Goal: Task Accomplishment & Management: Use online tool/utility

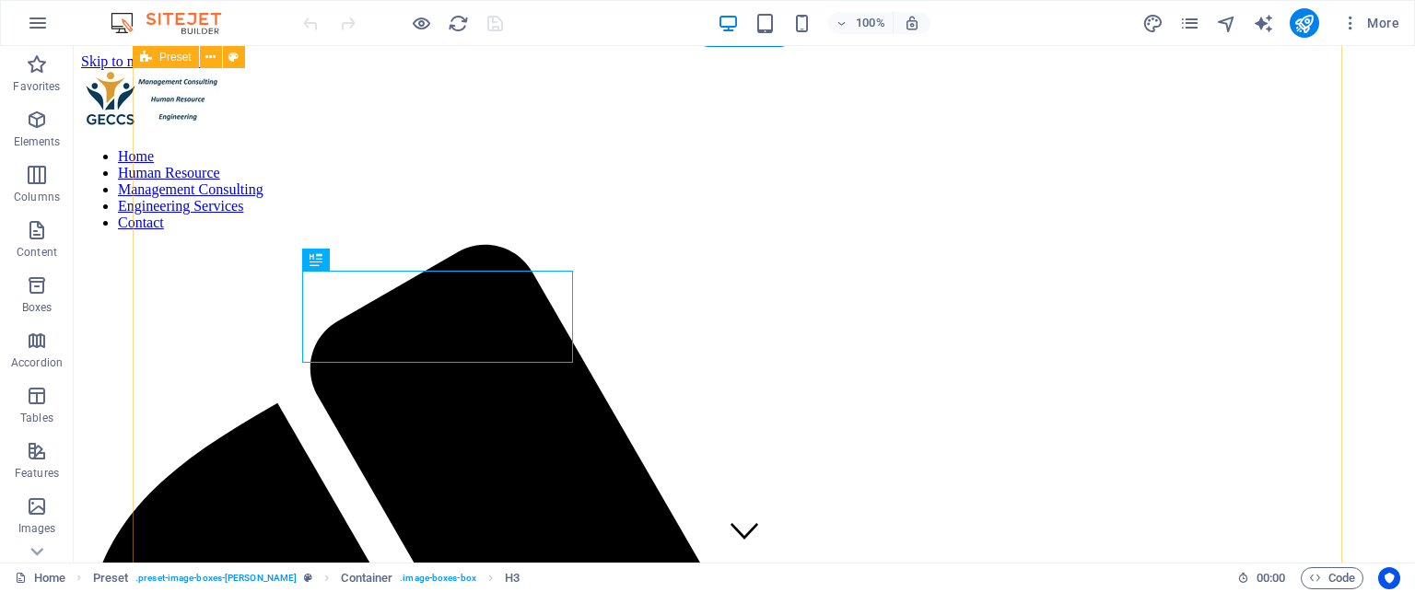
scroll to position [531, 0]
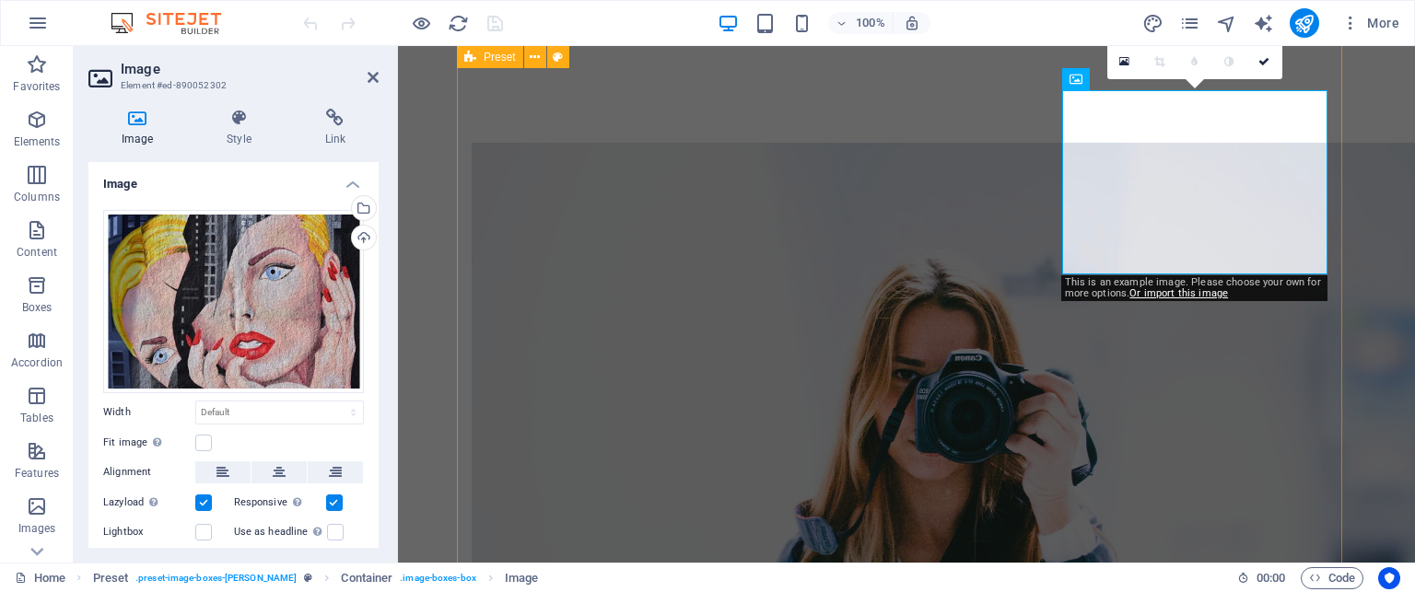
scroll to position [583, 0]
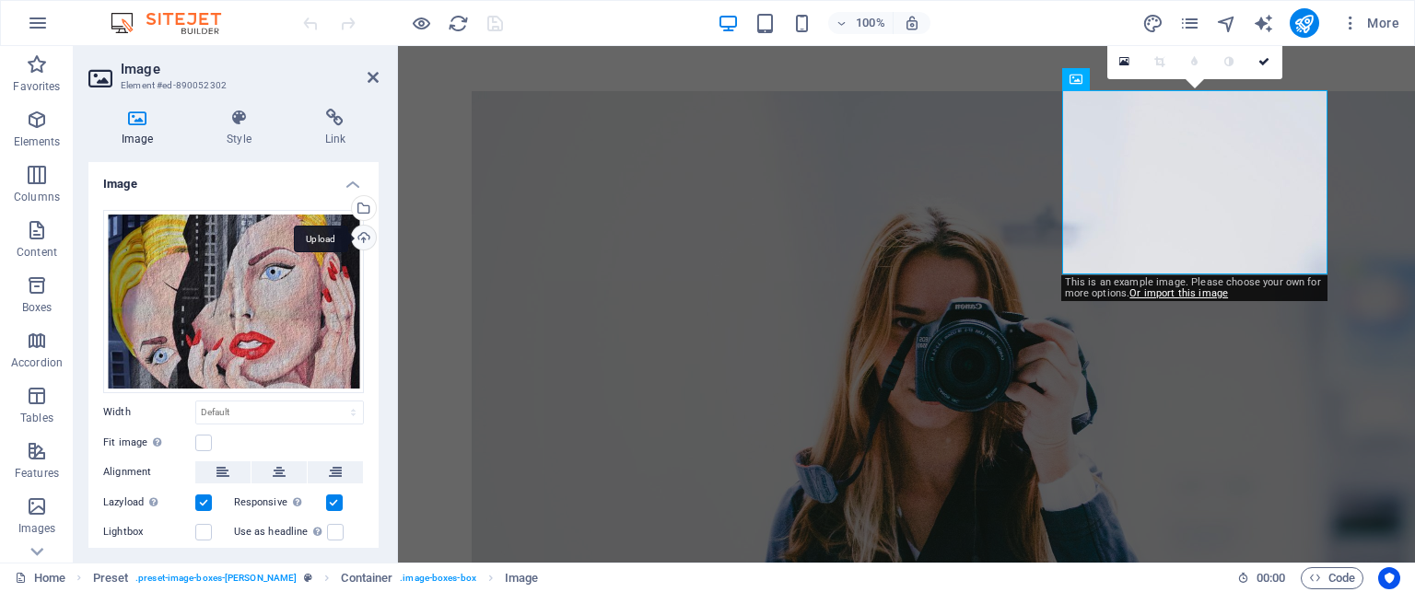
click at [362, 235] on div "Upload" at bounding box center [362, 240] width 28 height 28
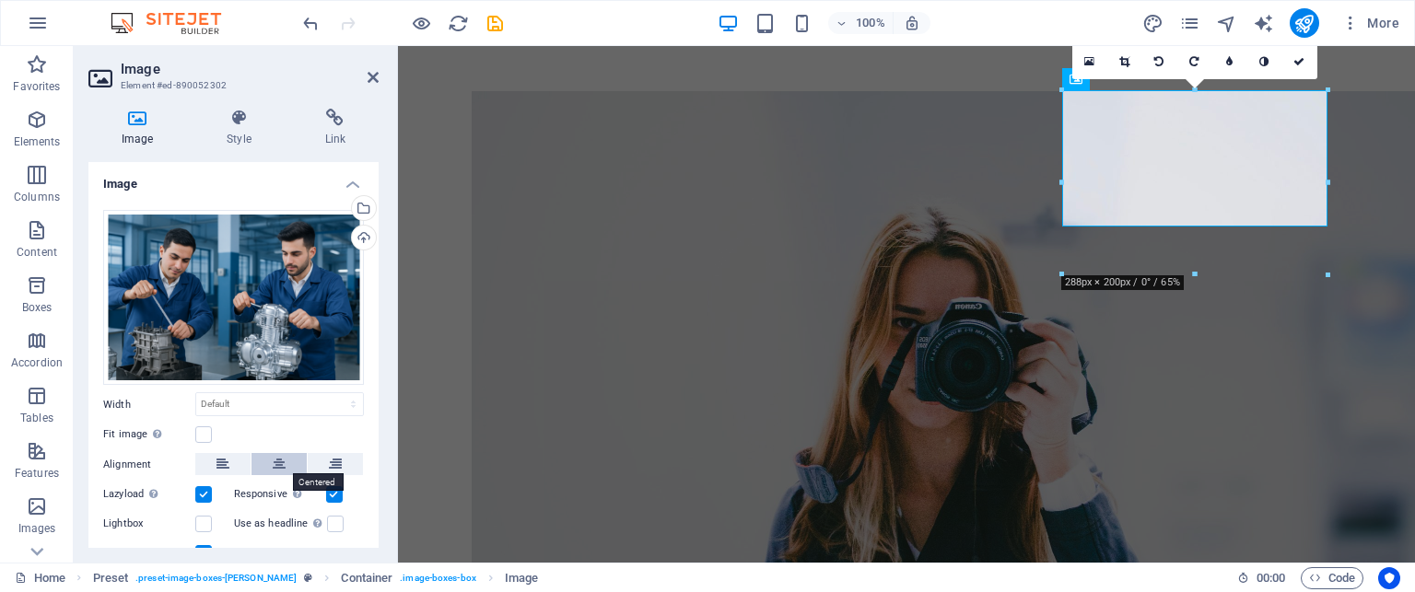
click at [278, 467] on icon at bounding box center [279, 464] width 13 height 22
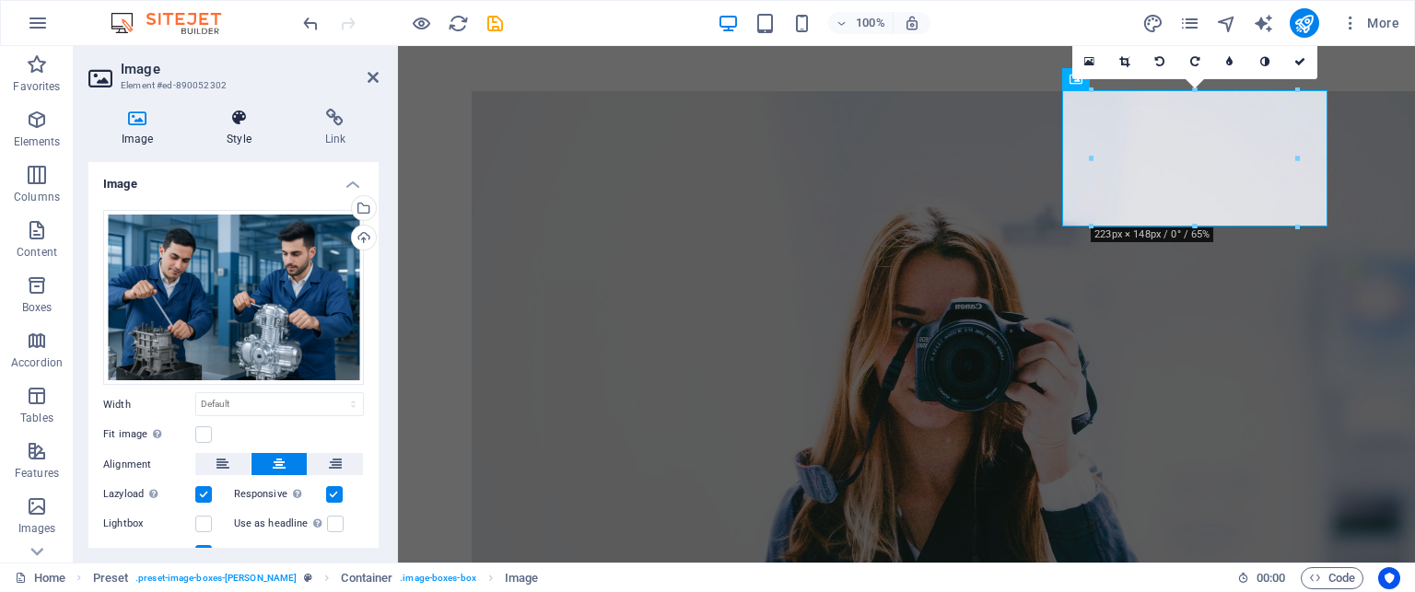
click at [240, 124] on icon at bounding box center [238, 118] width 90 height 18
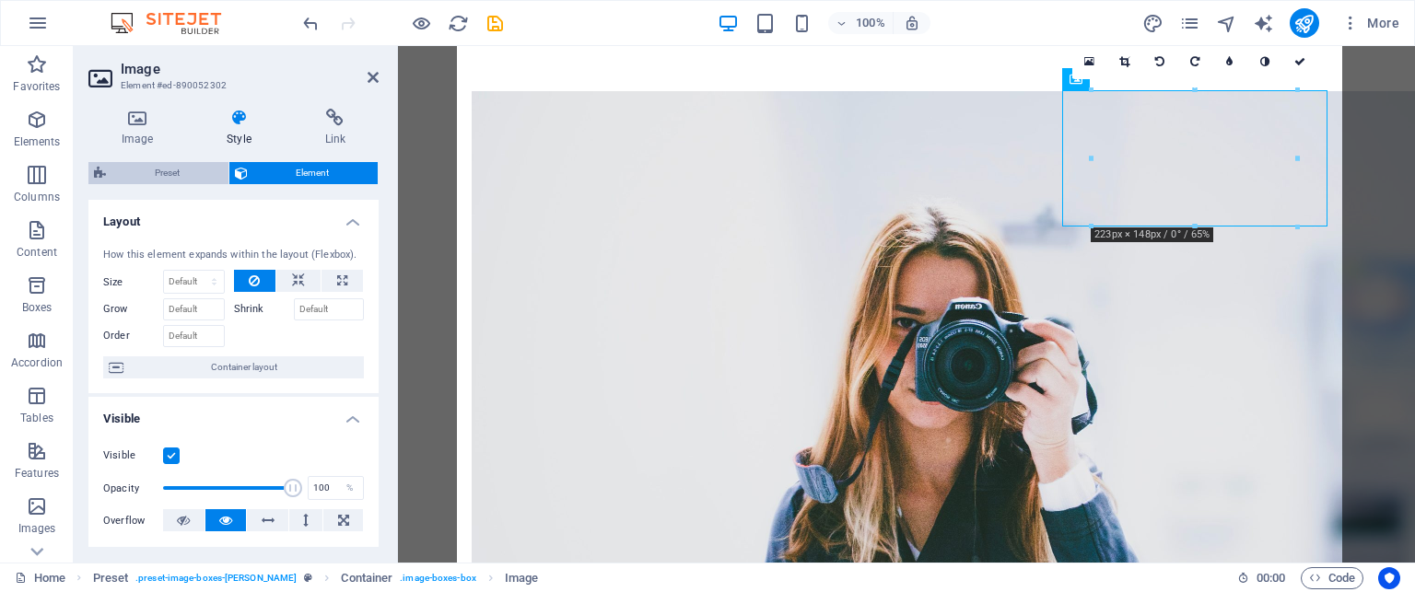
click at [166, 166] on span "Preset" at bounding box center [166, 173] width 111 height 22
select select "px"
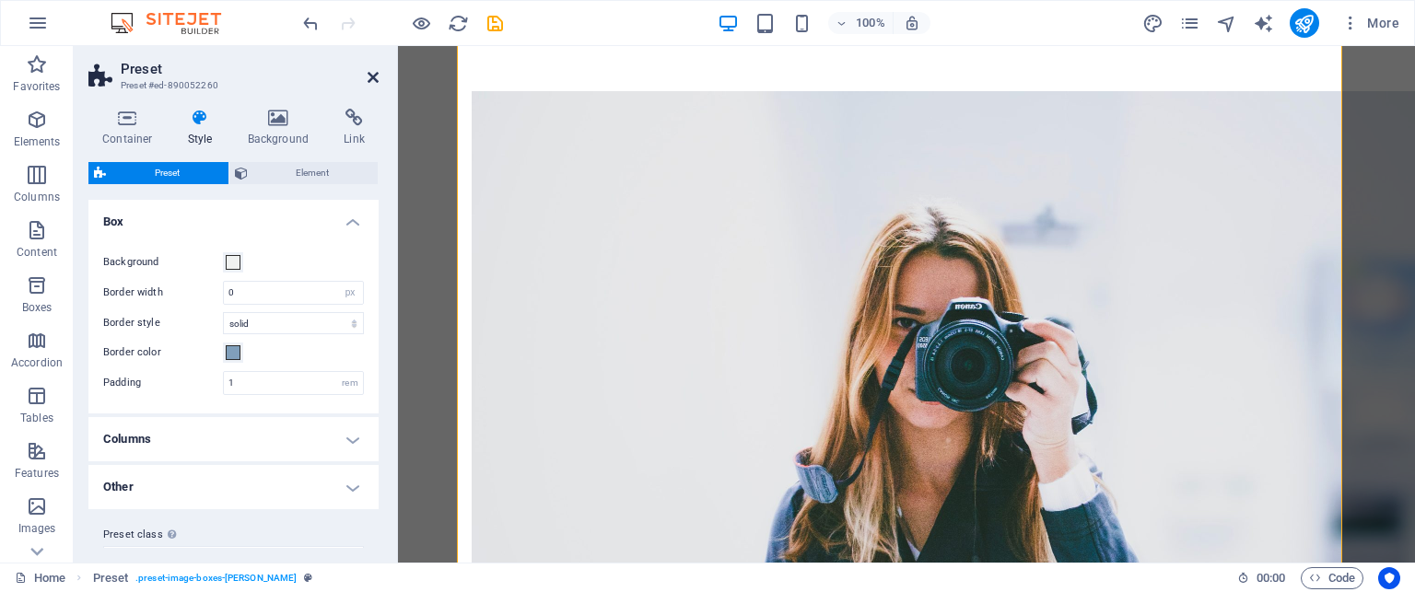
click at [372, 83] on icon at bounding box center [372, 77] width 11 height 15
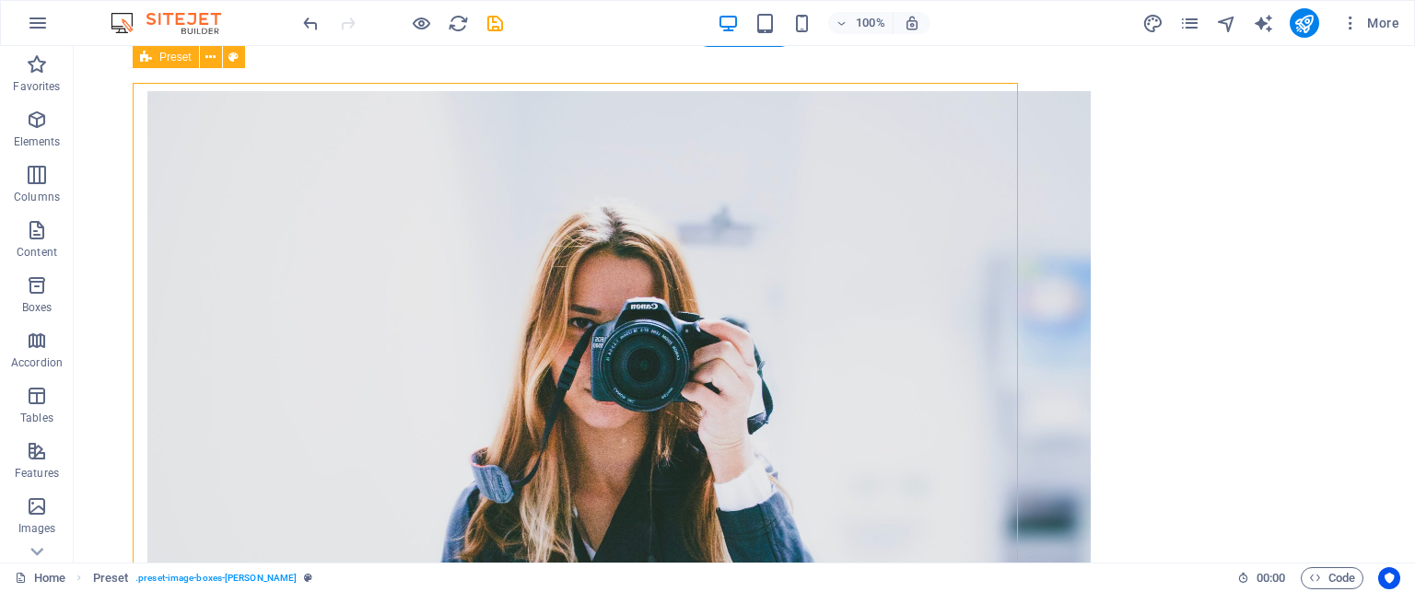
scroll to position [531, 0]
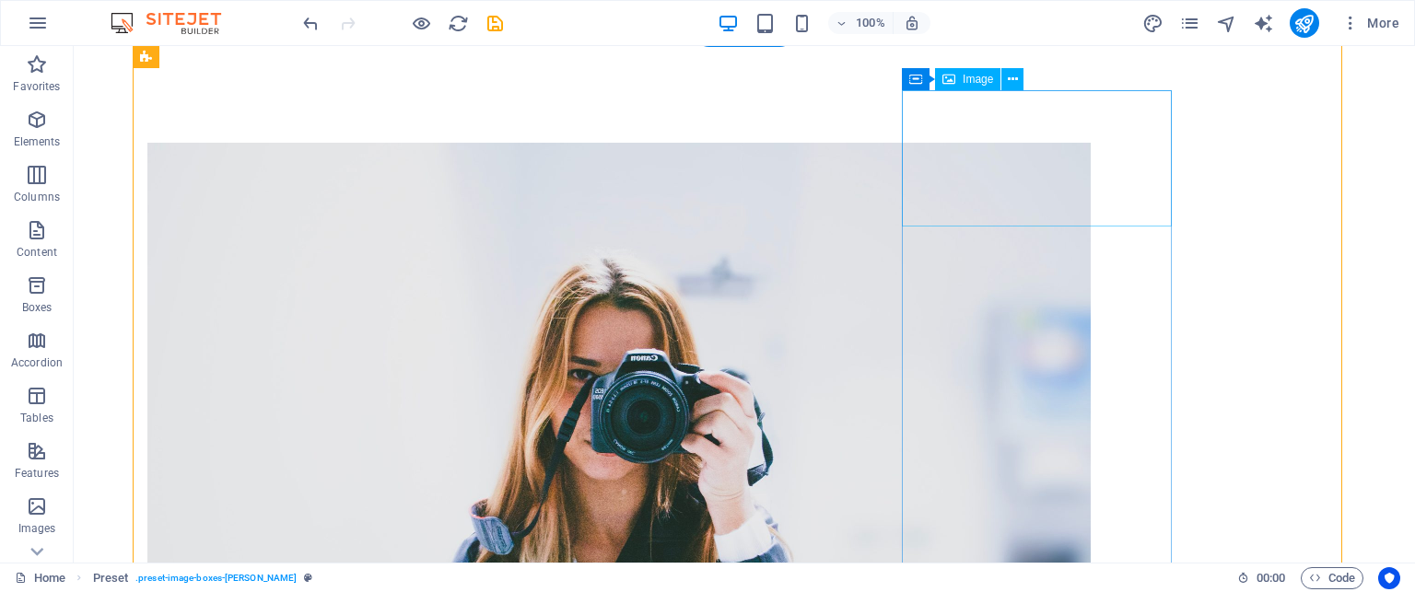
click at [949, 76] on icon at bounding box center [948, 79] width 13 height 22
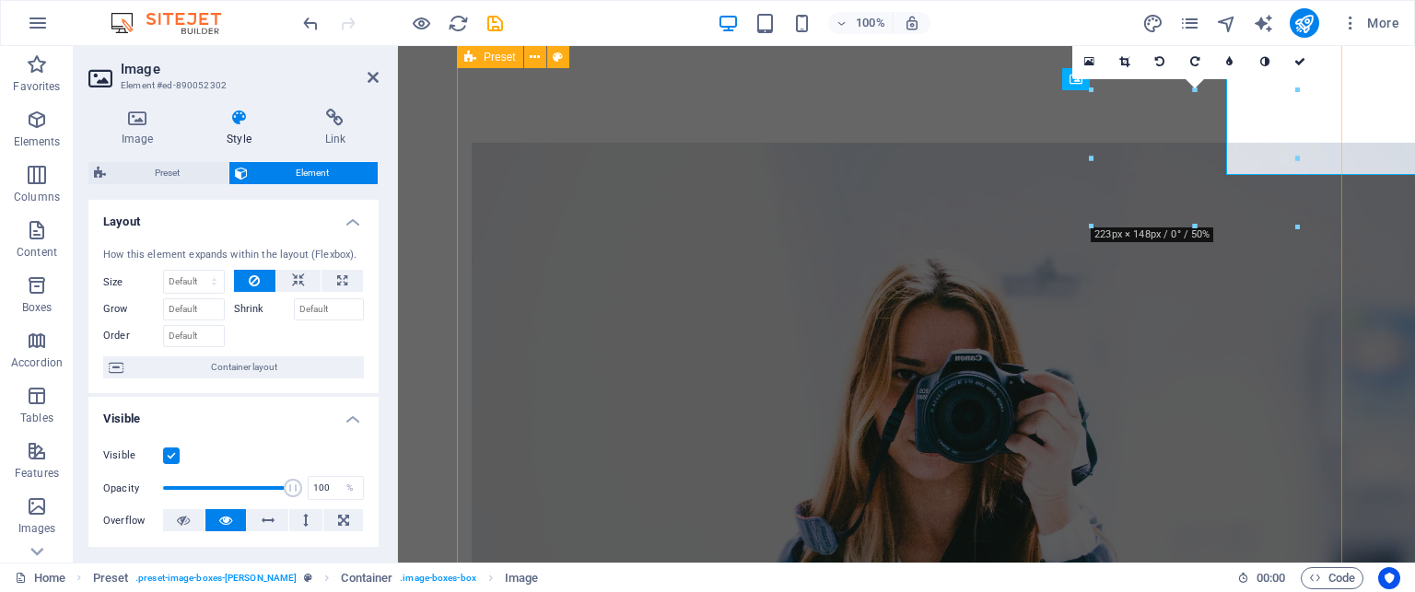
scroll to position [583, 0]
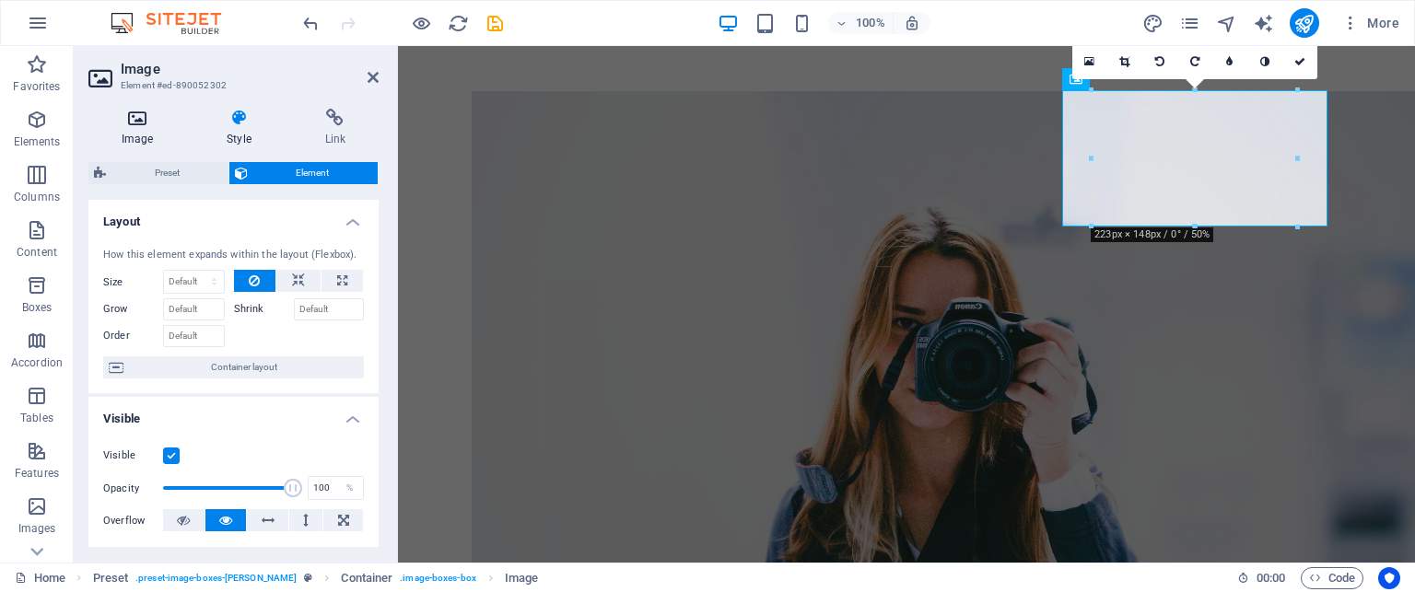
click at [141, 123] on icon at bounding box center [137, 118] width 98 height 18
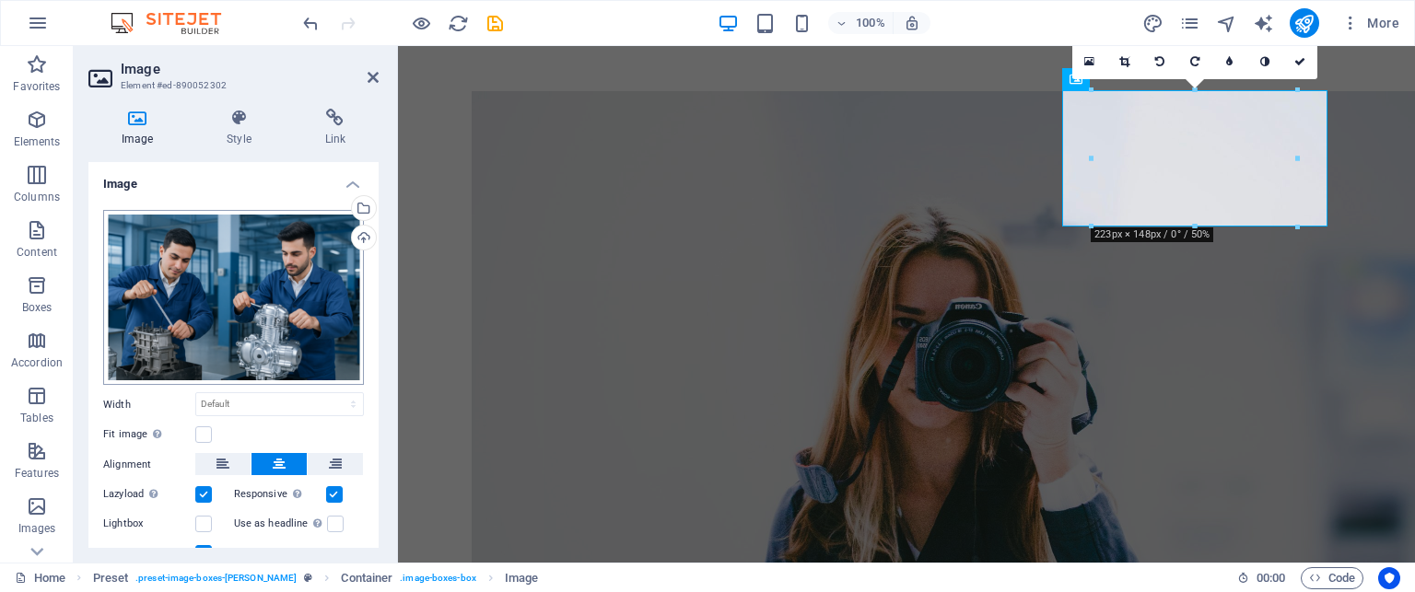
scroll to position [73, 0]
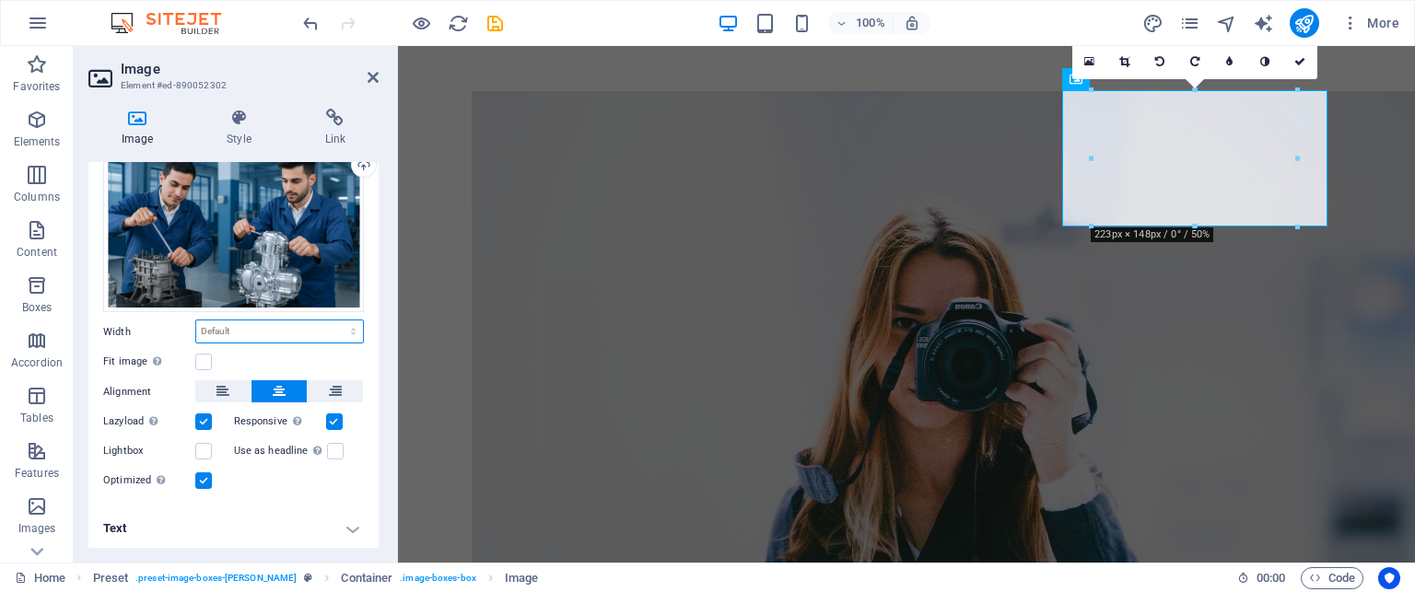
click at [244, 337] on select "Default auto px rem % em vh vw" at bounding box center [279, 331] width 167 height 22
select select "px"
click at [333, 320] on select "Default auto px rem % em vh vw" at bounding box center [279, 331] width 167 height 22
type input "350"
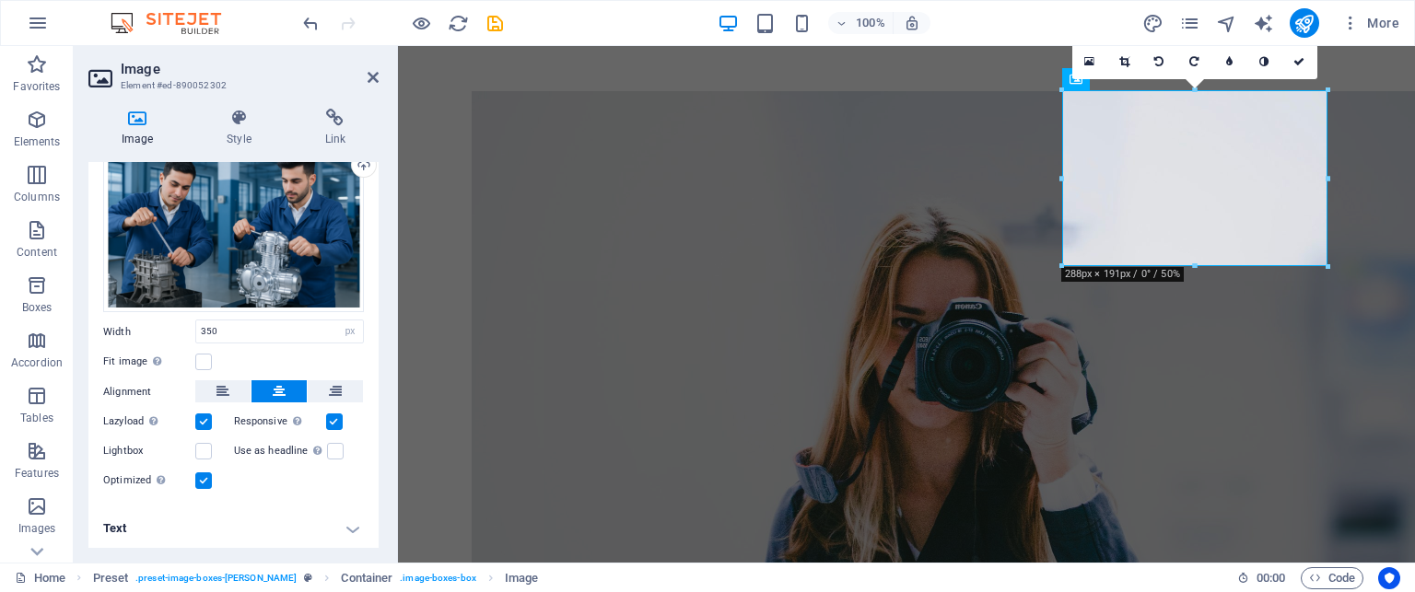
click at [372, 73] on icon at bounding box center [372, 77] width 11 height 15
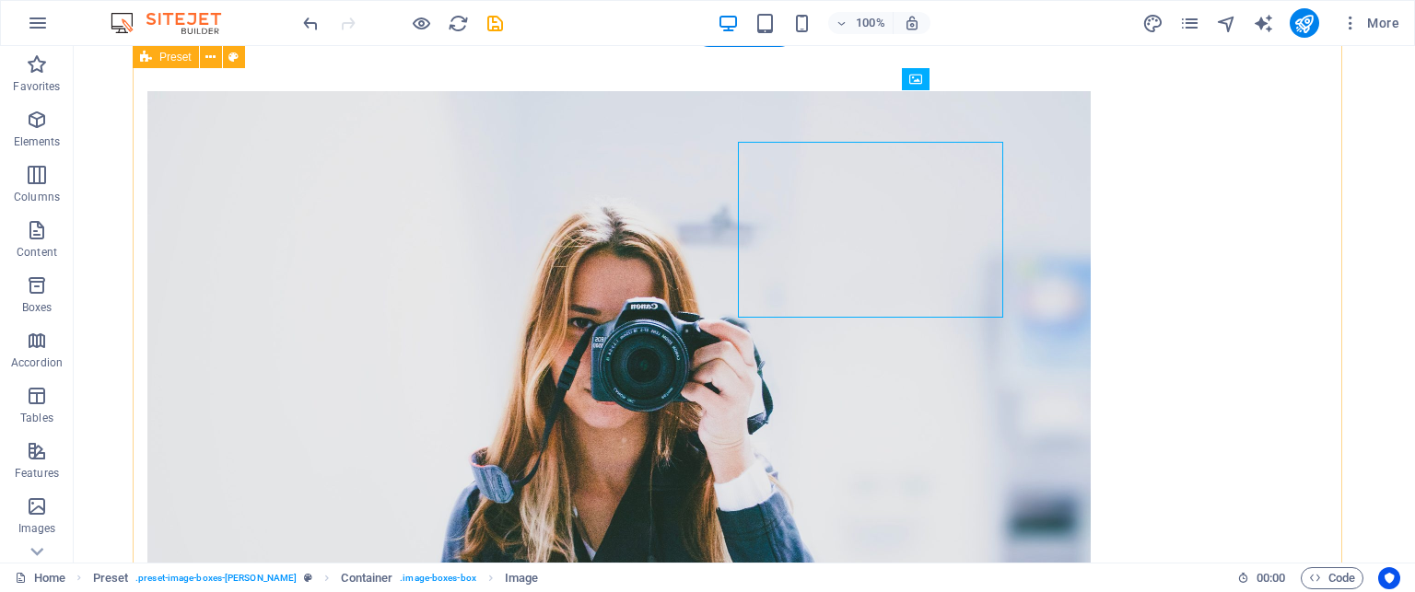
scroll to position [531, 0]
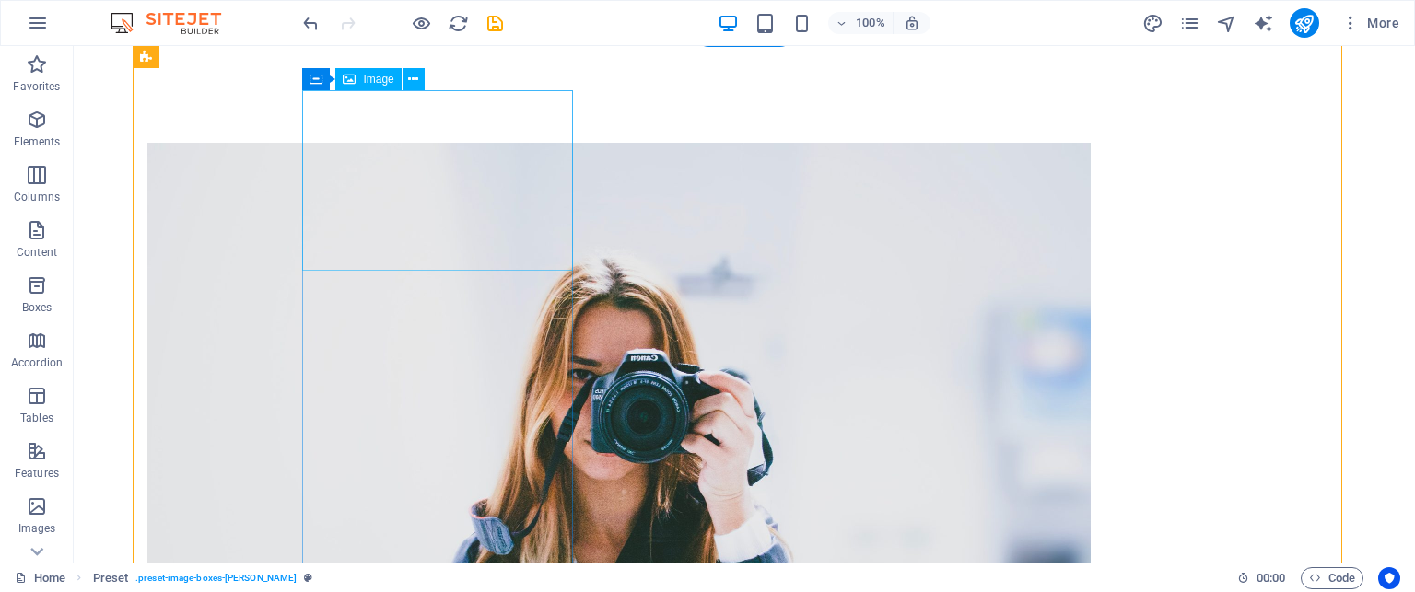
click at [527, 164] on figure at bounding box center [581, 457] width 869 height 629
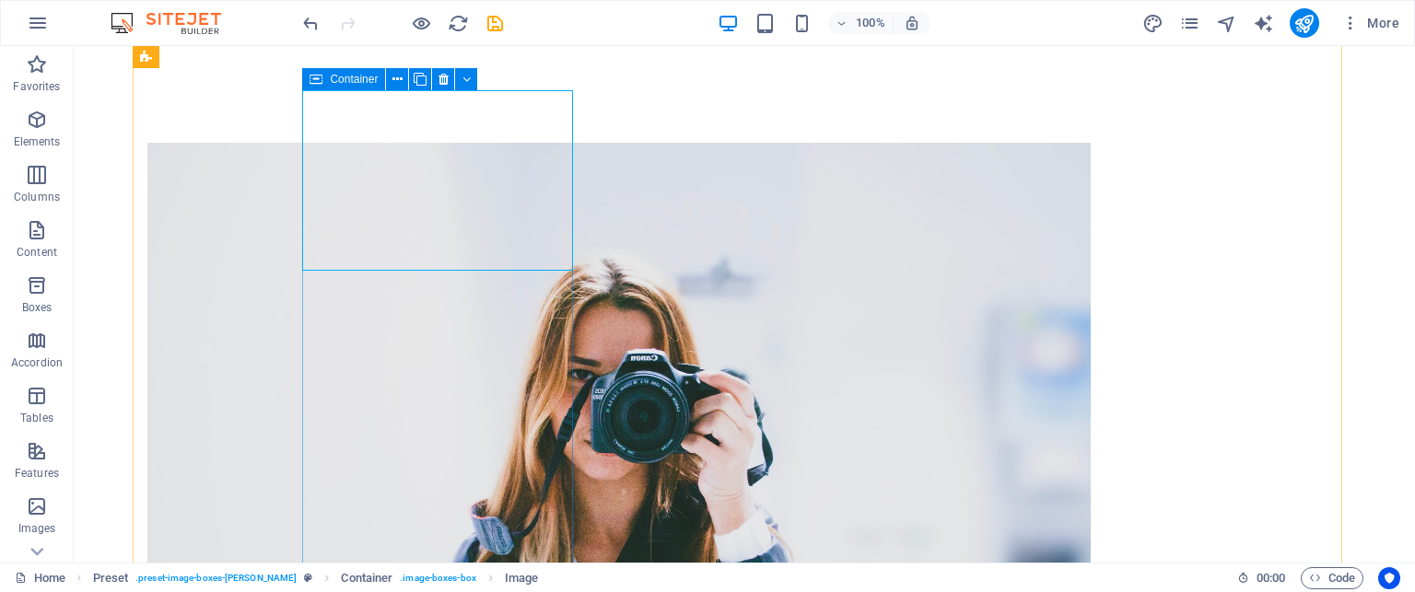
click at [314, 80] on icon at bounding box center [315, 79] width 13 height 22
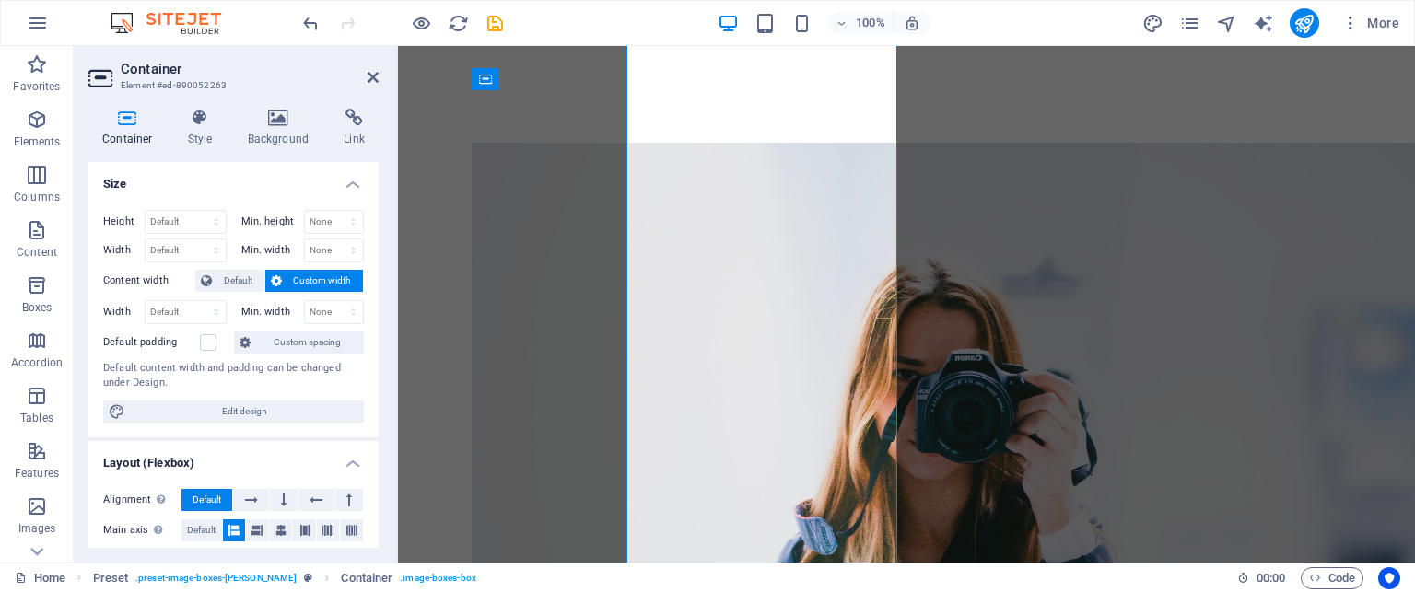
scroll to position [583, 0]
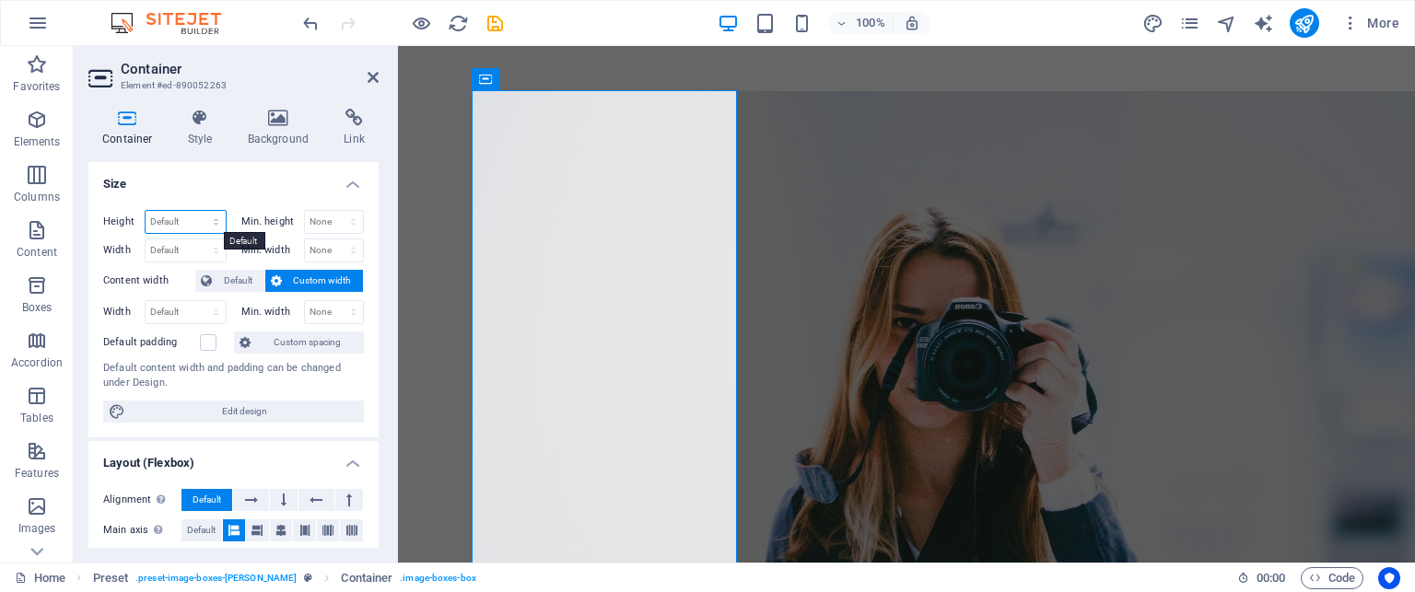
click at [217, 217] on select "Default px rem % vh vw" at bounding box center [186, 222] width 80 height 22
select select "px"
click at [197, 211] on select "Default px rem % vh vw" at bounding box center [186, 222] width 80 height 22
type input "630"
click at [213, 249] on select "Default px rem % em vh vw" at bounding box center [186, 250] width 80 height 22
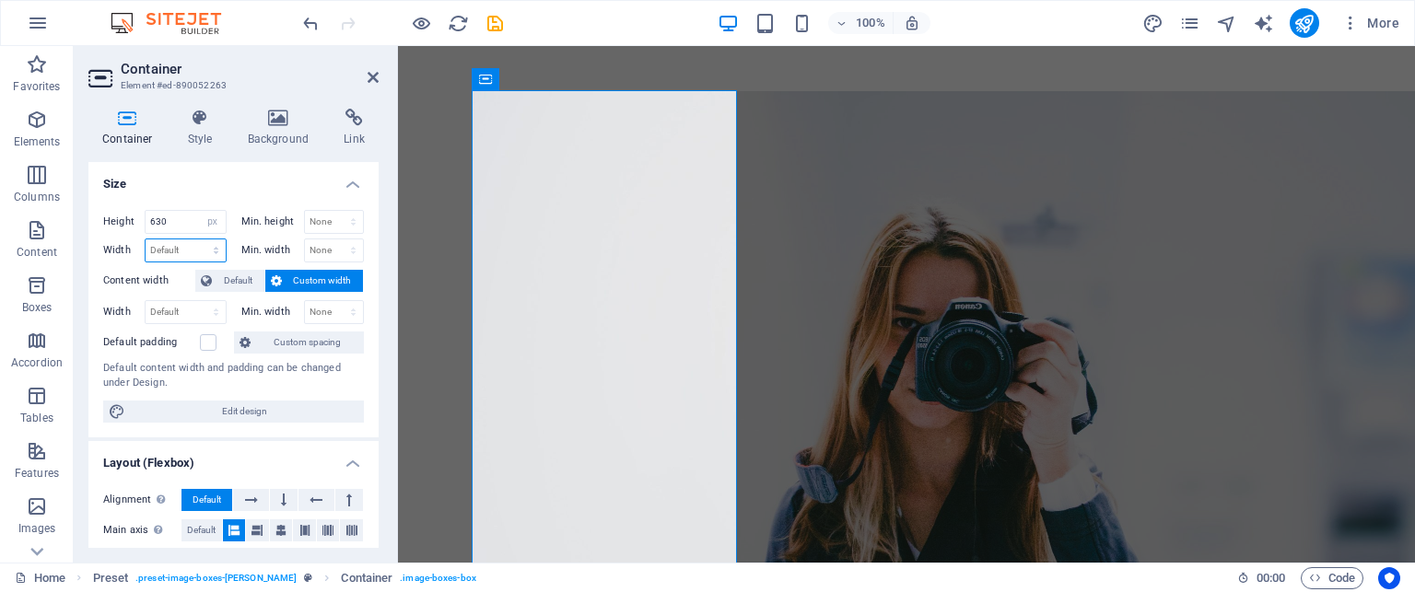
select select "px"
click at [197, 239] on select "Default px rem % em vh vw" at bounding box center [186, 250] width 80 height 22
type input "288"
click at [218, 180] on h4 "Size" at bounding box center [233, 178] width 290 height 33
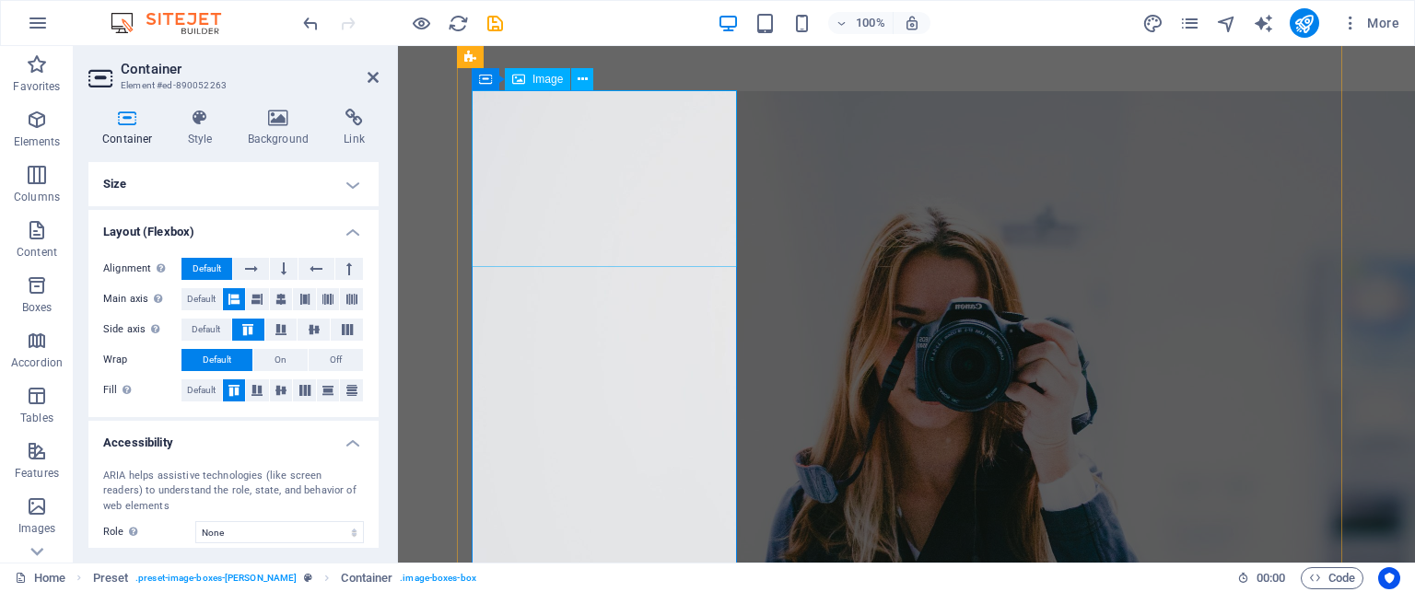
click at [646, 231] on figure at bounding box center [604, 405] width 265 height 629
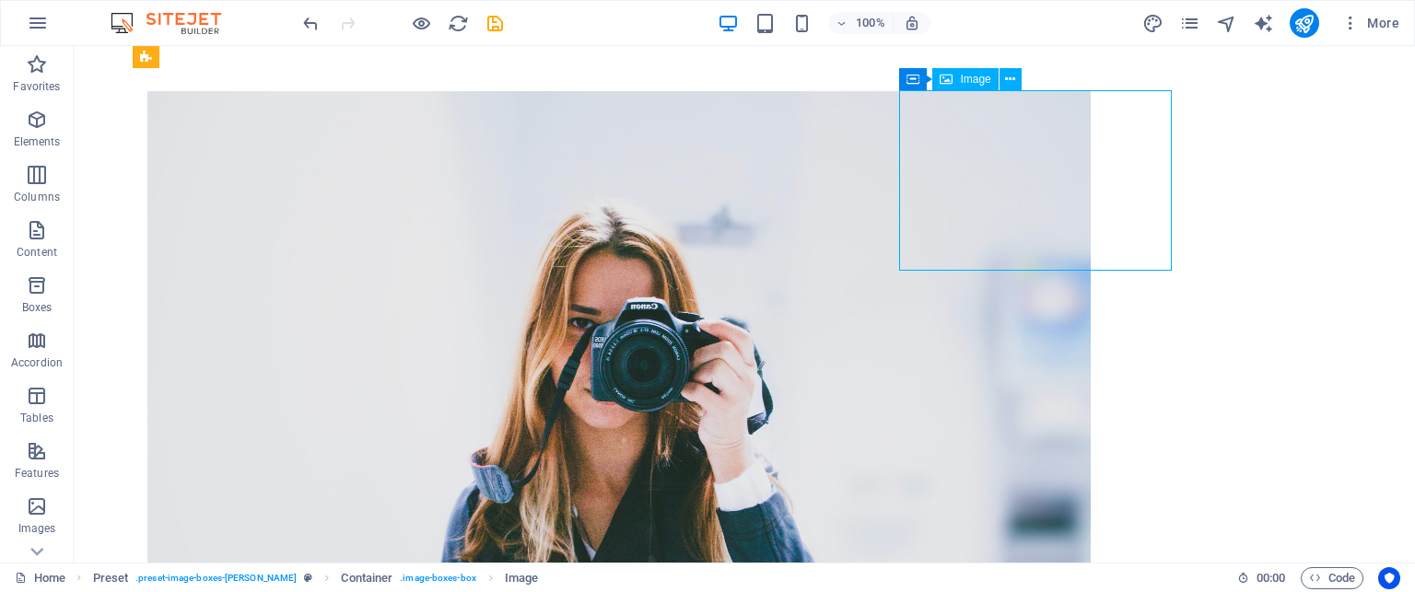
scroll to position [531, 0]
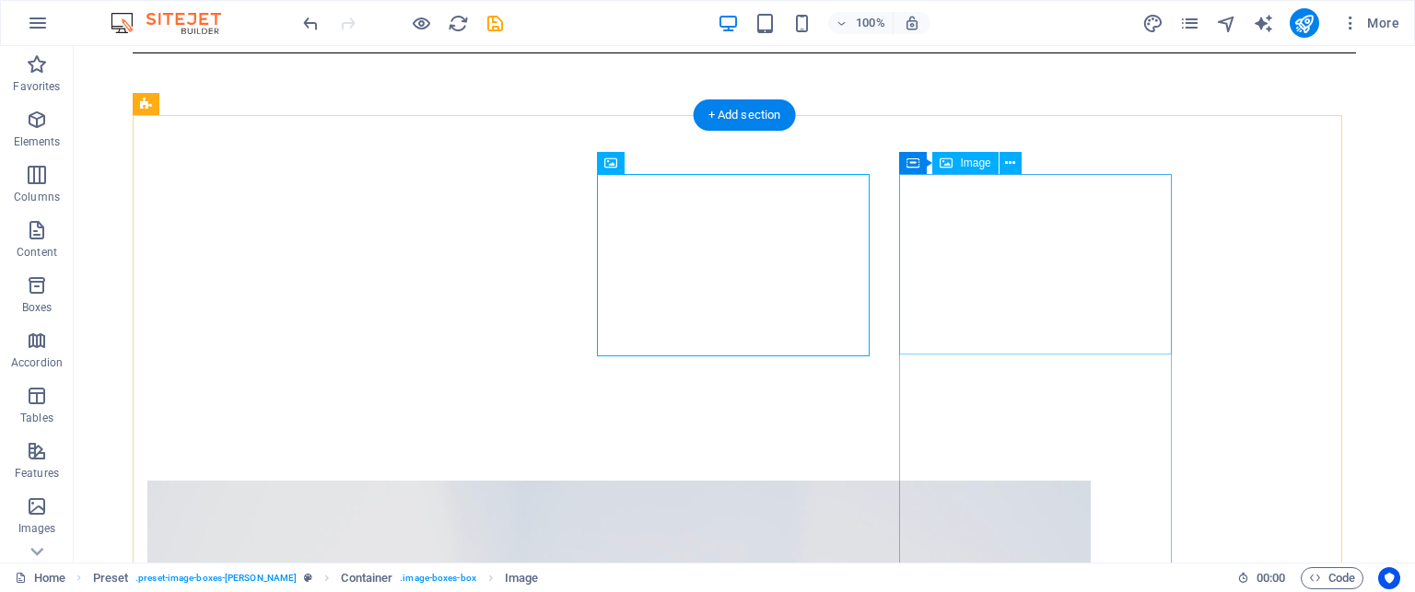
scroll to position [0, 0]
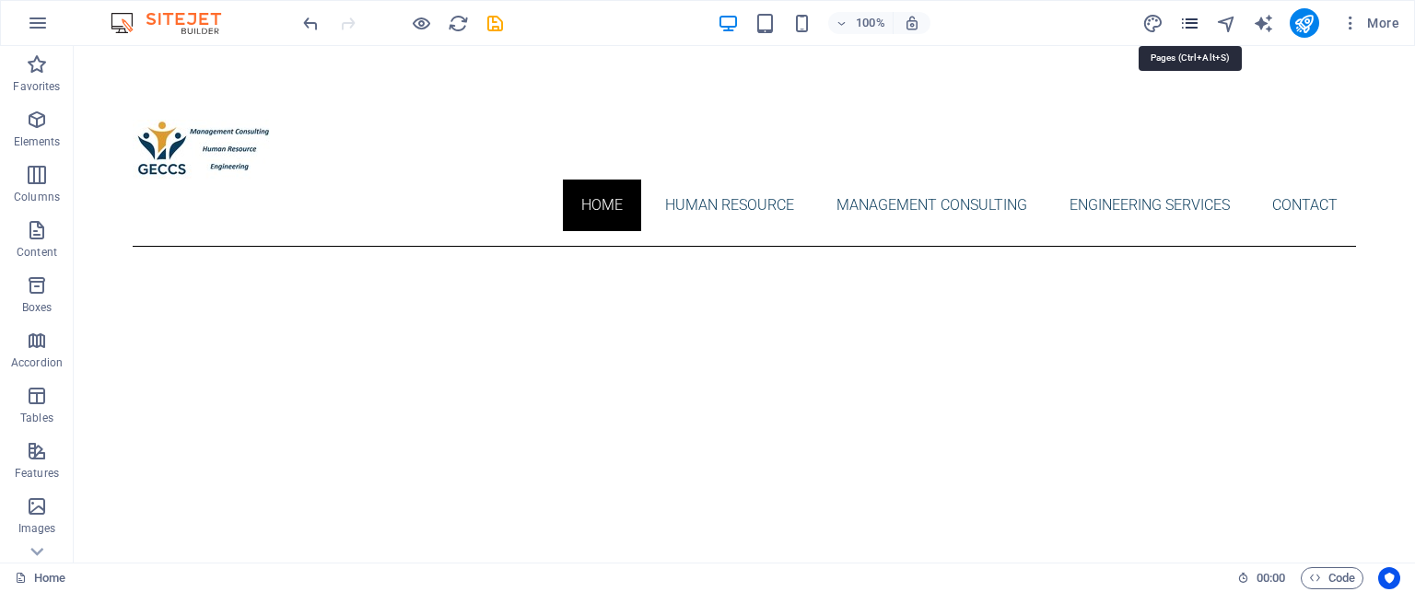
click at [1193, 28] on icon "pages" at bounding box center [1189, 23] width 21 height 21
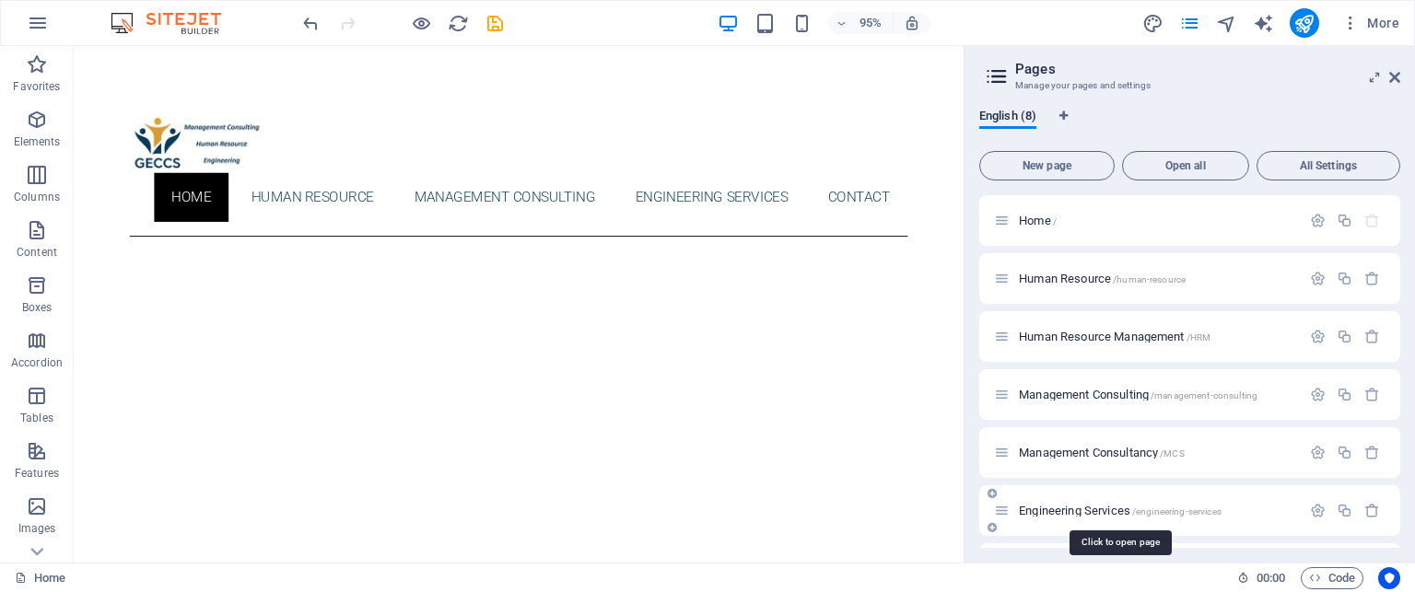
click at [1077, 515] on span "Engineering Services /engineering-services" at bounding box center [1120, 511] width 203 height 14
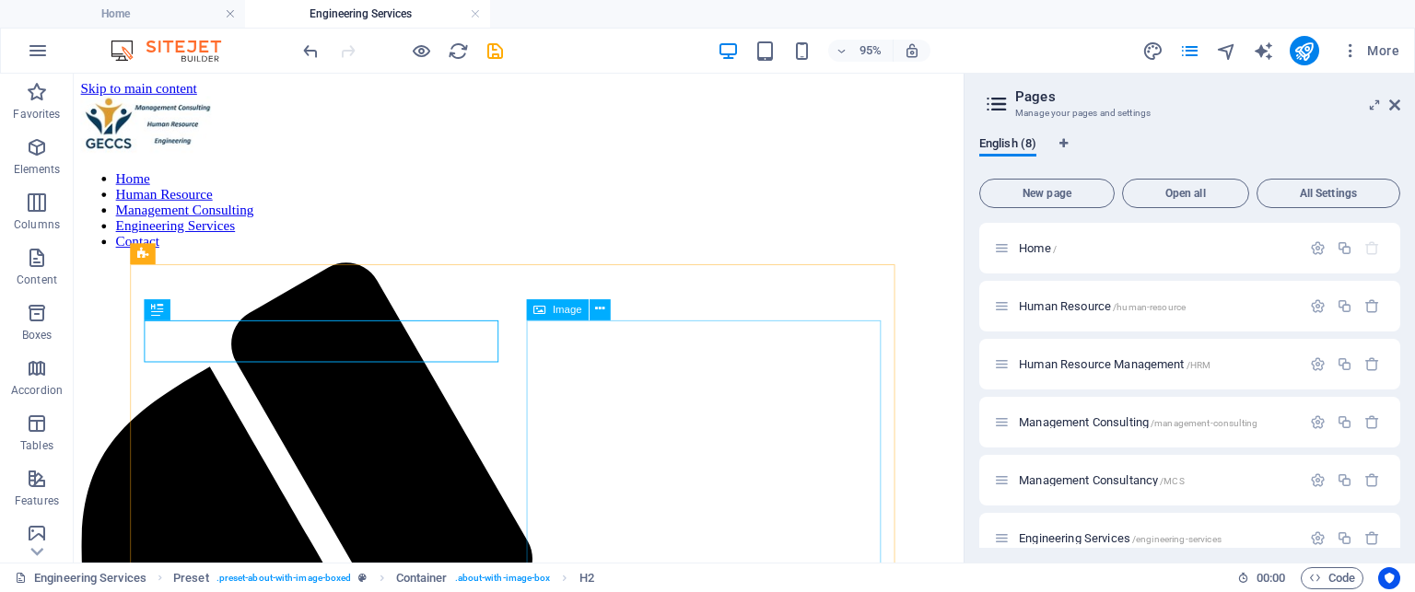
click at [545, 311] on div "Image" at bounding box center [557, 309] width 63 height 21
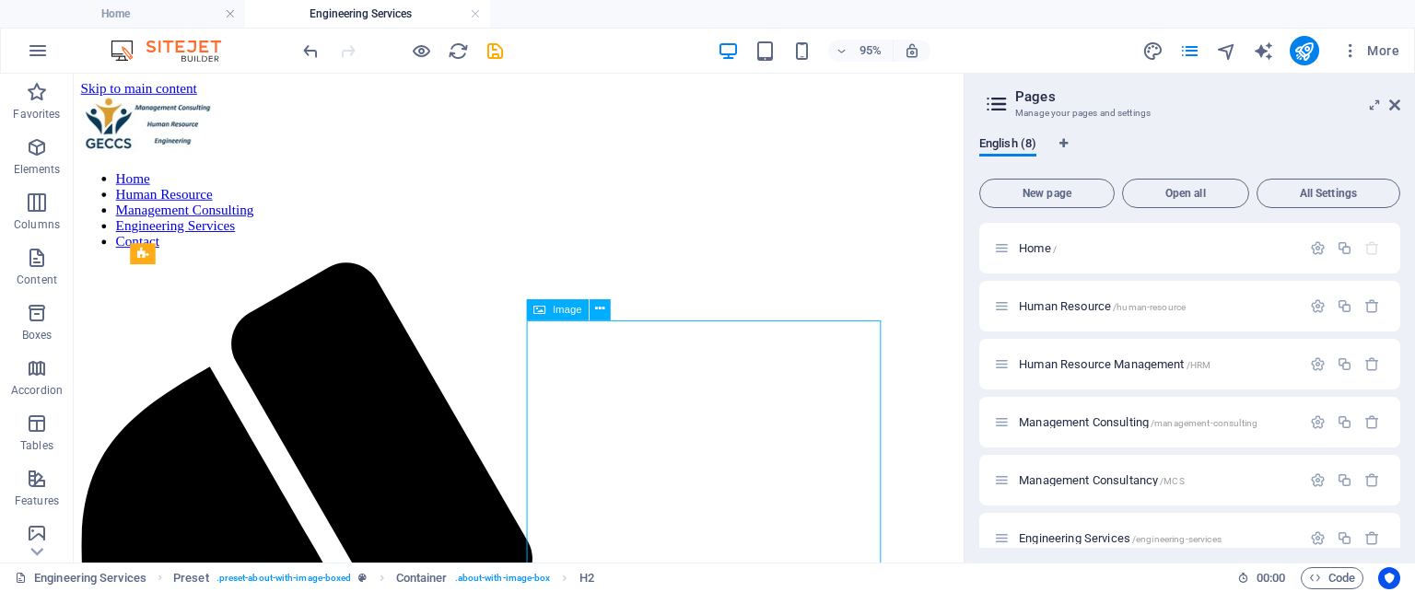
click at [545, 311] on div "Image" at bounding box center [557, 309] width 63 height 21
select select "%"
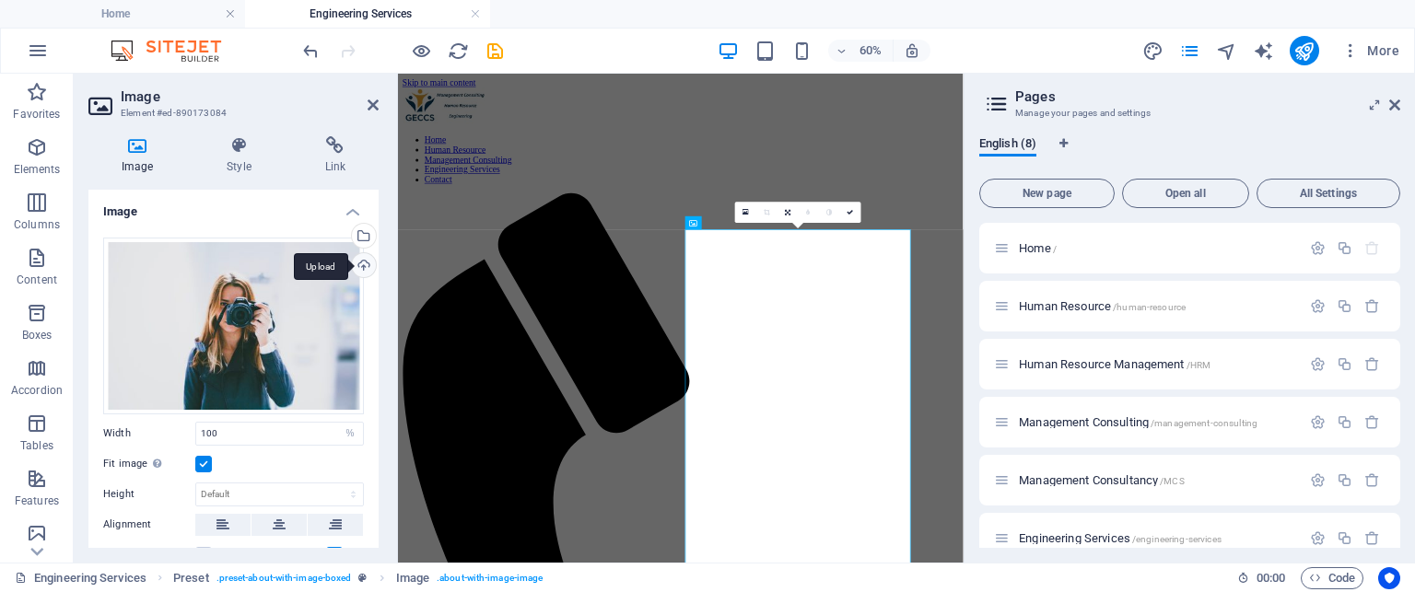
click at [358, 267] on div "Upload" at bounding box center [362, 267] width 28 height 28
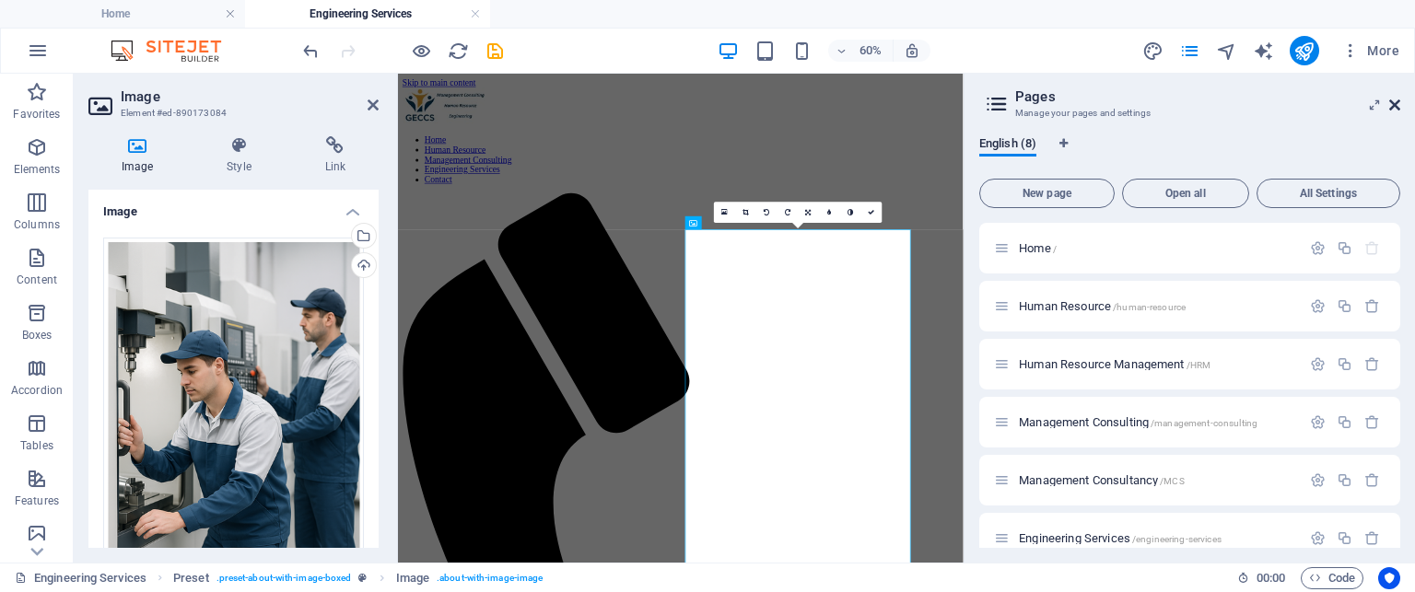
drag, startPoint x: 1393, startPoint y: 108, endPoint x: 989, endPoint y: 35, distance: 410.8
click at [1393, 109] on icon at bounding box center [1394, 105] width 11 height 15
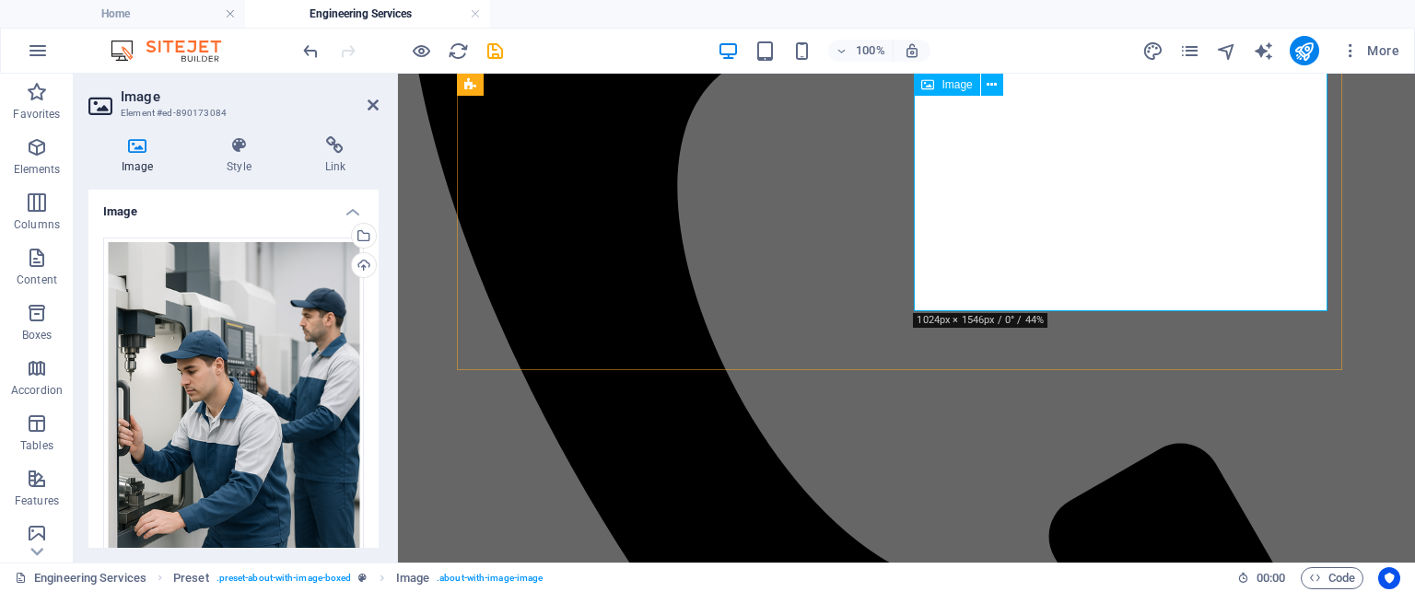
scroll to position [368, 0]
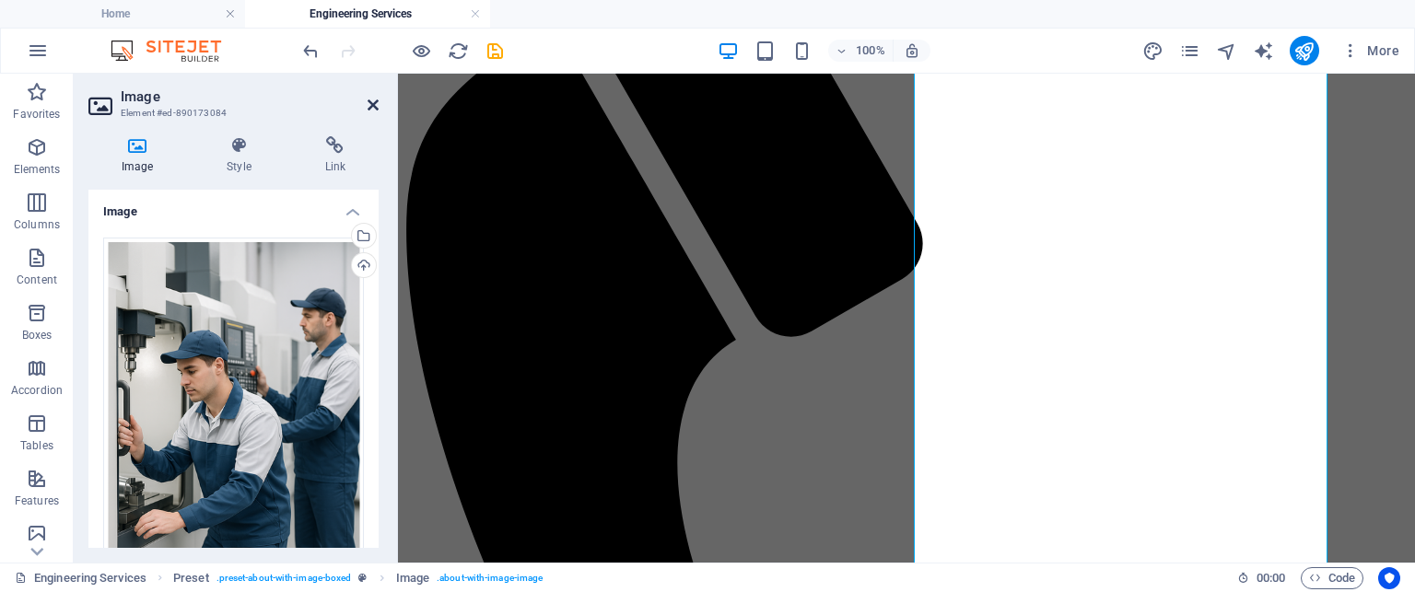
click at [377, 109] on icon at bounding box center [372, 105] width 11 height 15
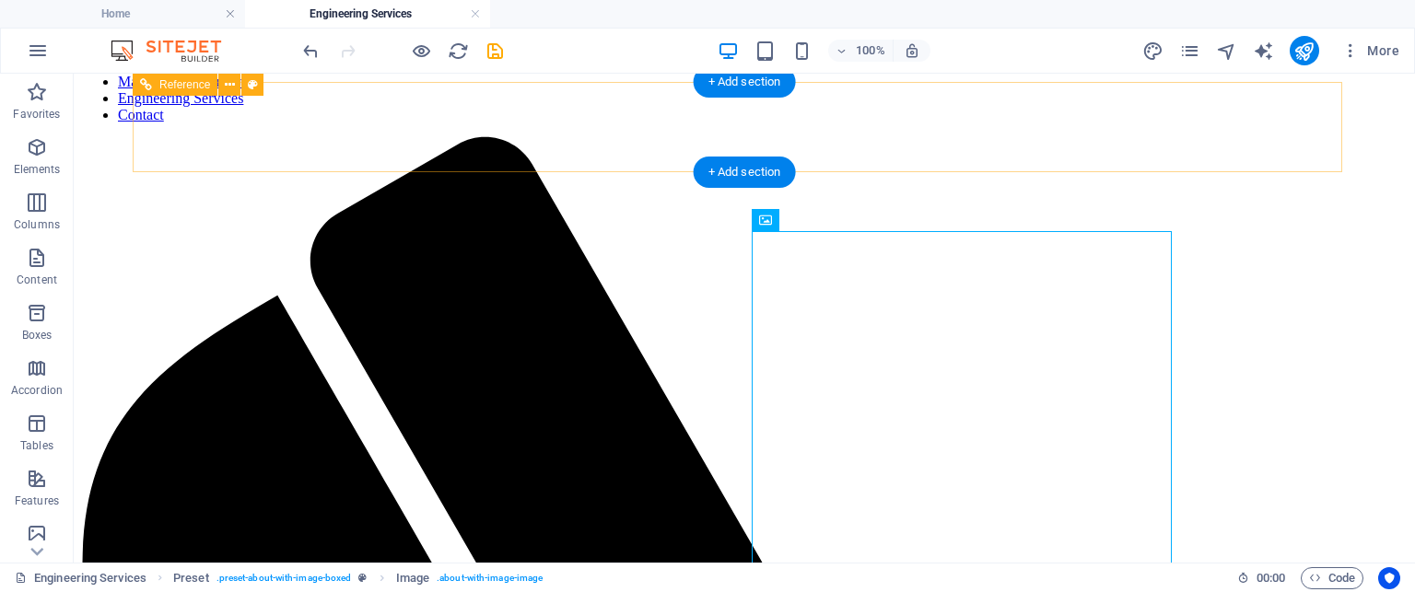
scroll to position [0, 0]
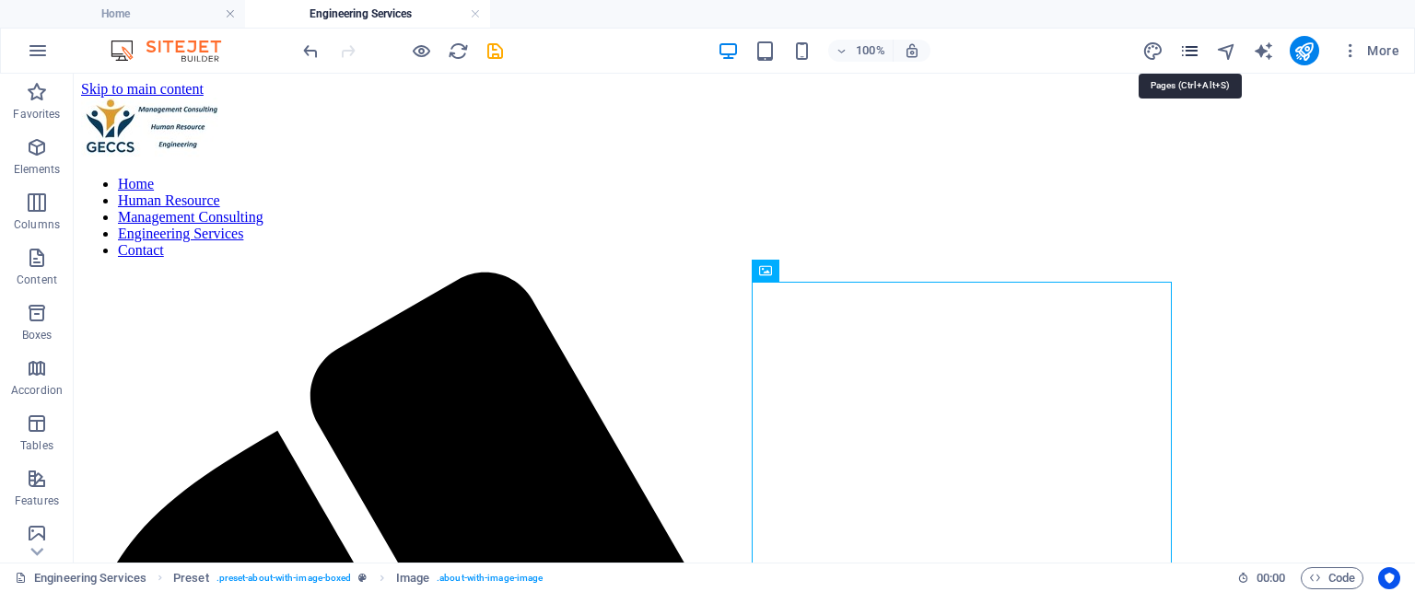
click at [1194, 54] on icon "pages" at bounding box center [1189, 51] width 21 height 21
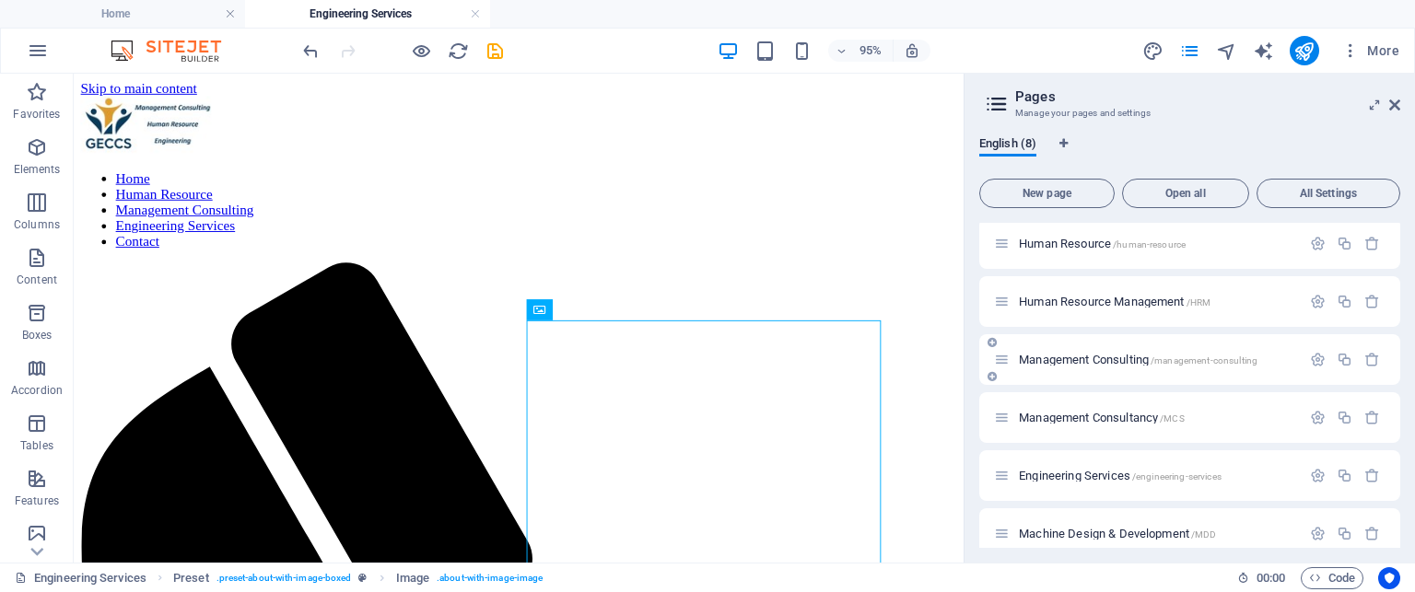
scroll to position [138, 0]
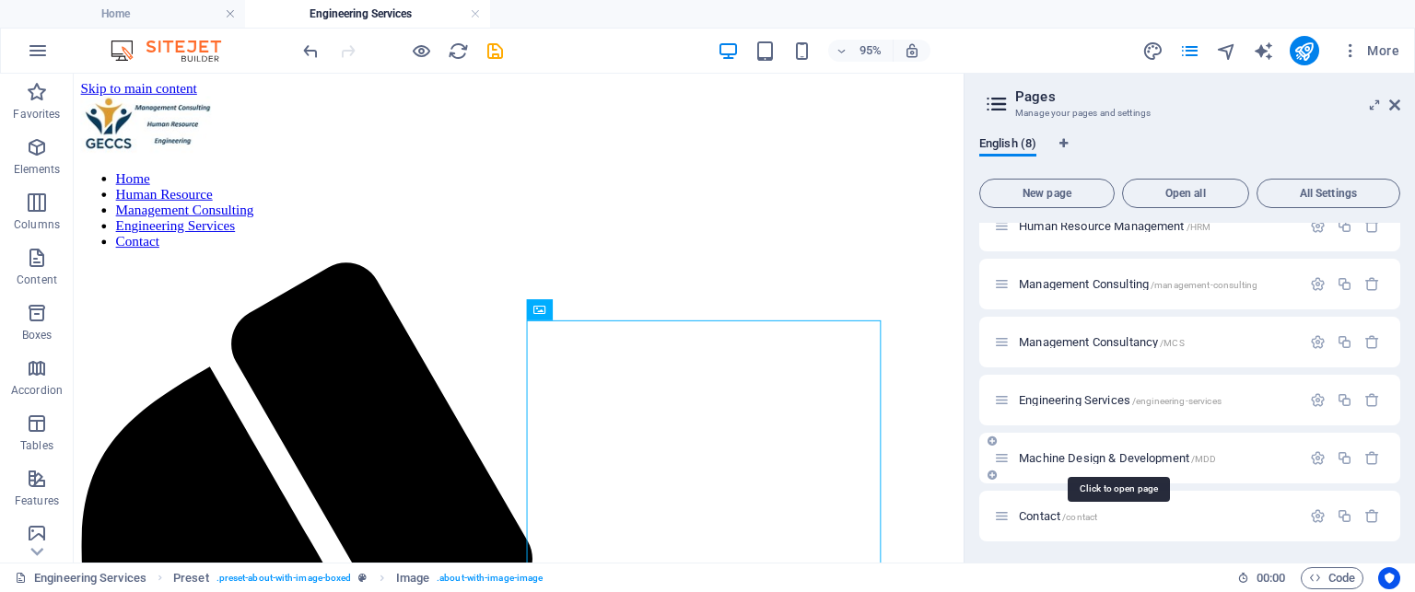
click at [1109, 452] on span "Machine Design & Development /MDD" at bounding box center [1117, 458] width 197 height 14
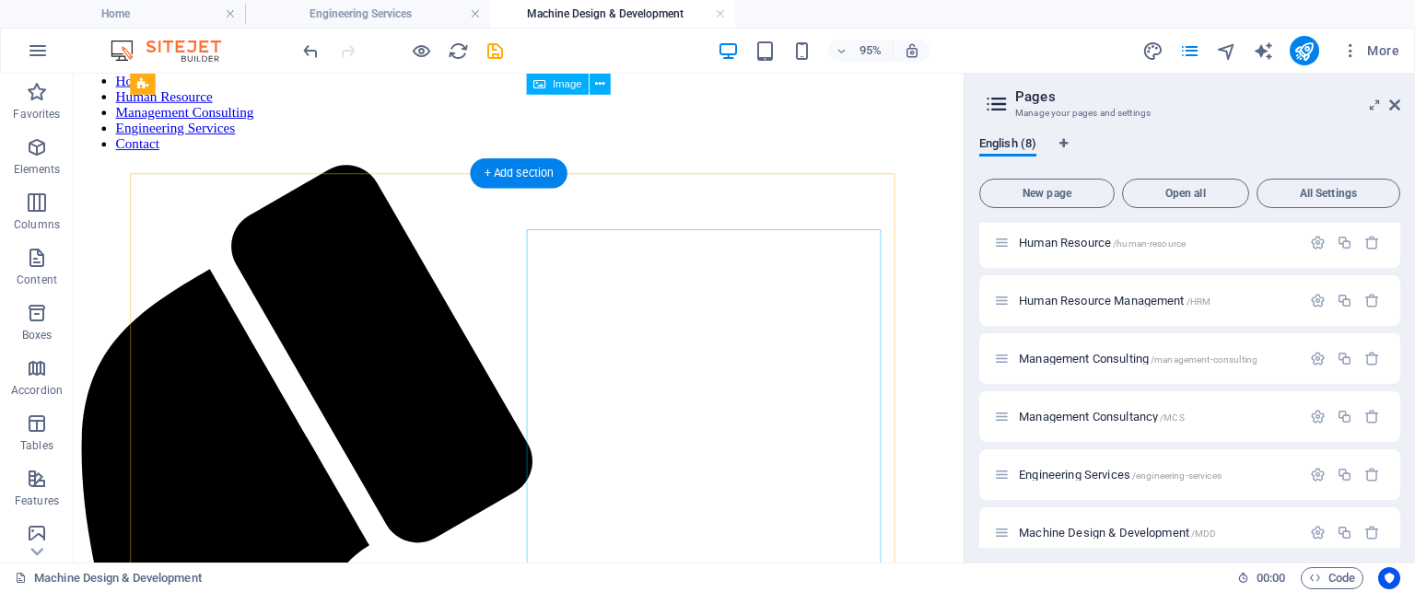
scroll to position [92, 0]
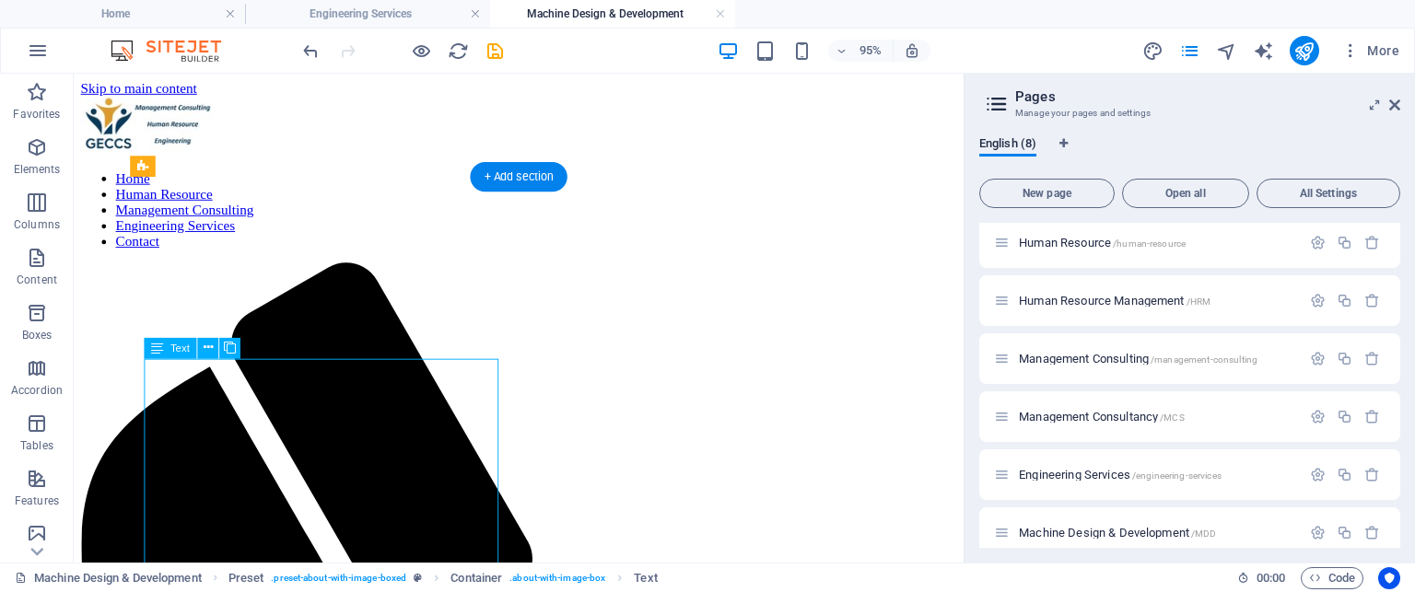
click at [309, 371] on div "Drag here to replace the existing content. Press “Ctrl” if you want to create a…" at bounding box center [519, 318] width 890 height 489
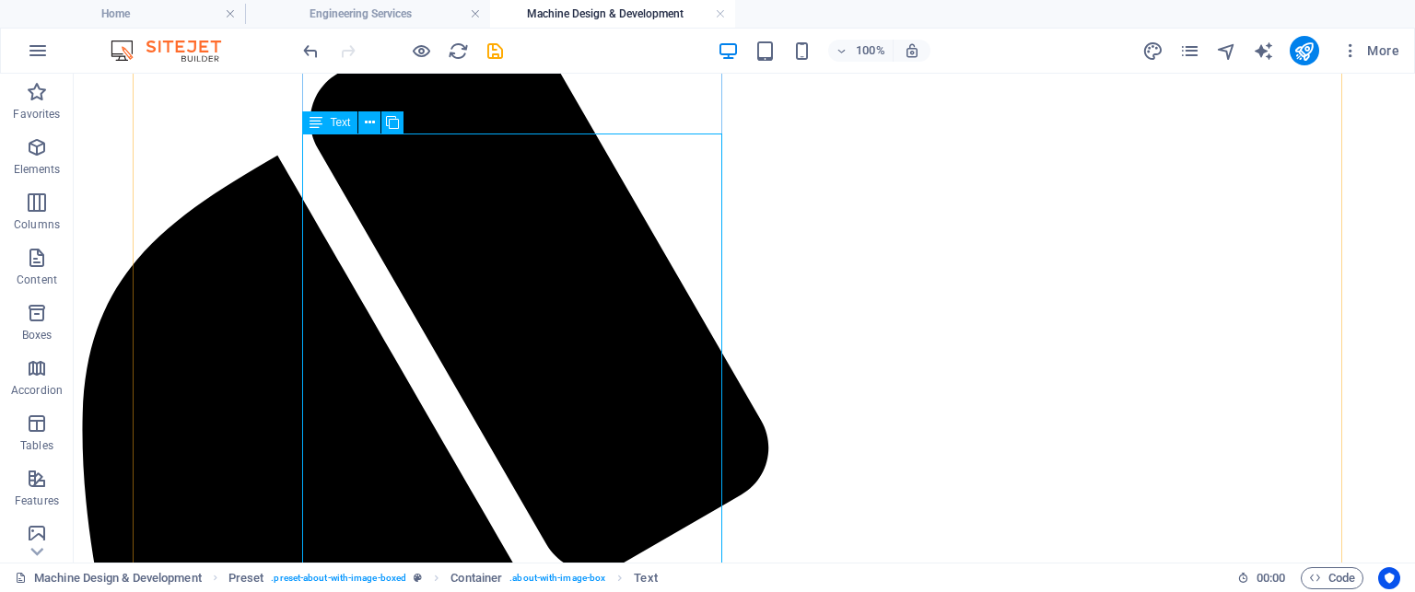
scroll to position [276, 0]
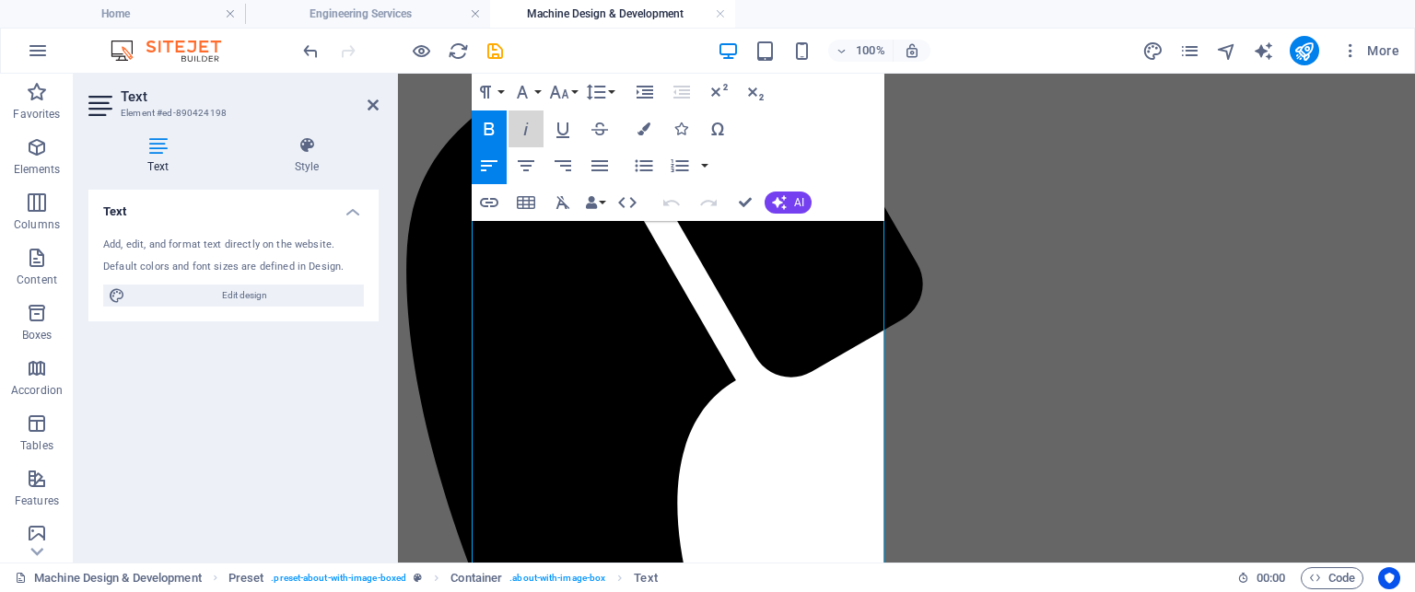
click at [542, 113] on button "Italic" at bounding box center [525, 129] width 35 height 37
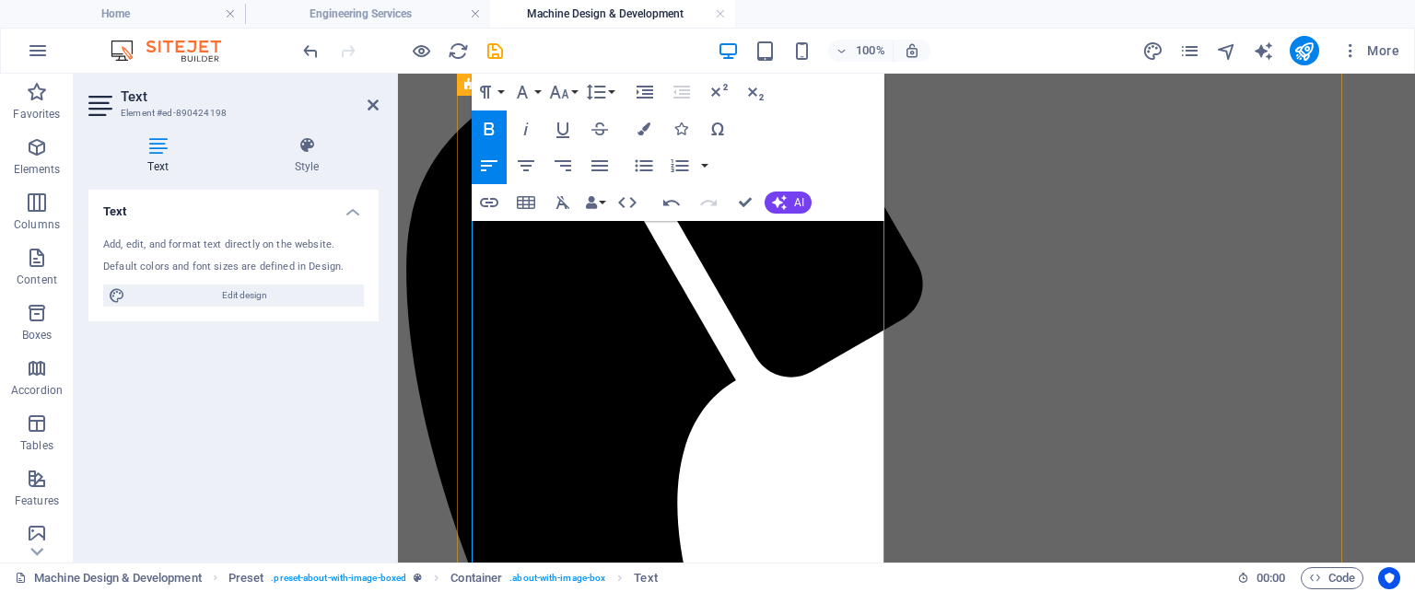
copy strong "Design & Development"
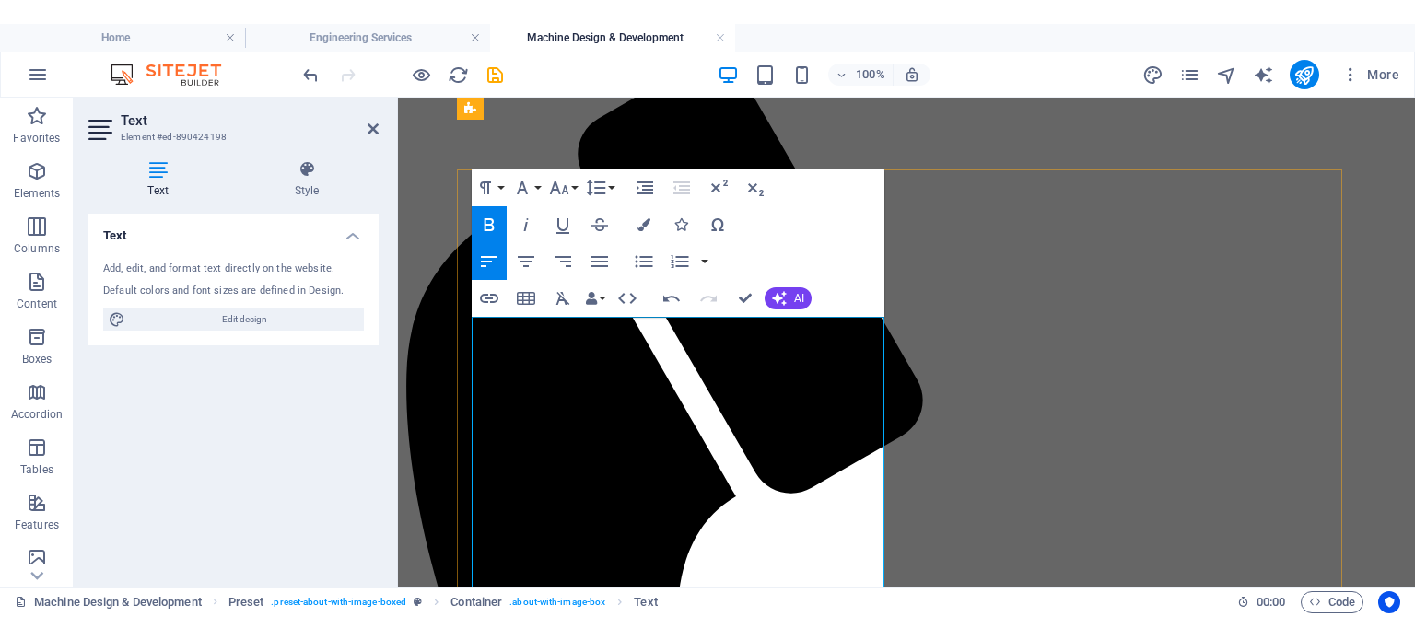
scroll to position [0, 0]
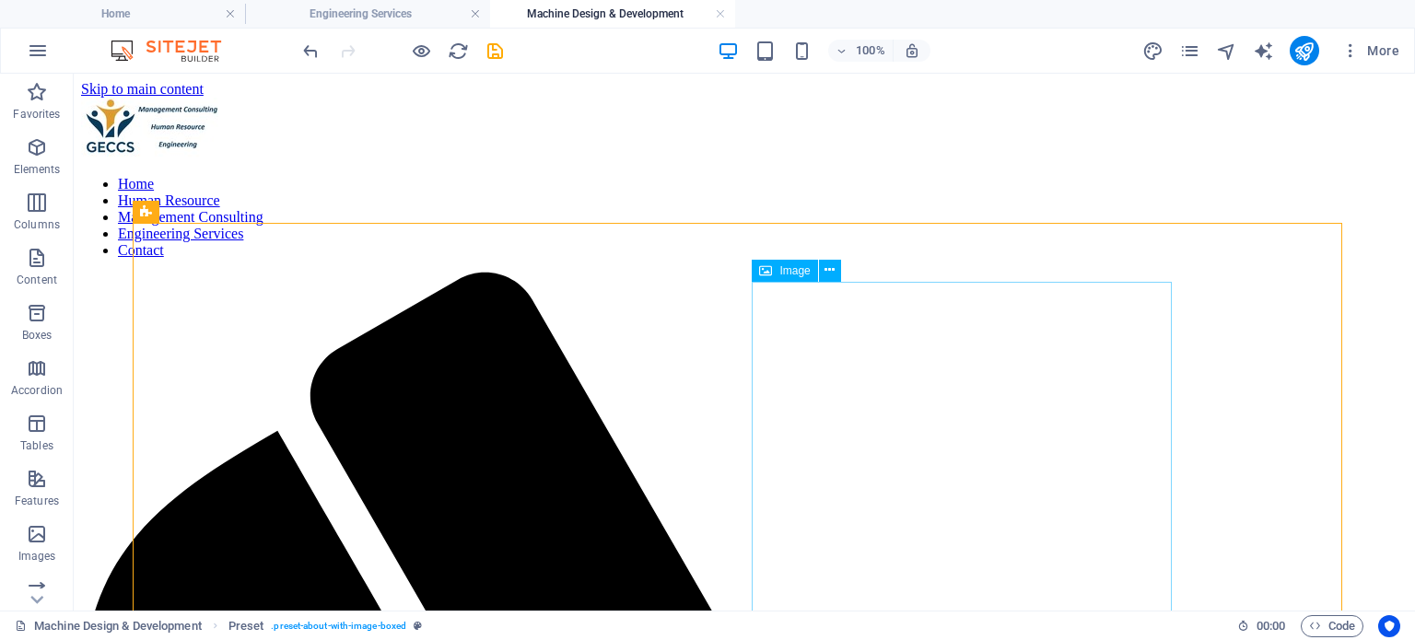
click at [785, 272] on span "Image" at bounding box center [794, 270] width 30 height 11
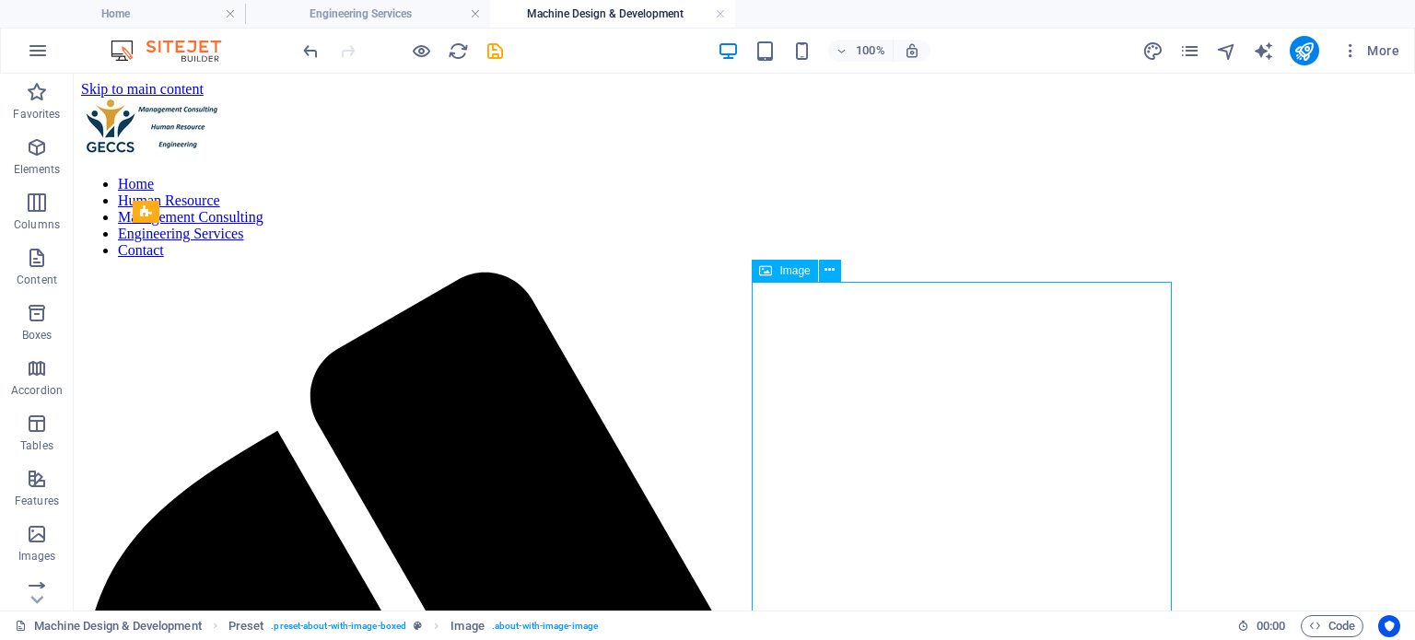
click at [785, 272] on span "Image" at bounding box center [794, 270] width 30 height 11
select select "%"
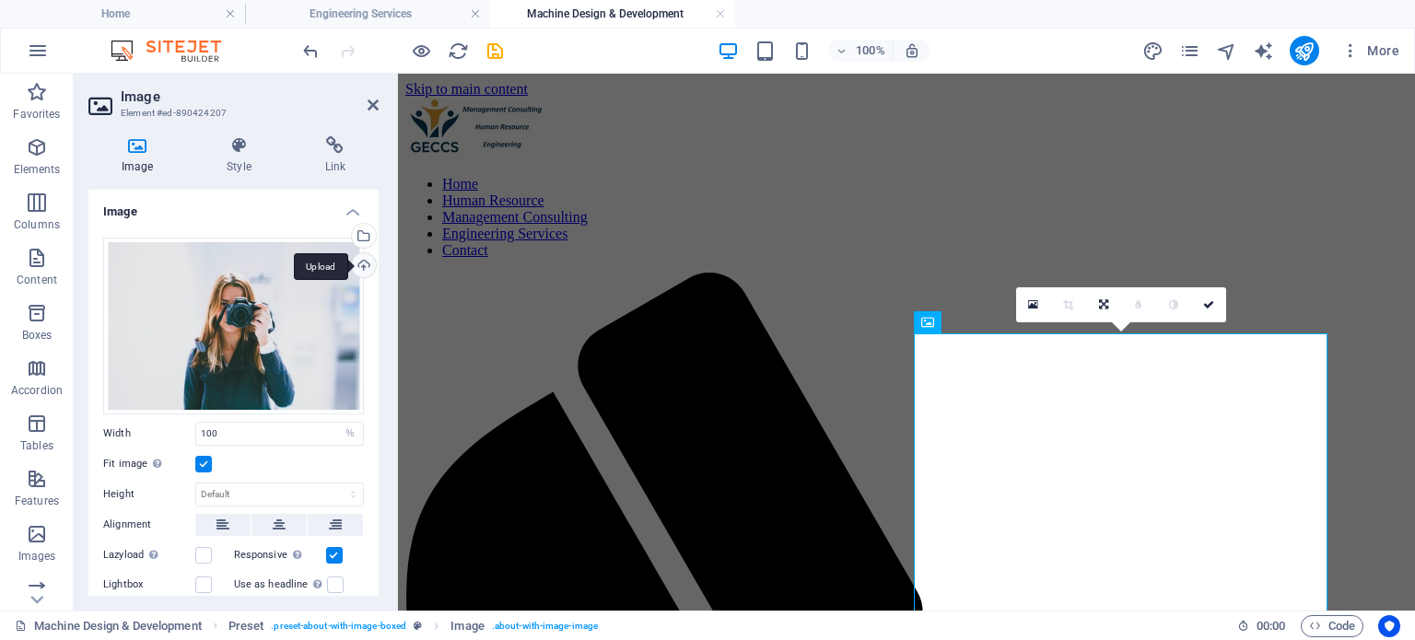
click at [361, 264] on div "Upload" at bounding box center [362, 267] width 28 height 28
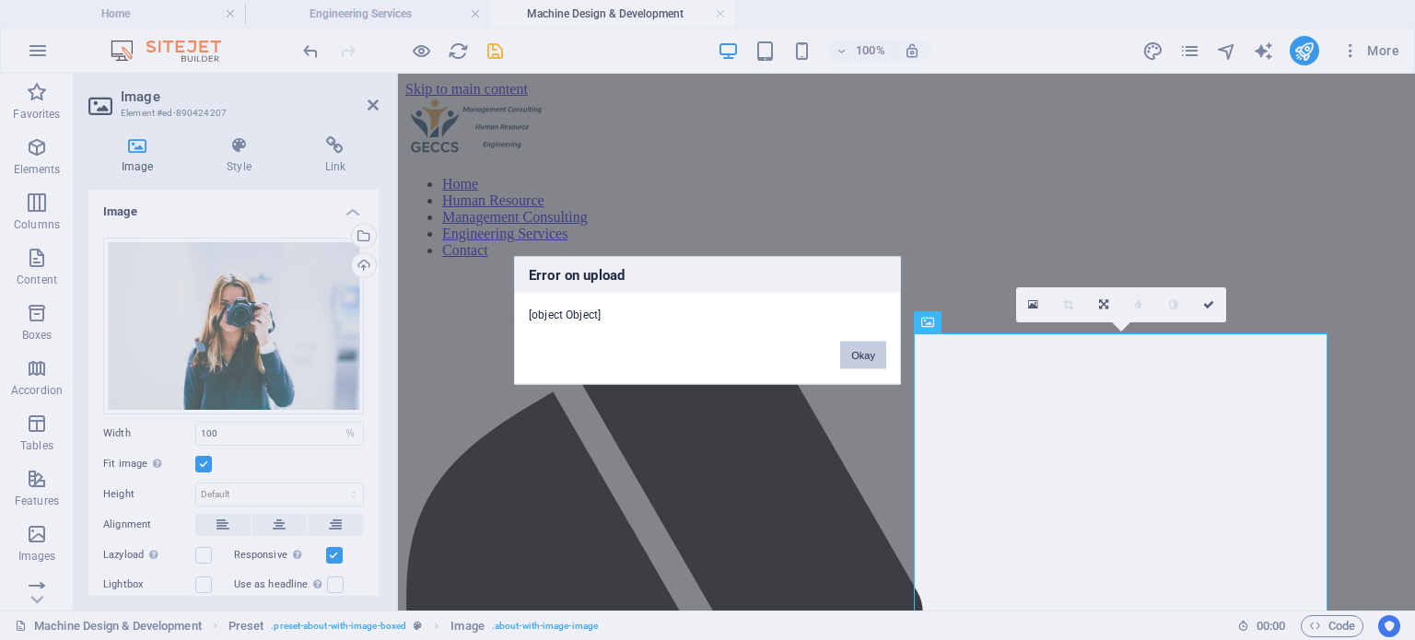
click at [866, 356] on button "Okay" at bounding box center [863, 355] width 46 height 28
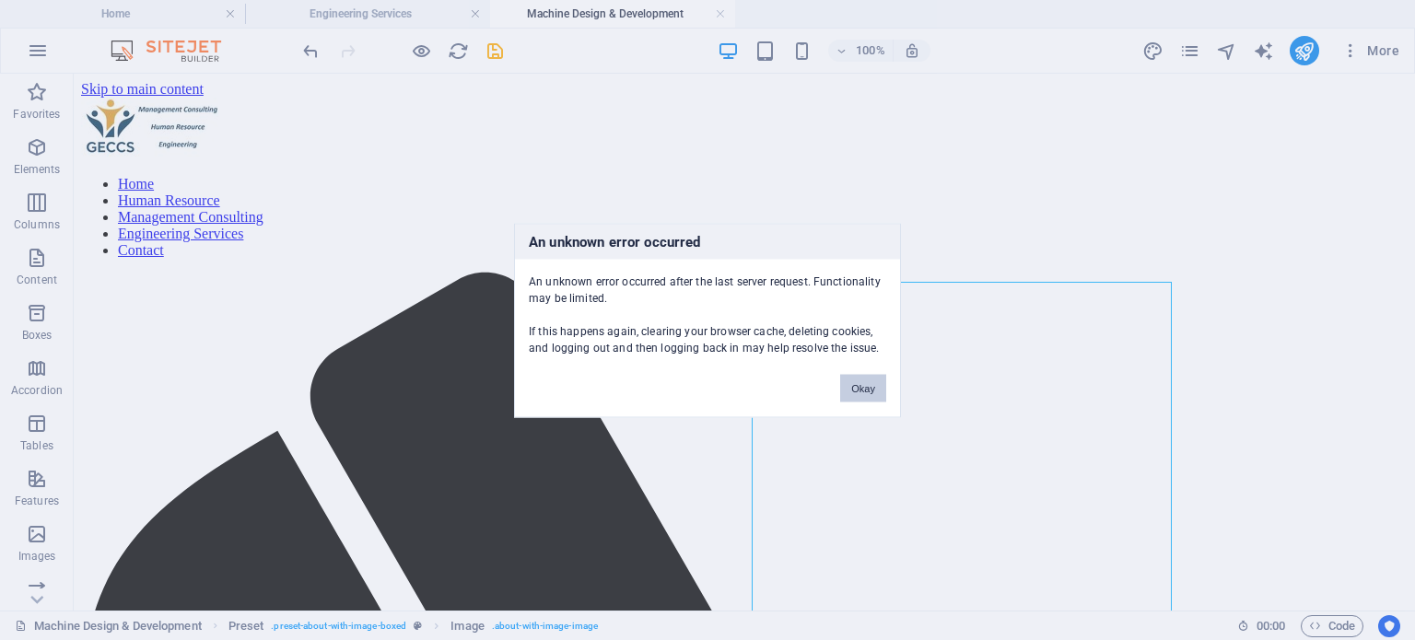
click at [871, 383] on button "Okay" at bounding box center [863, 388] width 46 height 28
select select "%"
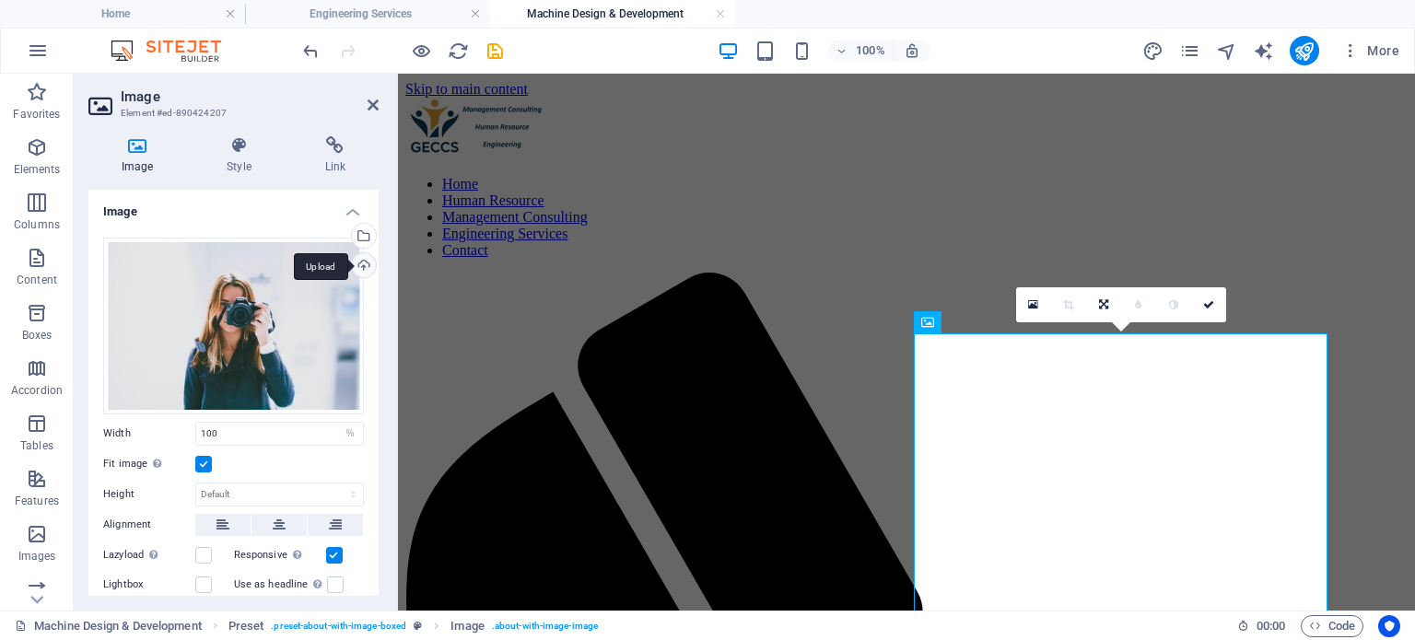
click at [361, 264] on div "Upload" at bounding box center [362, 267] width 28 height 28
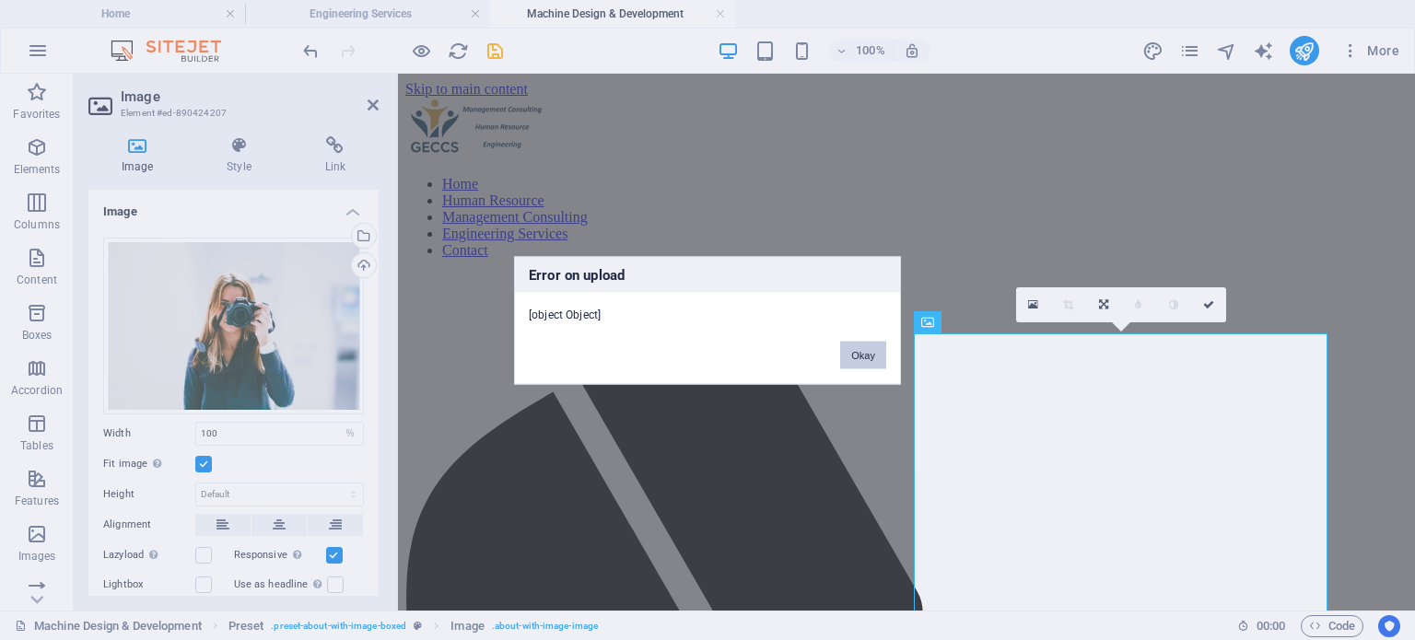
click at [879, 351] on button "Okay" at bounding box center [863, 355] width 46 height 28
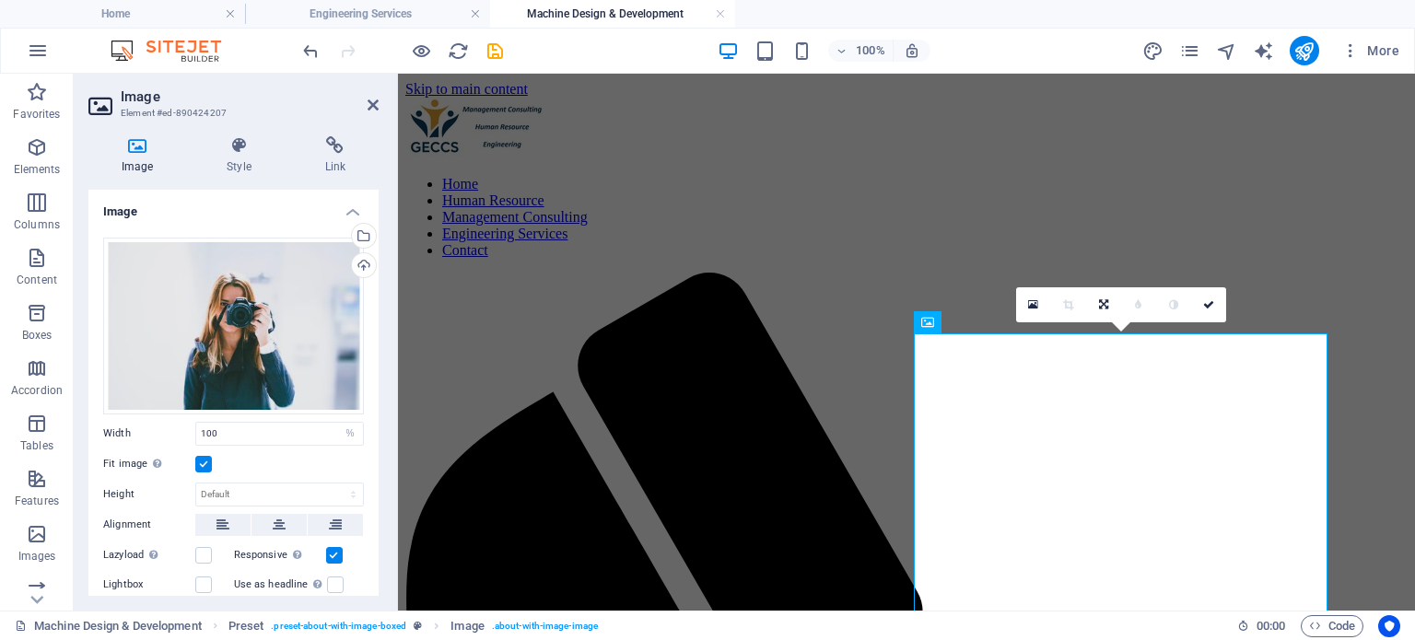
click at [359, 262] on div "Upload" at bounding box center [362, 267] width 28 height 28
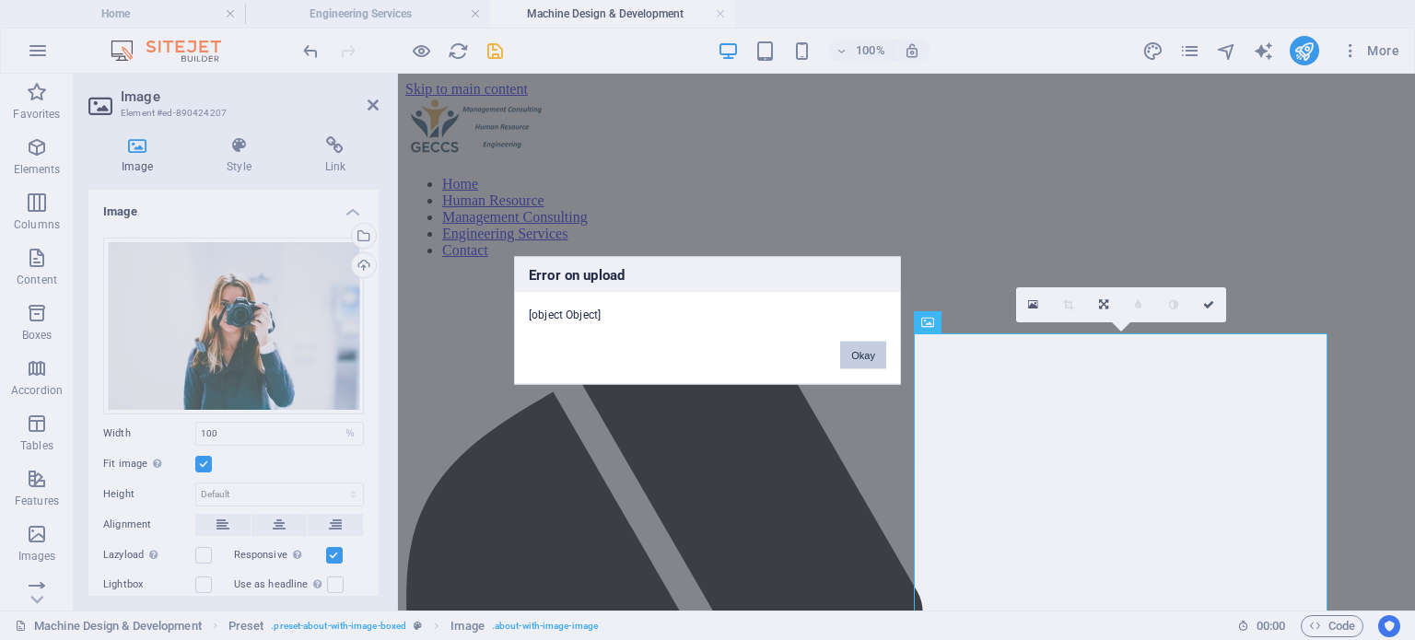
click at [872, 359] on button "Okay" at bounding box center [863, 355] width 46 height 28
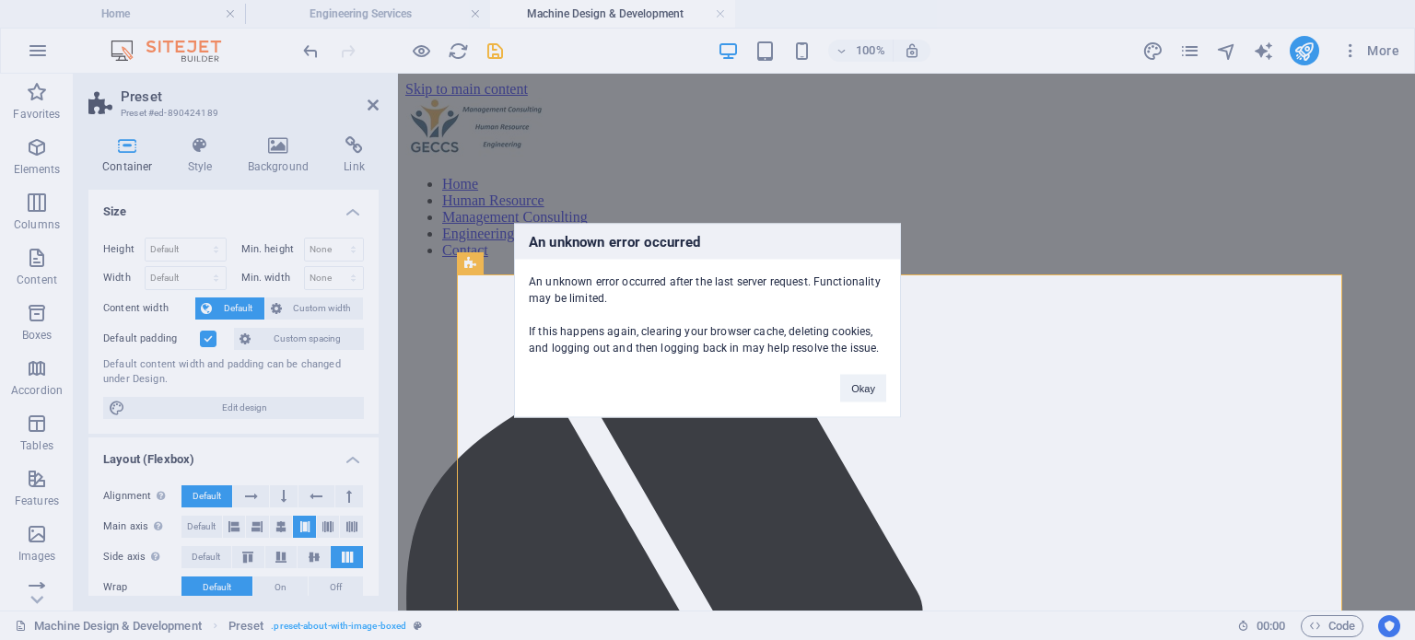
click at [378, 107] on div "An unknown error occurred An unknown error occurred after the last server reque…" at bounding box center [707, 320] width 1415 height 640
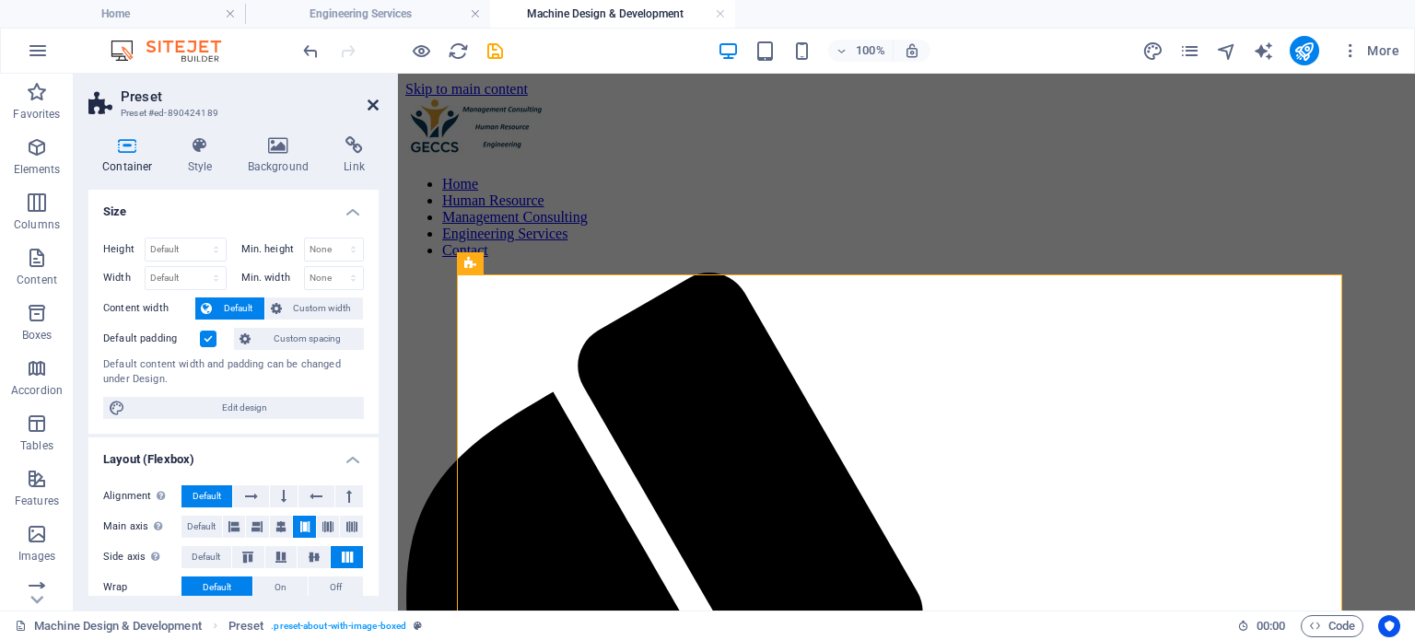
click at [371, 103] on icon at bounding box center [372, 105] width 11 height 15
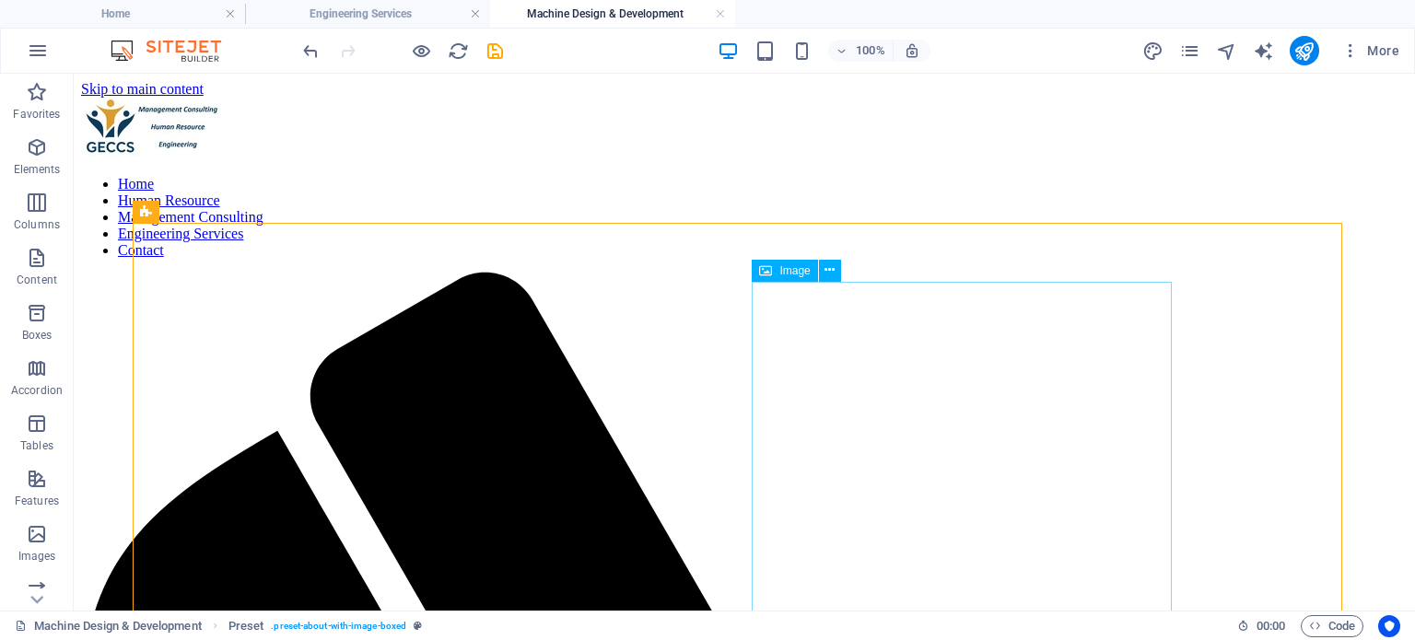
click at [766, 270] on icon at bounding box center [765, 271] width 13 height 22
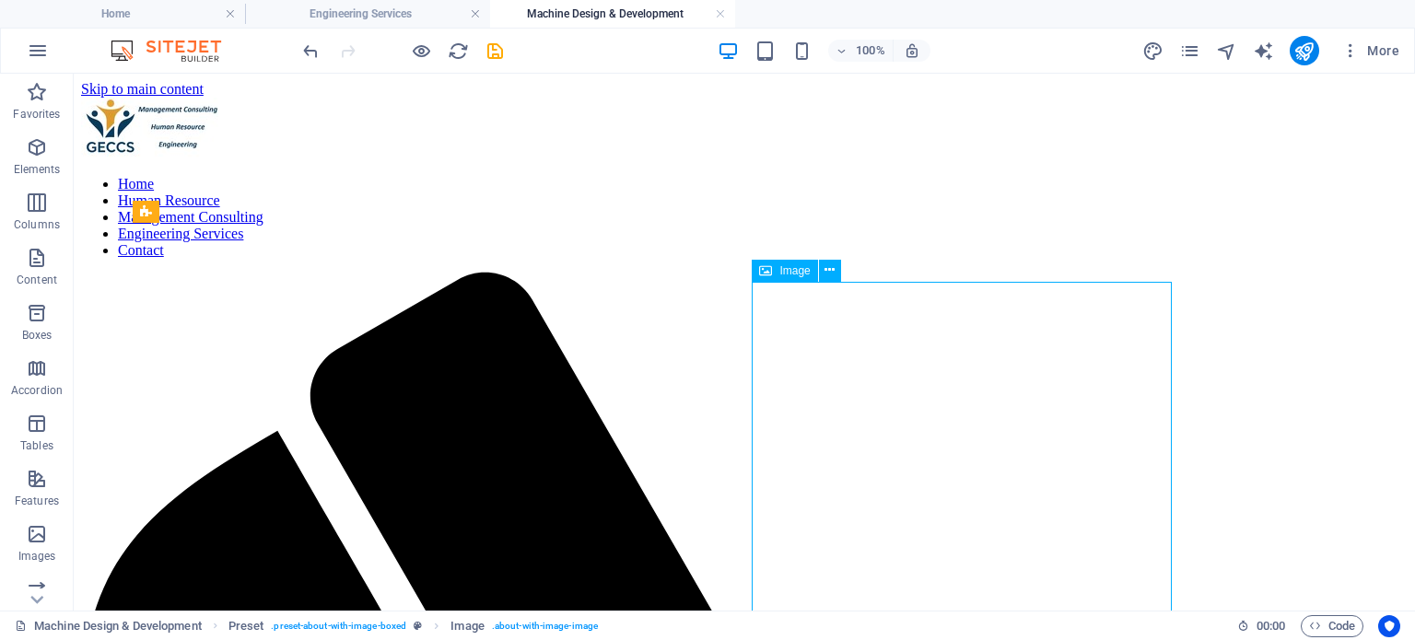
click at [766, 270] on icon at bounding box center [765, 271] width 13 height 22
select select "%"
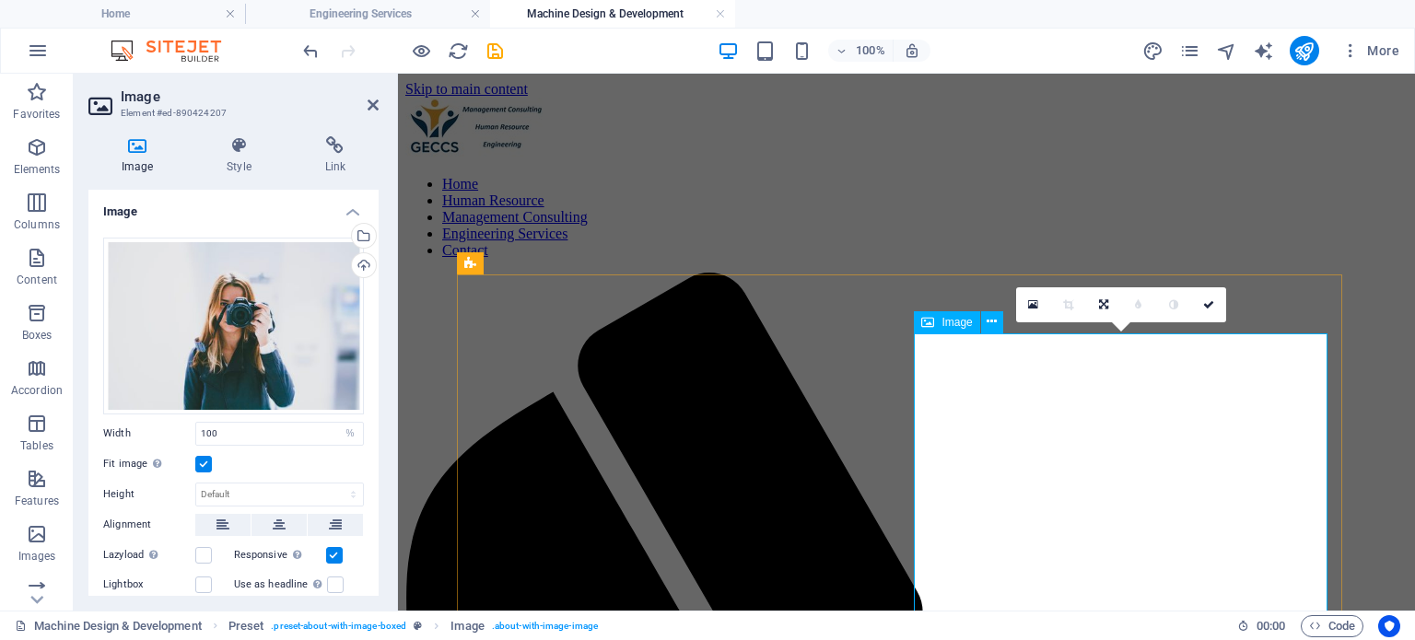
click at [931, 323] on icon at bounding box center [927, 322] width 13 height 22
click at [358, 266] on div "Upload" at bounding box center [362, 267] width 28 height 28
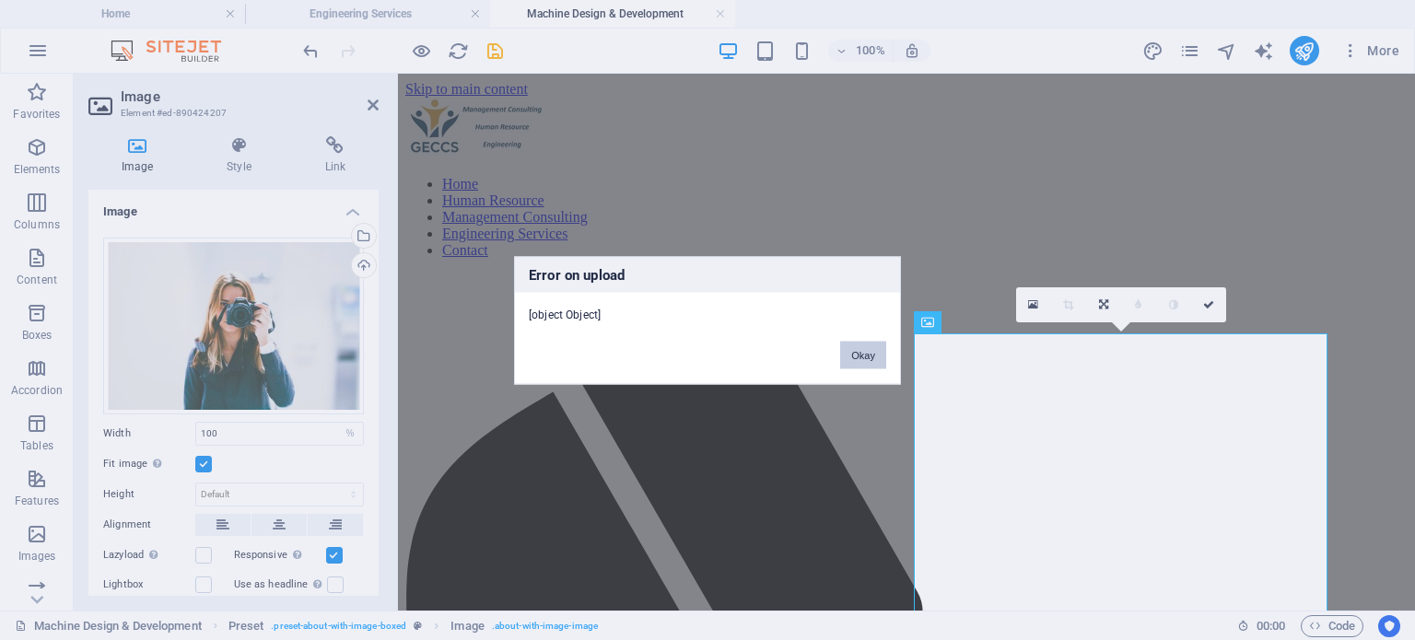
click at [858, 350] on button "Okay" at bounding box center [863, 355] width 46 height 28
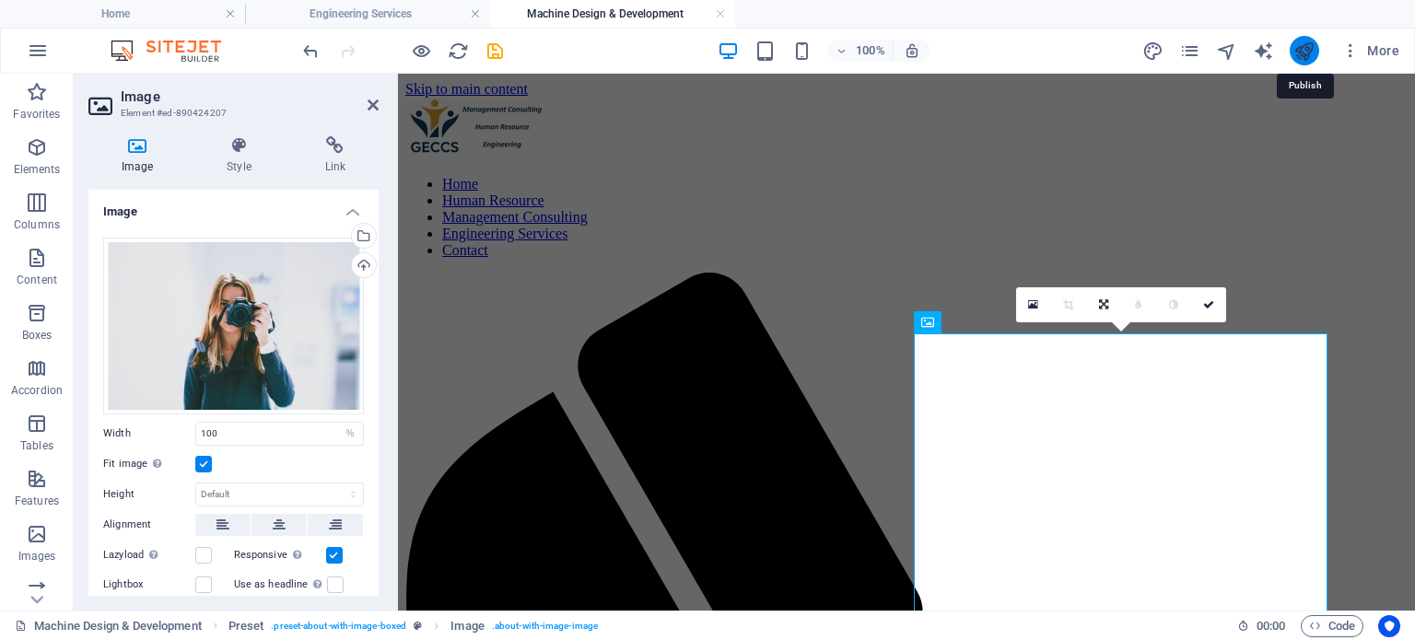
click at [1305, 53] on icon "publish" at bounding box center [1303, 51] width 21 height 21
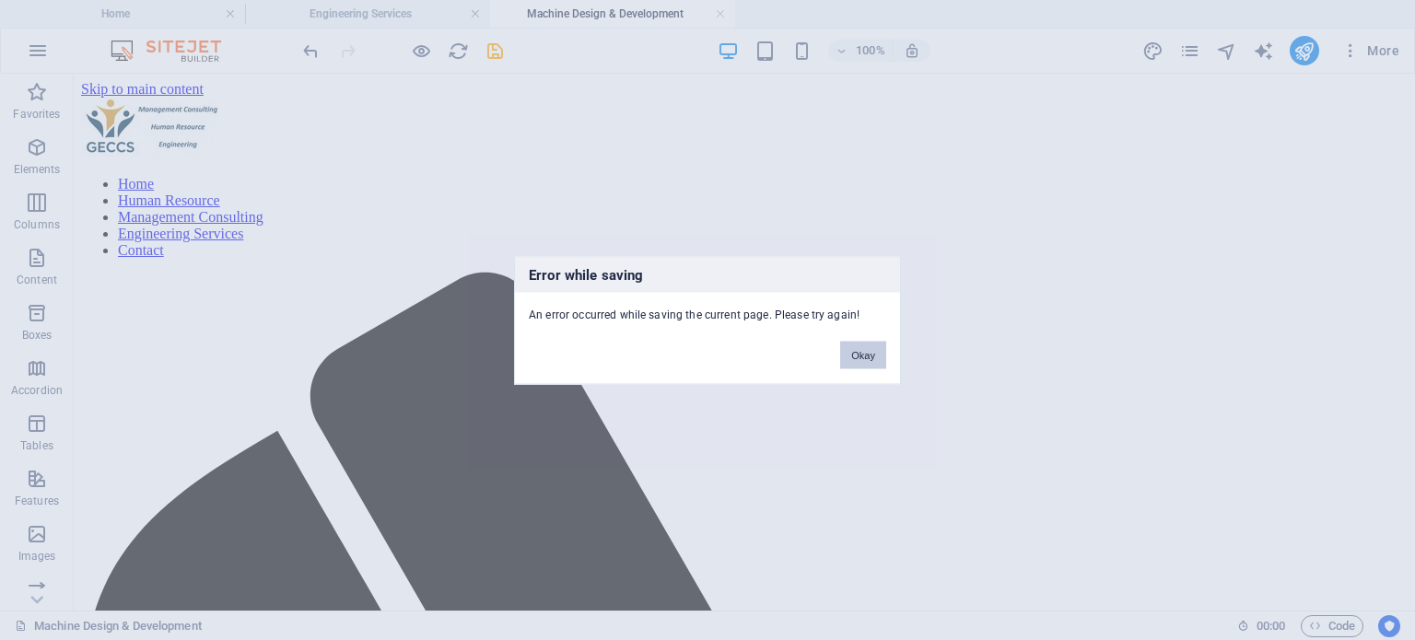
click at [865, 357] on button "Okay" at bounding box center [863, 355] width 46 height 28
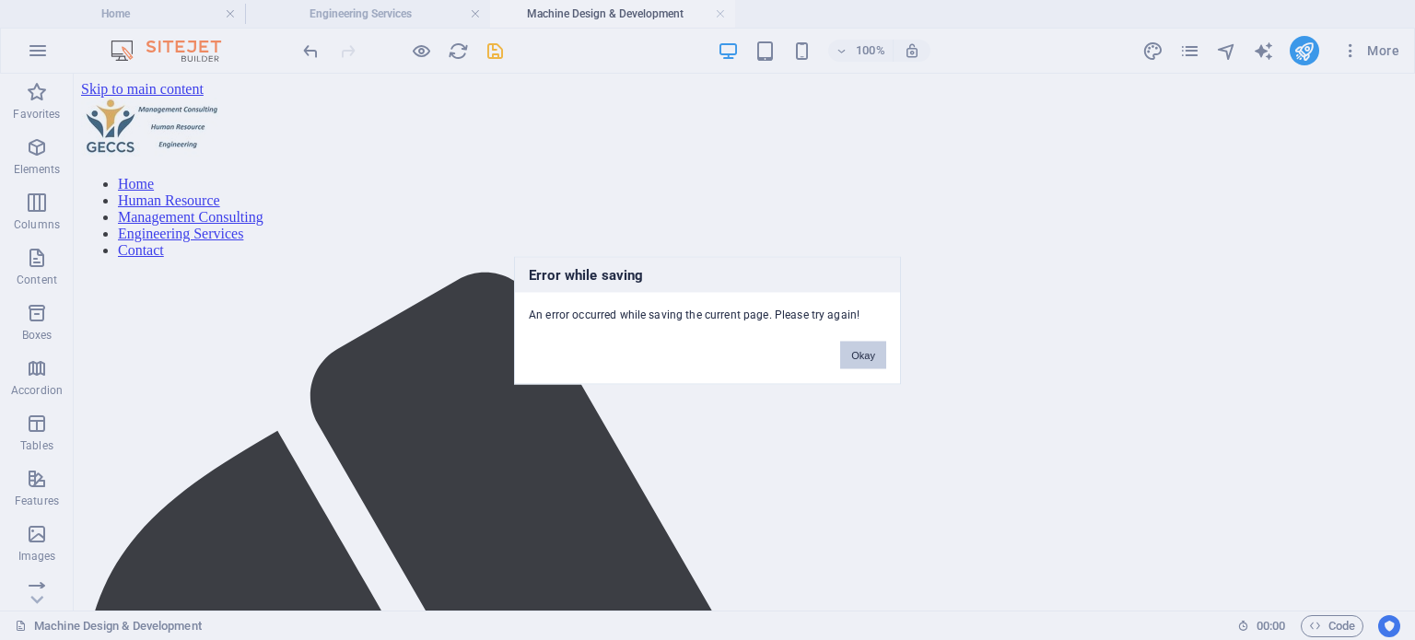
click at [858, 345] on button "Okay" at bounding box center [863, 355] width 46 height 28
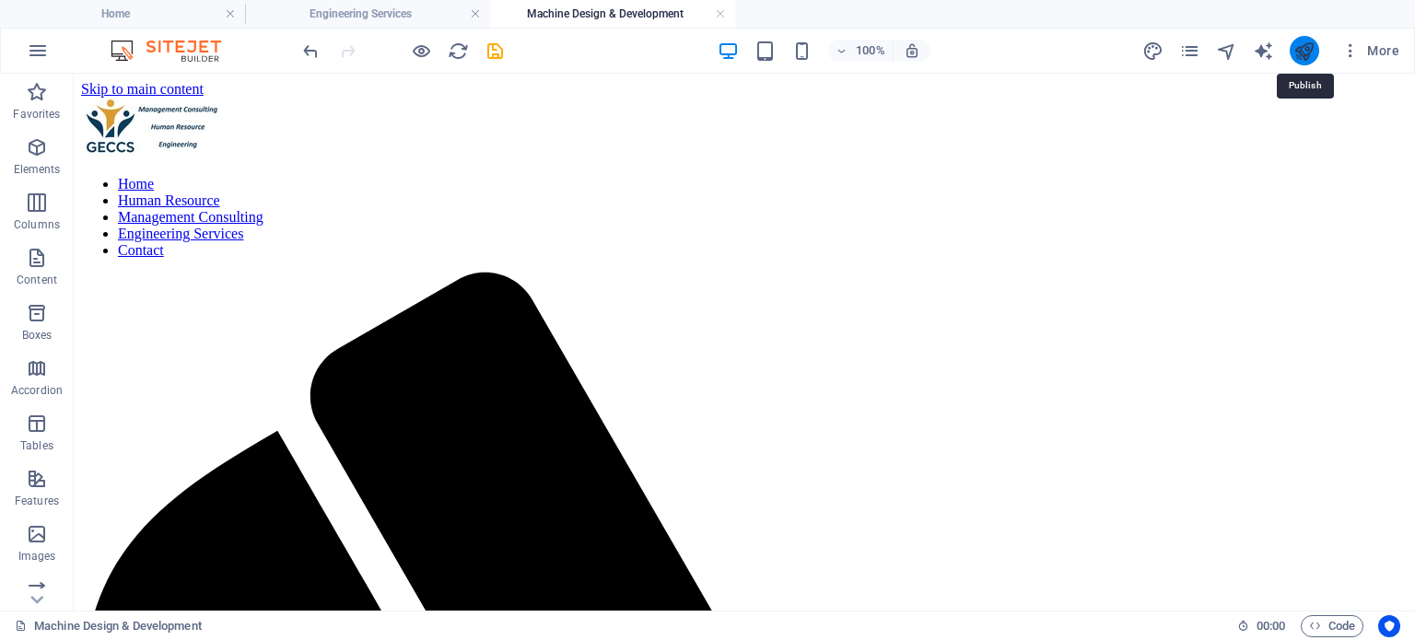
click at [1302, 55] on icon "publish" at bounding box center [1303, 51] width 21 height 21
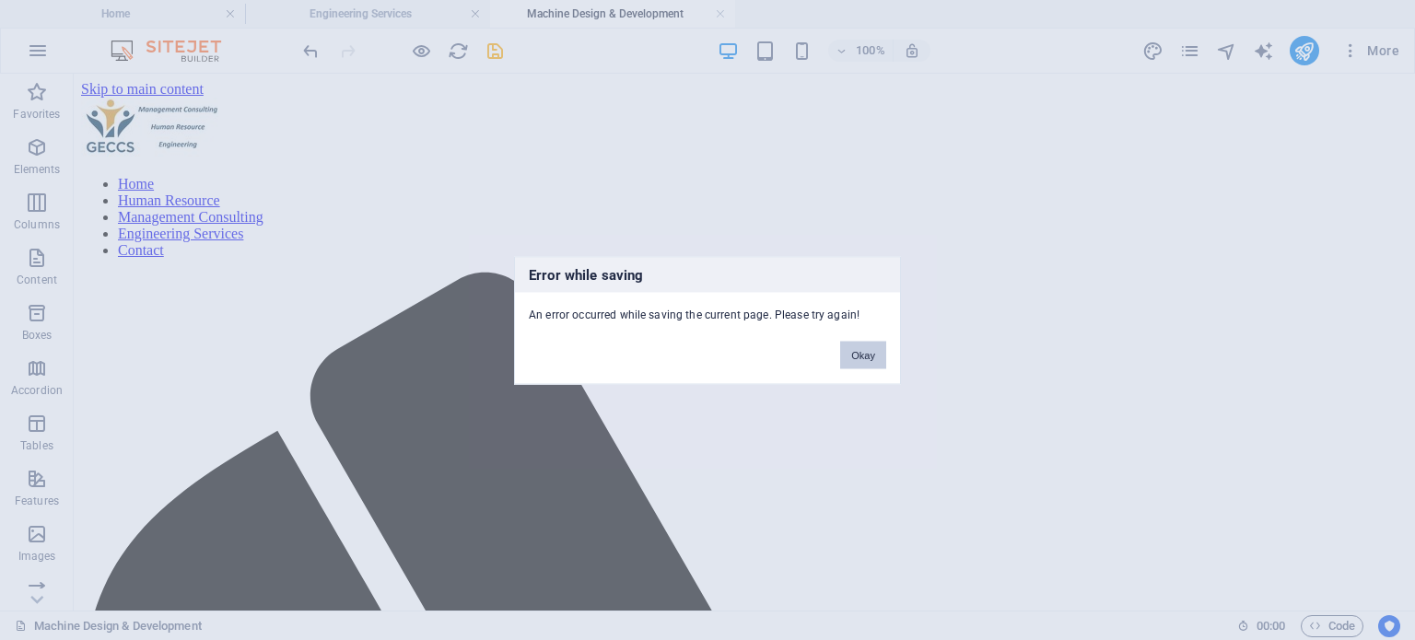
click at [851, 353] on button "Okay" at bounding box center [863, 355] width 46 height 28
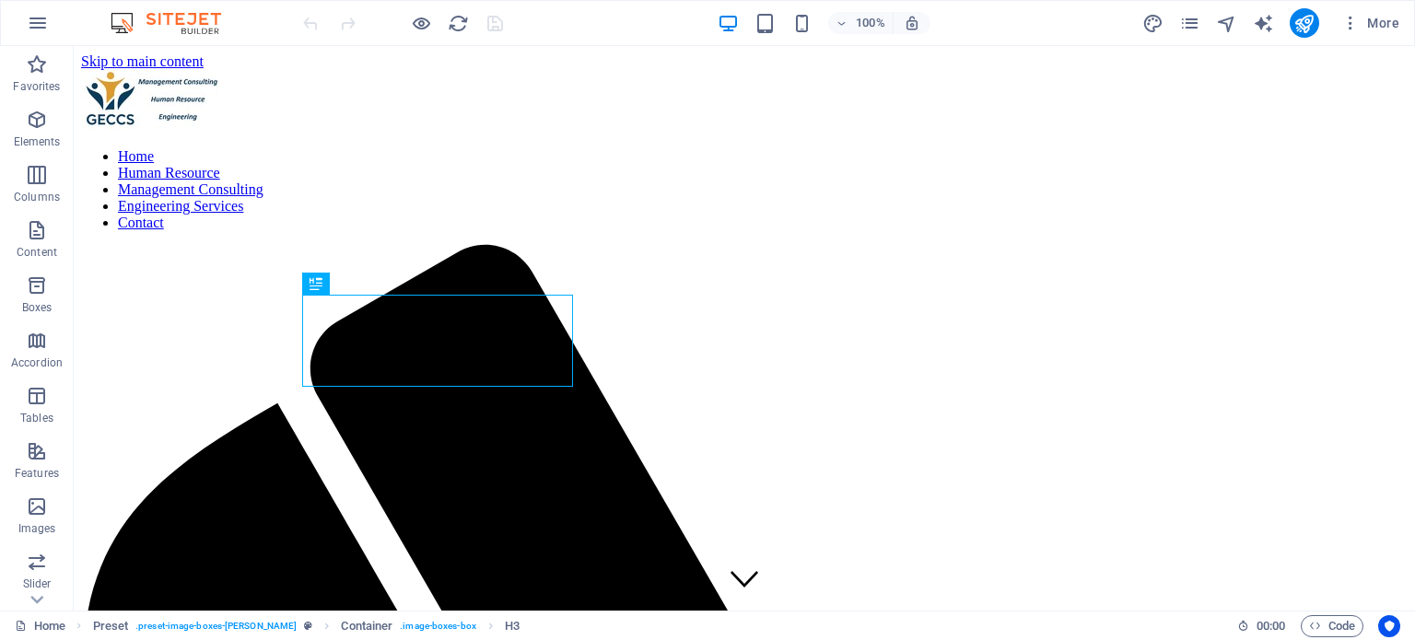
scroll to position [507, 0]
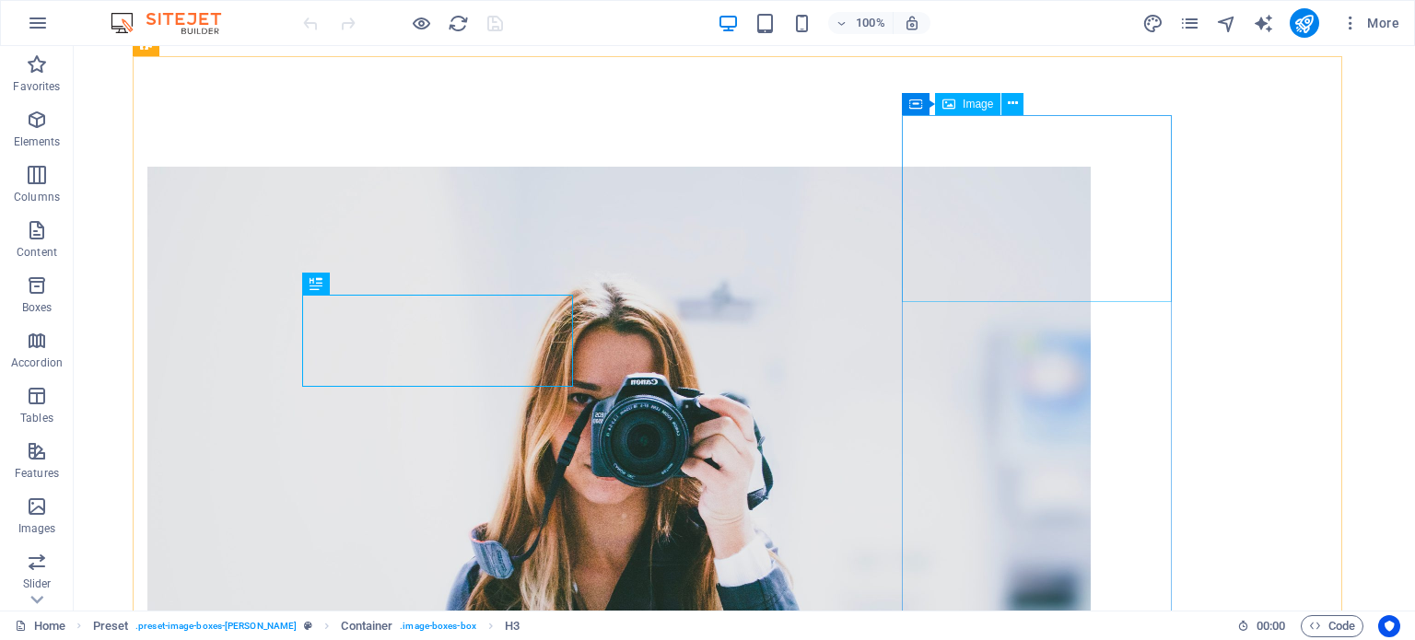
click at [946, 102] on icon at bounding box center [948, 104] width 13 height 22
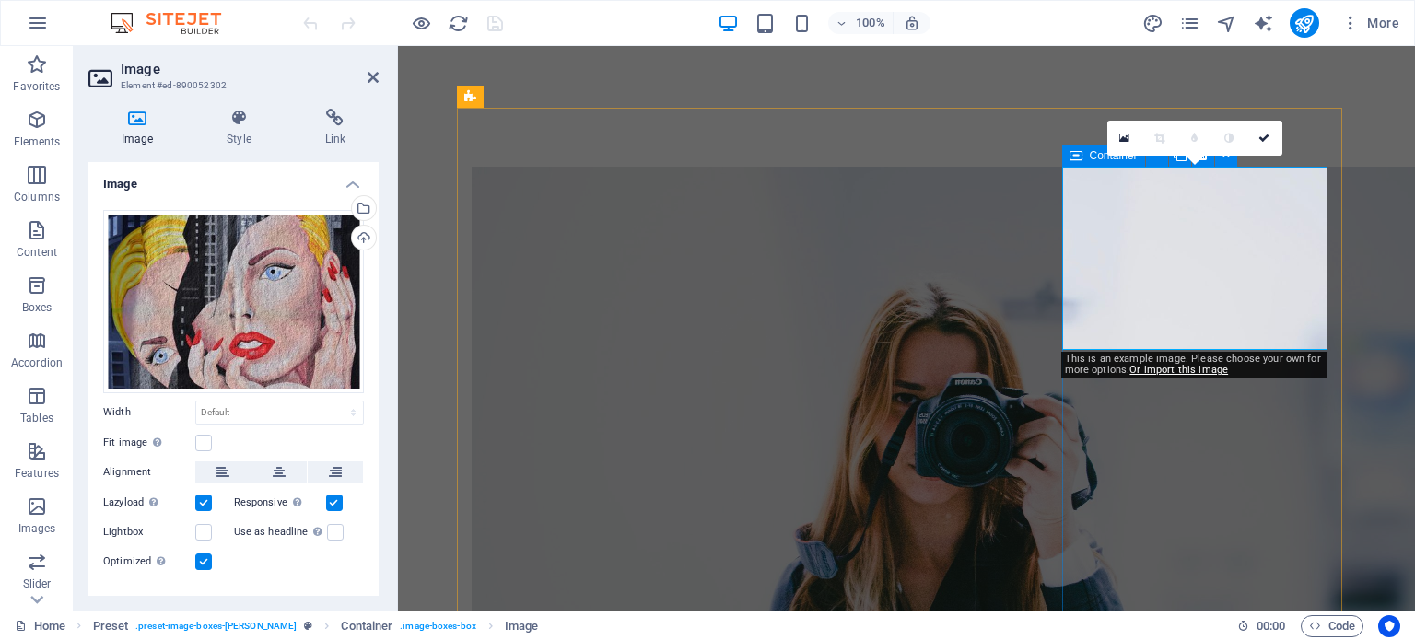
click at [1076, 155] on icon at bounding box center [1075, 156] width 13 height 22
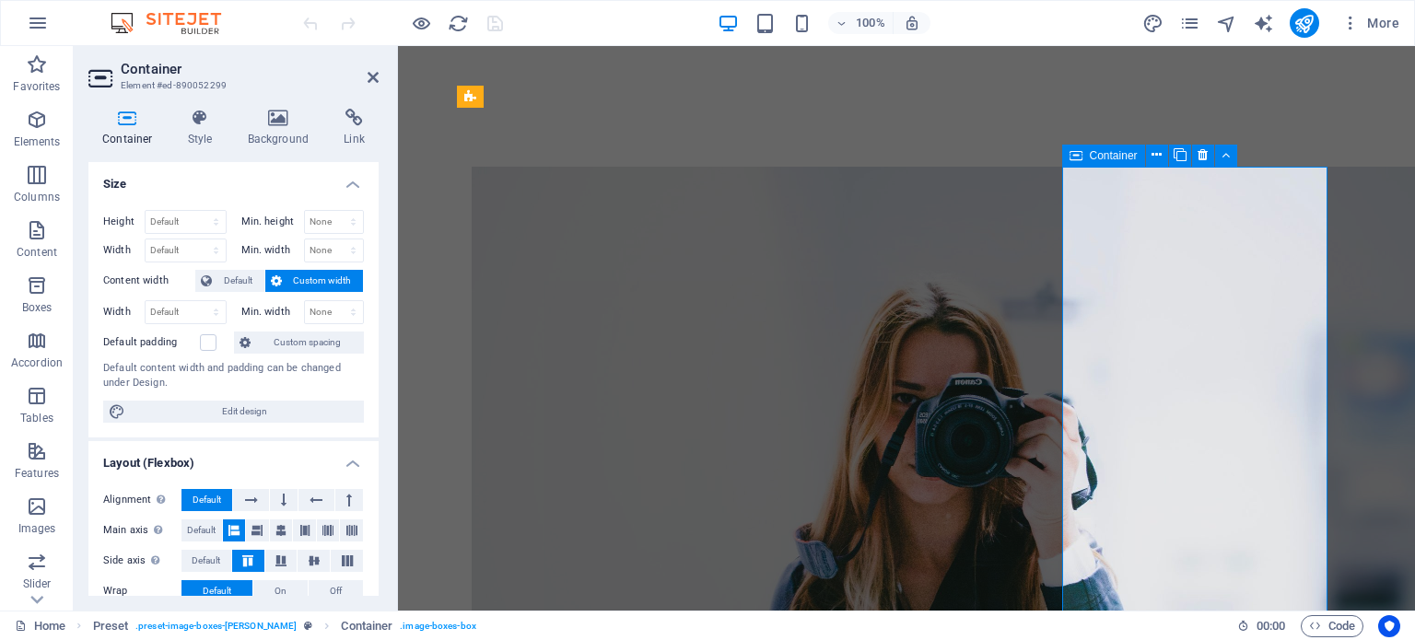
click at [1100, 152] on span "Container" at bounding box center [1113, 155] width 48 height 11
click at [1129, 157] on span "Image" at bounding box center [1138, 155] width 30 height 11
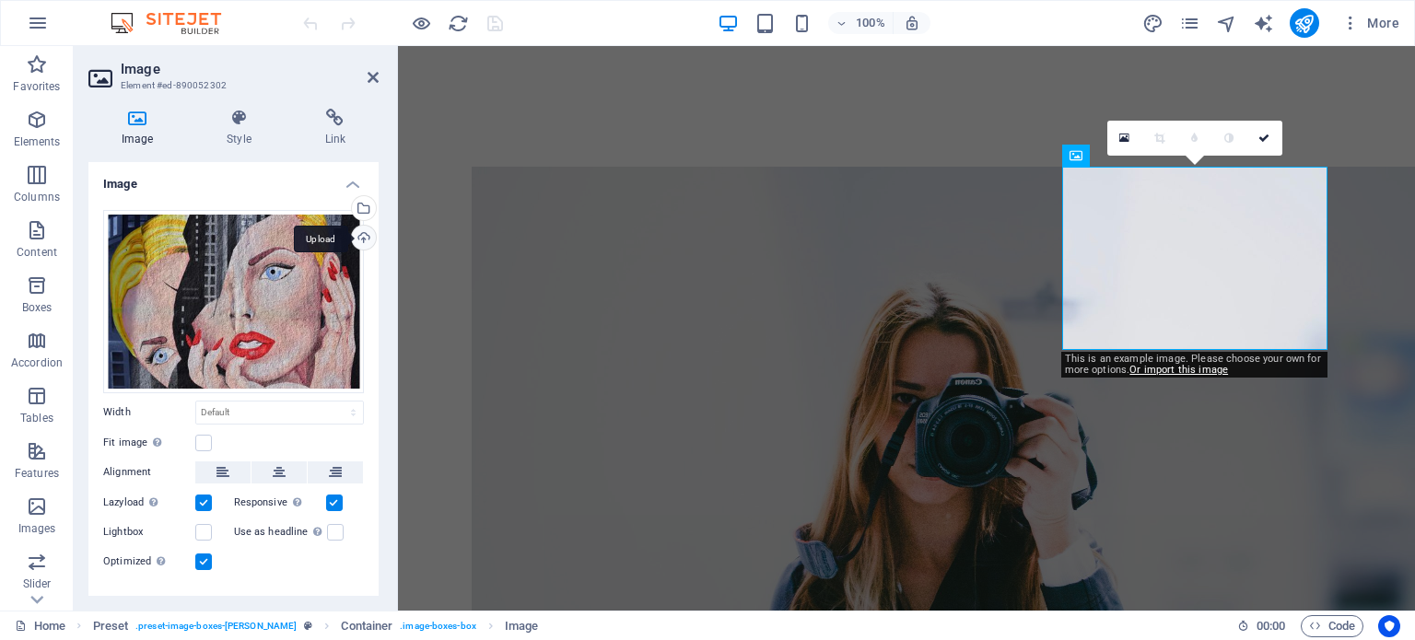
click at [365, 239] on div "Upload" at bounding box center [362, 240] width 28 height 28
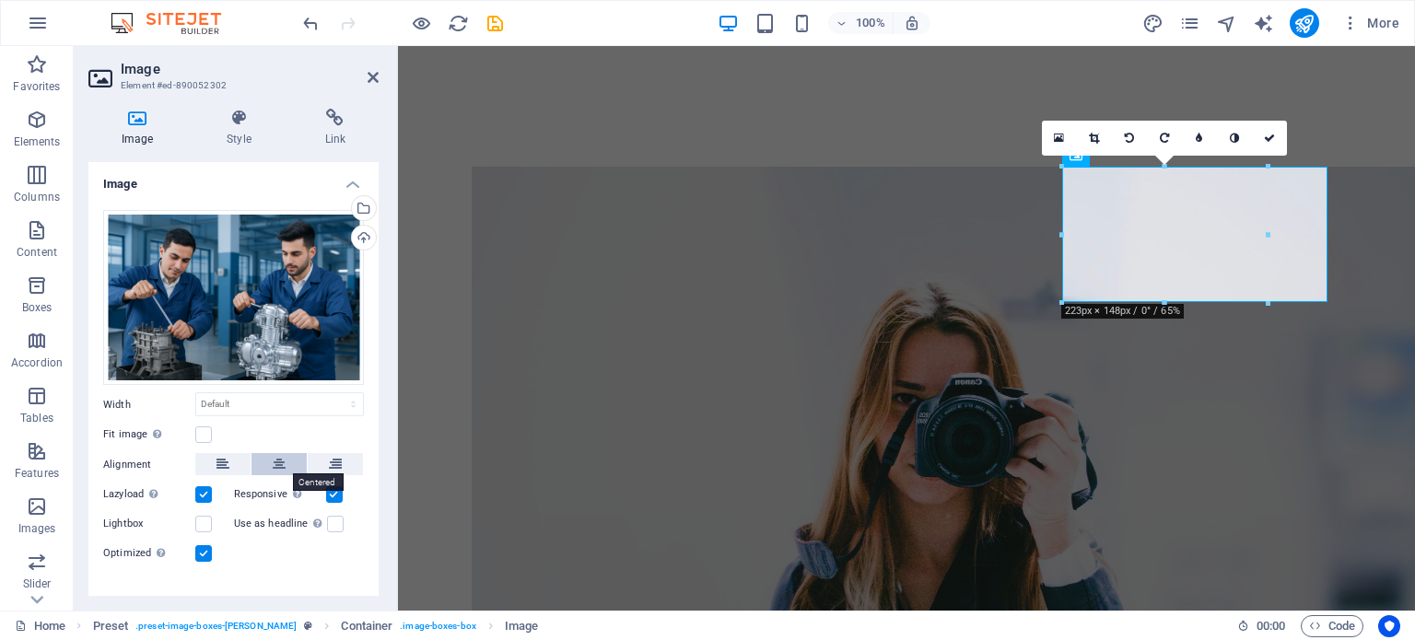
click at [280, 459] on icon at bounding box center [279, 464] width 13 height 22
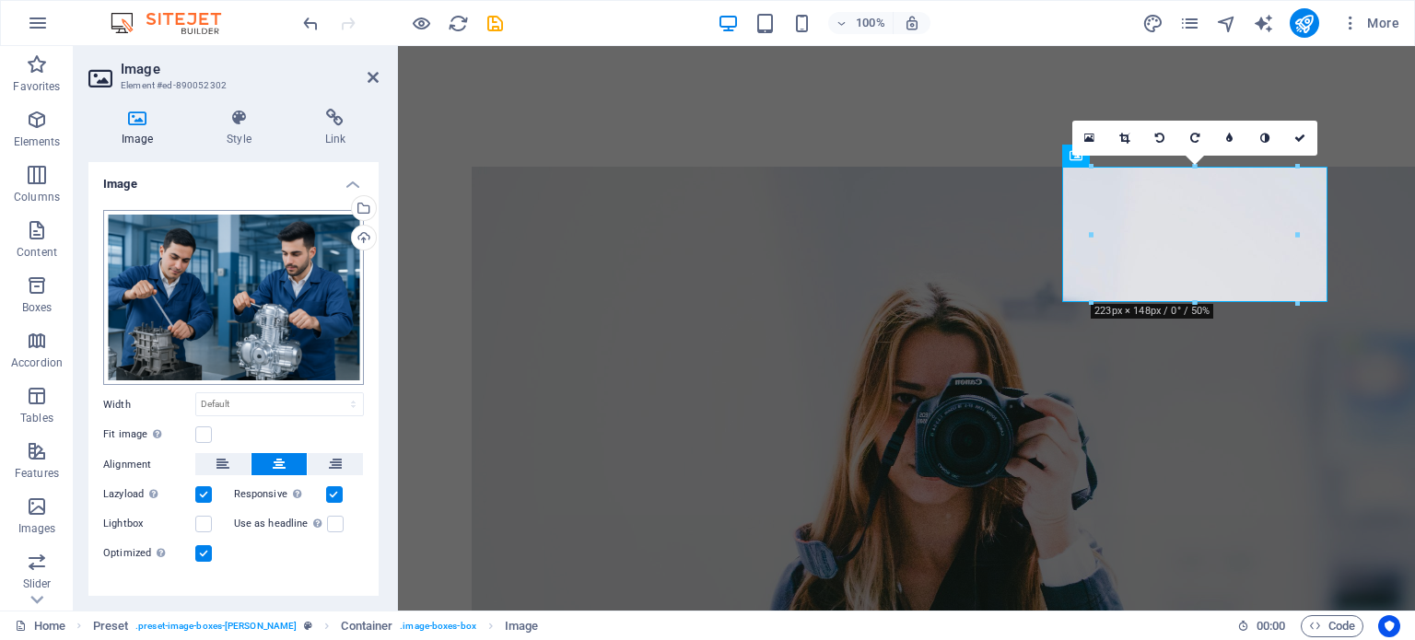
scroll to position [25, 0]
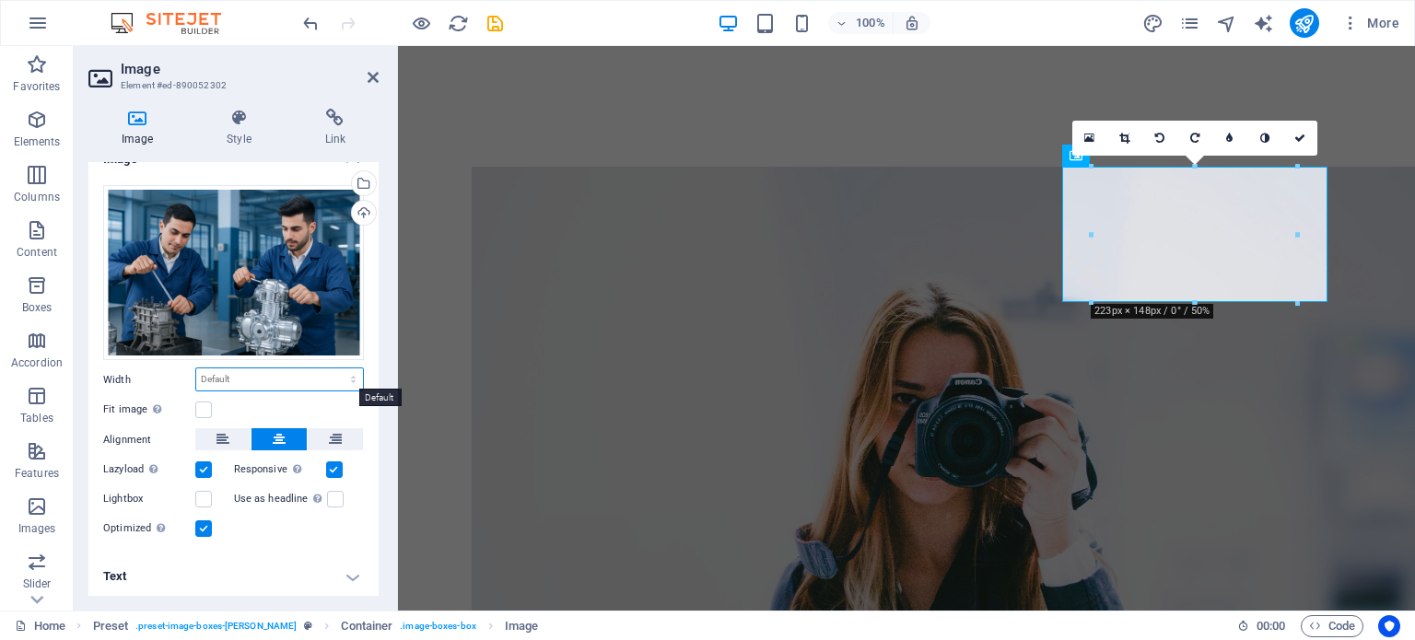
click at [228, 376] on select "Default auto px rem % em vh vw" at bounding box center [279, 379] width 167 height 22
select select "px"
click at [333, 368] on select "Default auto px rem % em vh vw" at bounding box center [279, 379] width 167 height 22
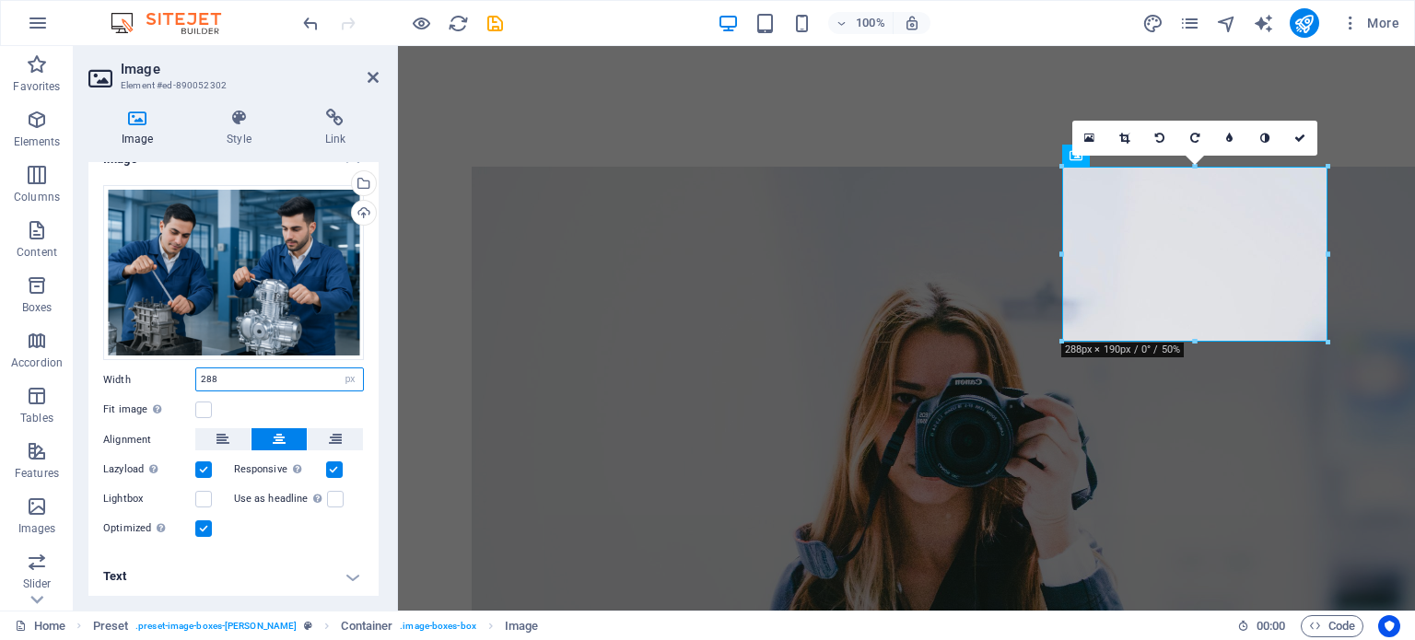
type input "288"
click at [371, 72] on icon at bounding box center [372, 77] width 11 height 15
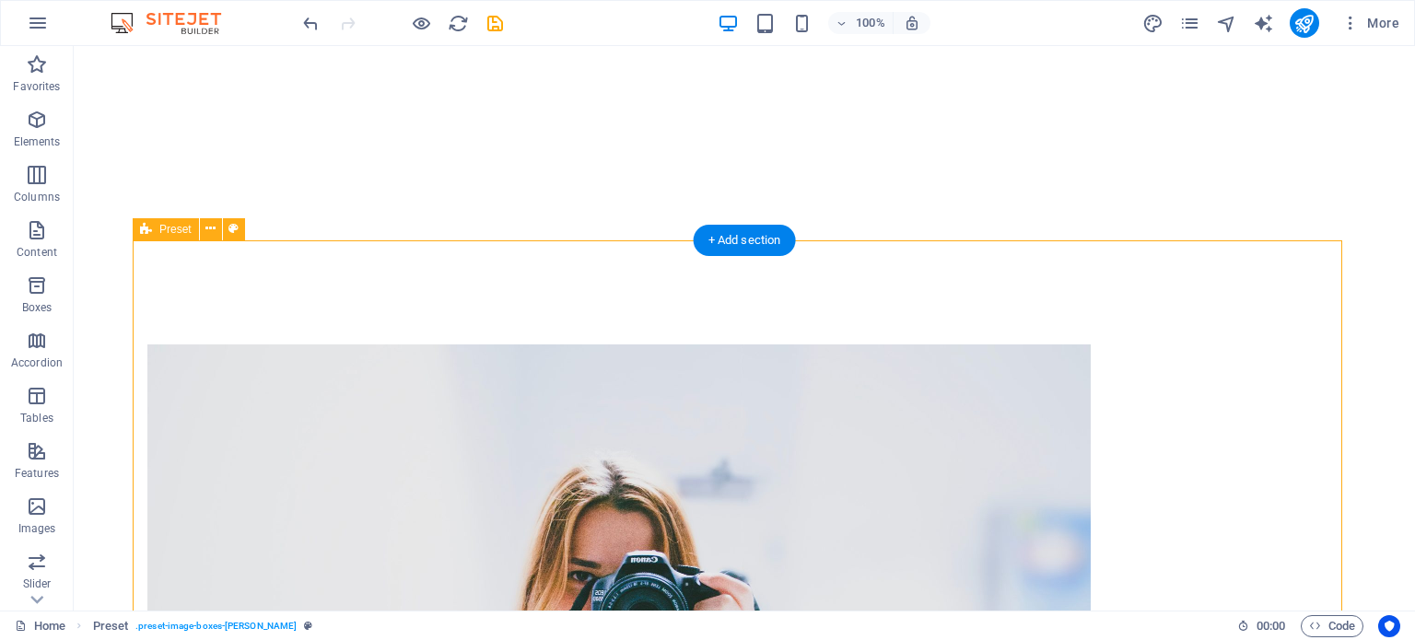
scroll to position [323, 0]
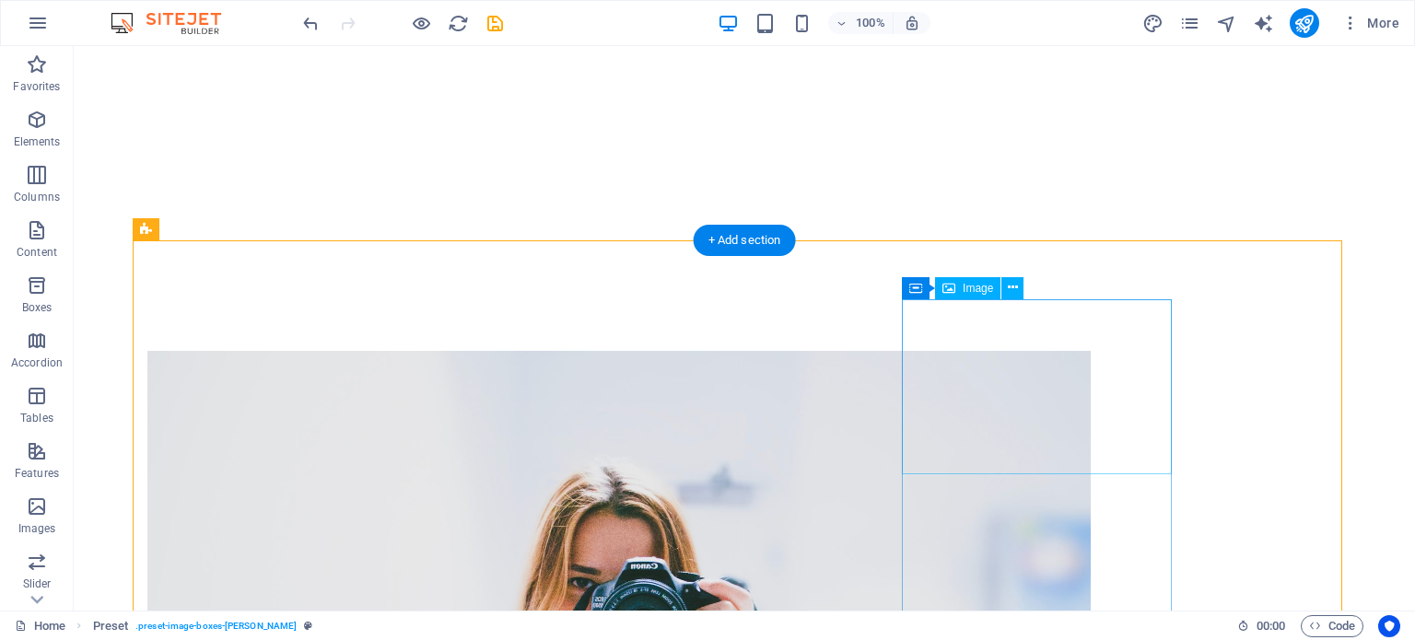
click at [949, 286] on icon at bounding box center [948, 288] width 13 height 22
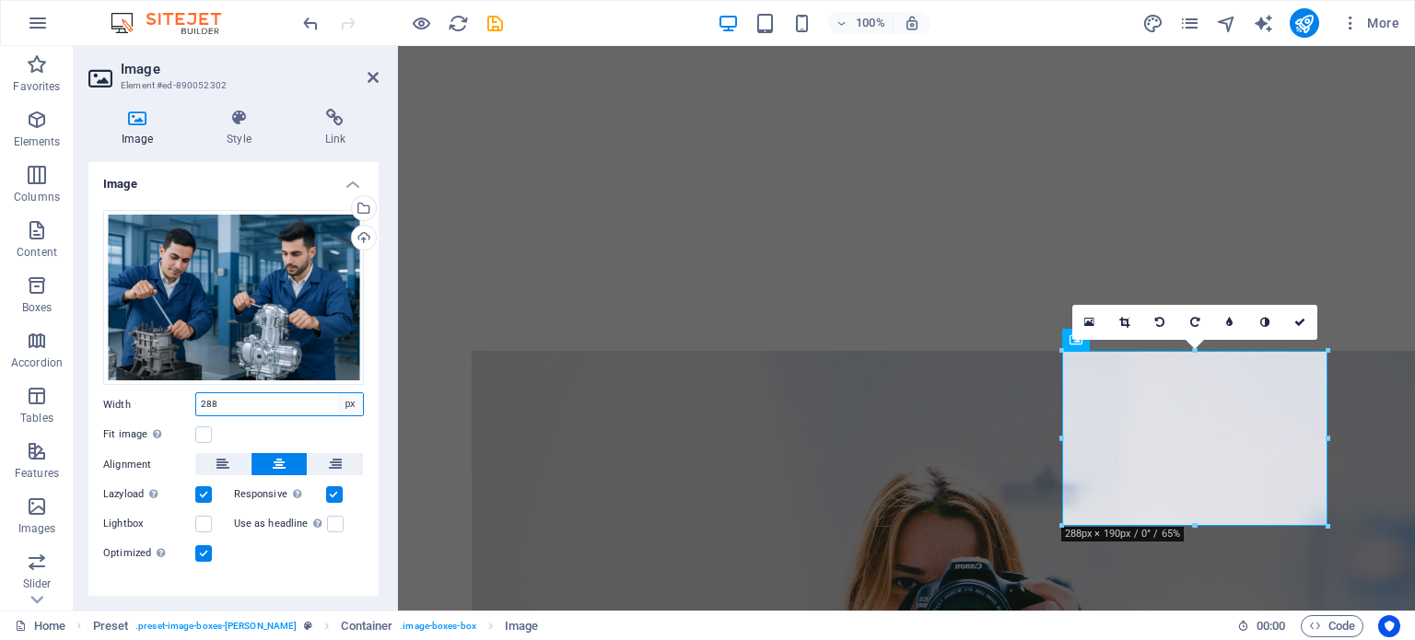
click at [353, 397] on select "Default auto px rem % em vh vw" at bounding box center [350, 404] width 26 height 22
select select "%"
click at [337, 393] on select "Default auto px rem % em vh vw" at bounding box center [350, 404] width 26 height 22
type input "100"
click at [272, 409] on input "100" at bounding box center [279, 404] width 167 height 22
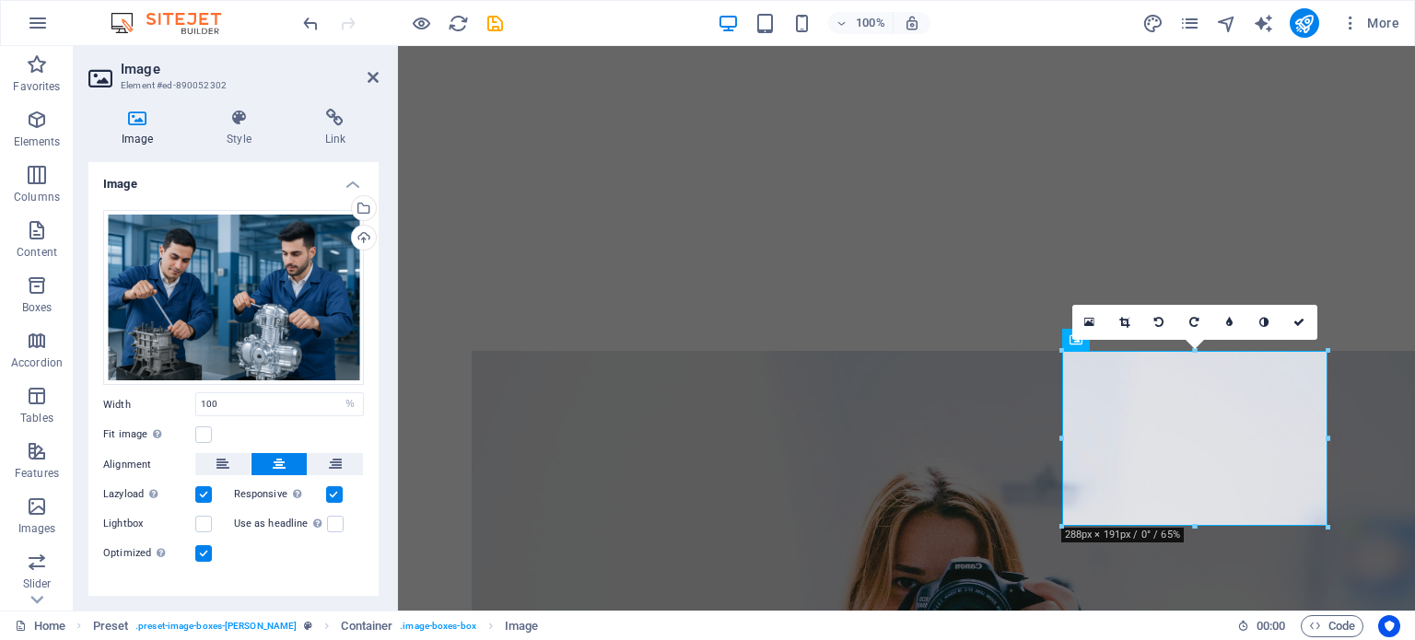
click at [273, 432] on div "Fit image Automatically fit image to a fixed width and height" at bounding box center [233, 435] width 261 height 22
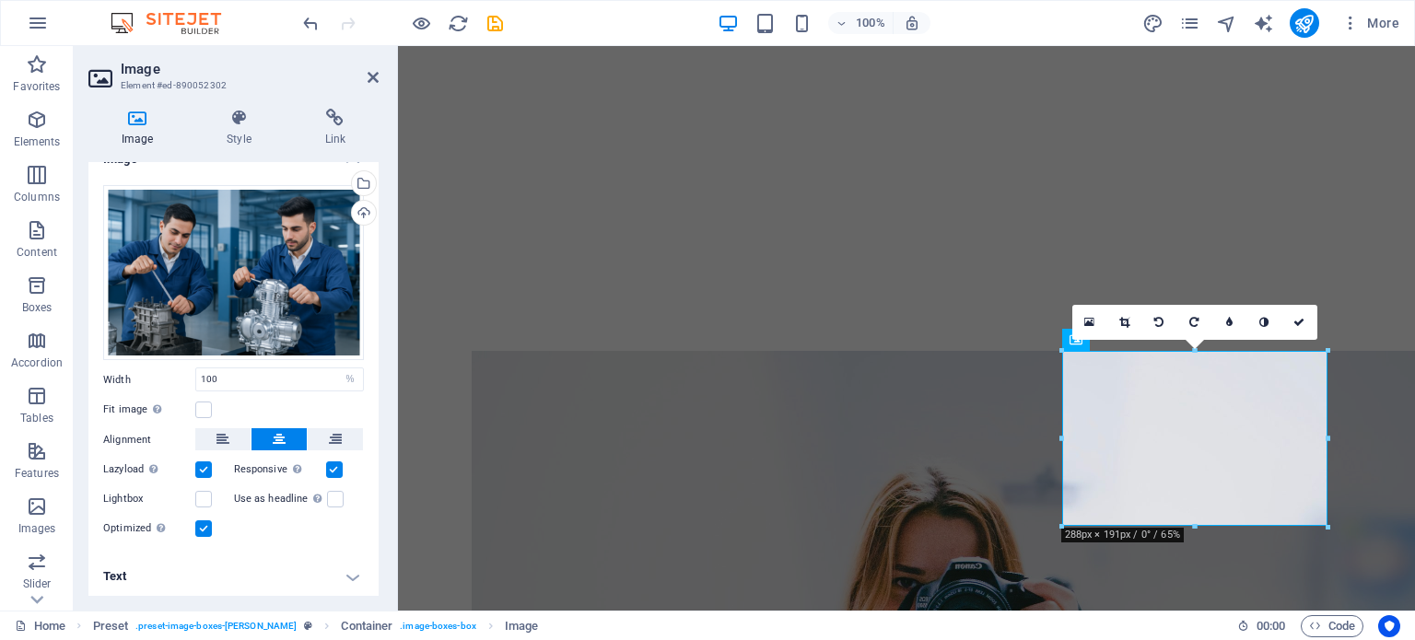
click at [377, 82] on icon at bounding box center [372, 77] width 11 height 15
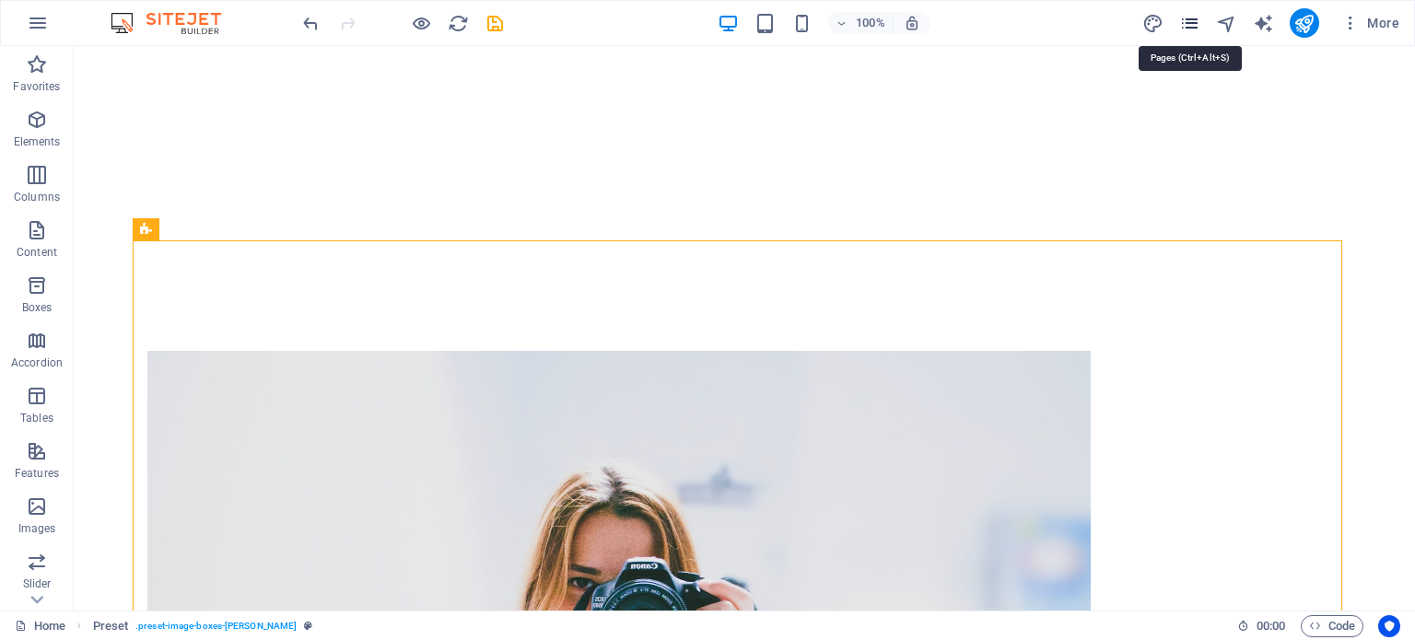
click at [1192, 22] on icon "pages" at bounding box center [1189, 23] width 21 height 21
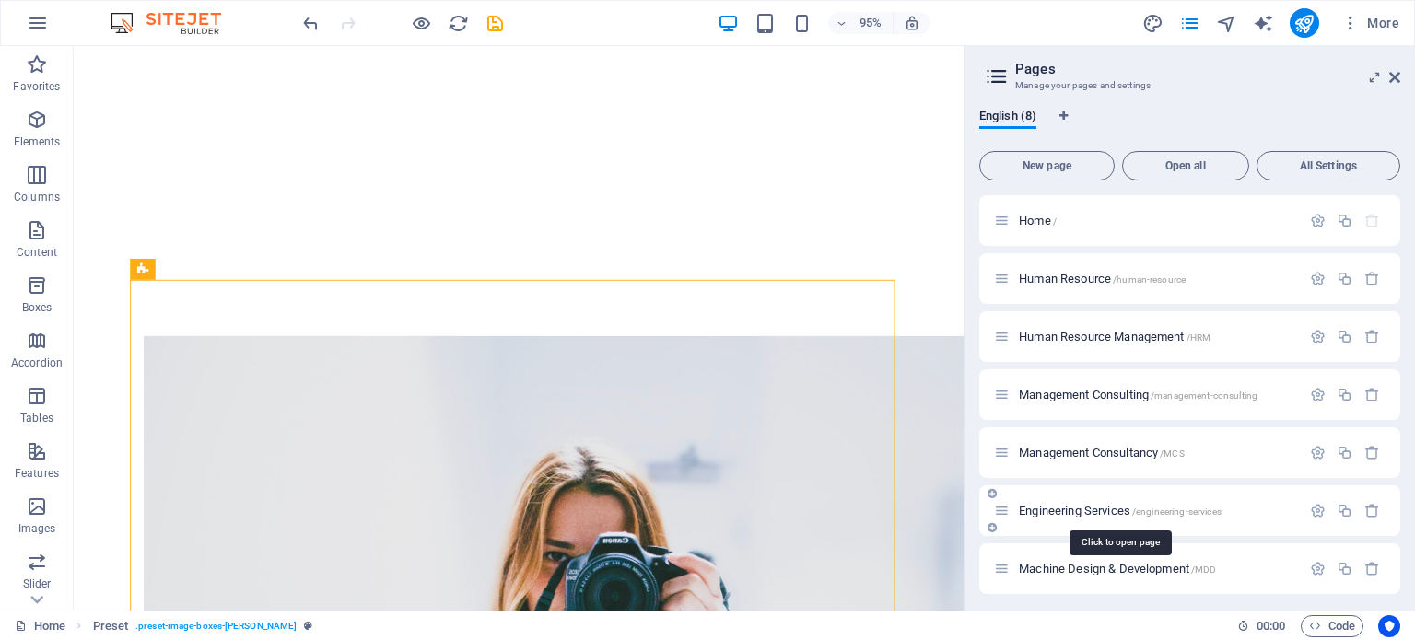
click at [1048, 511] on span "Engineering Services /engineering-services" at bounding box center [1120, 511] width 203 height 14
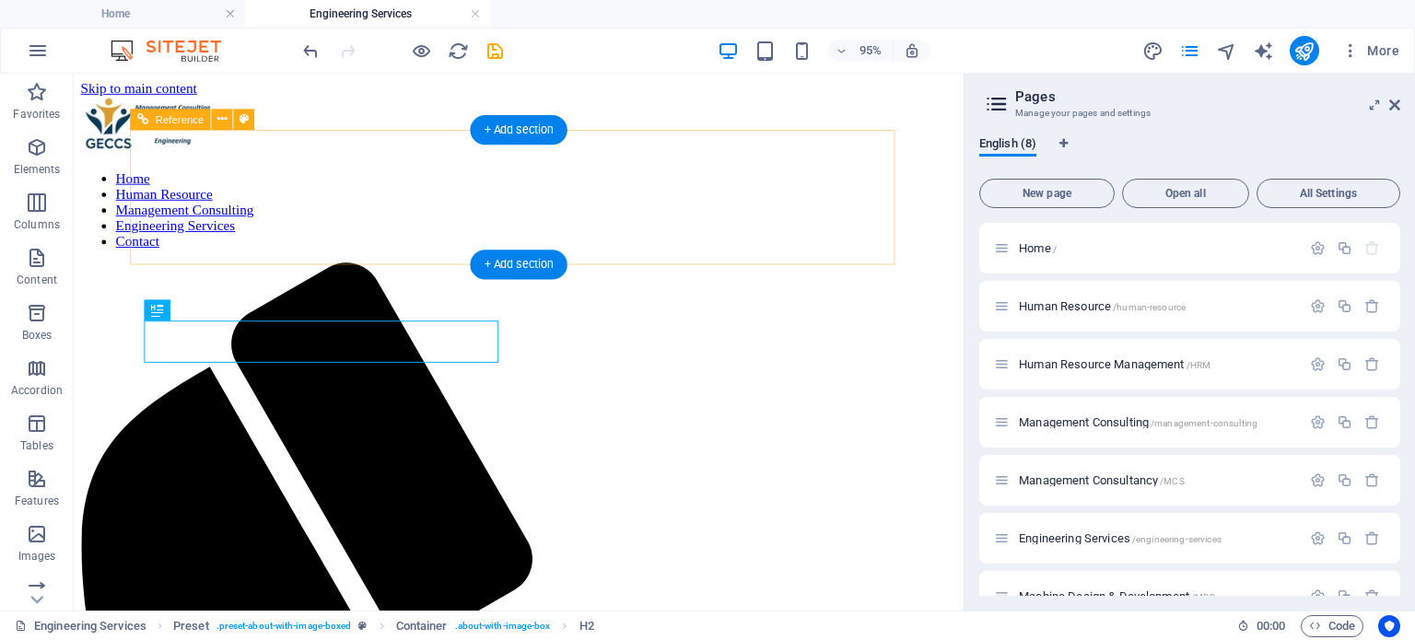
scroll to position [0, 0]
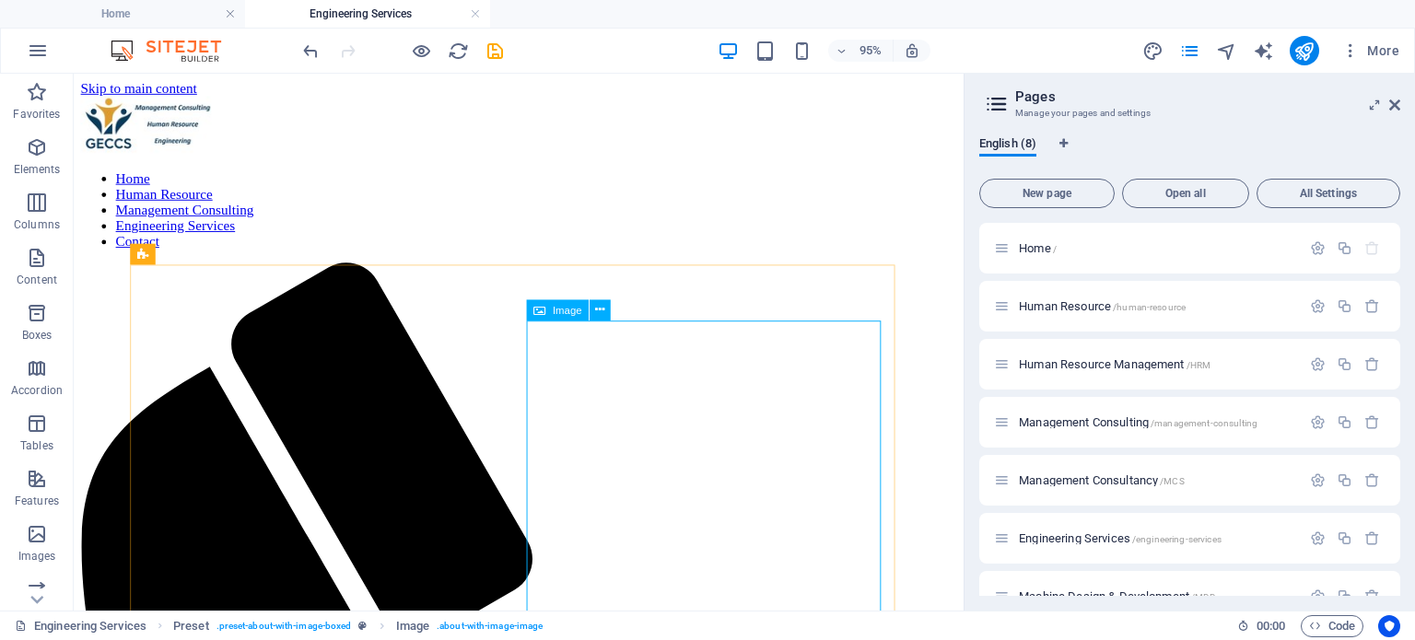
click at [533, 312] on icon at bounding box center [539, 309] width 12 height 21
click at [539, 312] on icon at bounding box center [539, 309] width 12 height 21
click at [554, 308] on span "Image" at bounding box center [566, 310] width 29 height 10
select select "%"
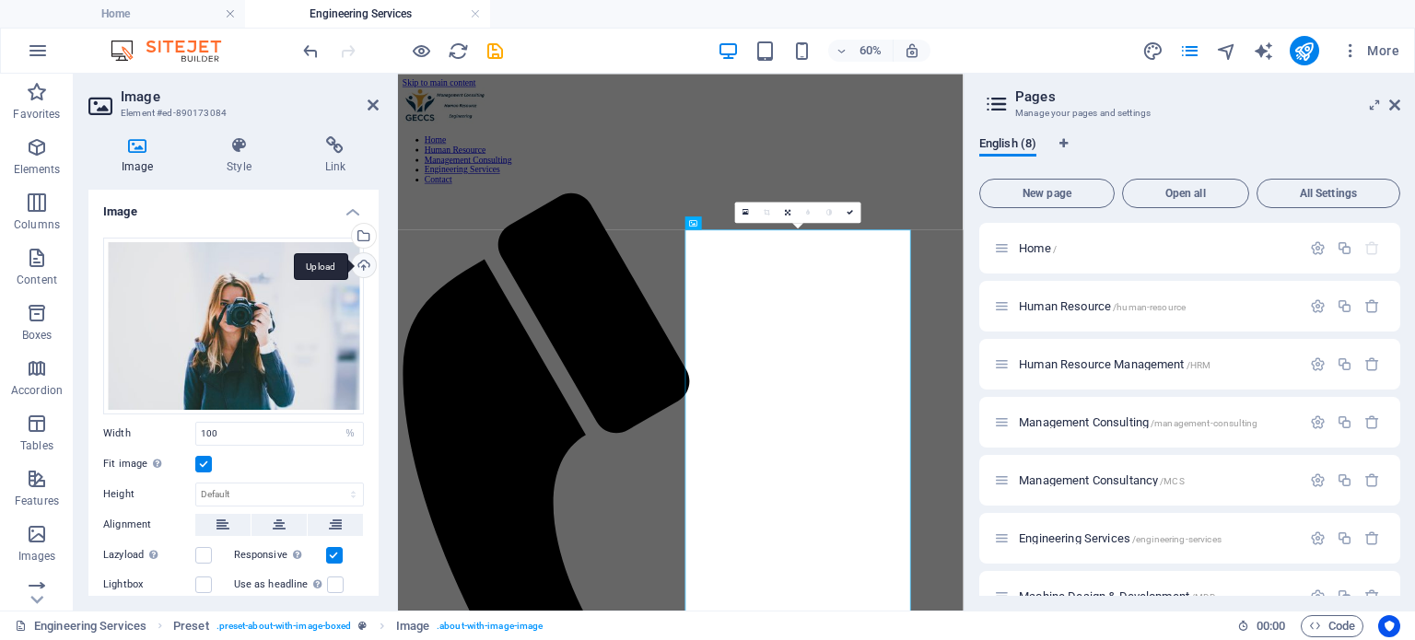
click at [364, 262] on div "Upload" at bounding box center [362, 267] width 28 height 28
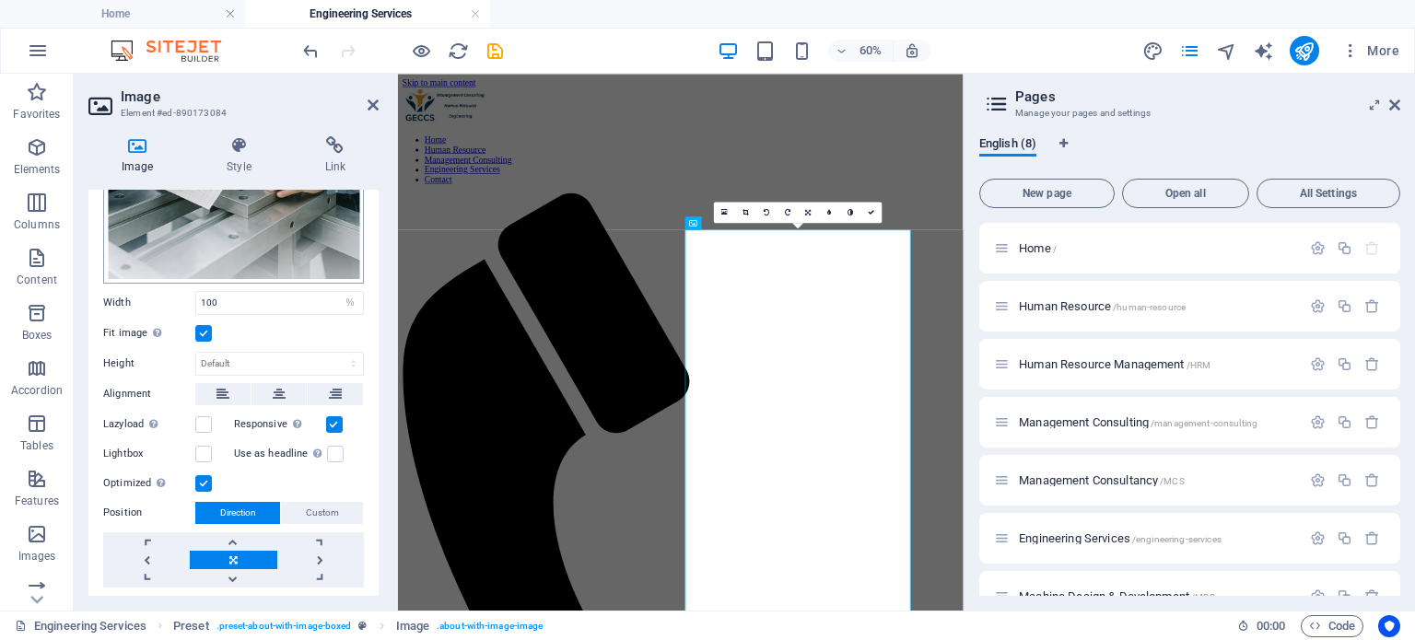
scroll to position [368, 0]
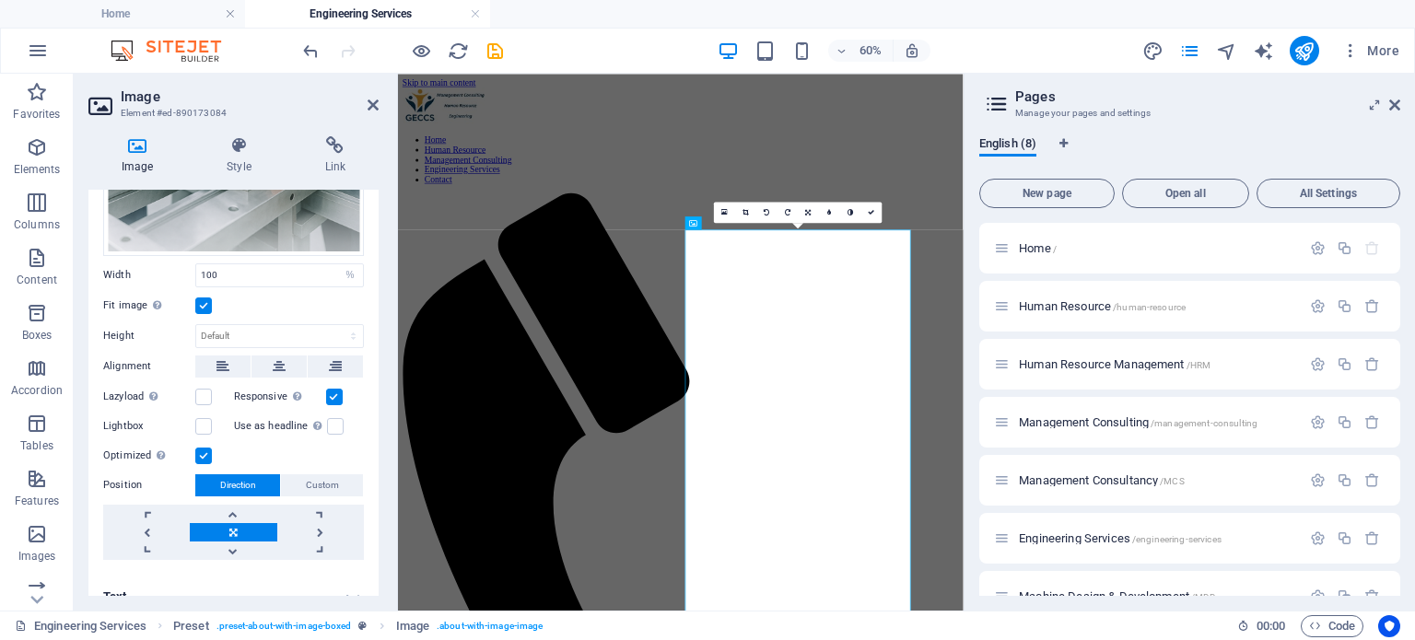
click at [271, 298] on div "Fit image Automatically fit image to a fixed width and height" at bounding box center [233, 306] width 261 height 22
click at [379, 107] on aside "Image Element #ed-890173084 Image Style Link Image Drag files here, click to ch…" at bounding box center [236, 342] width 324 height 537
click at [367, 102] on icon at bounding box center [372, 105] width 11 height 15
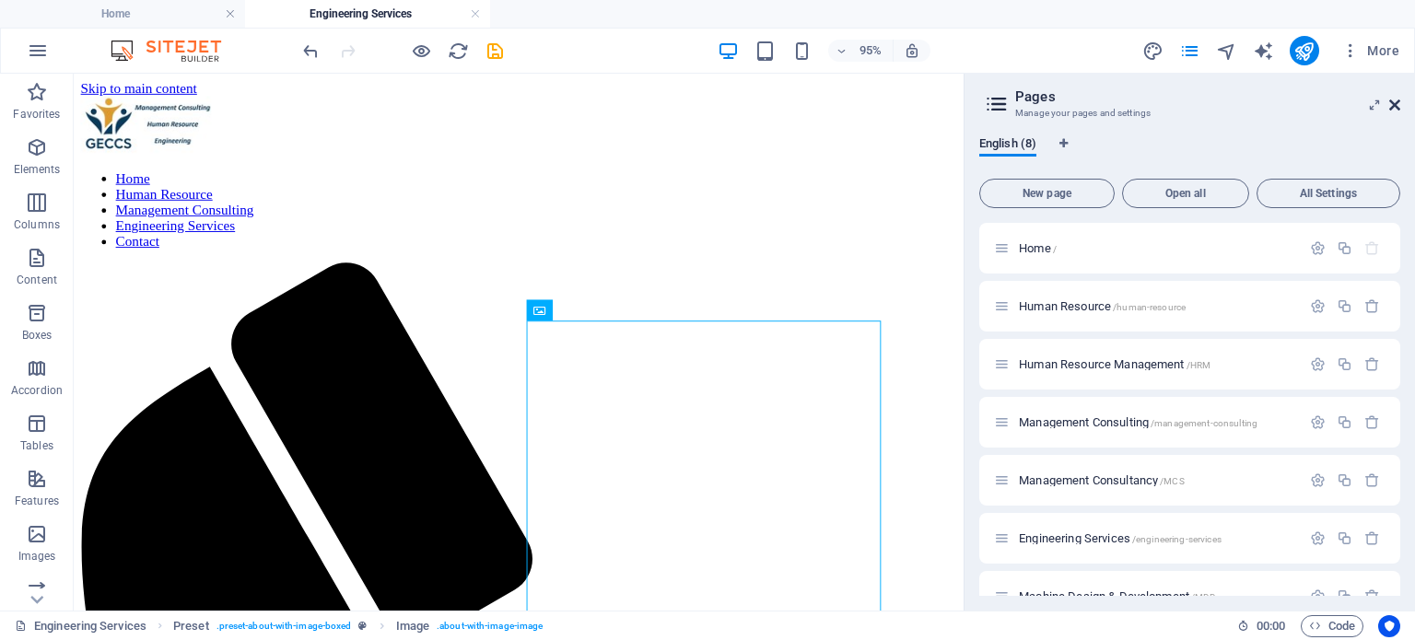
click at [1392, 104] on icon at bounding box center [1394, 105] width 11 height 15
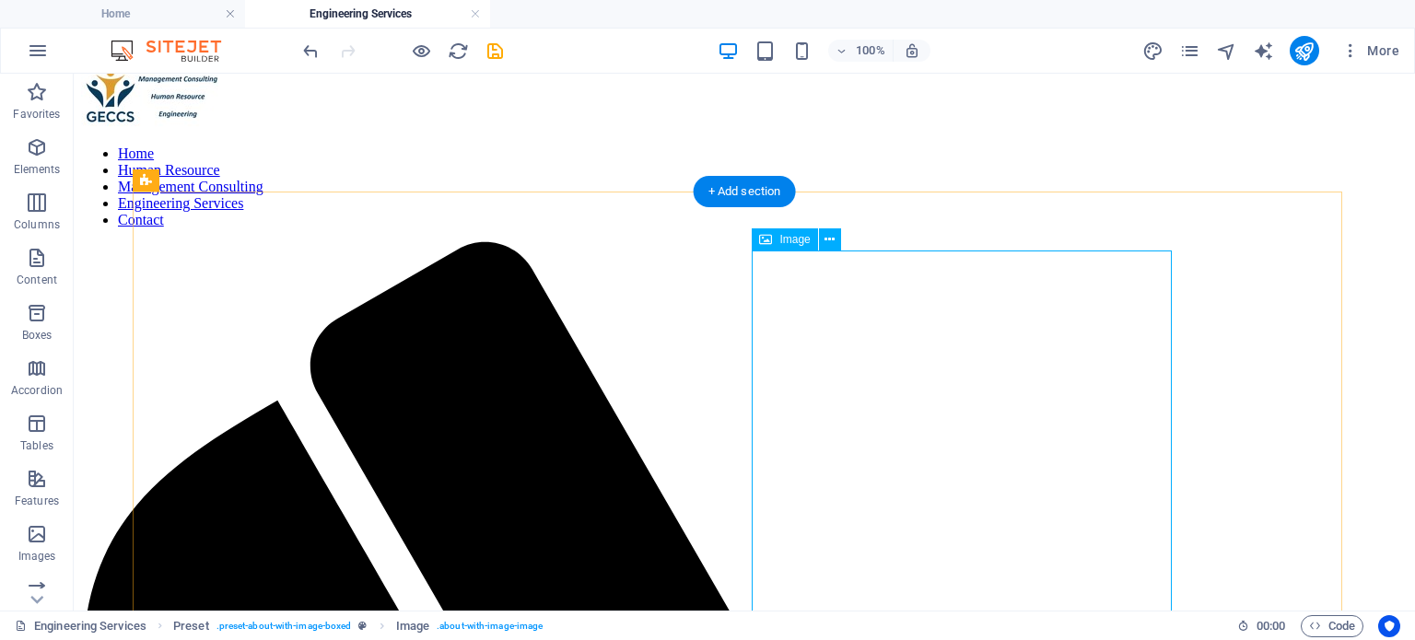
scroll to position [0, 0]
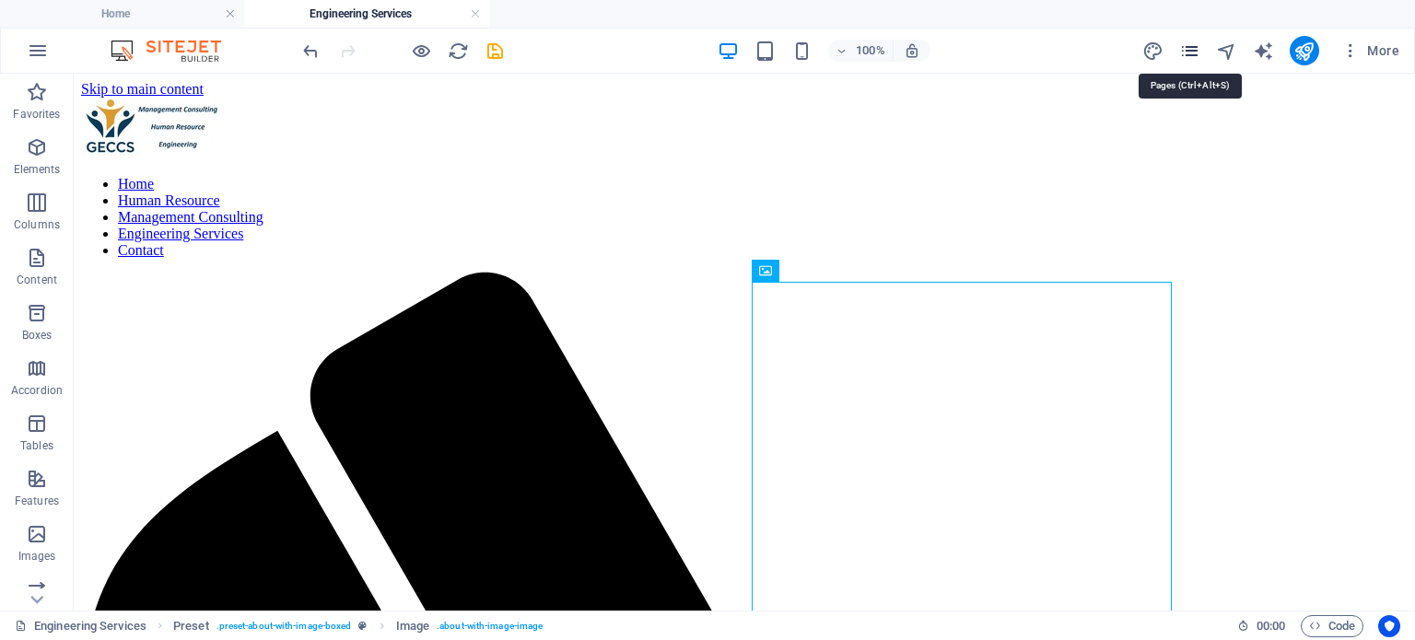
click at [1194, 54] on icon "pages" at bounding box center [1189, 51] width 21 height 21
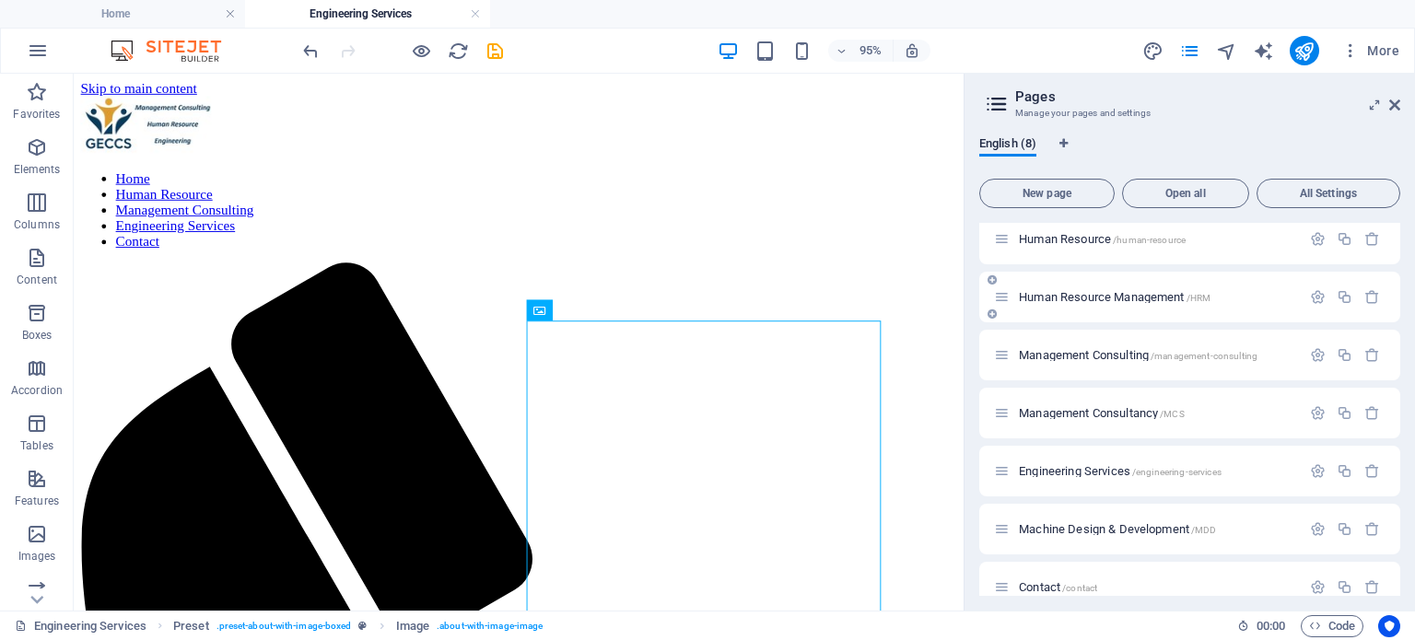
scroll to position [90, 0]
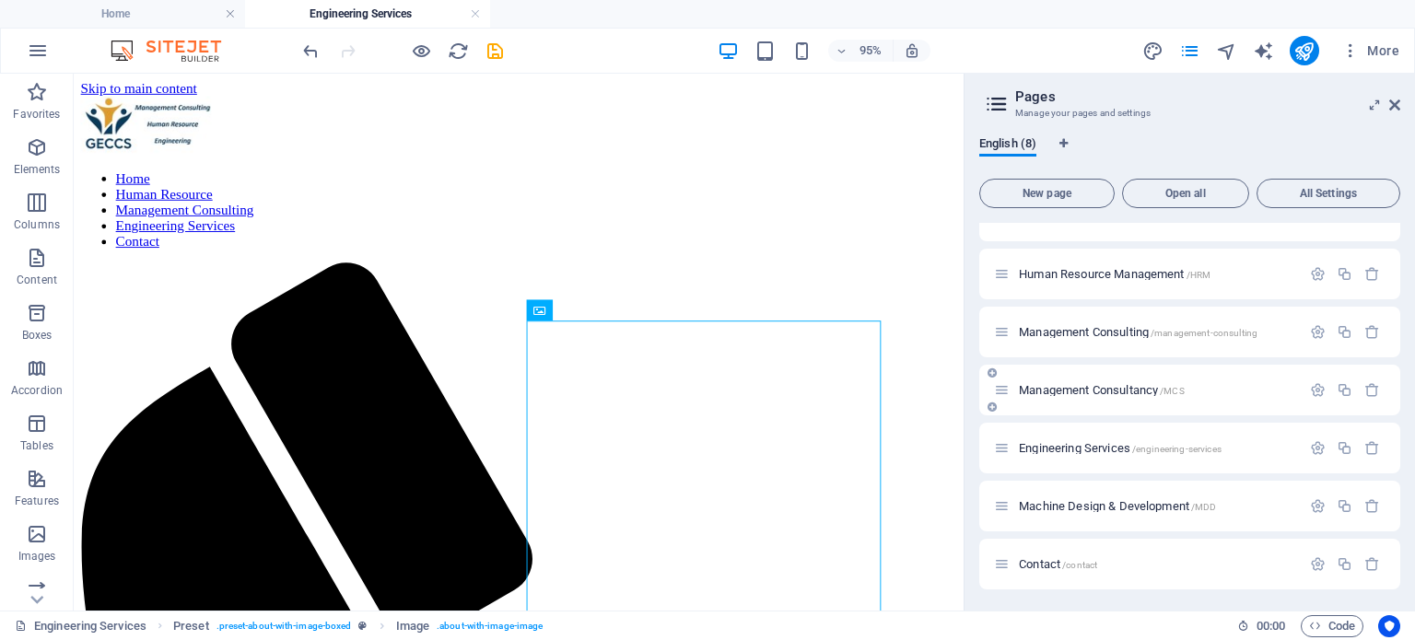
click at [1108, 393] on span "Management Consultancy /MCS" at bounding box center [1102, 390] width 166 height 14
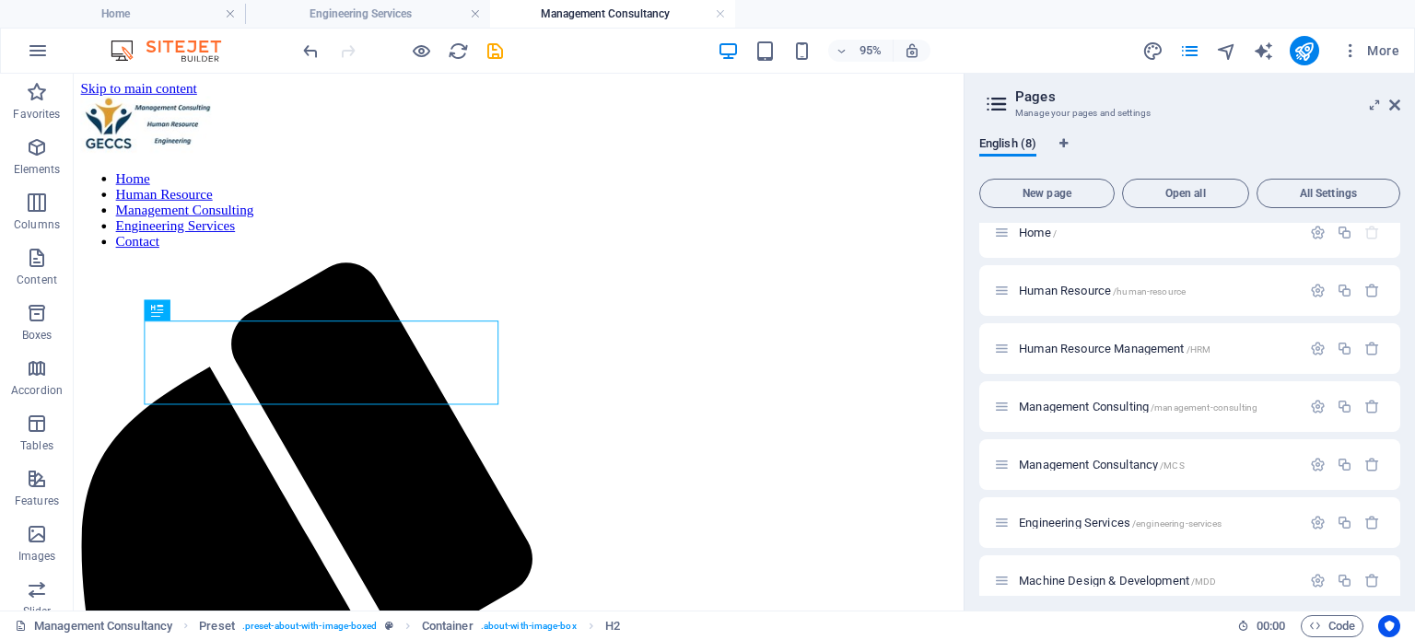
scroll to position [0, 0]
click at [1190, 54] on icon "pages" at bounding box center [1189, 51] width 21 height 21
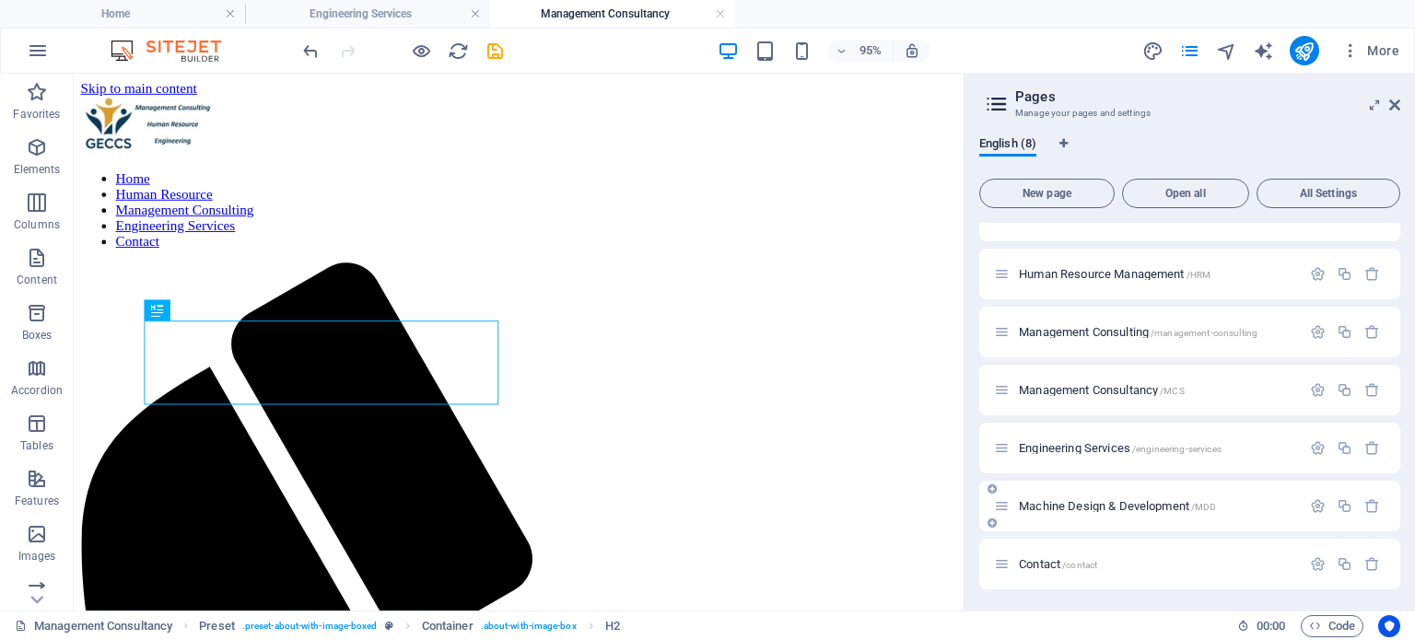
click at [1124, 510] on span "Machine Design & Development /MDD" at bounding box center [1117, 506] width 197 height 14
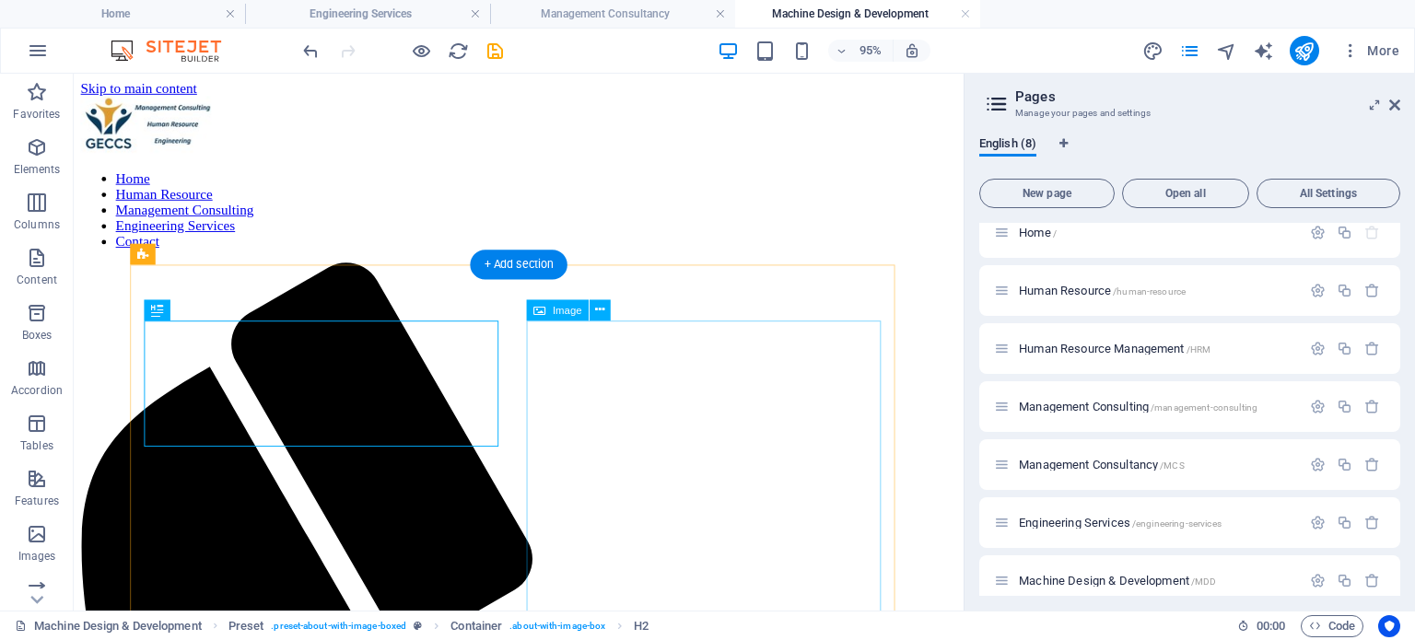
scroll to position [0, 0]
click at [553, 314] on span "Image" at bounding box center [566, 310] width 29 height 10
select select "%"
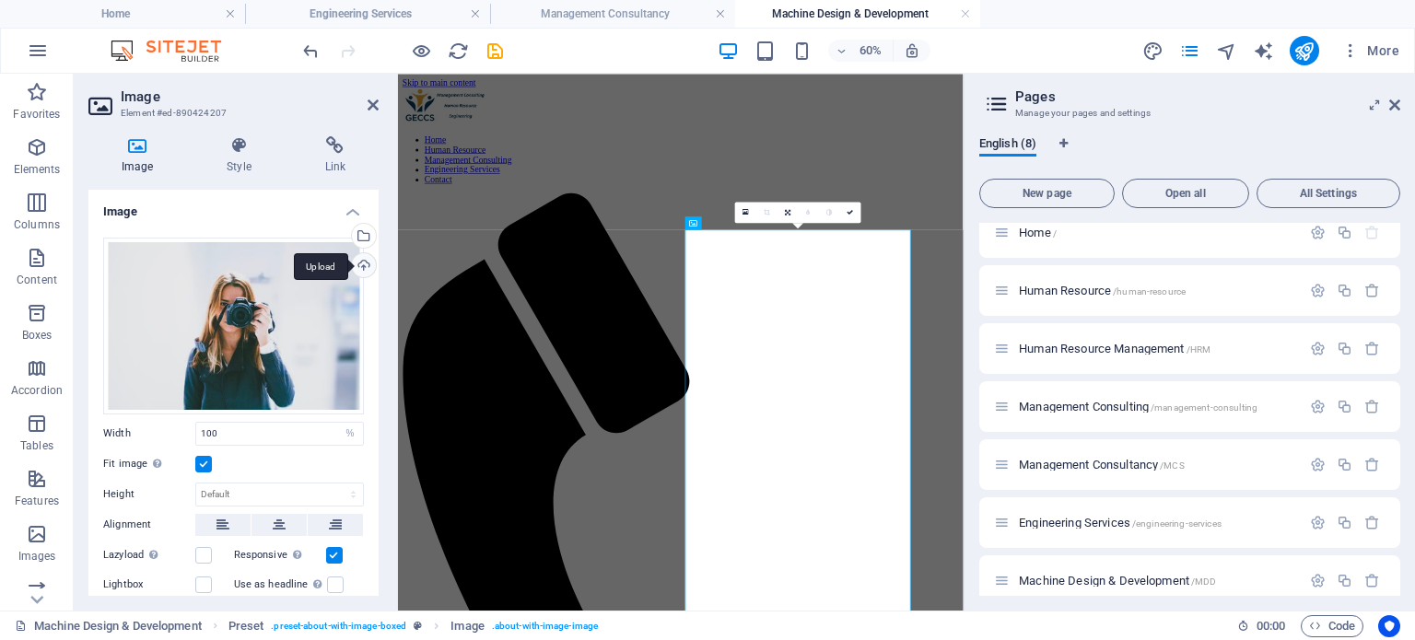
click at [362, 264] on div "Upload" at bounding box center [362, 267] width 28 height 28
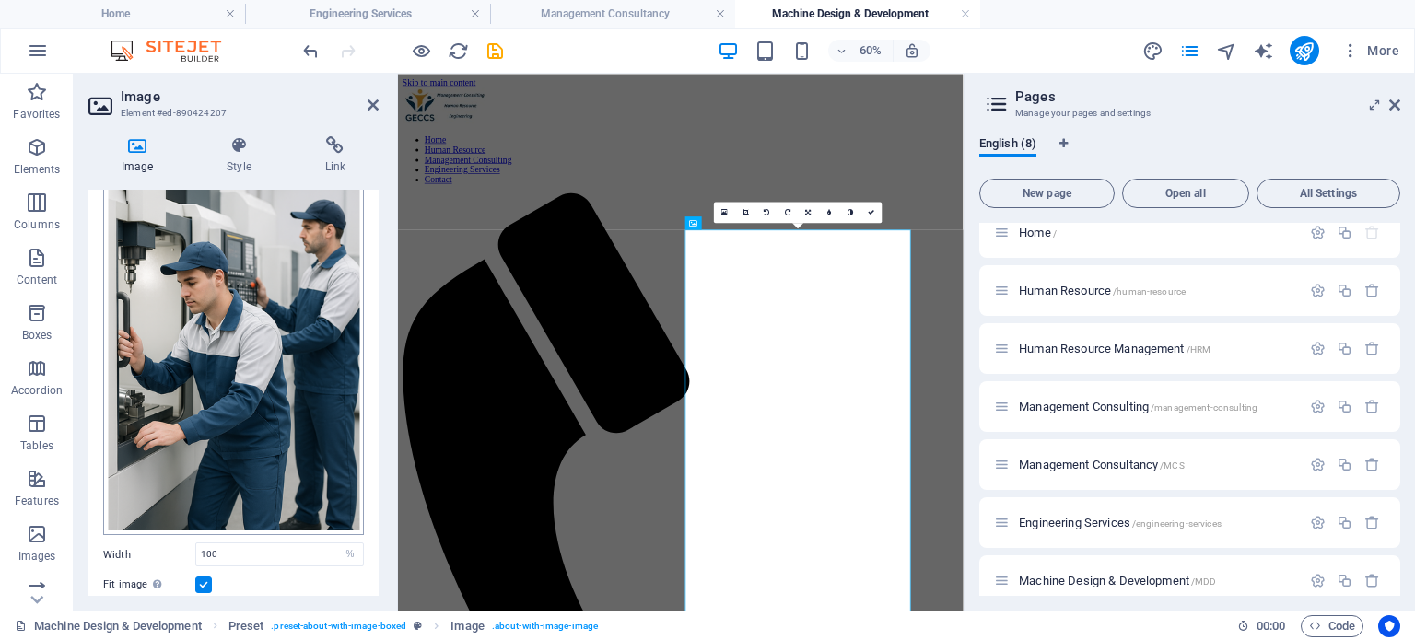
scroll to position [184, 0]
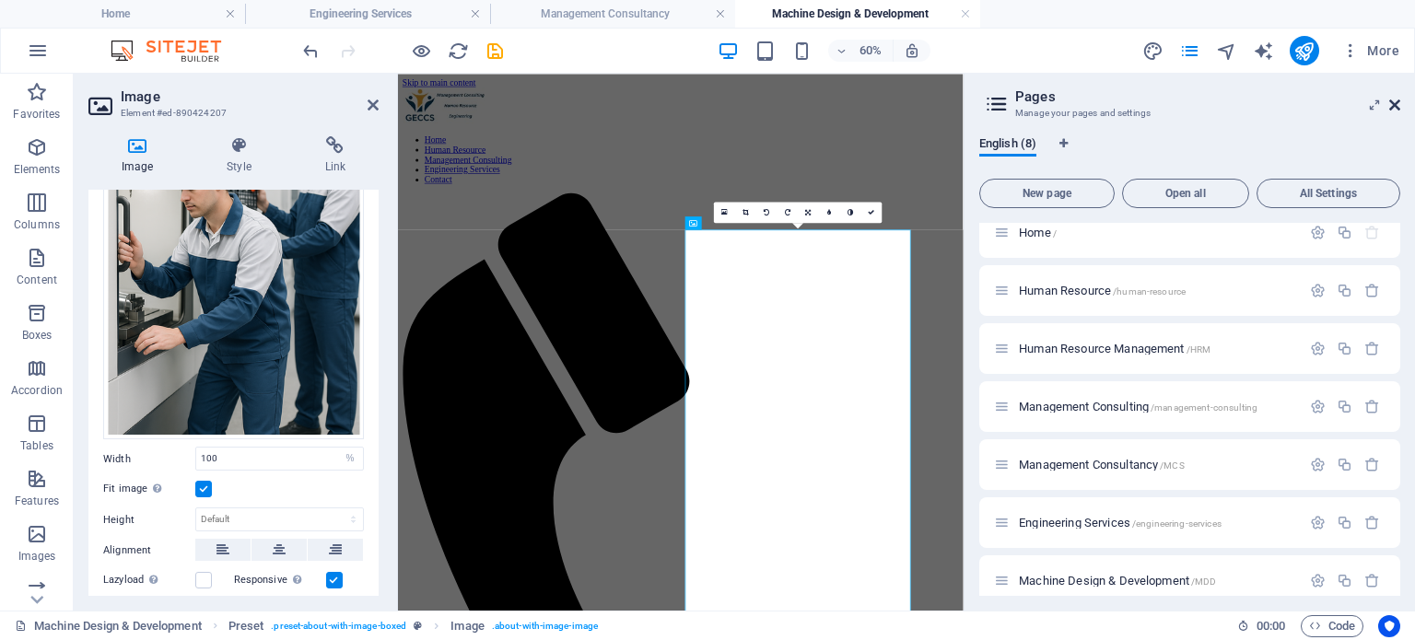
click at [1399, 103] on icon at bounding box center [1394, 105] width 11 height 15
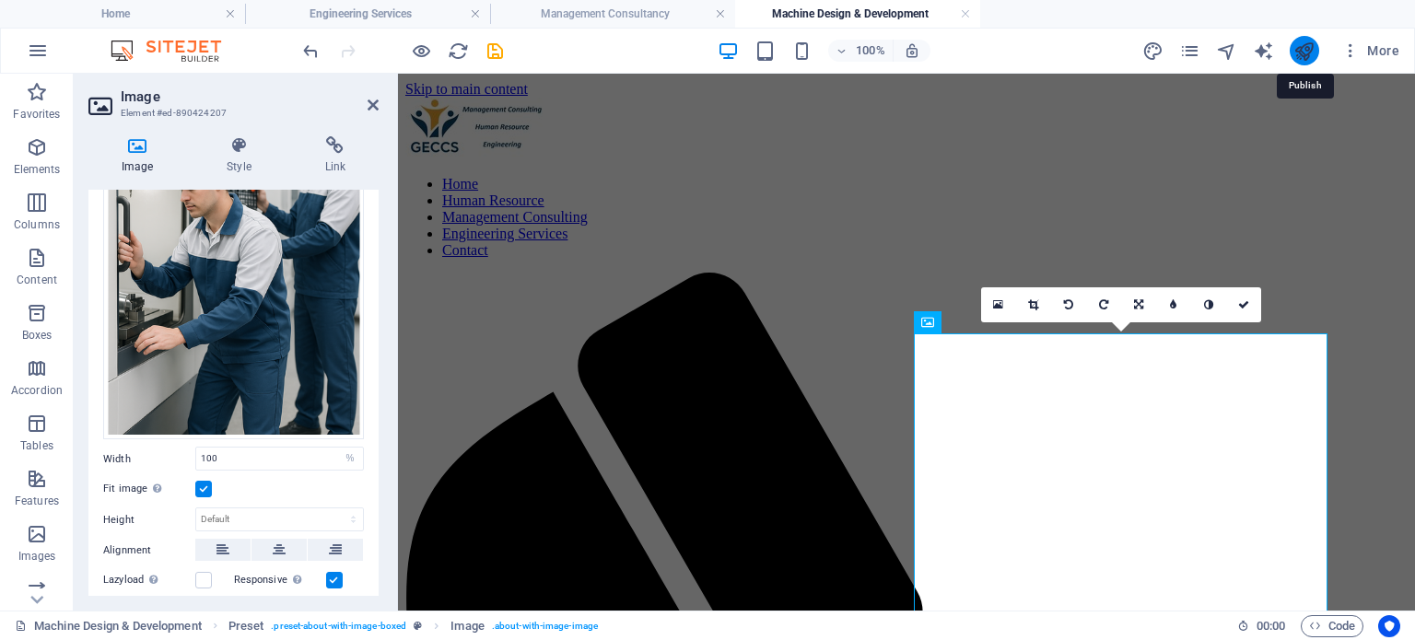
click at [1300, 48] on icon "publish" at bounding box center [1303, 51] width 21 height 21
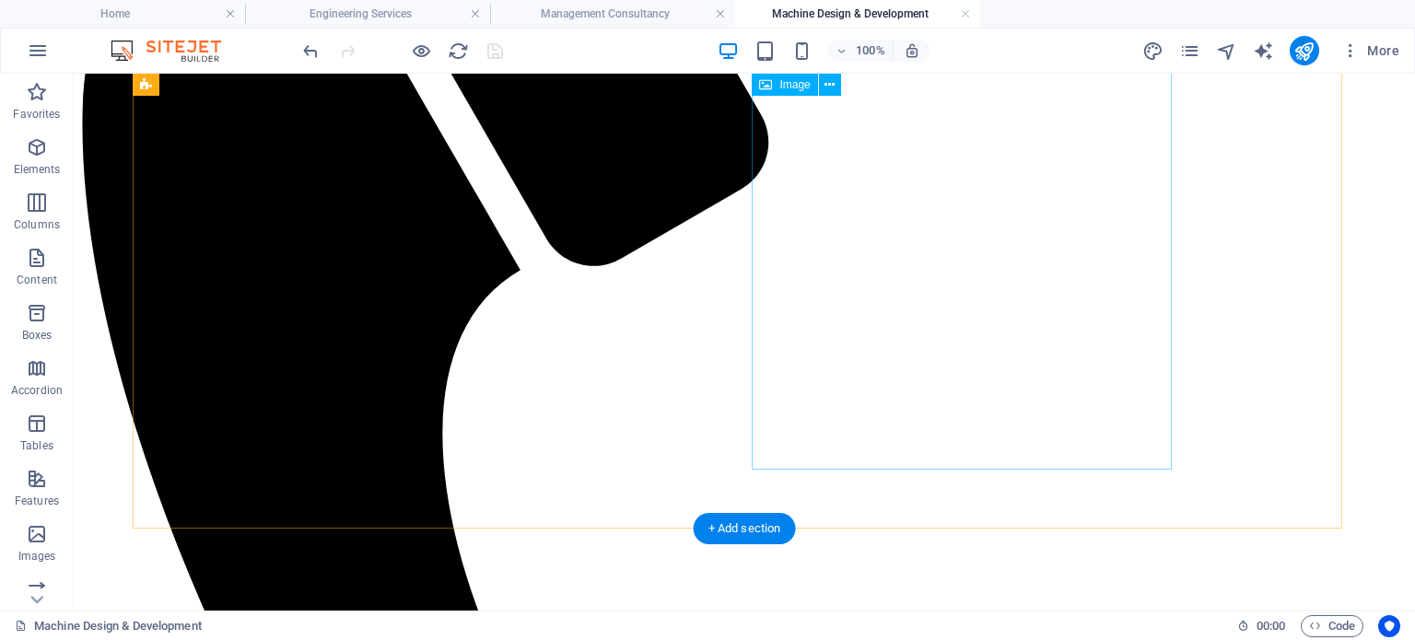
scroll to position [645, 0]
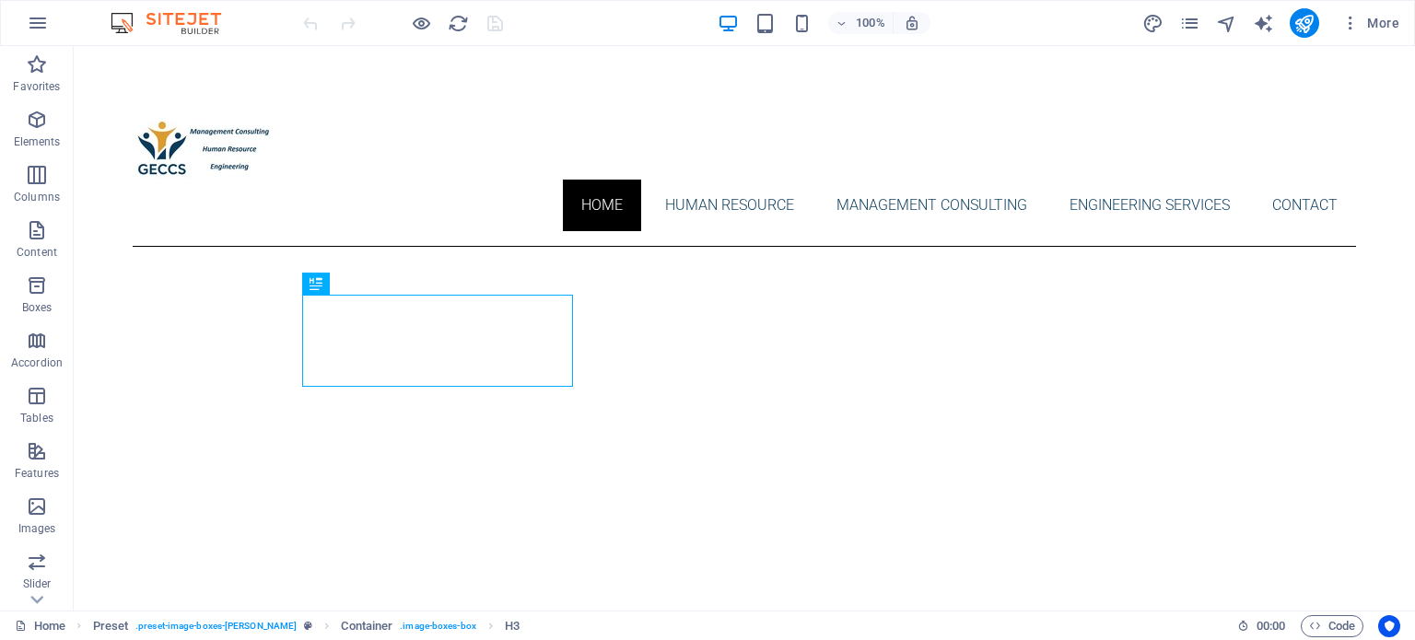
scroll to position [507, 0]
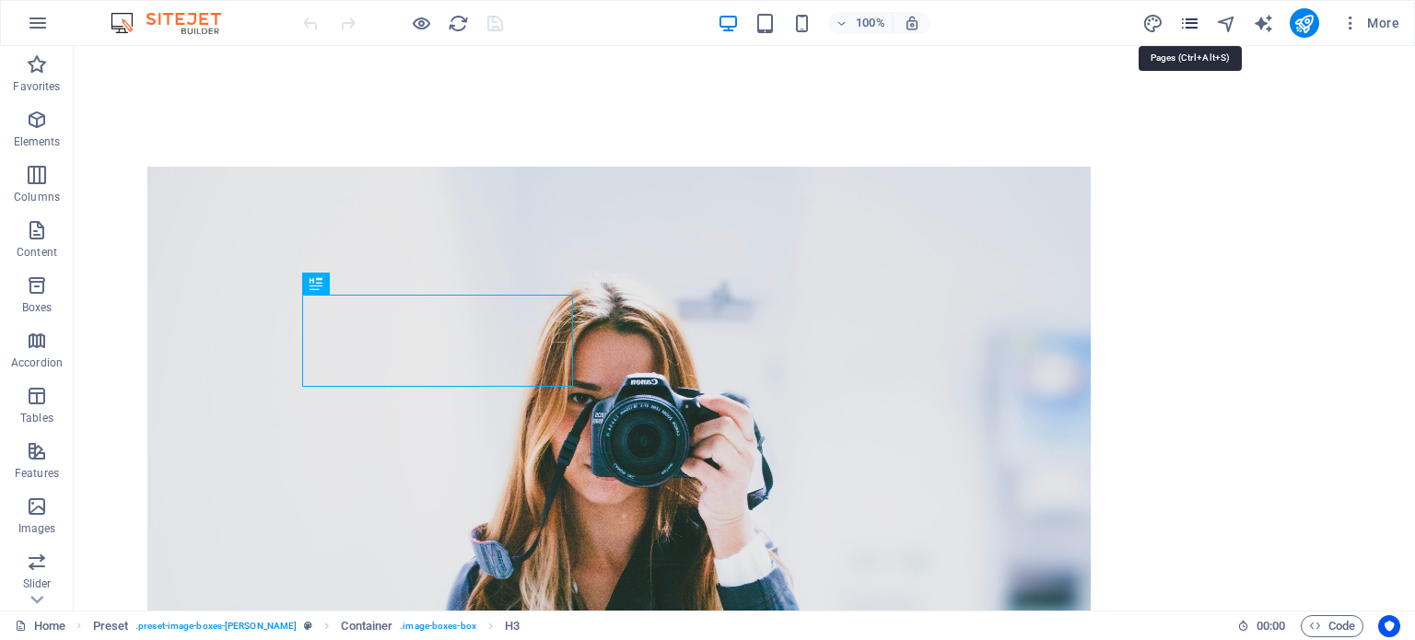
click at [1194, 22] on icon "pages" at bounding box center [1189, 23] width 21 height 21
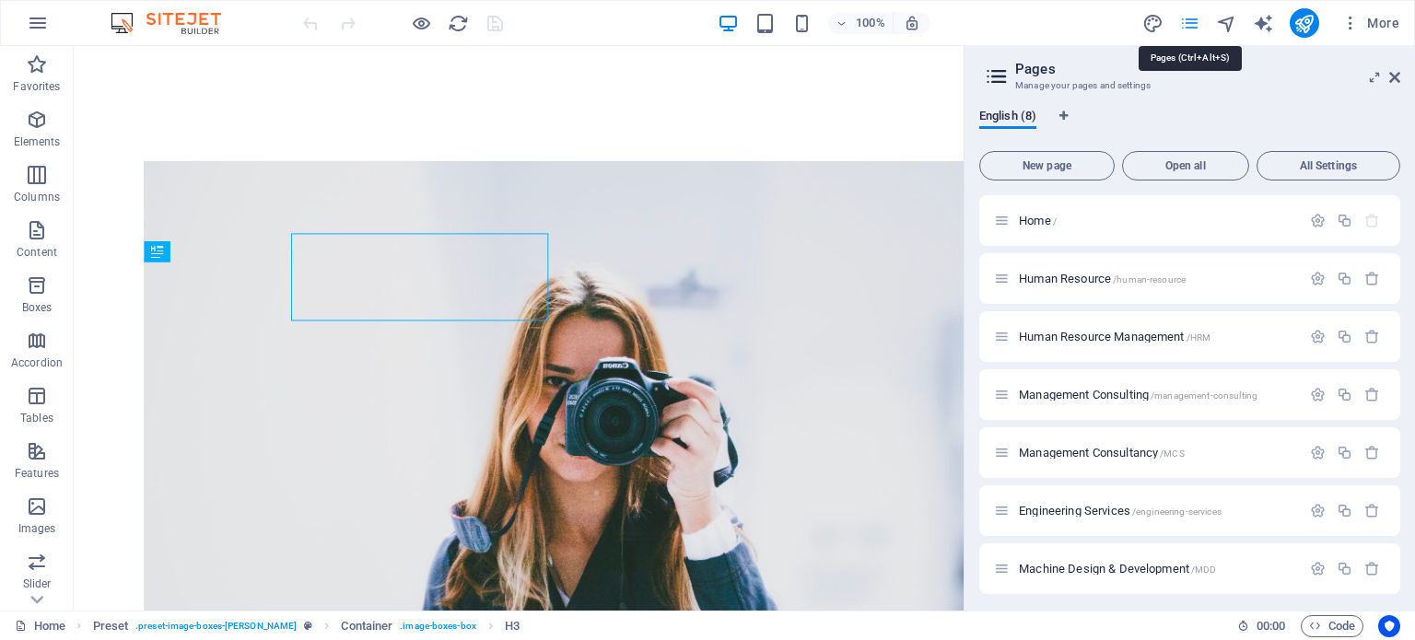
scroll to position [559, 0]
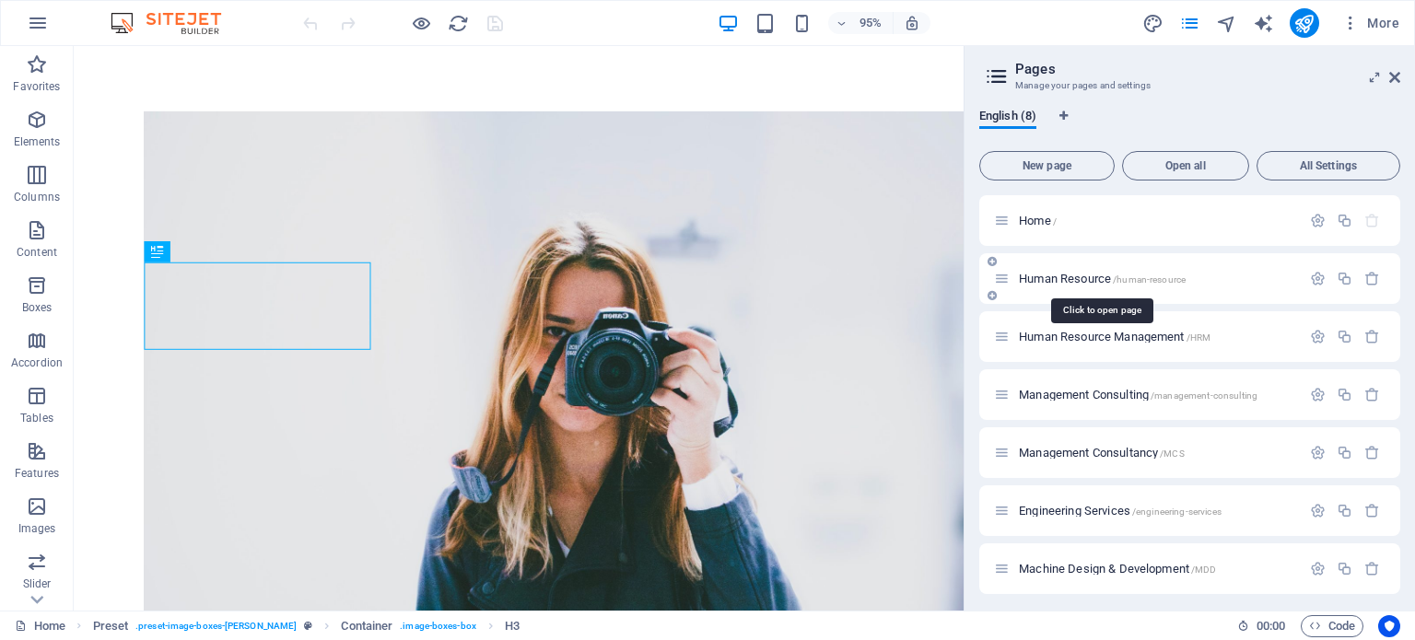
click at [1042, 280] on span "Human Resource /human-resource" at bounding box center [1102, 279] width 167 height 14
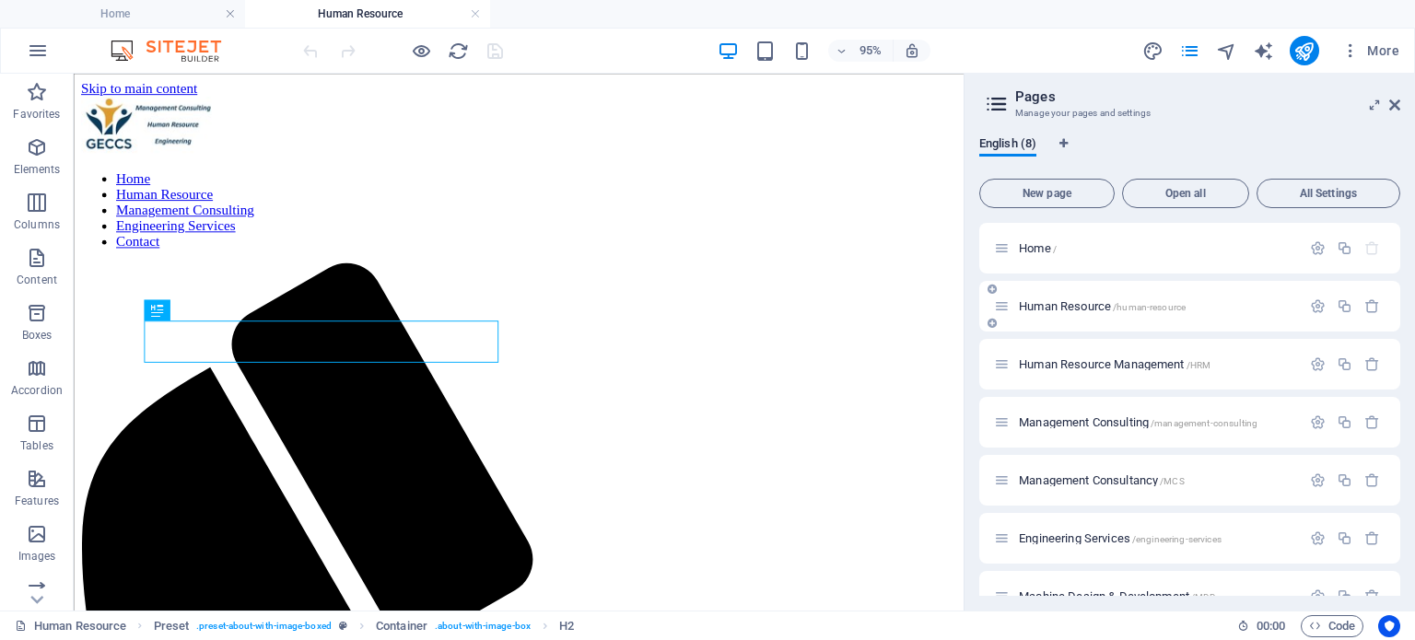
scroll to position [0, 0]
click at [555, 310] on span "Image" at bounding box center [566, 310] width 29 height 10
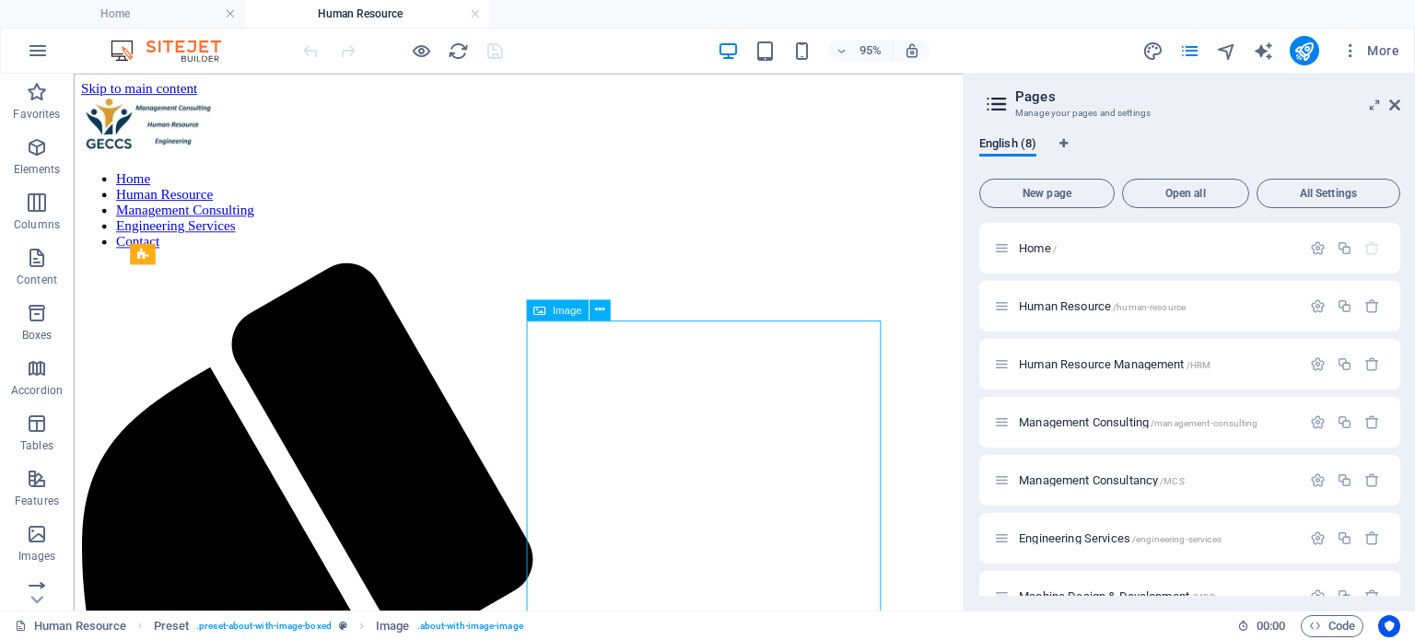
click at [555, 310] on span "Image" at bounding box center [566, 310] width 29 height 10
select select "%"
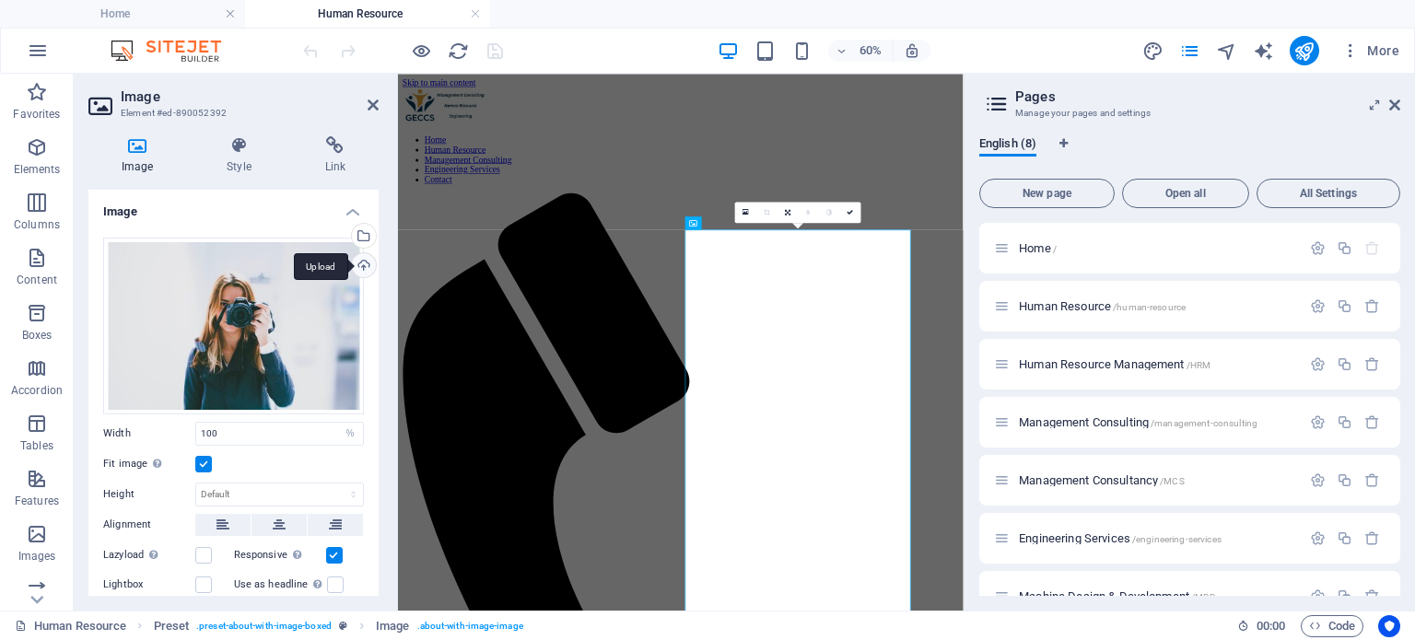
click at [359, 263] on div "Upload" at bounding box center [362, 267] width 28 height 28
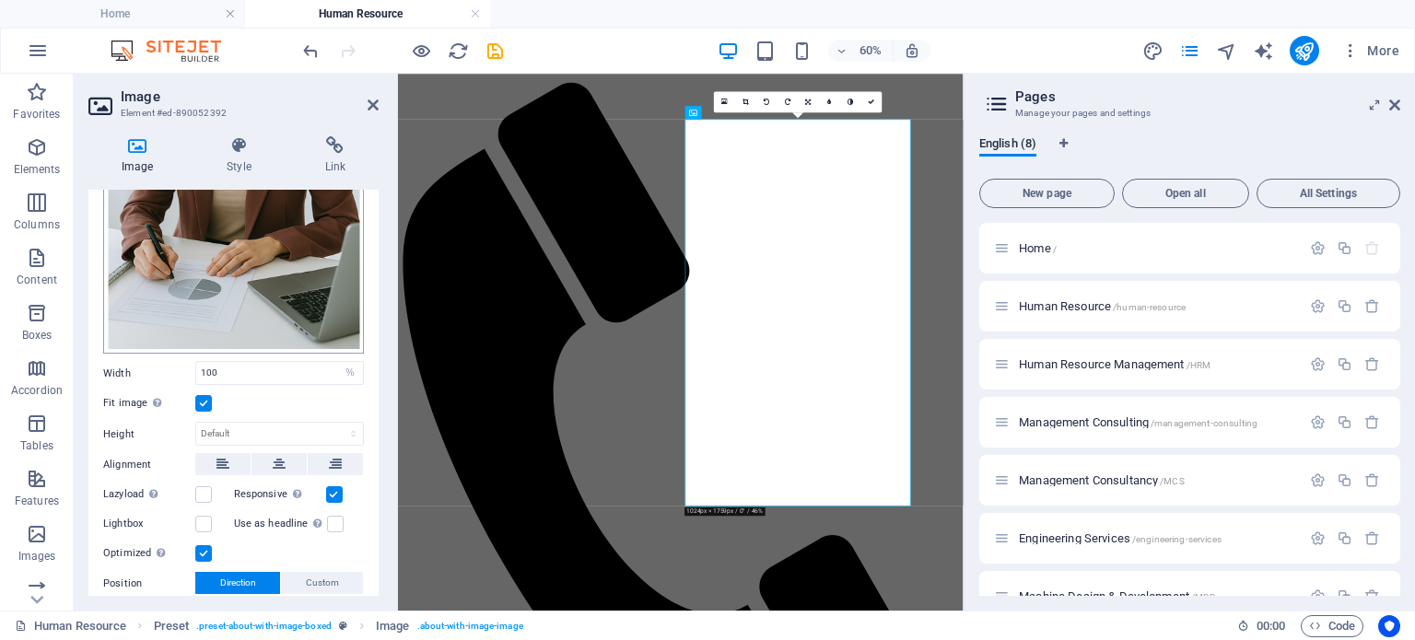
scroll to position [276, 0]
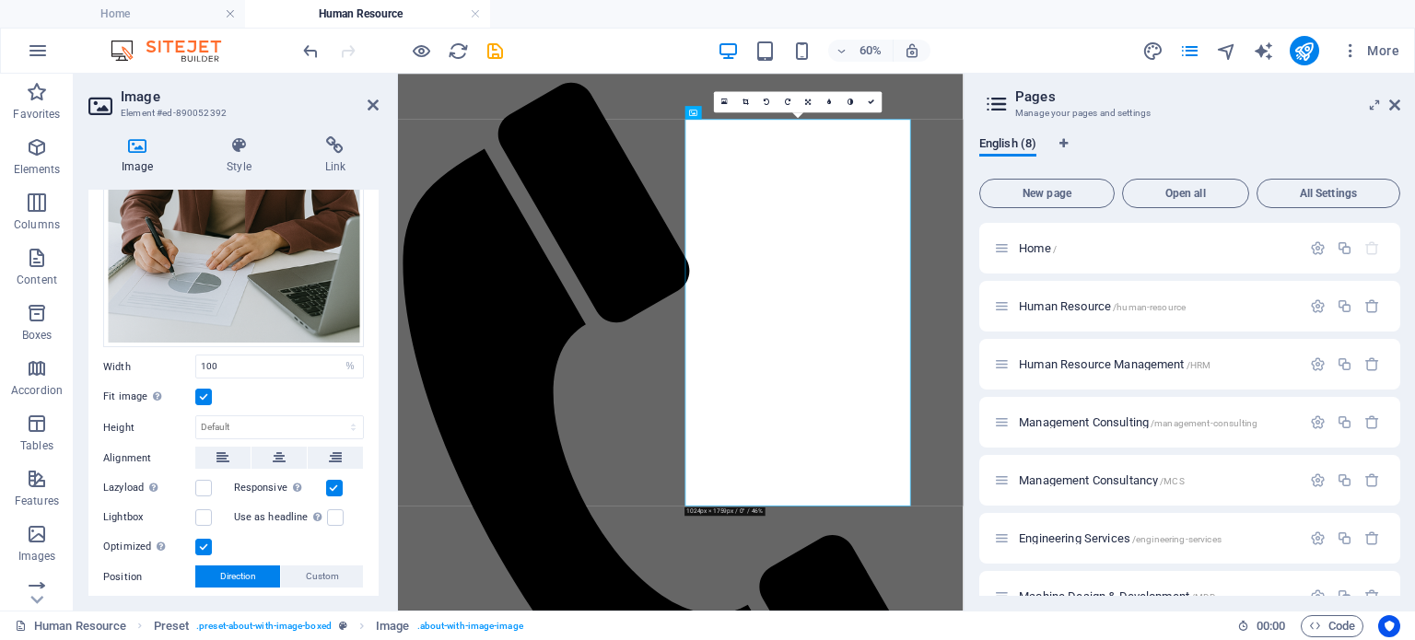
click at [1400, 106] on aside "Pages Manage your pages and settings English (8) New page Open all All Settings…" at bounding box center [1188, 342] width 451 height 537
drag, startPoint x: 1396, startPoint y: 102, endPoint x: 995, endPoint y: 29, distance: 408.2
click at [1396, 102] on icon at bounding box center [1394, 105] width 11 height 15
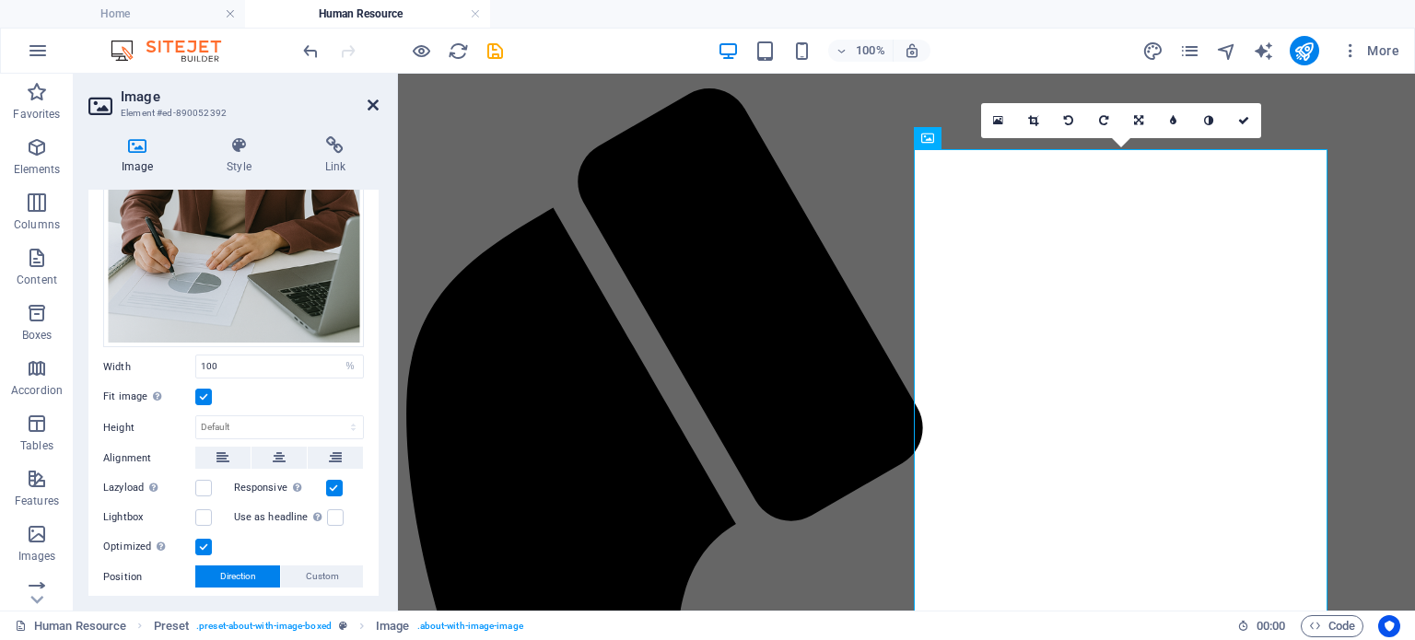
click at [373, 108] on icon at bounding box center [372, 105] width 11 height 15
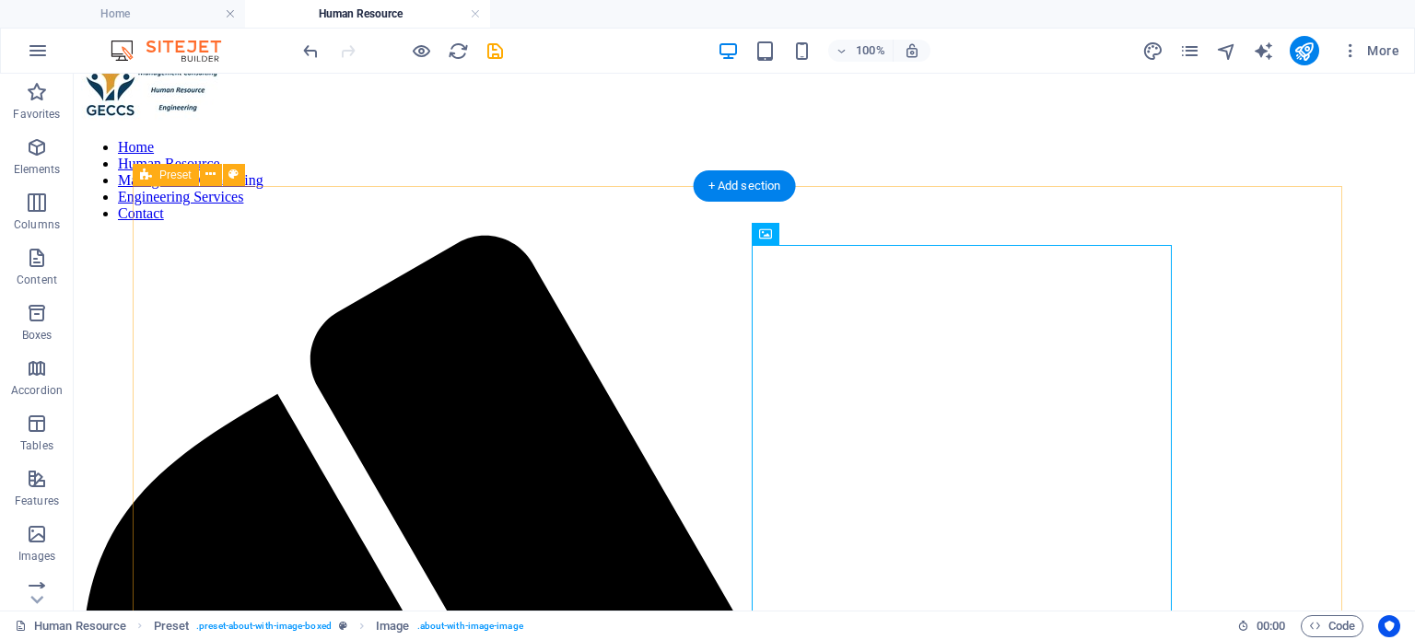
scroll to position [0, 0]
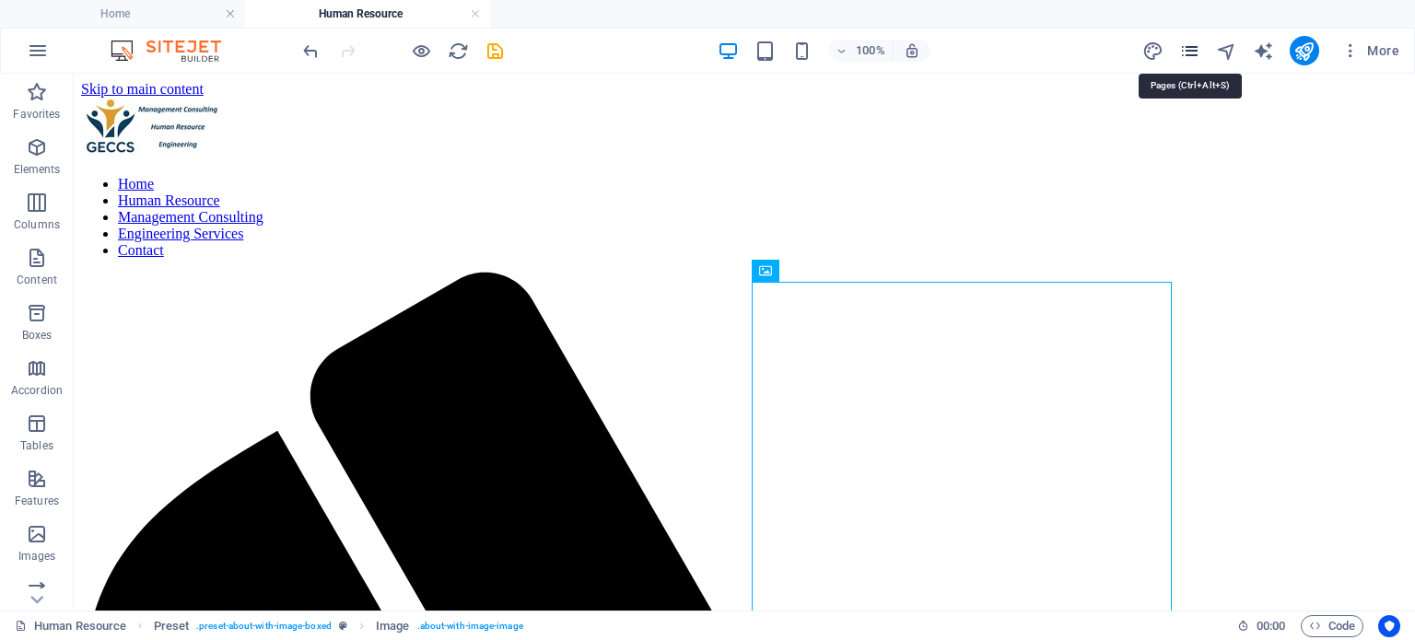
click at [1191, 52] on icon "pages" at bounding box center [1189, 51] width 21 height 21
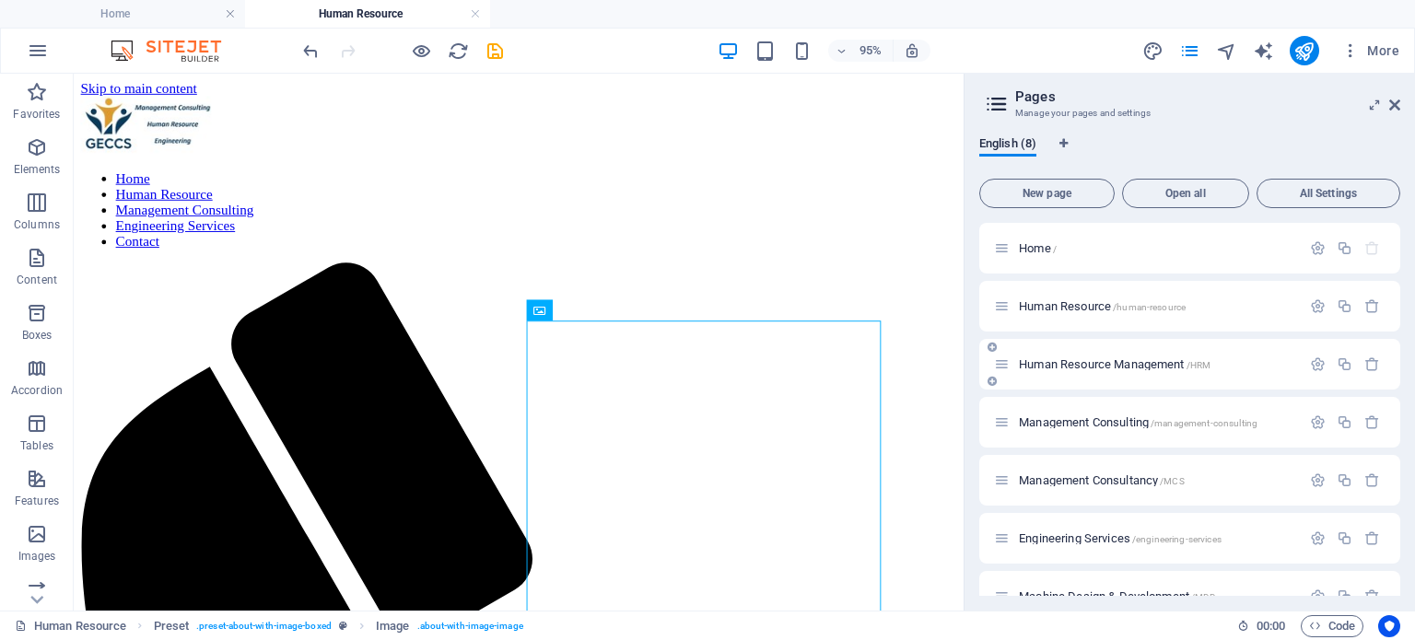
click at [1135, 364] on span "Human Resource Management /HRM" at bounding box center [1115, 364] width 192 height 14
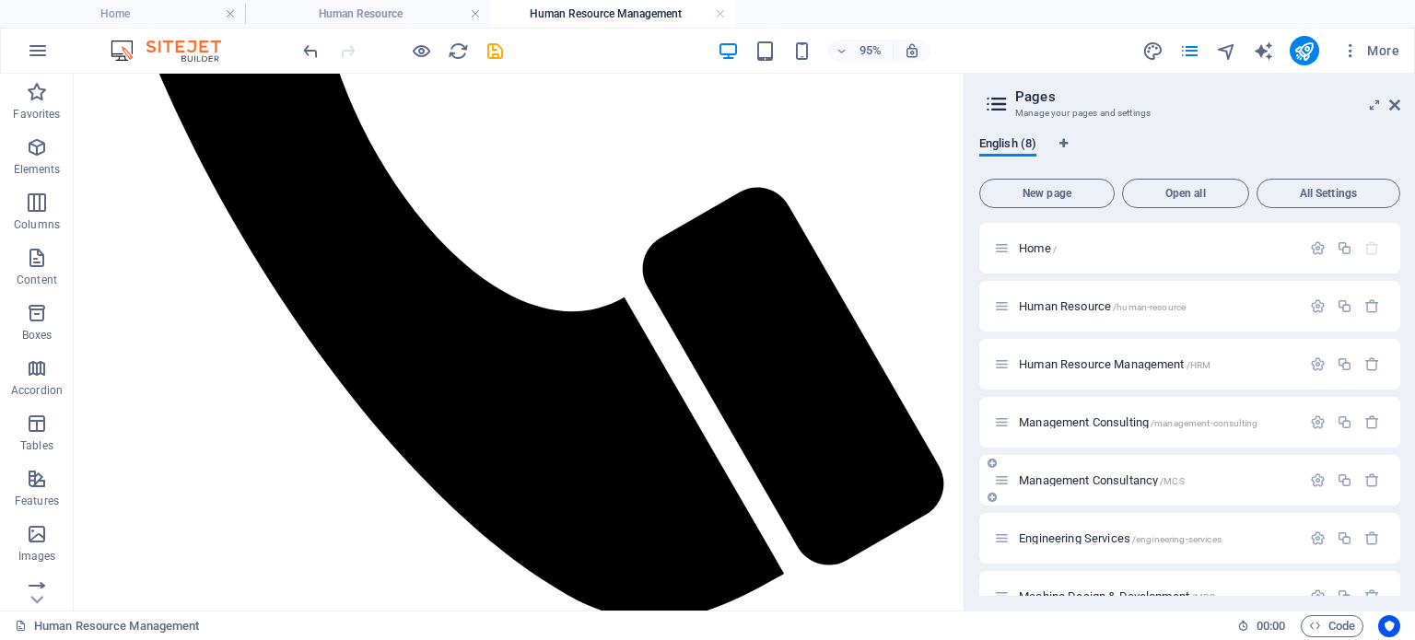
click at [1075, 474] on span "Management Consultancy /MCS" at bounding box center [1102, 480] width 166 height 14
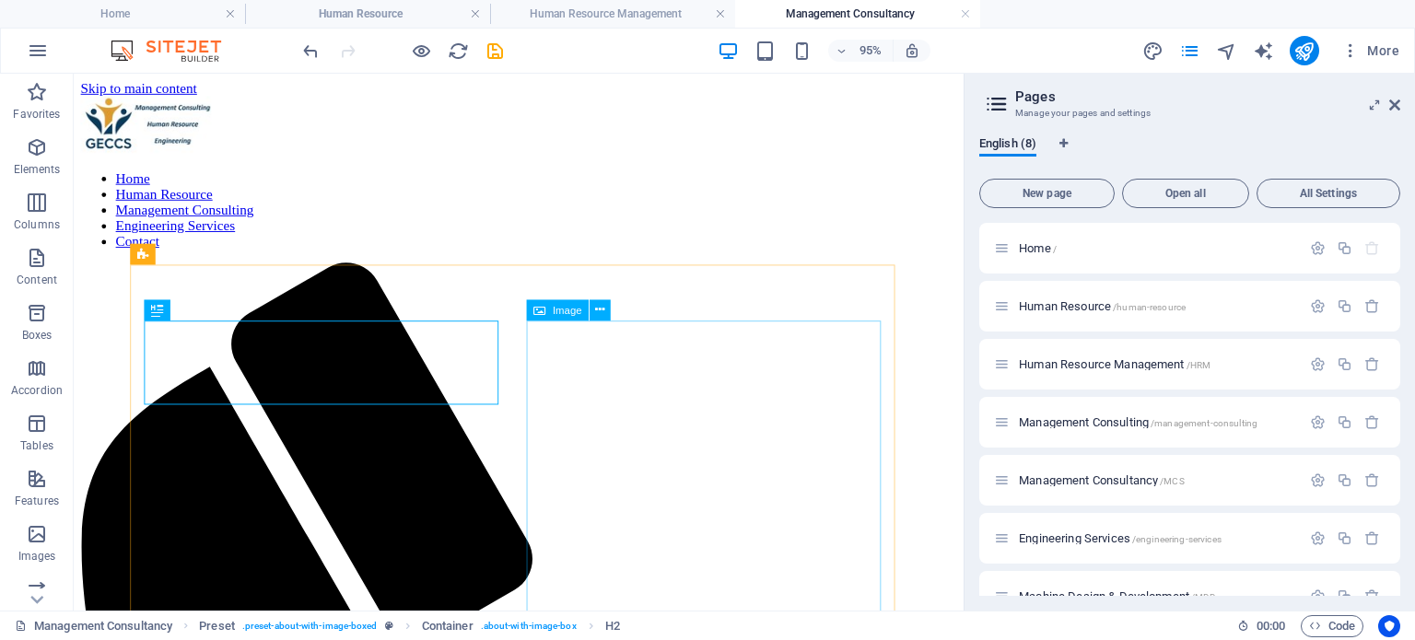
click at [559, 309] on span "Image" at bounding box center [566, 310] width 29 height 10
select select "%"
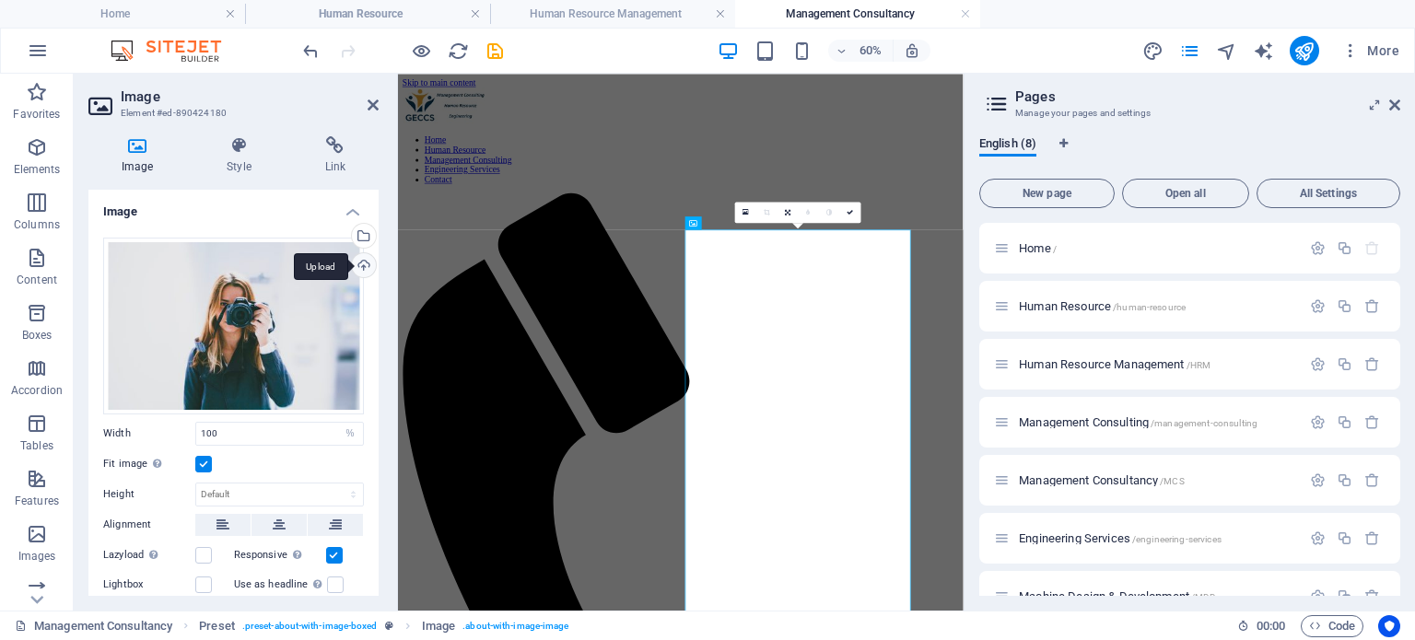
click at [359, 261] on div "Upload" at bounding box center [362, 267] width 28 height 28
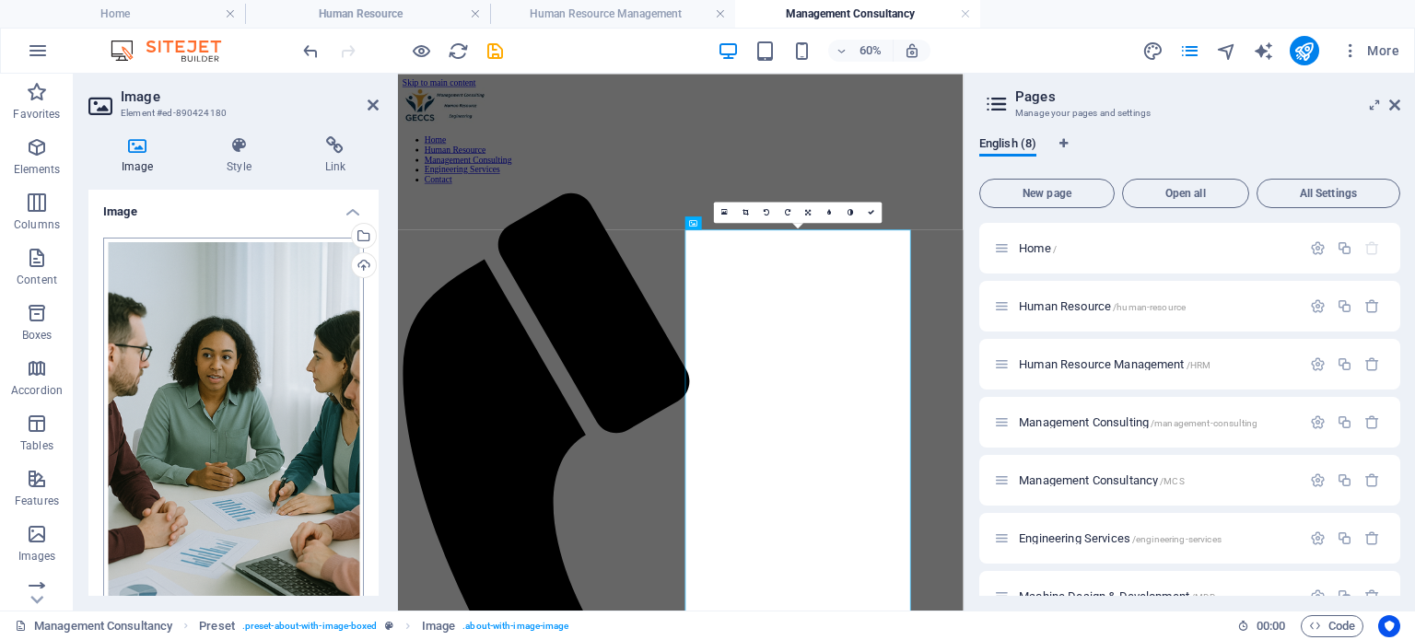
scroll to position [384, 0]
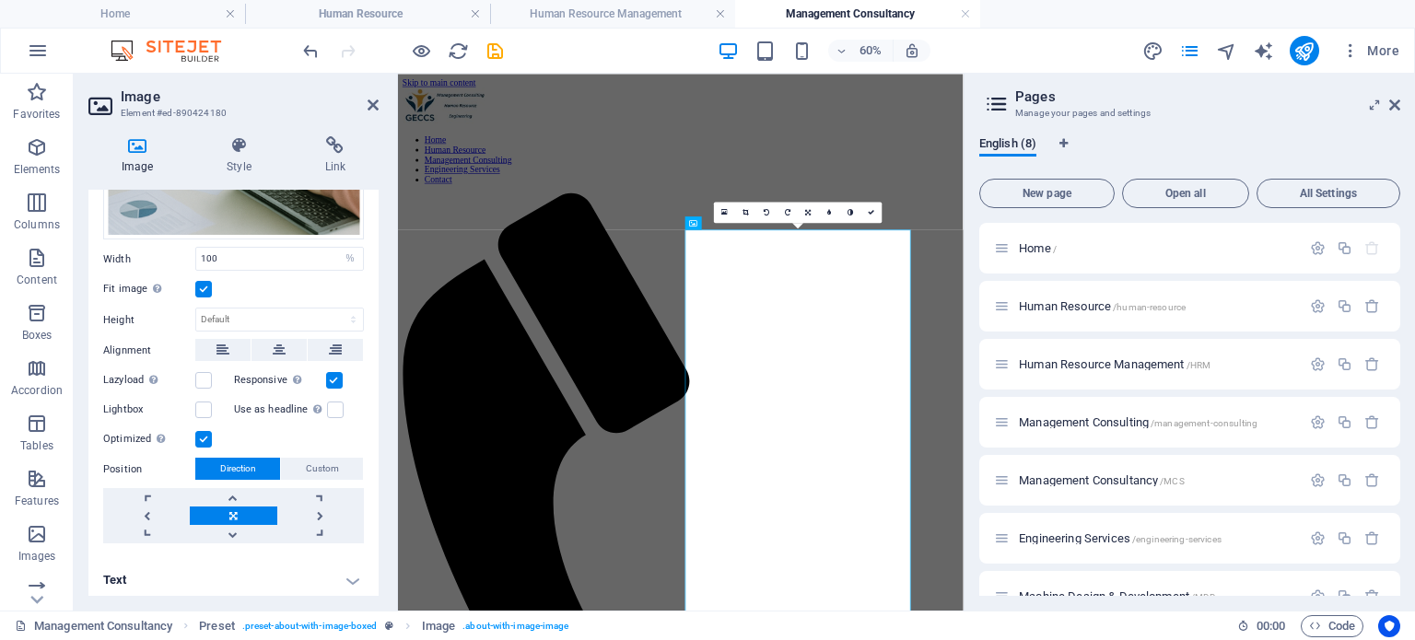
click at [203, 285] on label at bounding box center [203, 289] width 17 height 17
click at [0, 0] on input "Fit image Automatically fit image to a fixed width and height" at bounding box center [0, 0] width 0 height 0
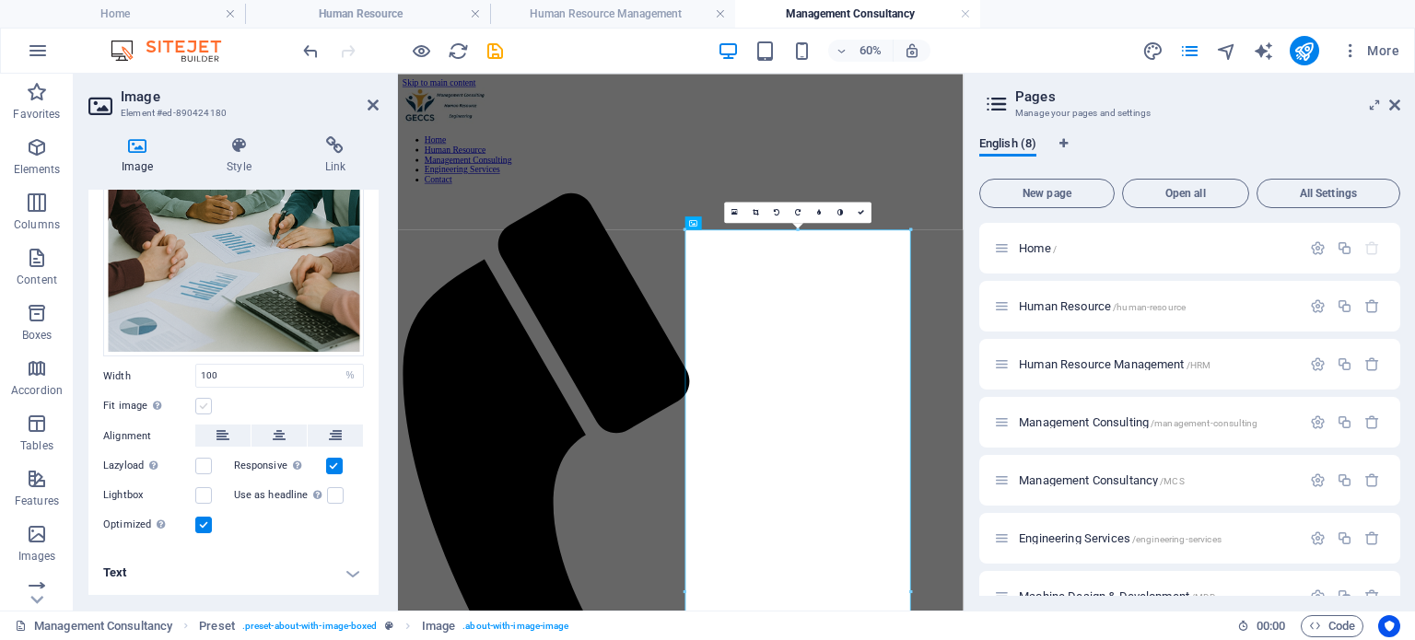
scroll to position [261, 0]
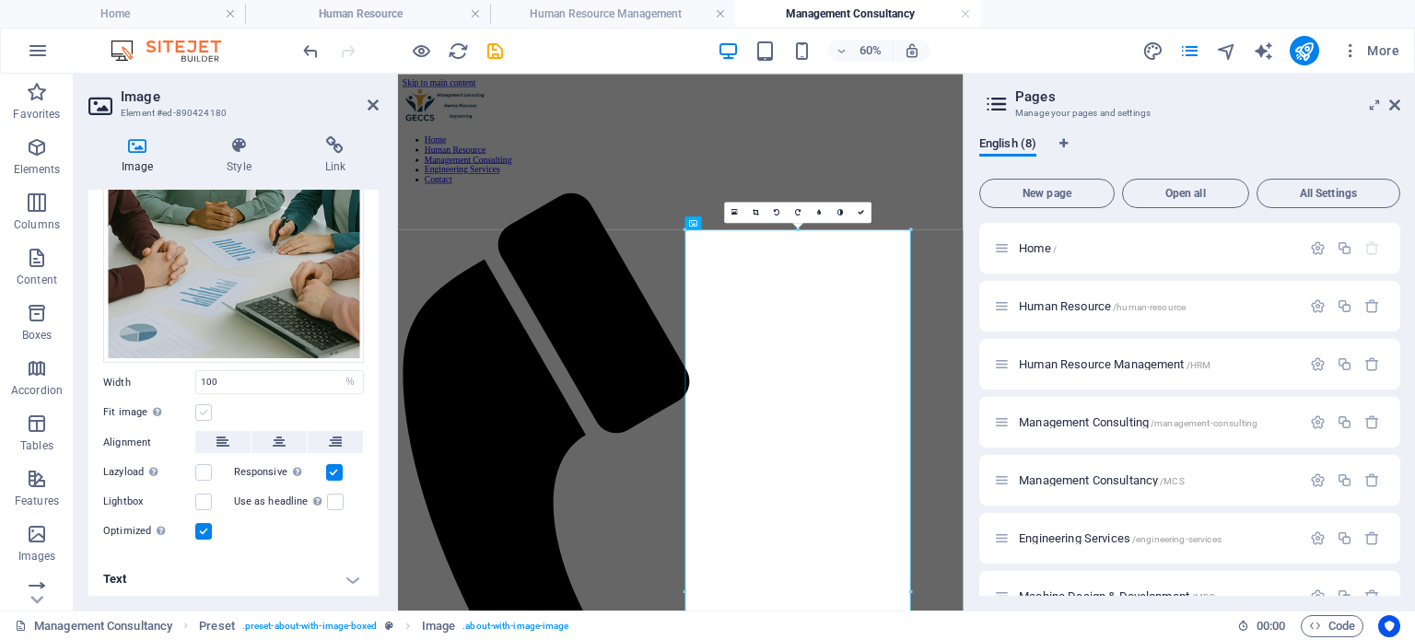
click at [203, 408] on label at bounding box center [203, 412] width 17 height 17
click at [0, 0] on input "Fit image Automatically fit image to a fixed width and height" at bounding box center [0, 0] width 0 height 0
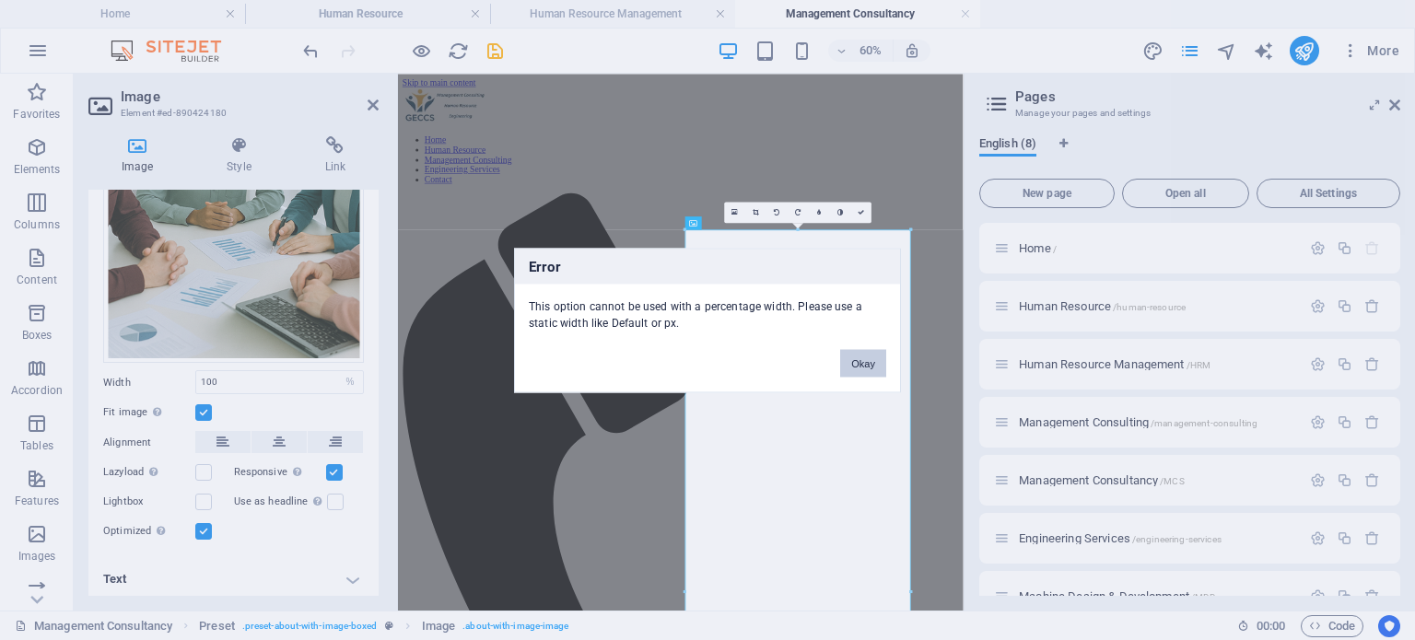
click at [859, 364] on button "Okay" at bounding box center [863, 363] width 46 height 28
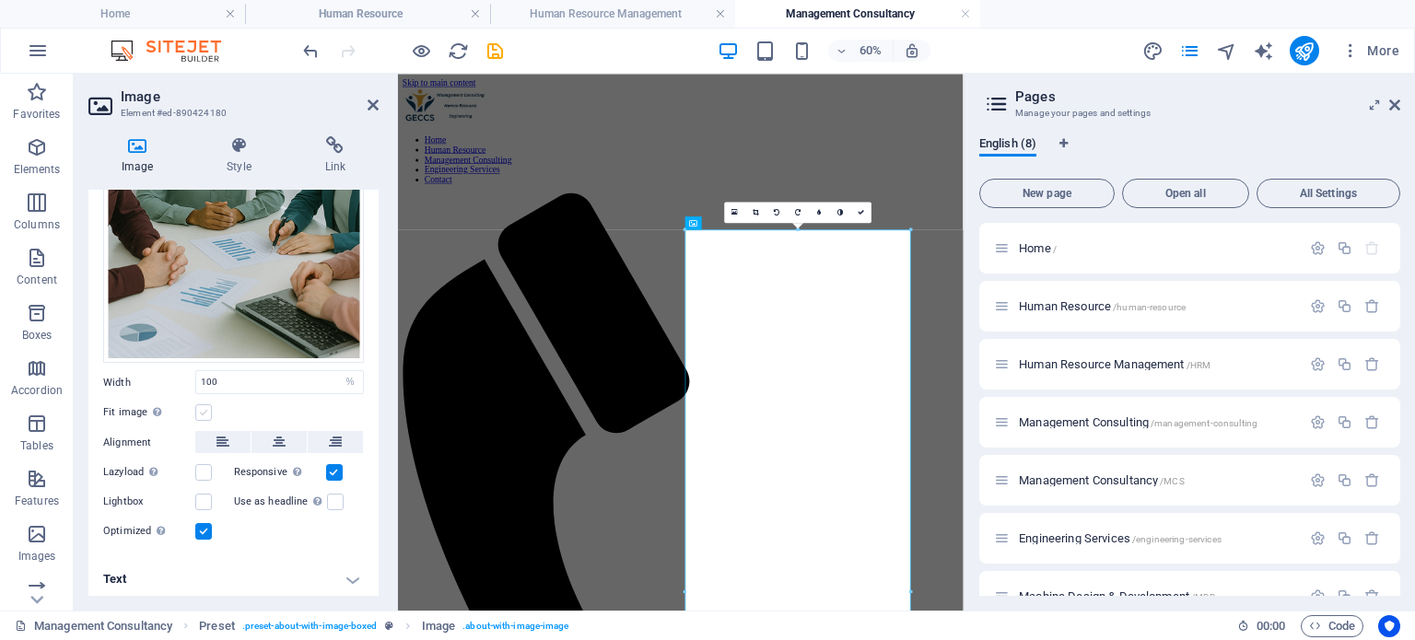
click at [203, 404] on label at bounding box center [203, 412] width 17 height 17
click at [0, 0] on input "Fit image Automatically fit image to a fixed width and height" at bounding box center [0, 0] width 0 height 0
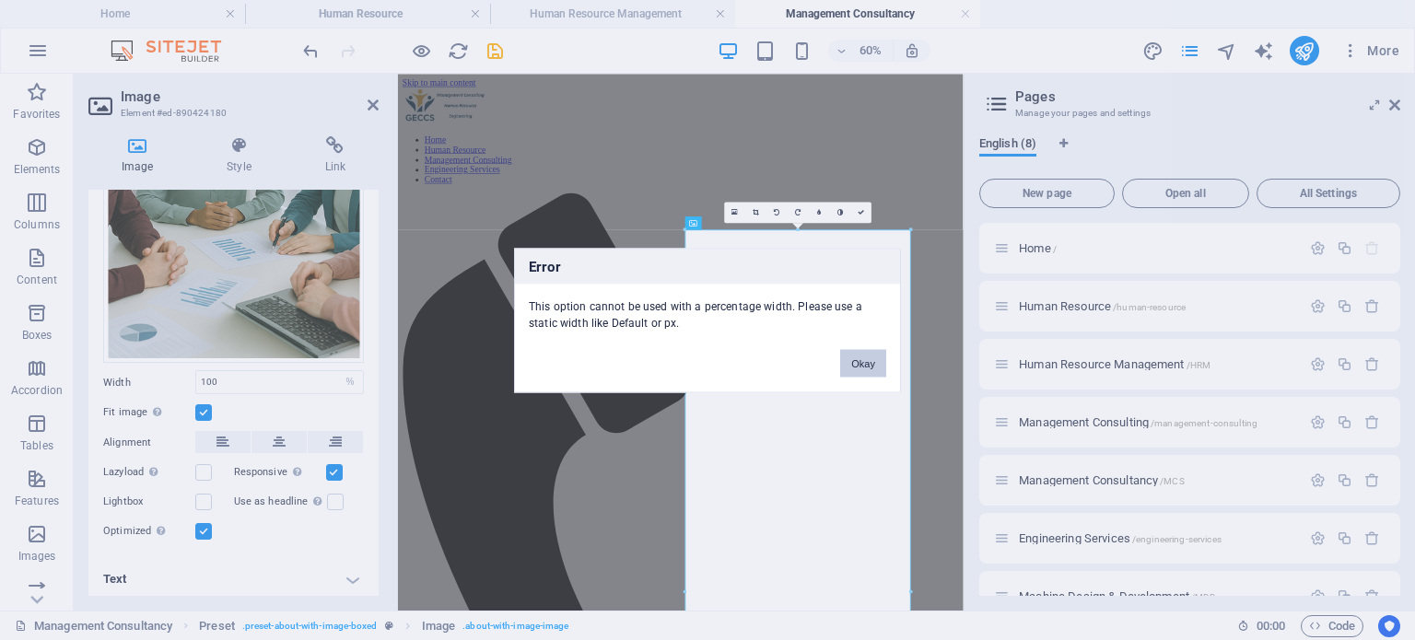
click at [863, 361] on button "Okay" at bounding box center [863, 363] width 46 height 28
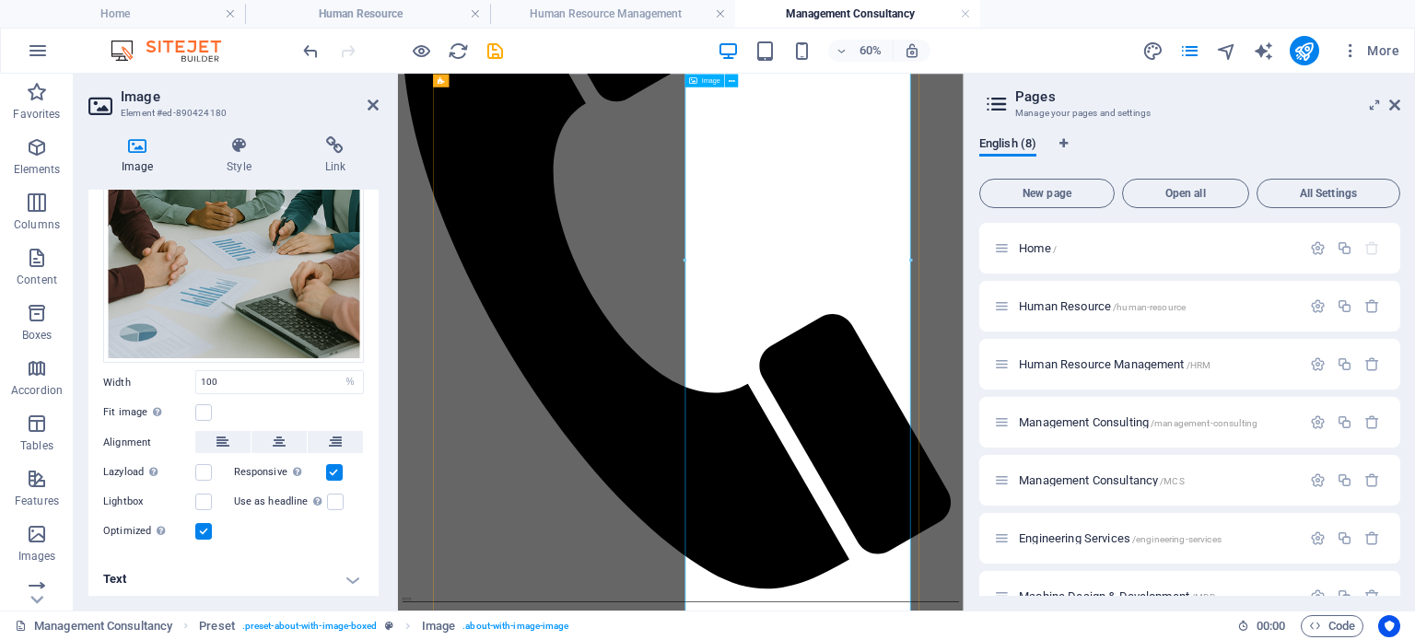
scroll to position [921, 0]
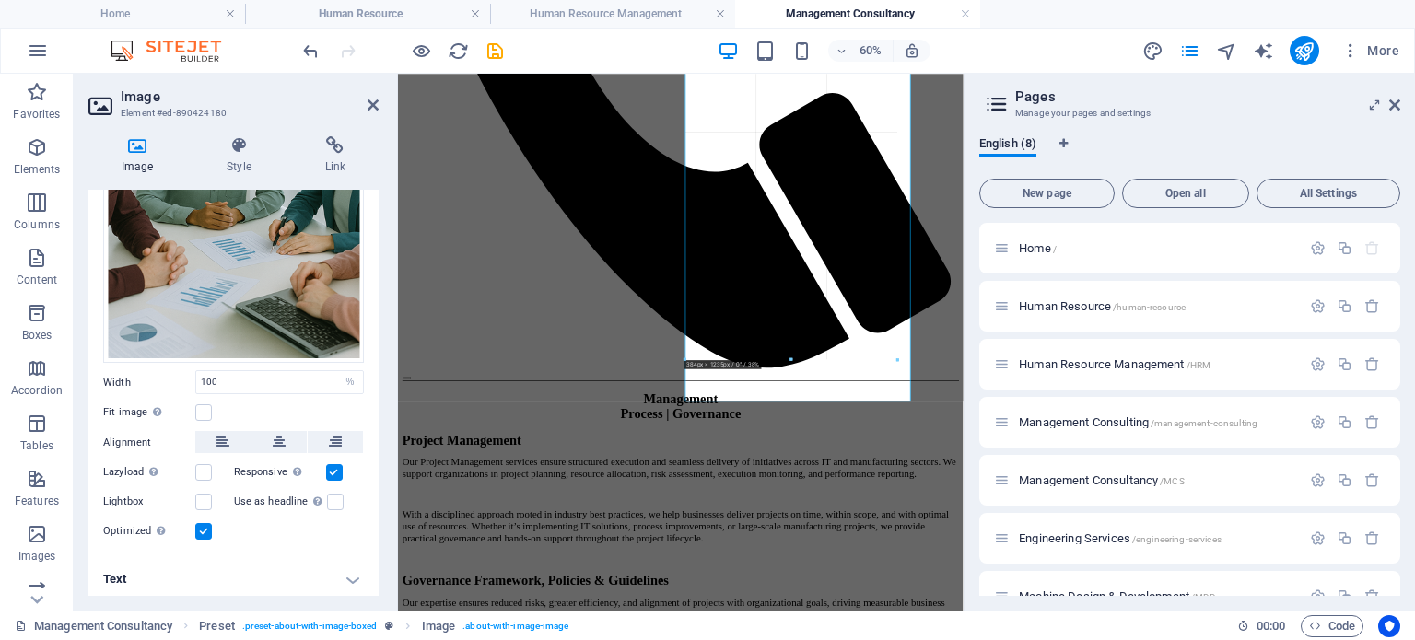
drag, startPoint x: 798, startPoint y: 401, endPoint x: 809, endPoint y: 297, distance: 103.7
type input "373"
select select "px"
type input "100"
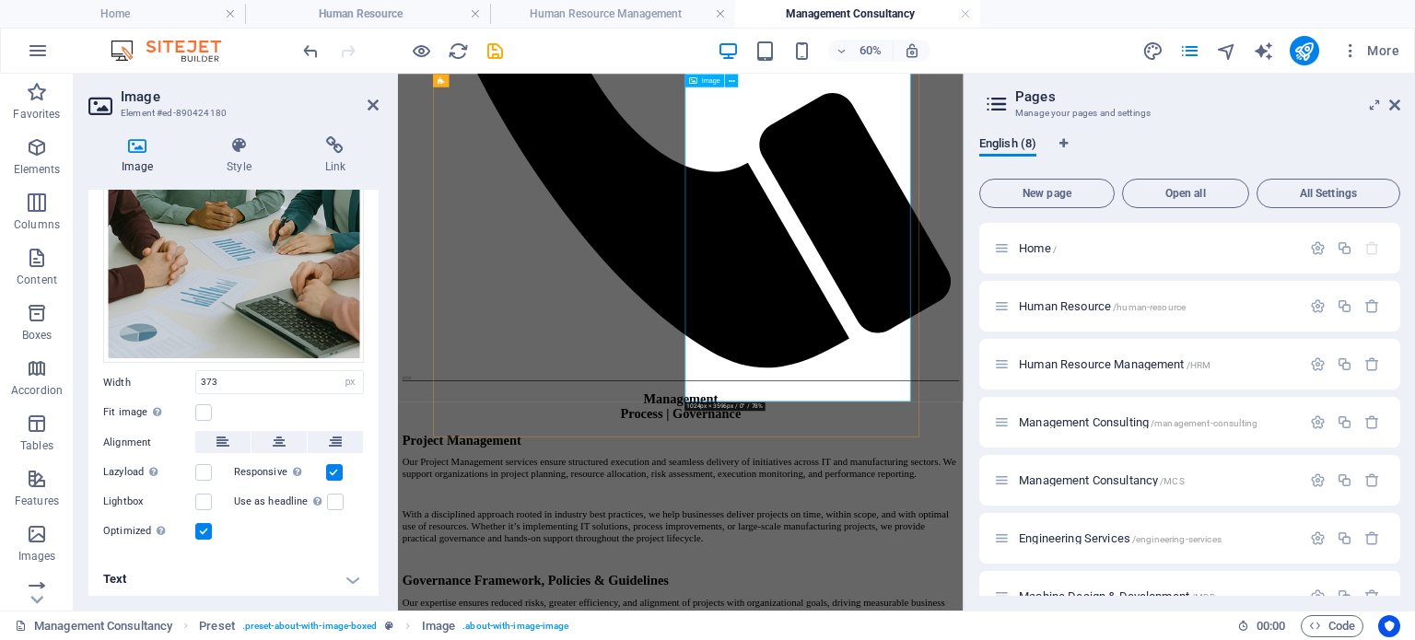
select select "%"
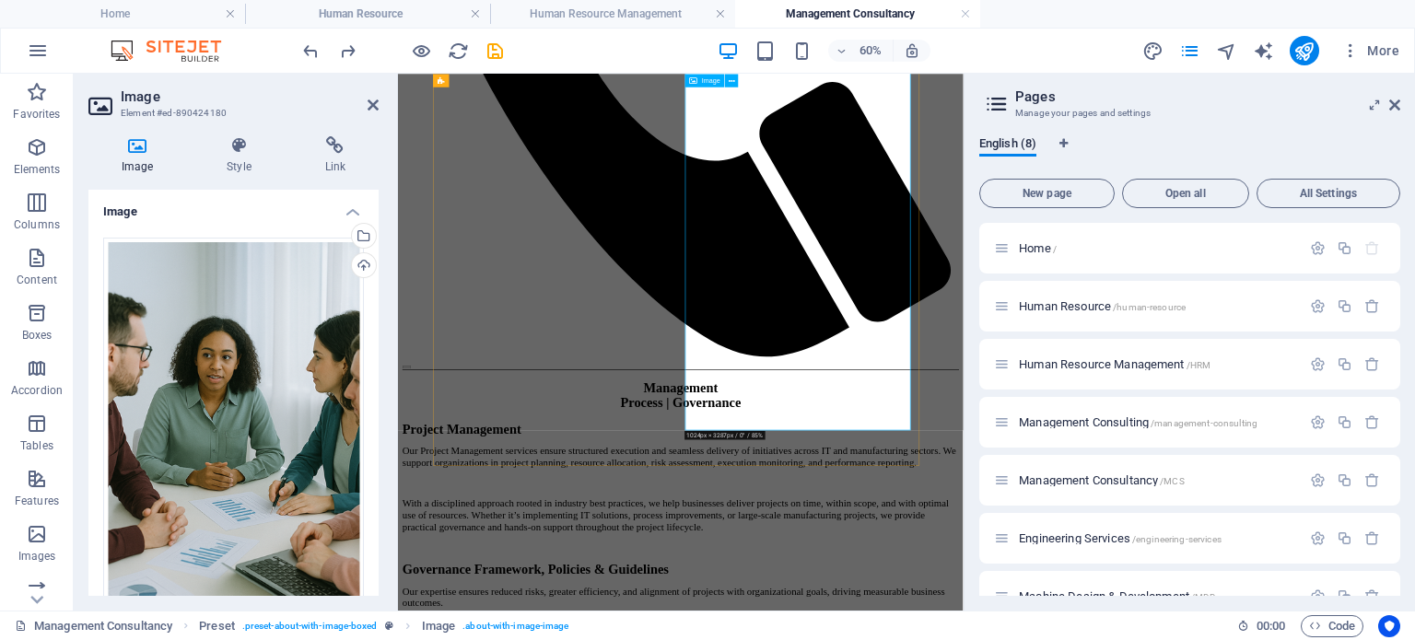
scroll to position [973, 0]
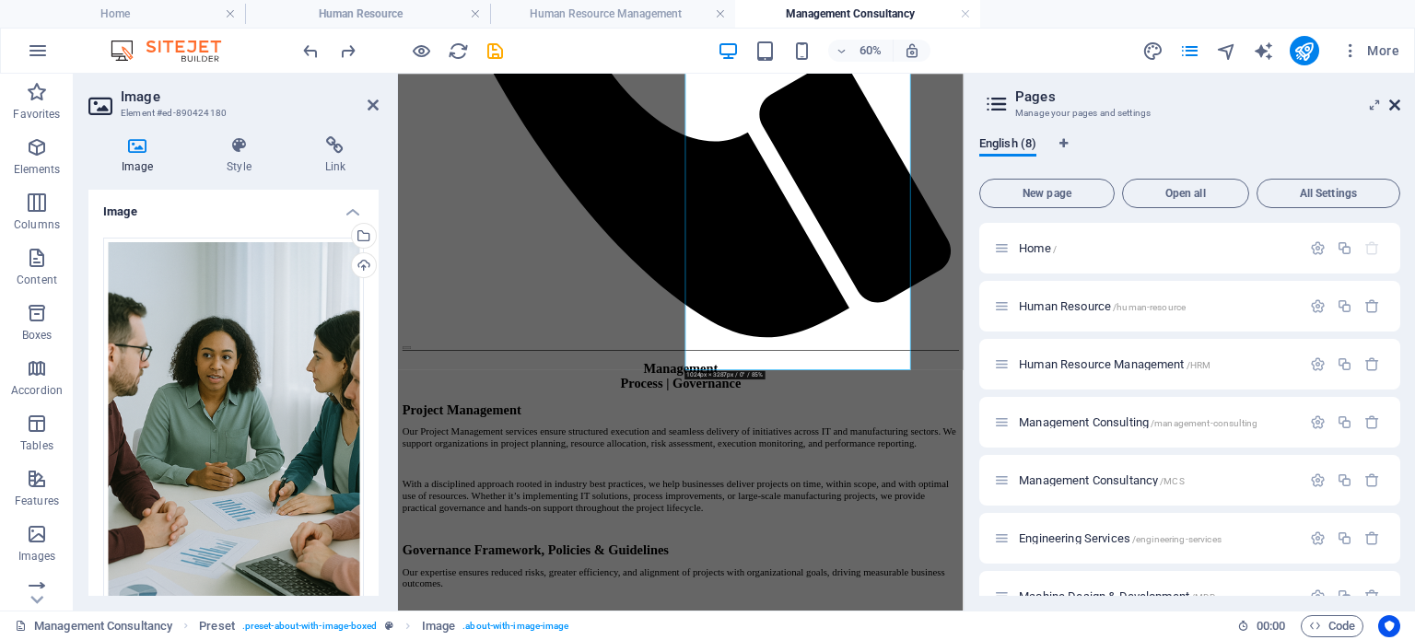
click at [1396, 101] on icon at bounding box center [1394, 105] width 11 height 15
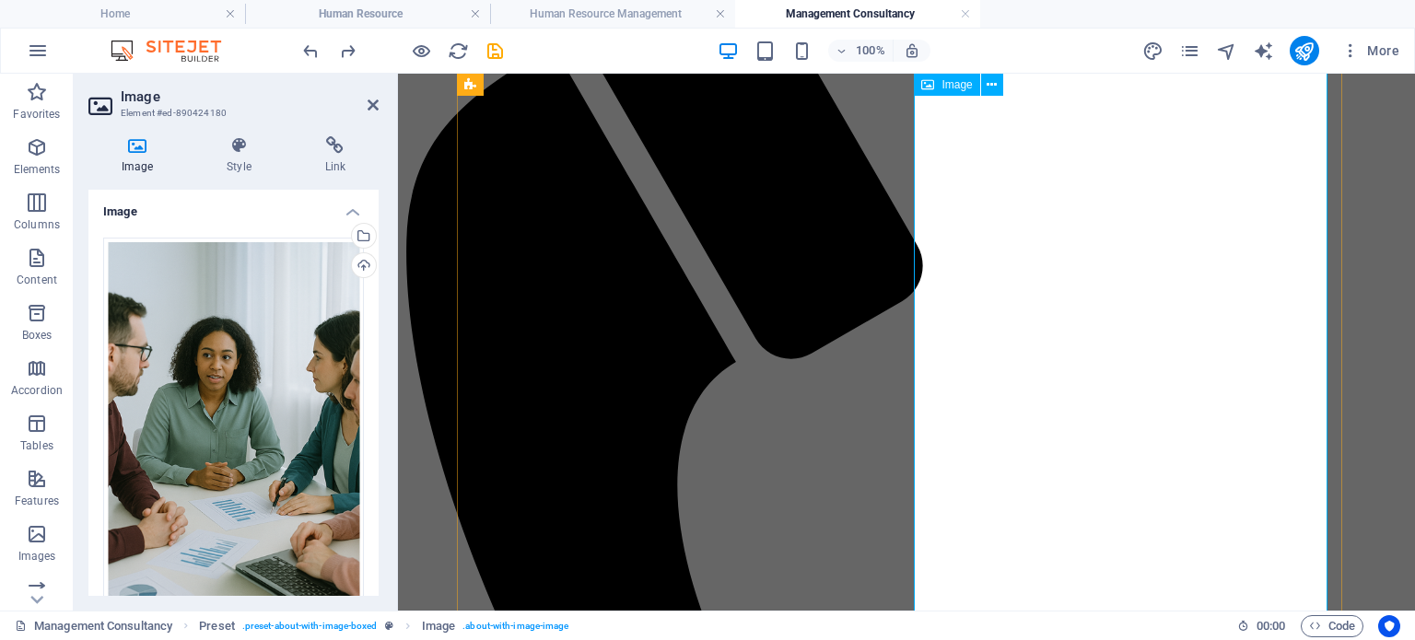
scroll to position [0, 0]
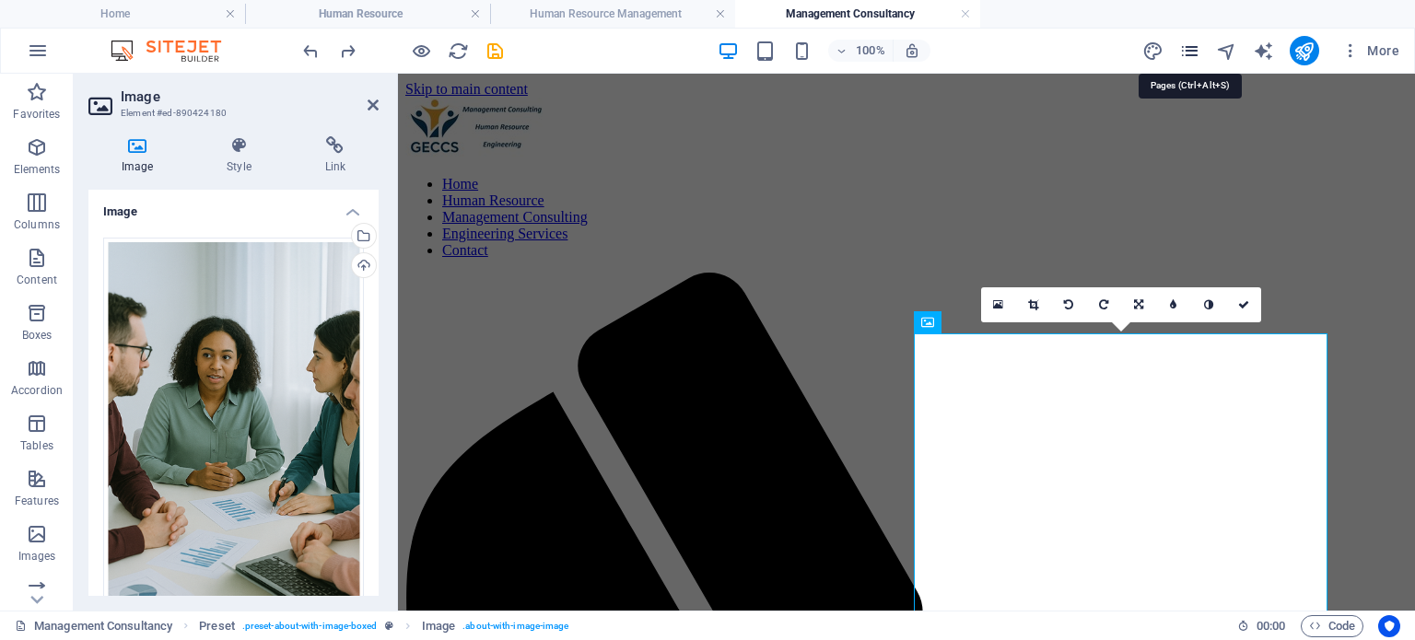
click at [1186, 55] on icon "pages" at bounding box center [1189, 51] width 21 height 21
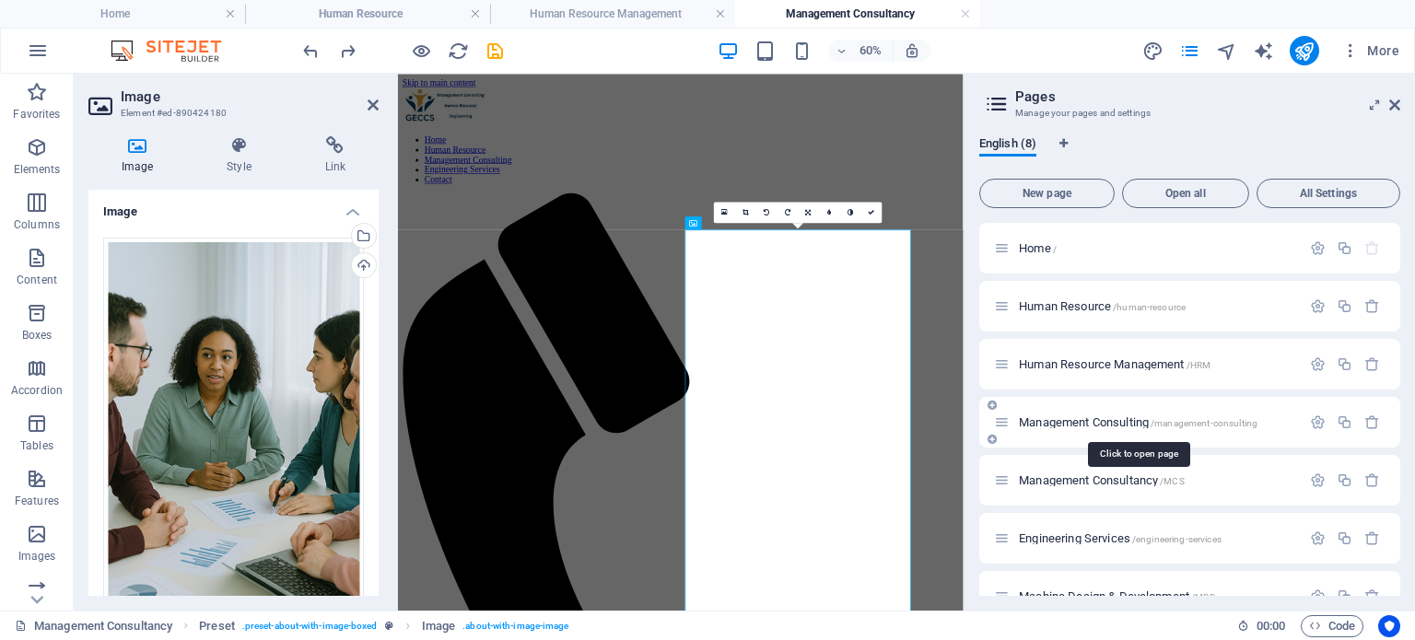
click at [1091, 419] on span "Management Consulting /management-consulting" at bounding box center [1138, 422] width 239 height 14
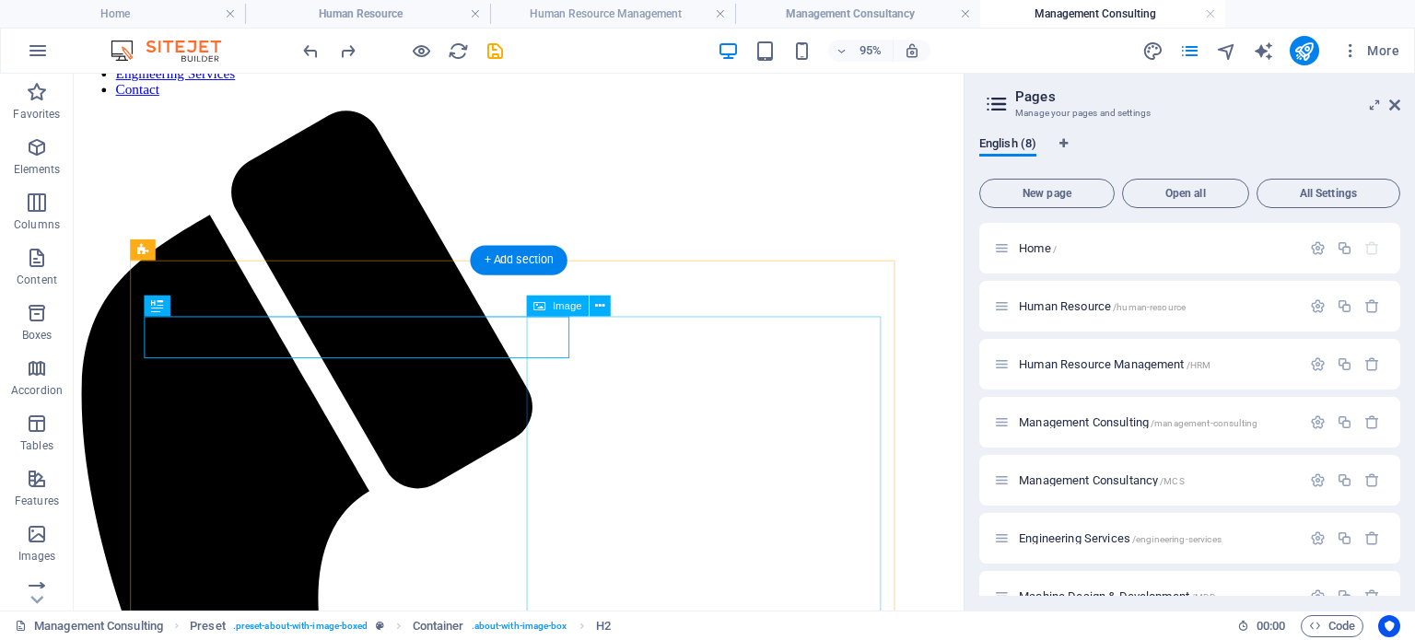
scroll to position [184, 0]
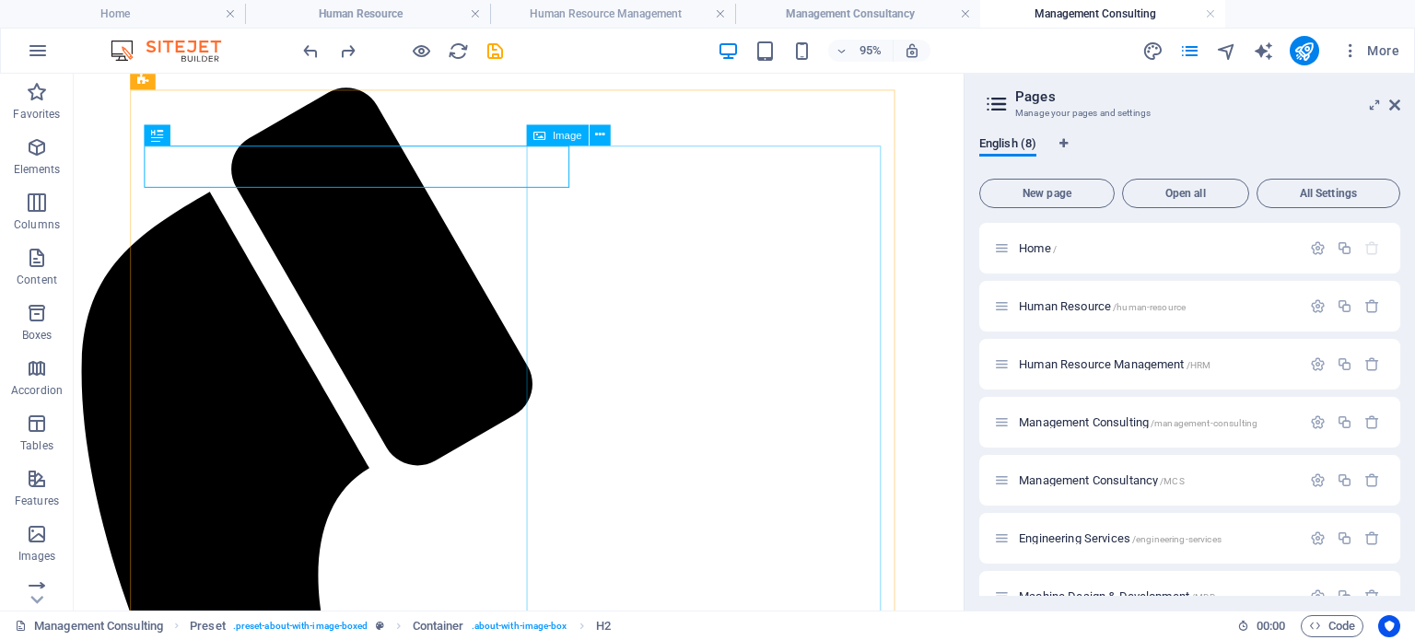
click at [533, 133] on icon at bounding box center [539, 134] width 12 height 21
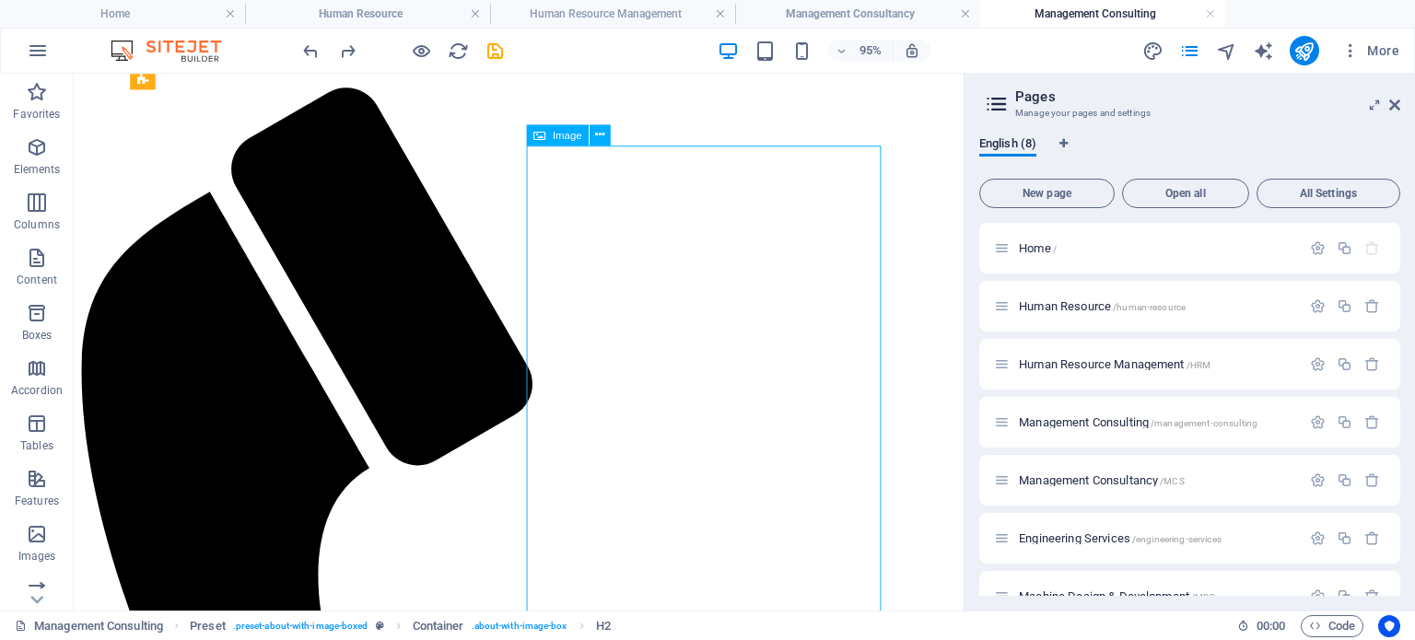
click at [533, 133] on icon at bounding box center [539, 134] width 12 height 21
select select "%"
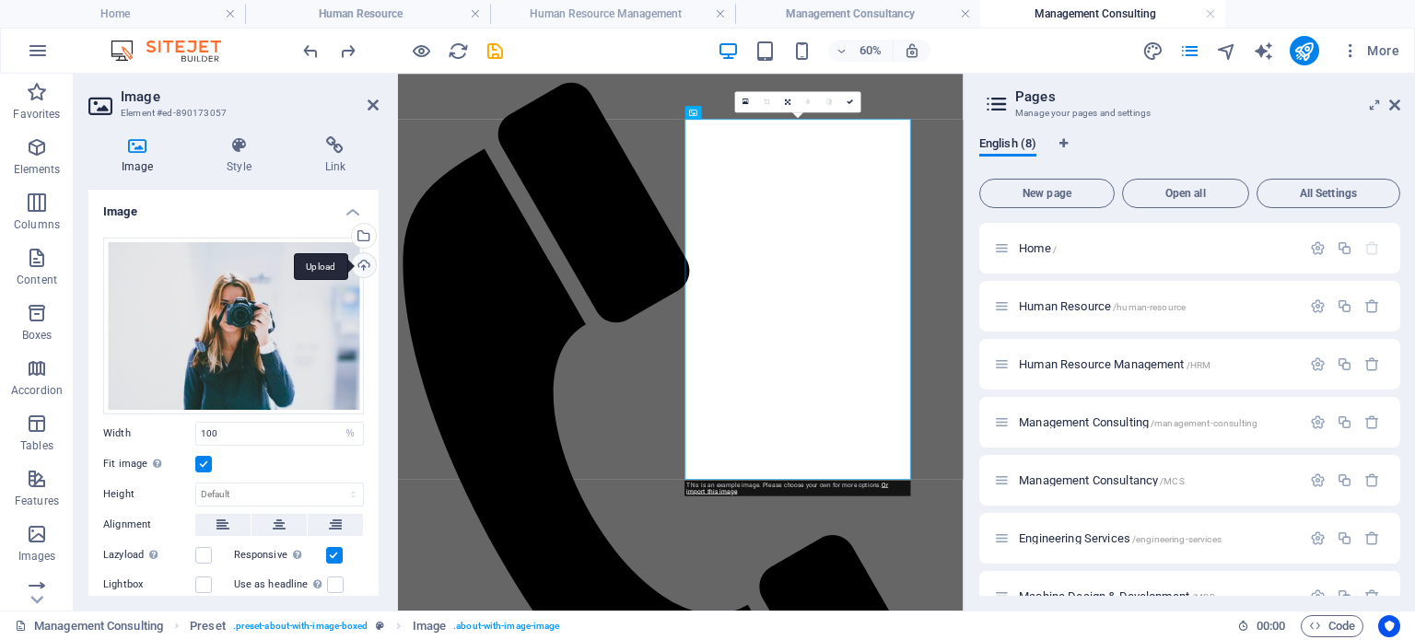
click at [365, 264] on div "Upload" at bounding box center [362, 267] width 28 height 28
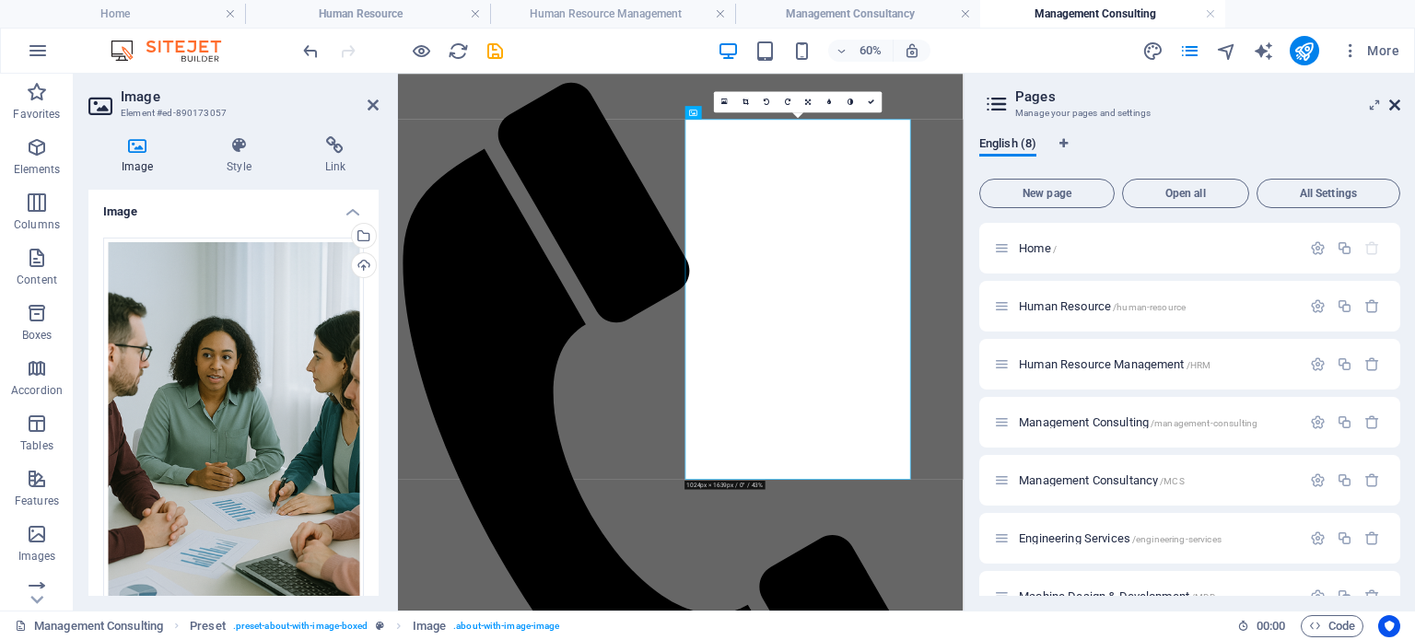
click at [1392, 108] on icon at bounding box center [1394, 105] width 11 height 15
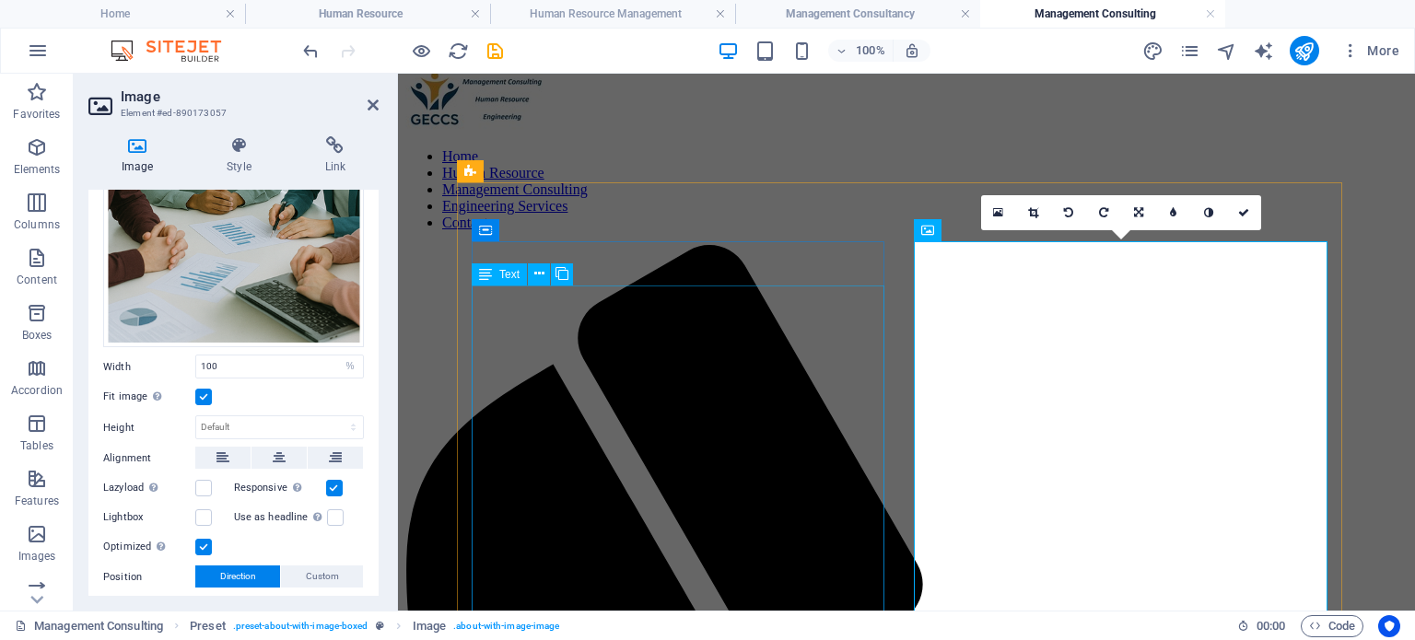
scroll to position [0, 0]
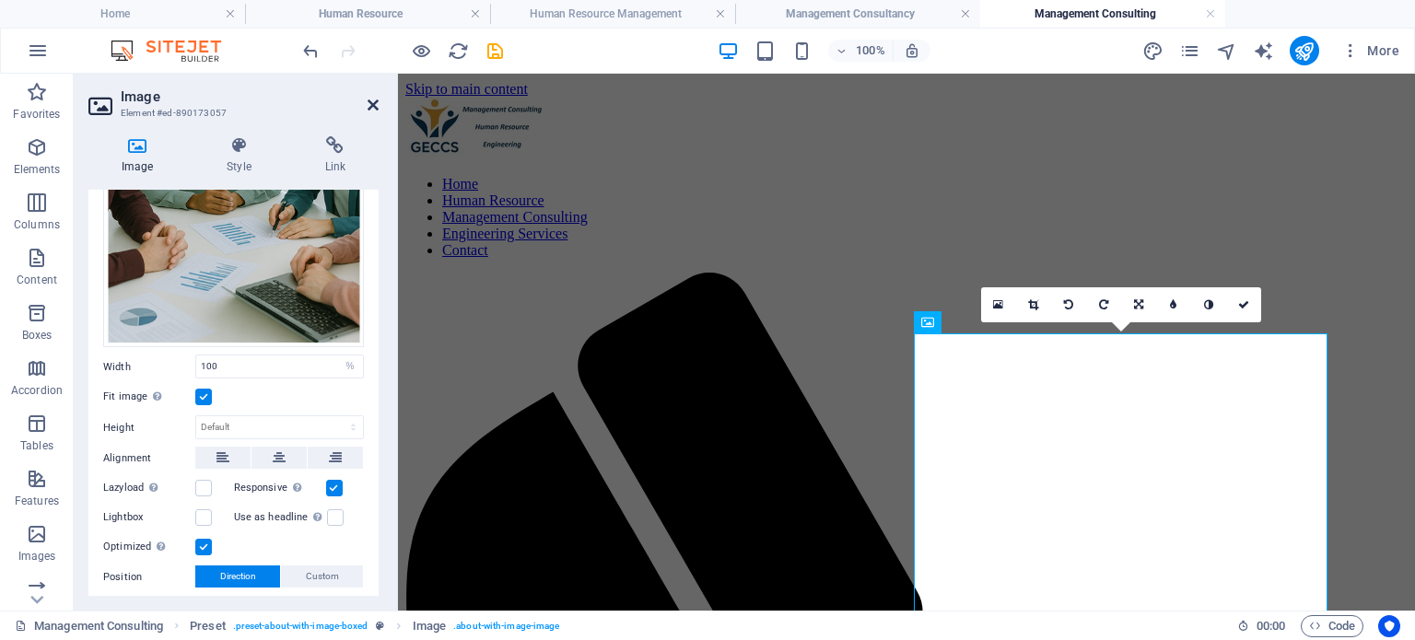
click at [371, 99] on icon at bounding box center [372, 105] width 11 height 15
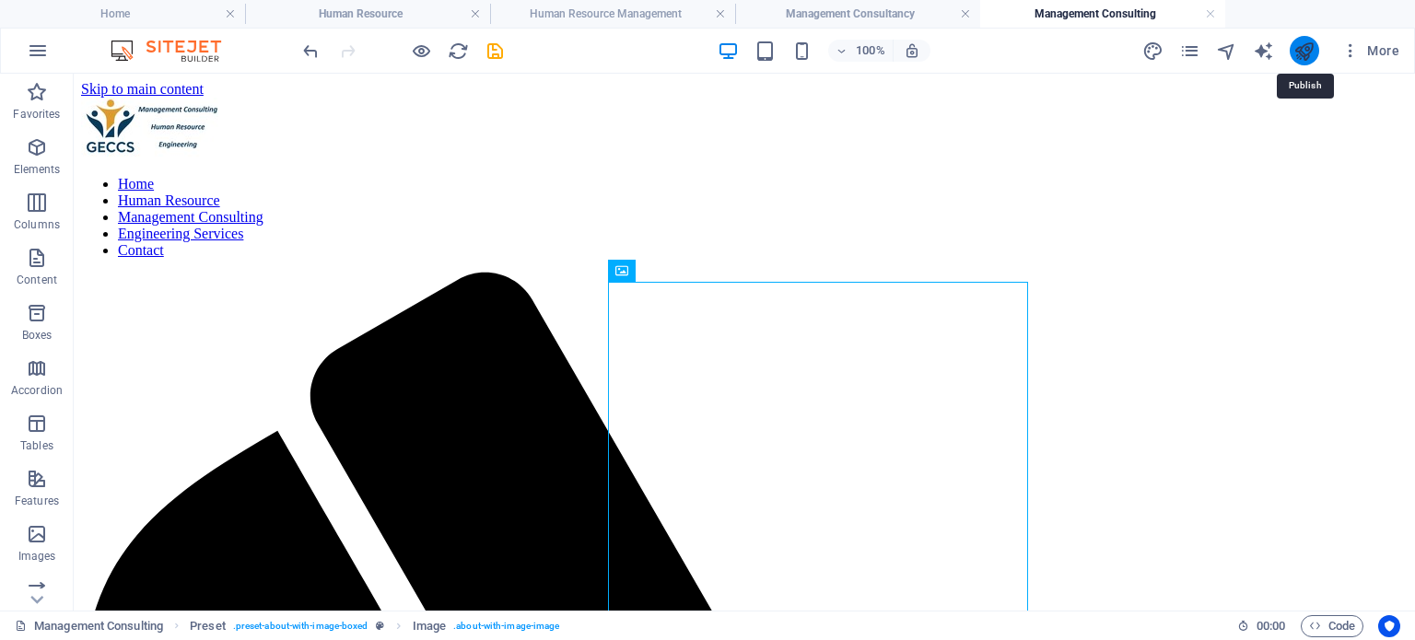
click at [1293, 49] on icon "publish" at bounding box center [1303, 51] width 21 height 21
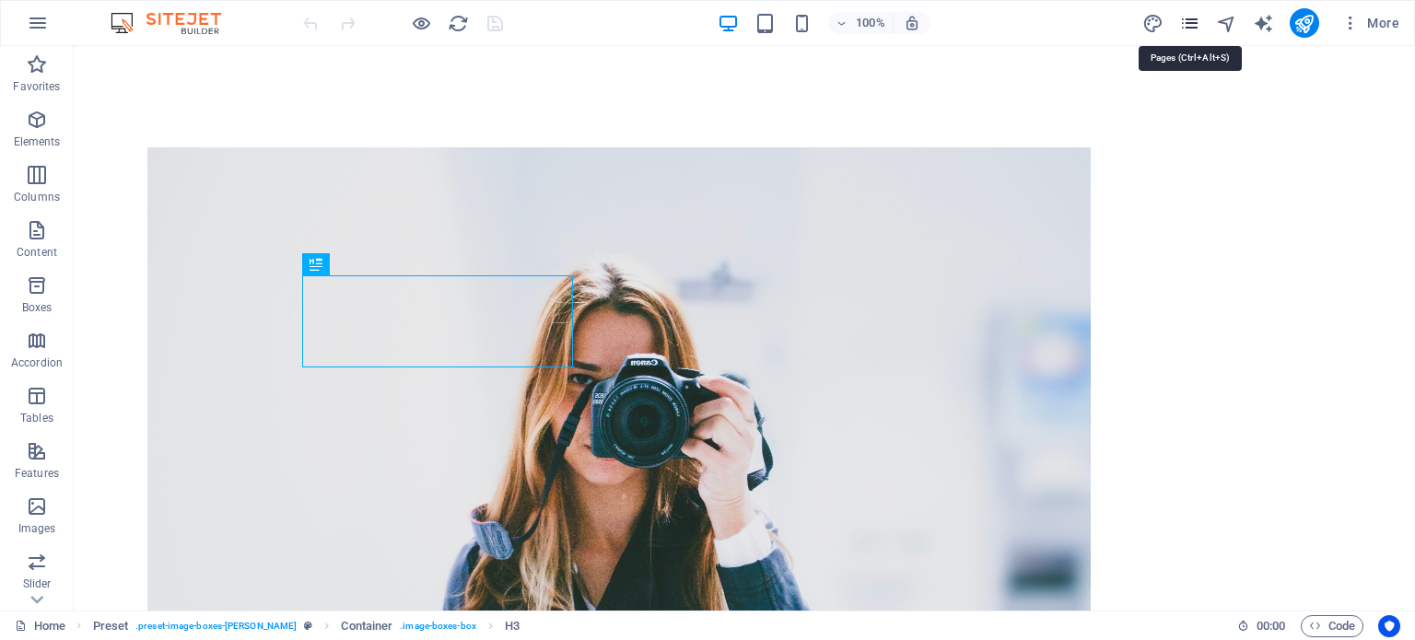
click at [1186, 17] on icon "pages" at bounding box center [1189, 23] width 21 height 21
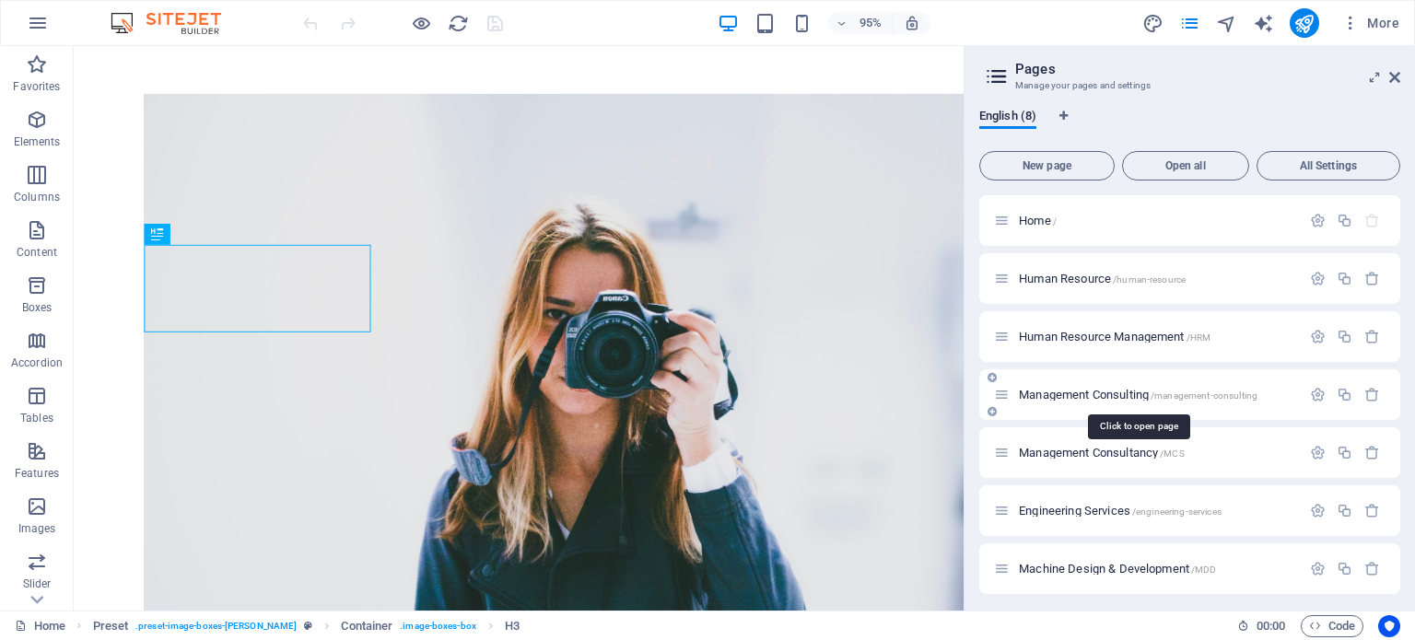
click at [1054, 397] on span "Management Consulting /management-consulting" at bounding box center [1138, 395] width 239 height 14
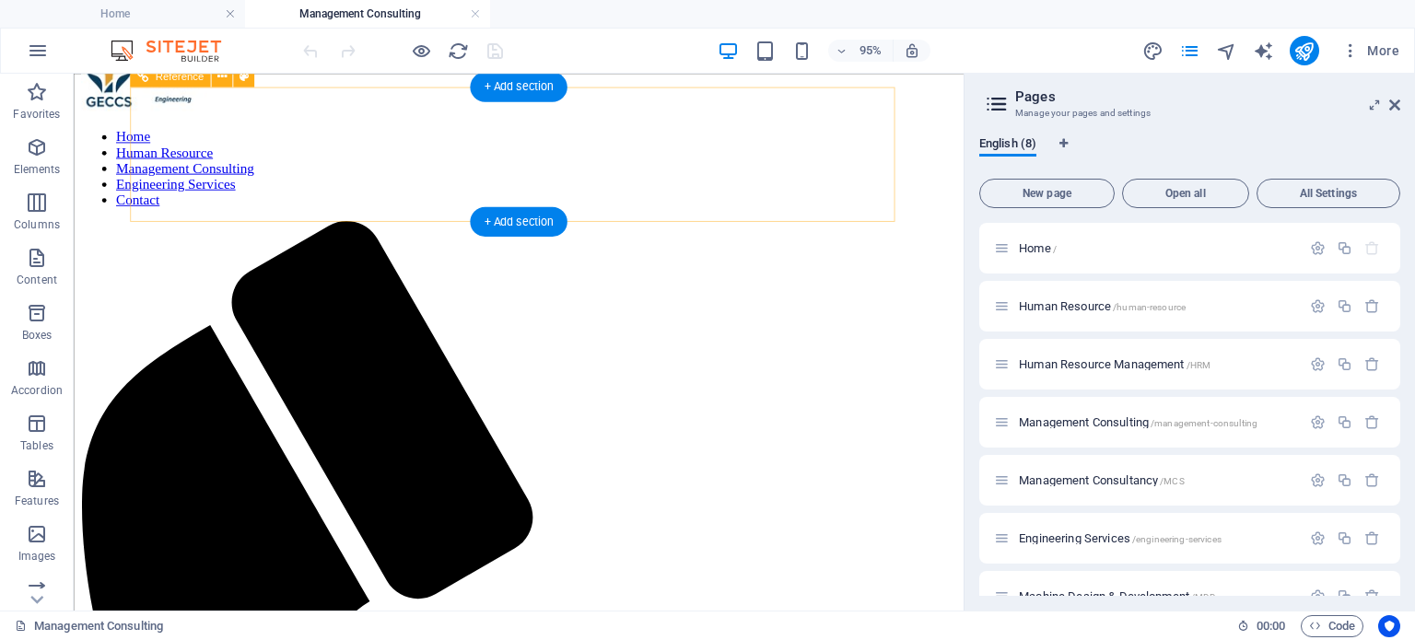
scroll to position [0, 0]
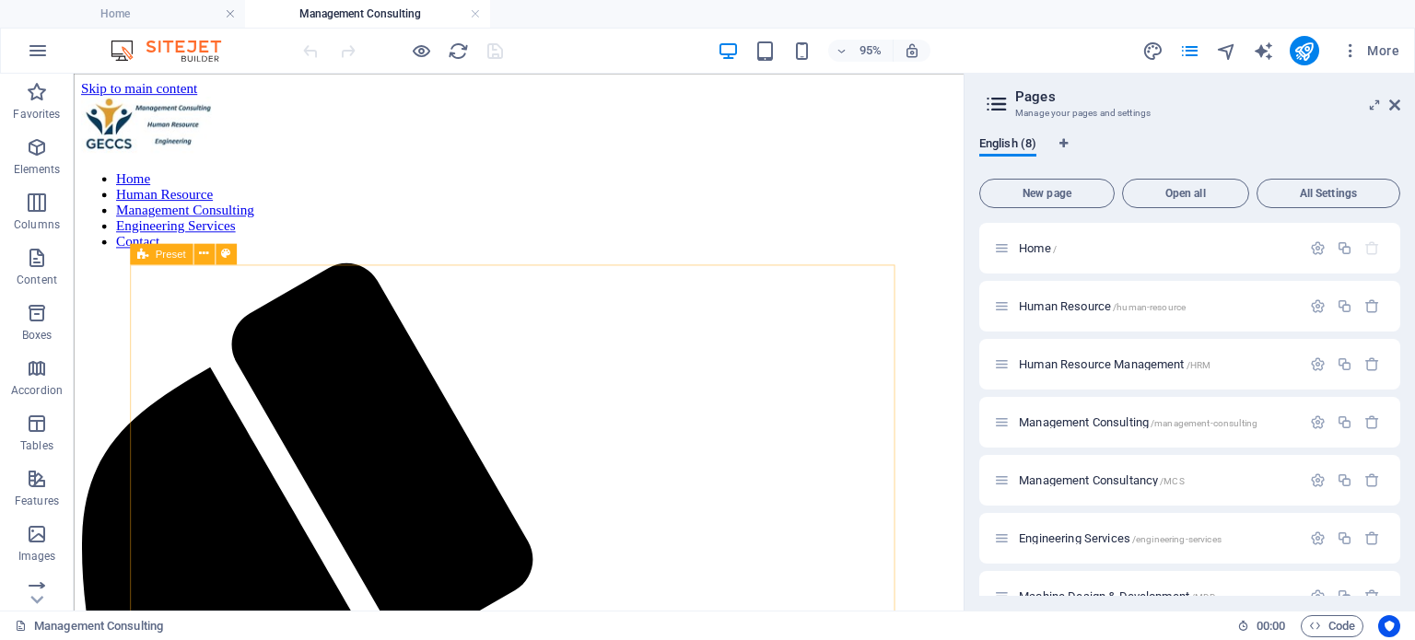
click at [140, 252] on icon at bounding box center [141, 253] width 11 height 21
select select "px"
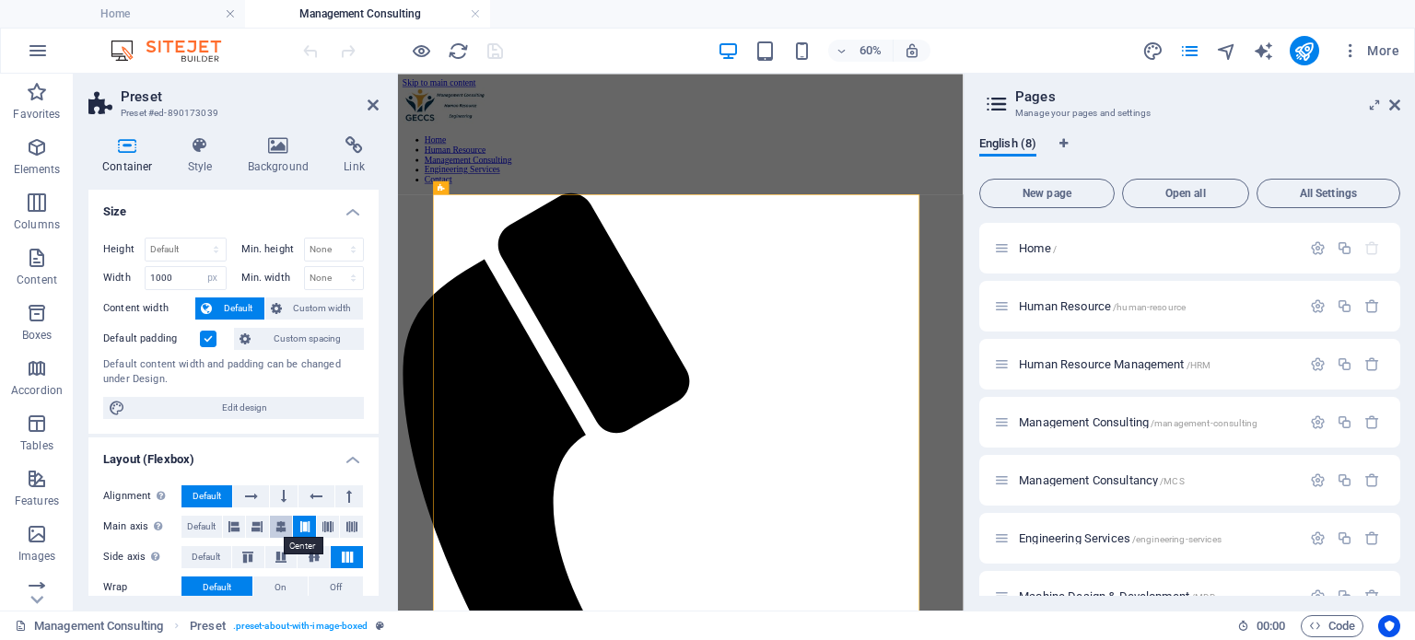
click at [277, 530] on icon at bounding box center [280, 527] width 11 height 22
click at [1395, 101] on icon at bounding box center [1394, 105] width 11 height 15
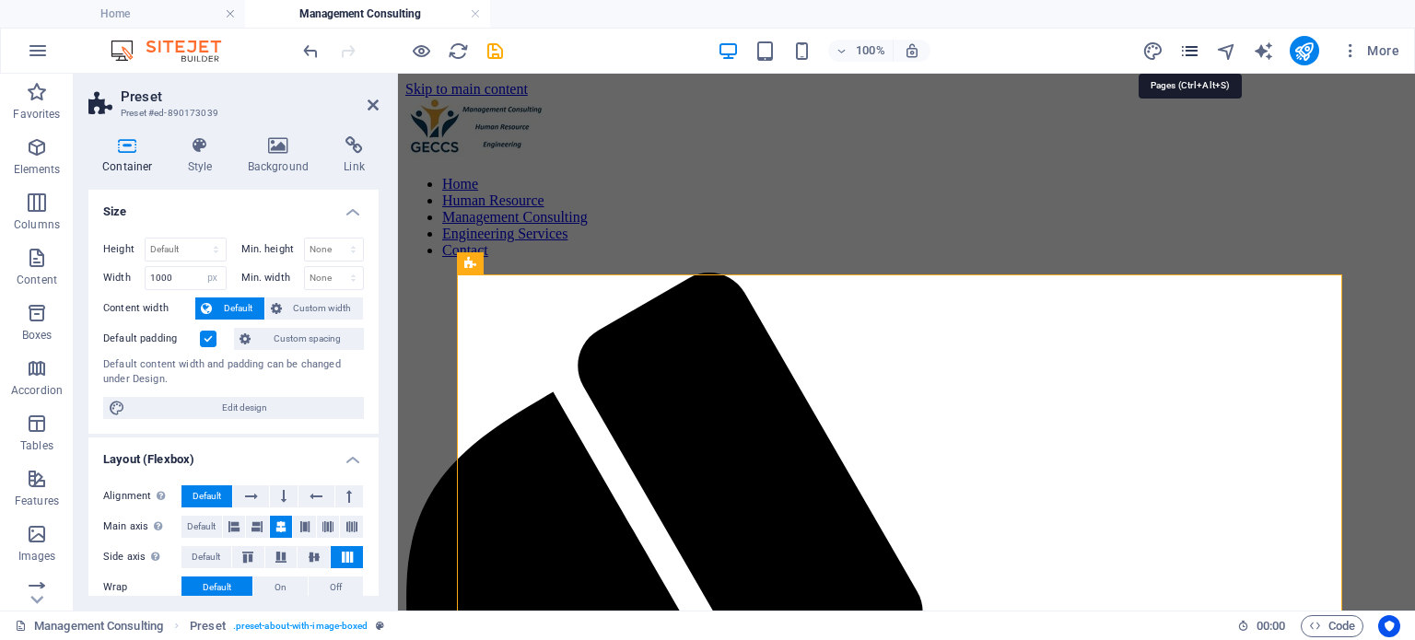
click at [1186, 47] on icon "pages" at bounding box center [1189, 51] width 21 height 21
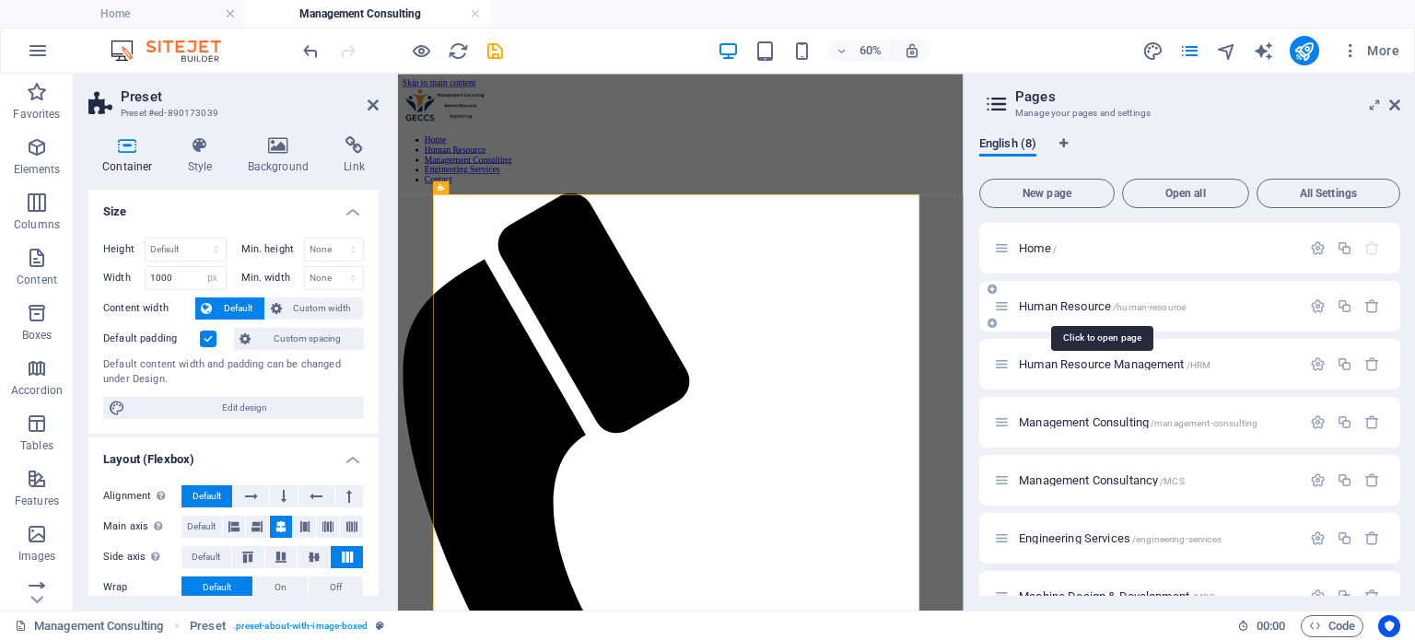
click at [1068, 304] on span "Human Resource /human-resource" at bounding box center [1102, 306] width 167 height 14
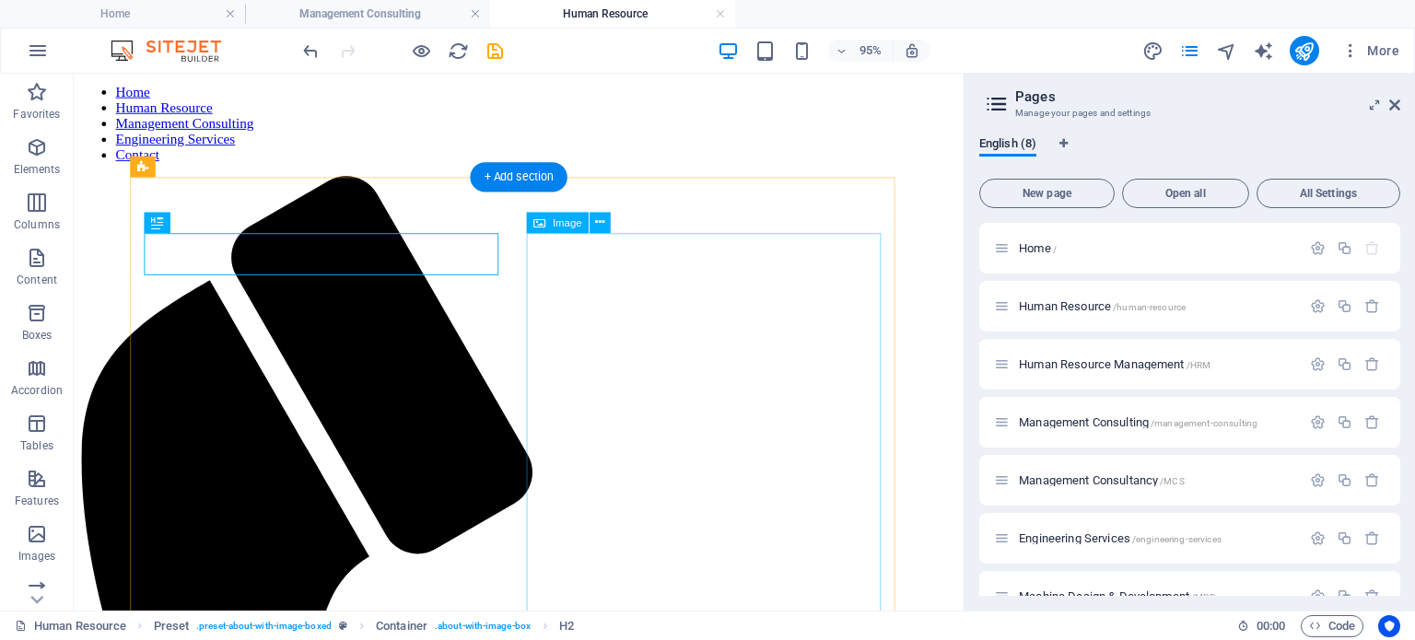
scroll to position [92, 0]
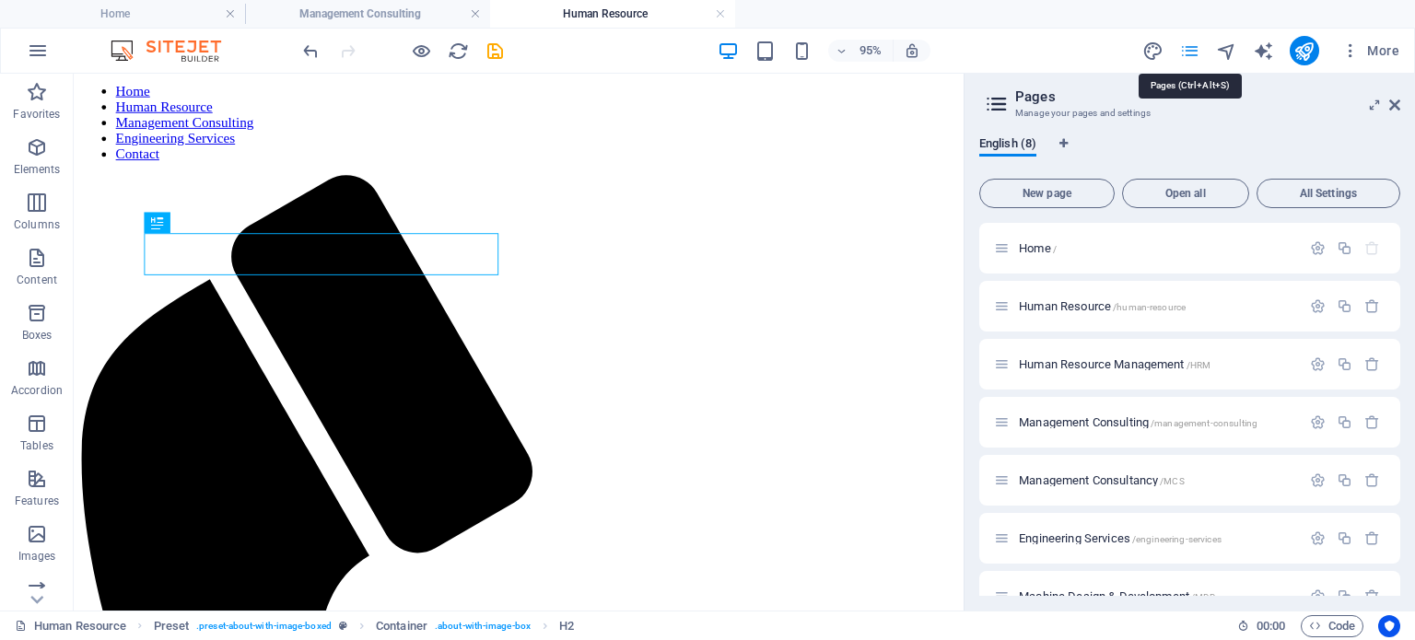
click at [1189, 58] on icon "pages" at bounding box center [1189, 51] width 21 height 21
click at [1123, 365] on span "Human Resource Management /HRM" at bounding box center [1115, 364] width 192 height 14
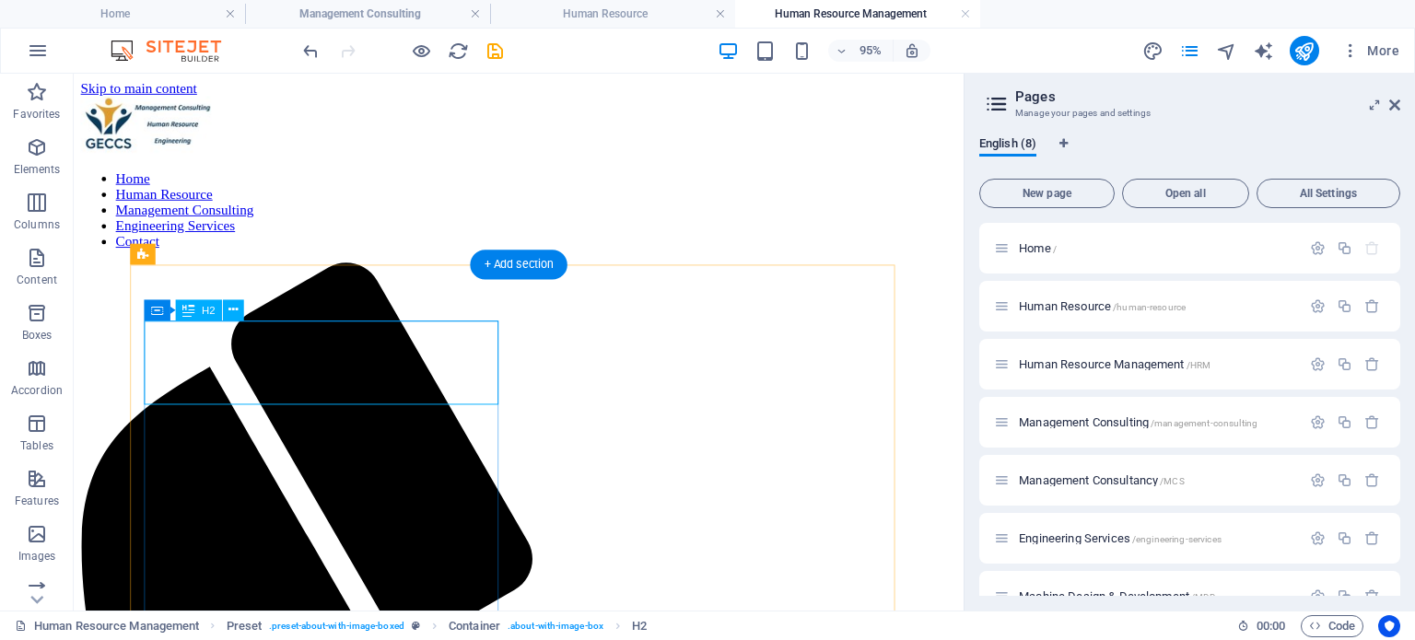
scroll to position [0, 0]
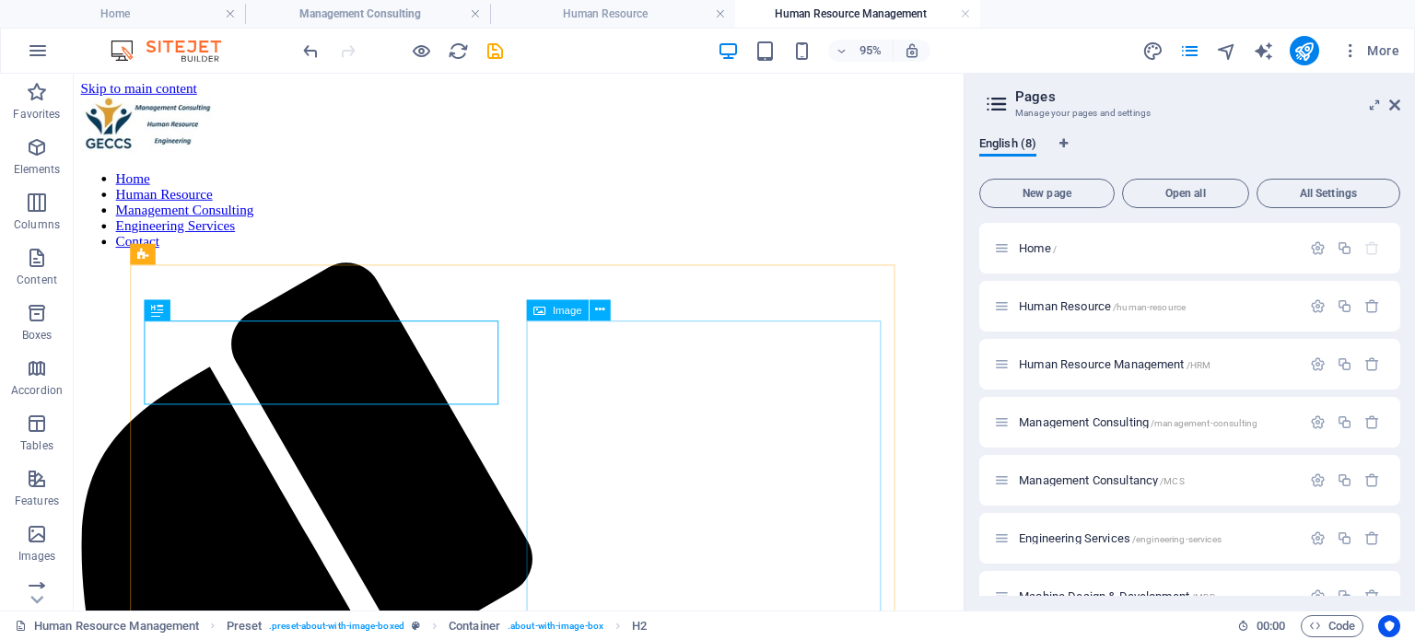
click at [553, 308] on span "Image" at bounding box center [566, 310] width 29 height 10
select select "%"
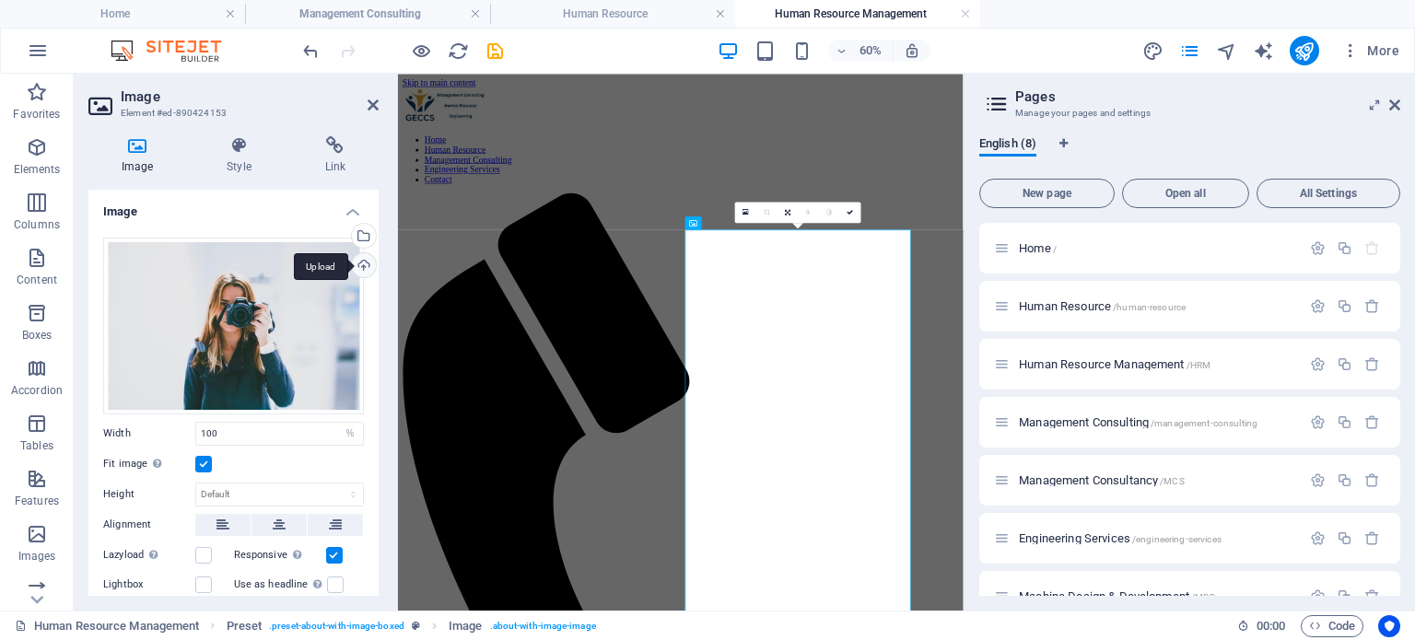
click at [362, 263] on div "Upload" at bounding box center [362, 267] width 28 height 28
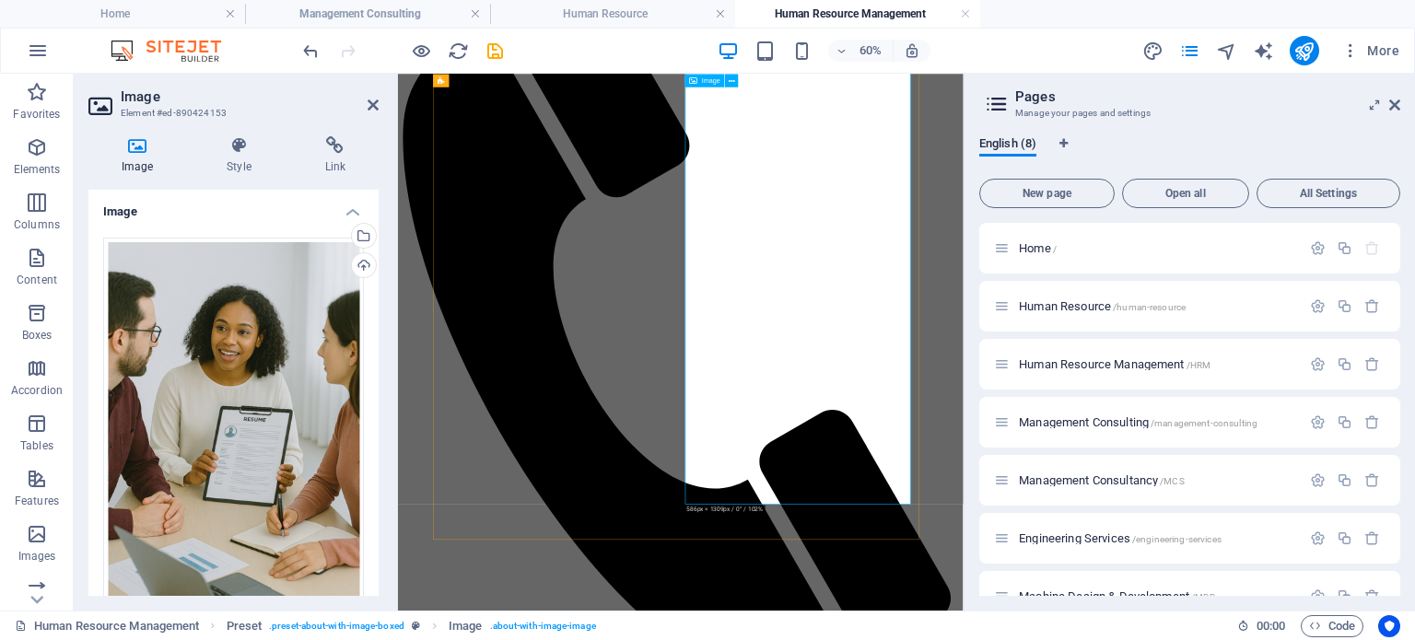
scroll to position [368, 0]
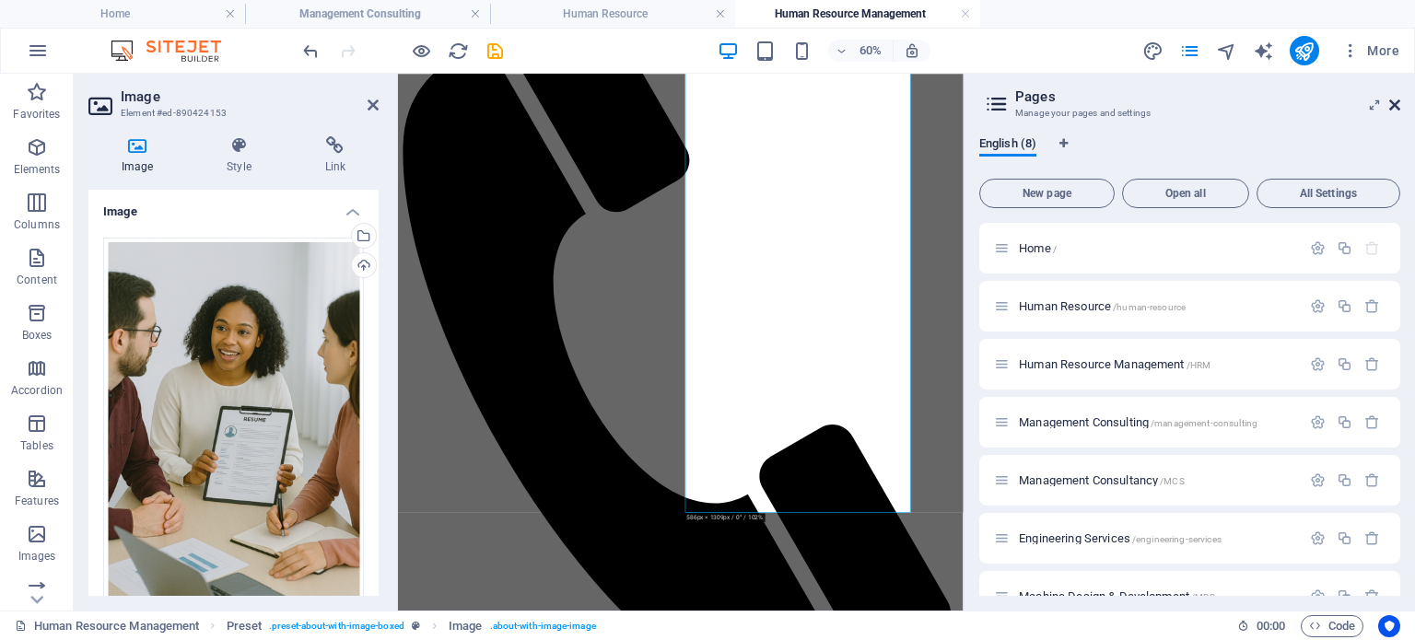
click at [1392, 102] on icon at bounding box center [1394, 105] width 11 height 15
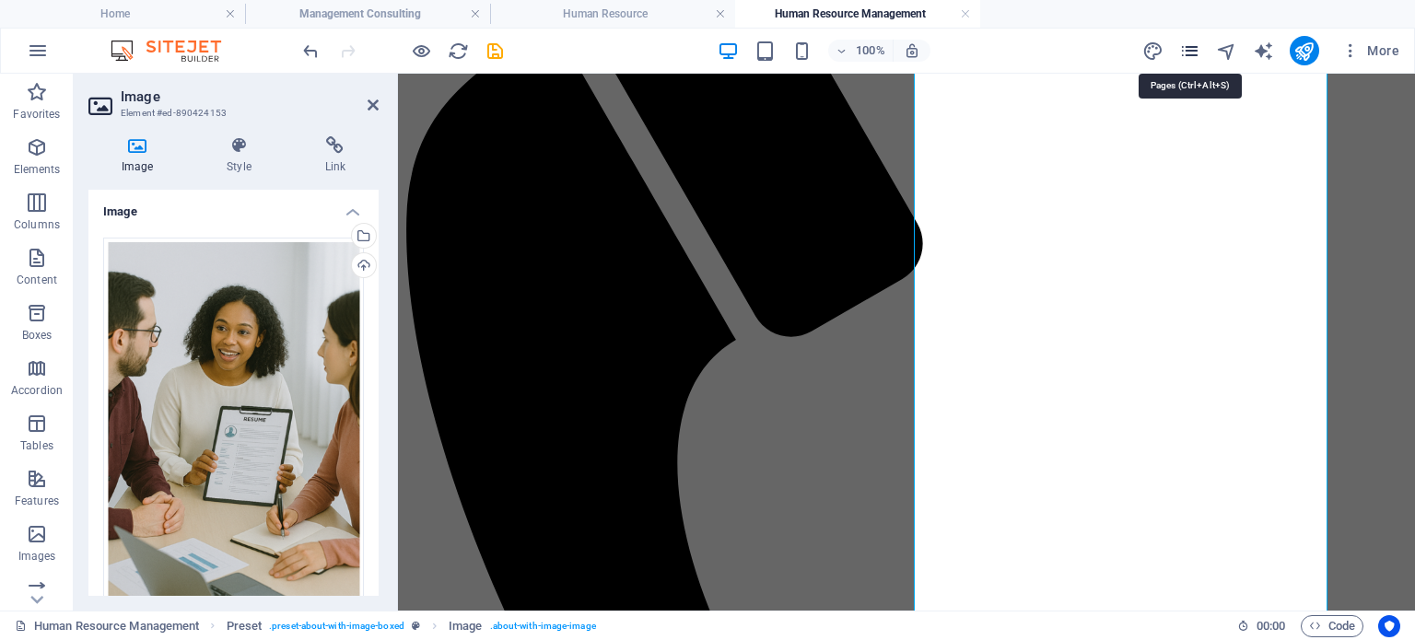
click at [1194, 51] on icon "pages" at bounding box center [1189, 51] width 21 height 21
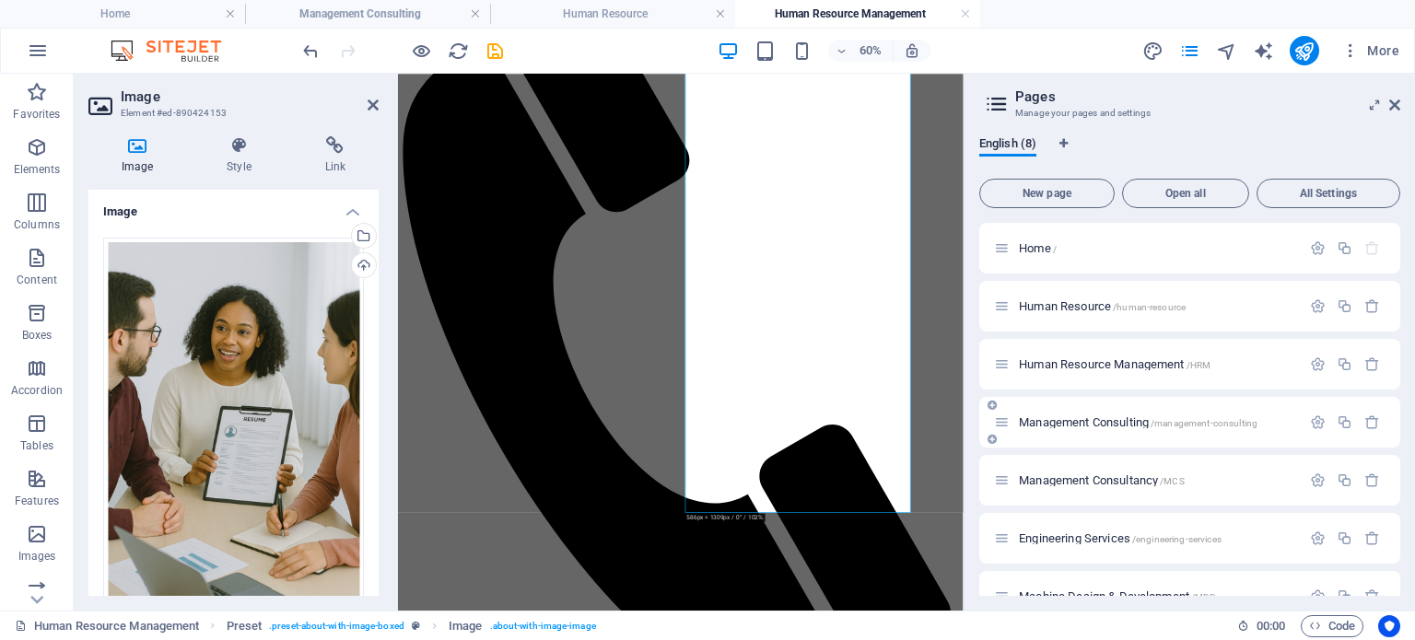
click at [1047, 413] on div "Management Consulting /management-consulting" at bounding box center [1147, 422] width 307 height 21
click at [1049, 424] on span "Management Consulting /management-consulting" at bounding box center [1138, 422] width 239 height 14
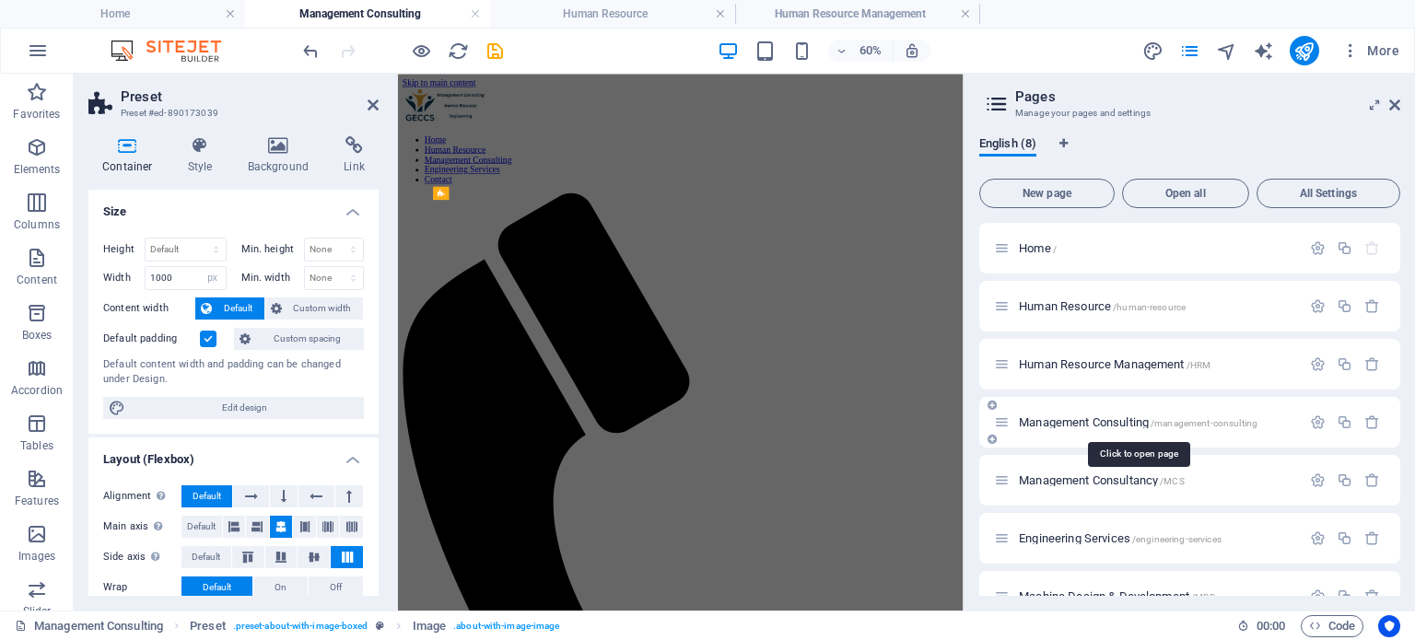
scroll to position [0, 0]
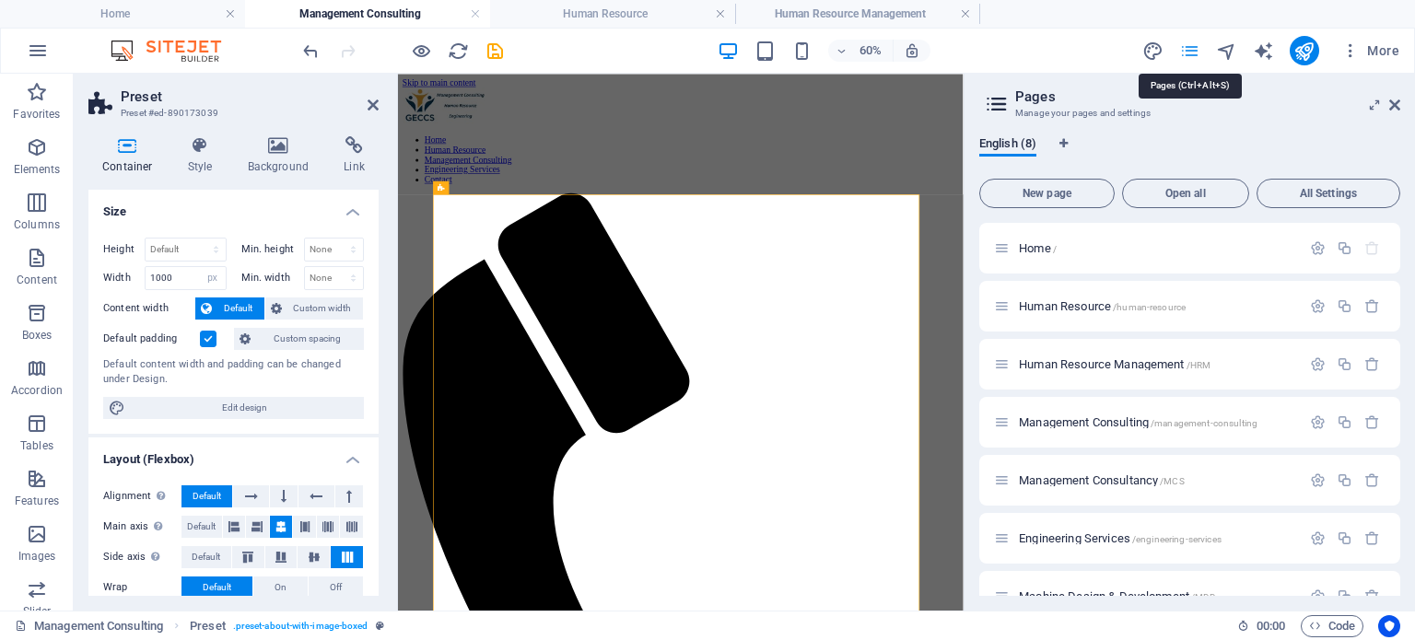
click at [1195, 54] on icon "pages" at bounding box center [1189, 51] width 21 height 21
click at [1112, 479] on span "Management Consultancy /MCS" at bounding box center [1102, 480] width 166 height 14
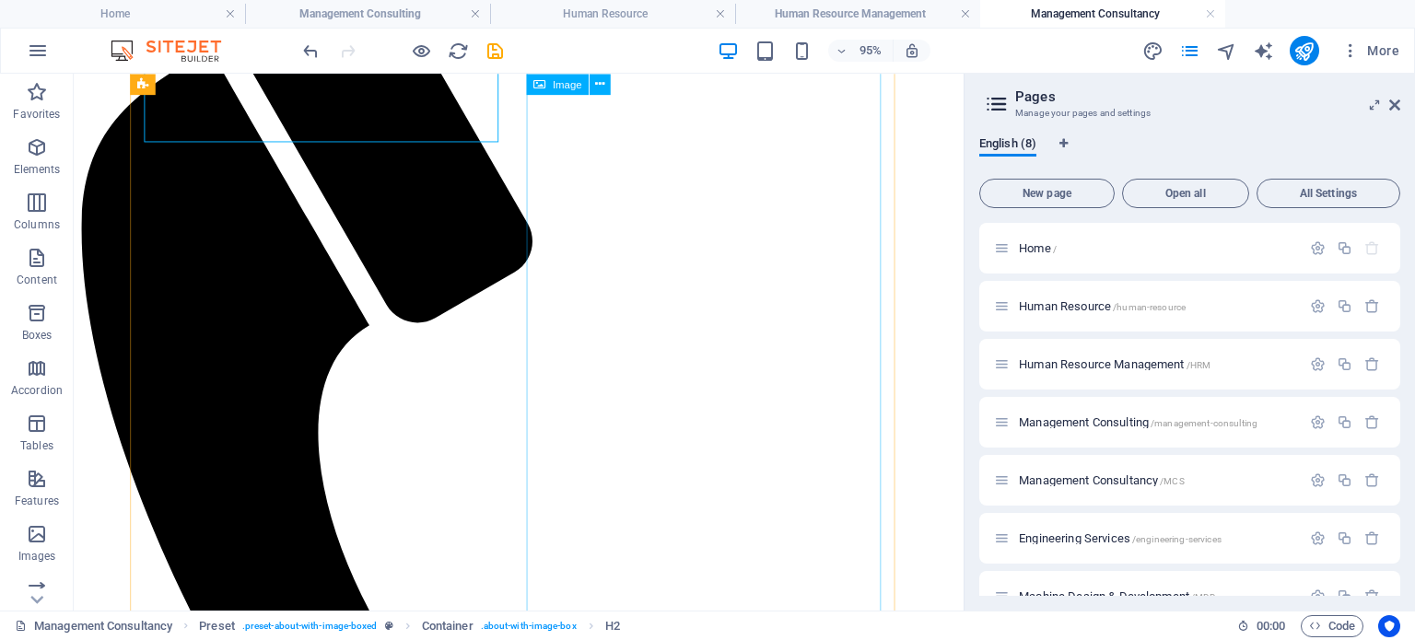
scroll to position [368, 0]
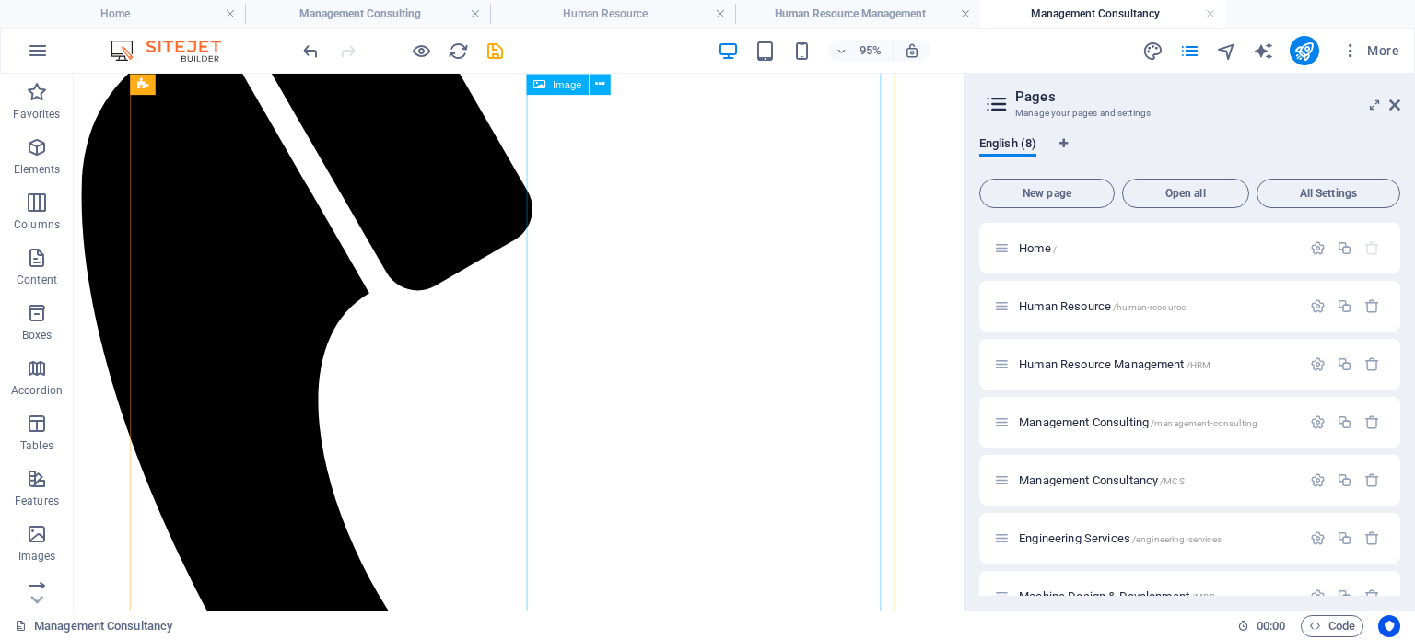
click at [553, 84] on span "Image" at bounding box center [566, 84] width 29 height 10
select select "%"
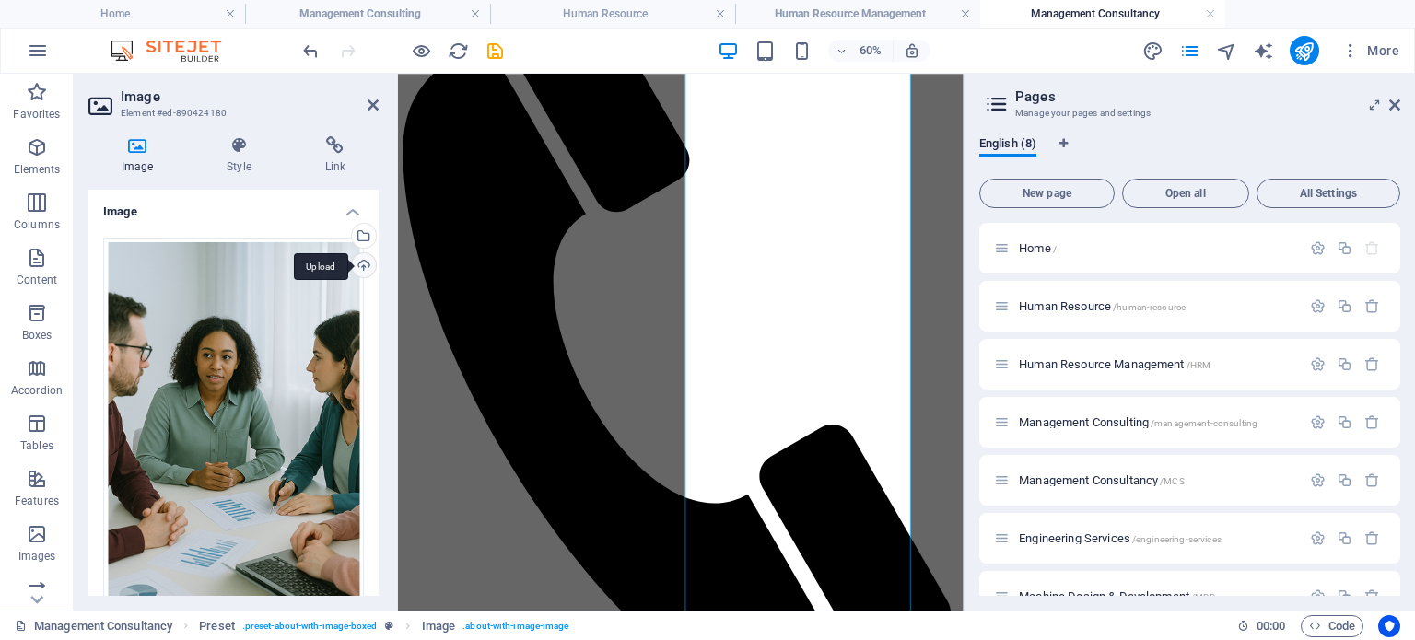
click at [359, 266] on div "Upload" at bounding box center [362, 267] width 28 height 28
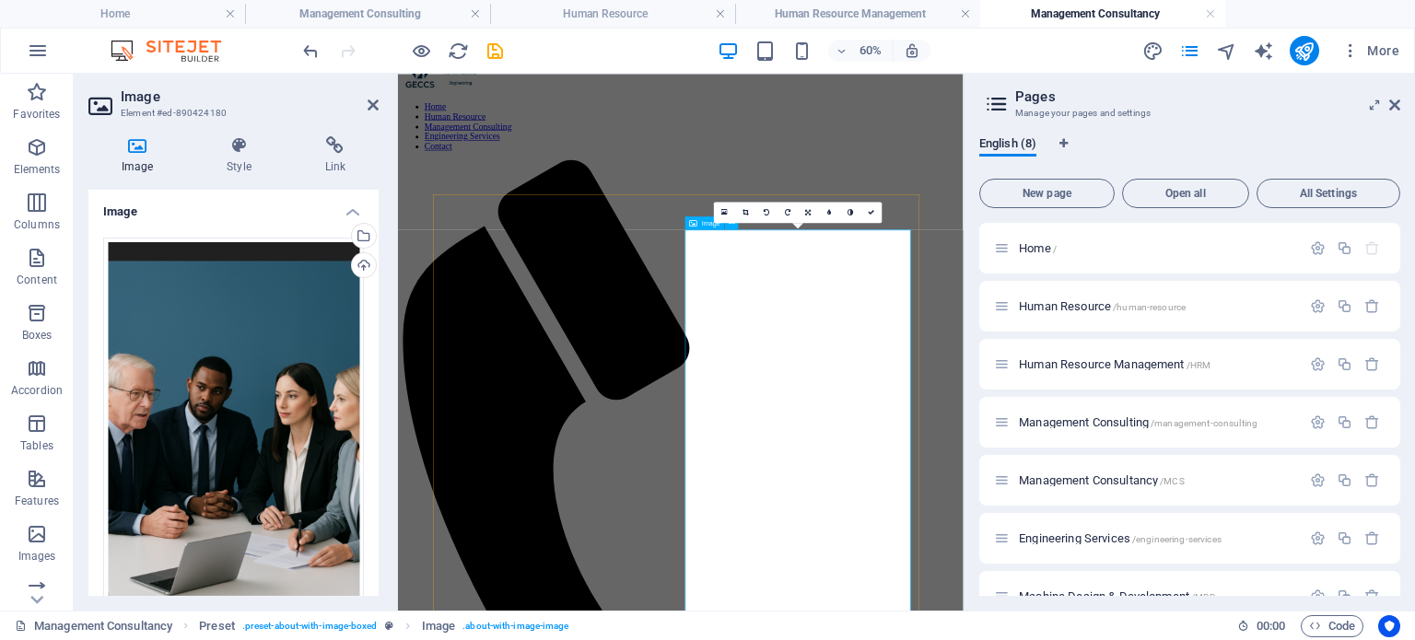
scroll to position [0, 0]
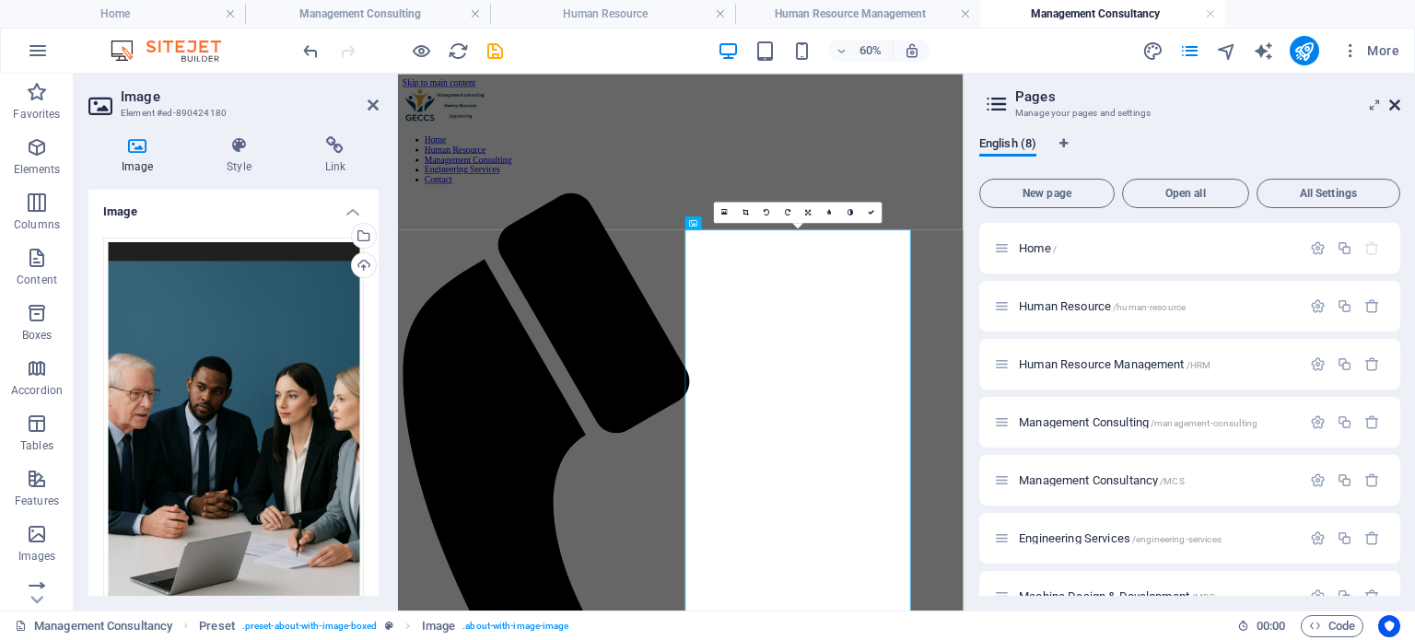
drag, startPoint x: 1392, startPoint y: 102, endPoint x: 979, endPoint y: 21, distance: 421.4
click at [1392, 102] on icon at bounding box center [1394, 105] width 11 height 15
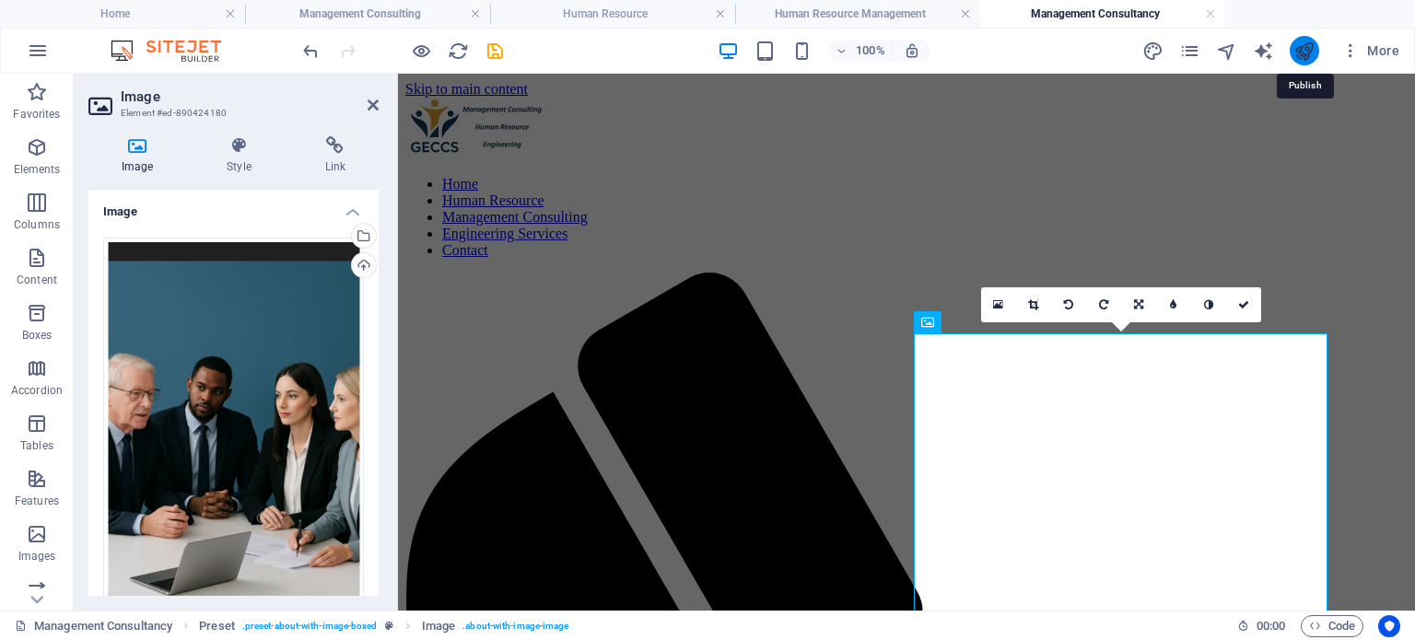
click at [1306, 53] on icon "publish" at bounding box center [1303, 51] width 21 height 21
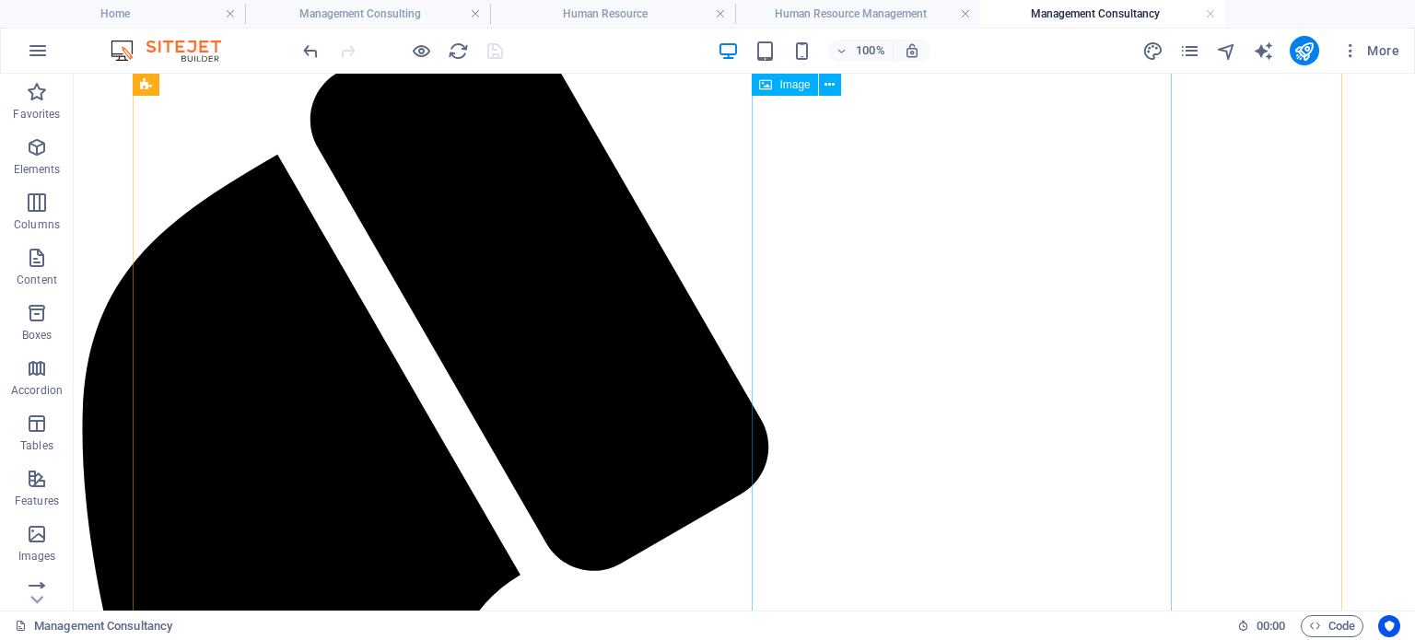
scroll to position [553, 0]
